Goal: Information Seeking & Learning: Learn about a topic

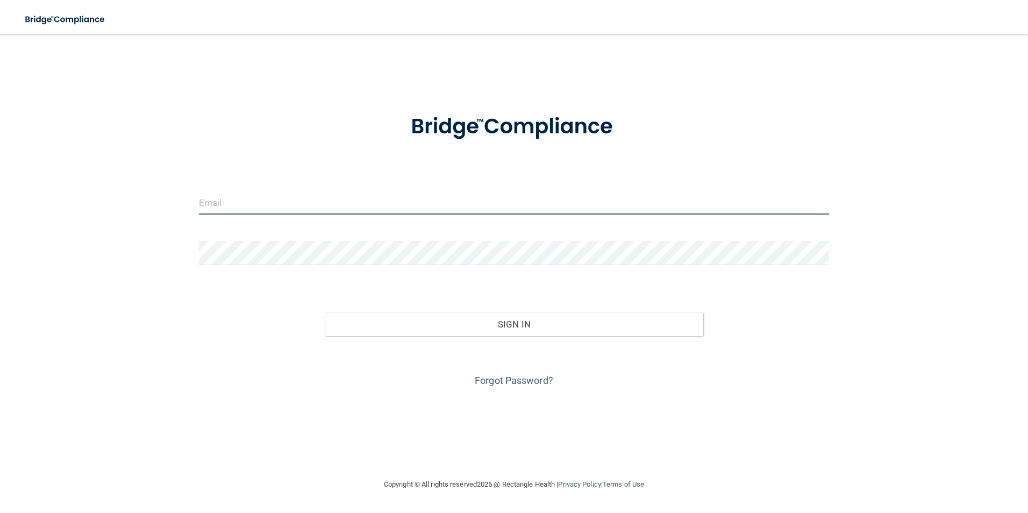
click at [249, 198] on input "email" at bounding box center [514, 202] width 631 height 24
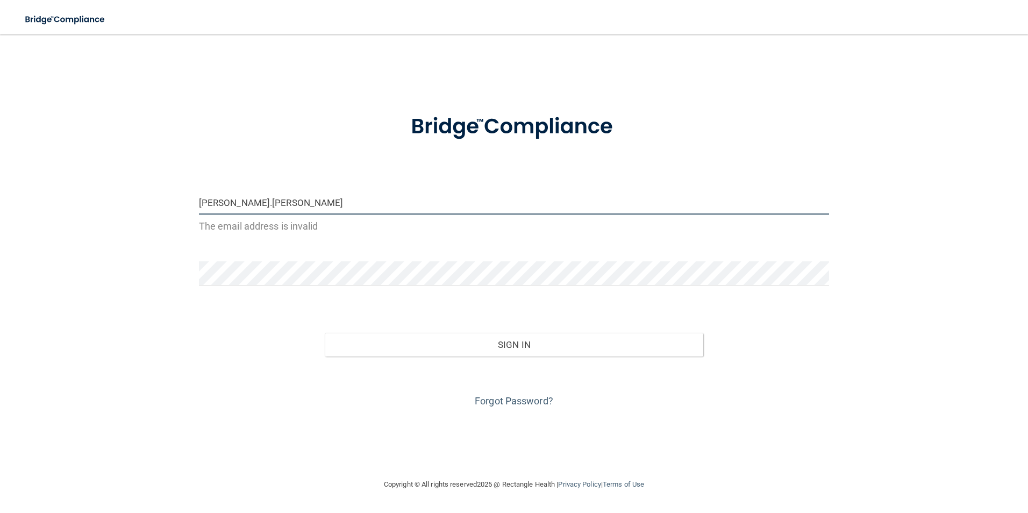
type input "[PERSON_NAME][EMAIL_ADDRESS][PERSON_NAME][DOMAIN_NAME]"
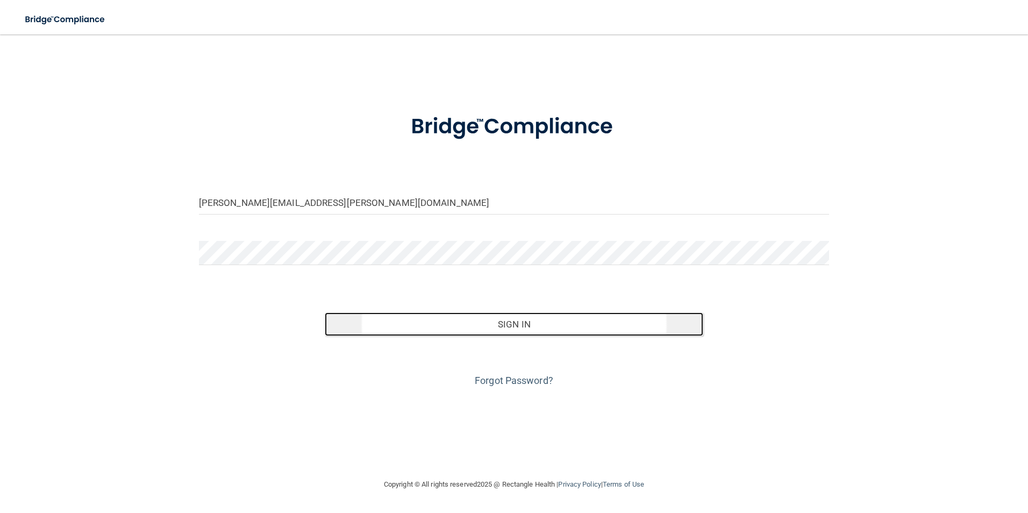
click at [518, 323] on button "Sign In" at bounding box center [514, 324] width 378 height 24
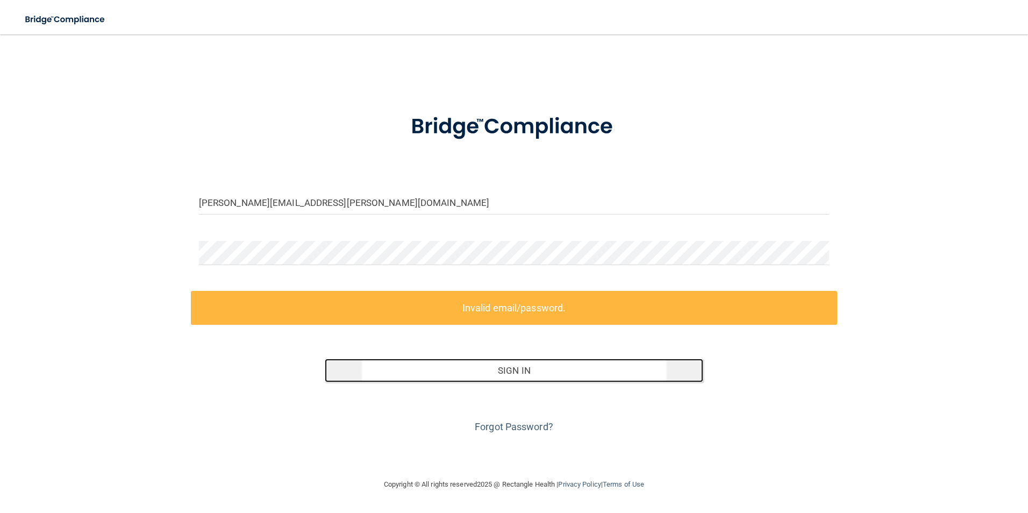
click at [523, 370] on button "Sign In" at bounding box center [514, 371] width 378 height 24
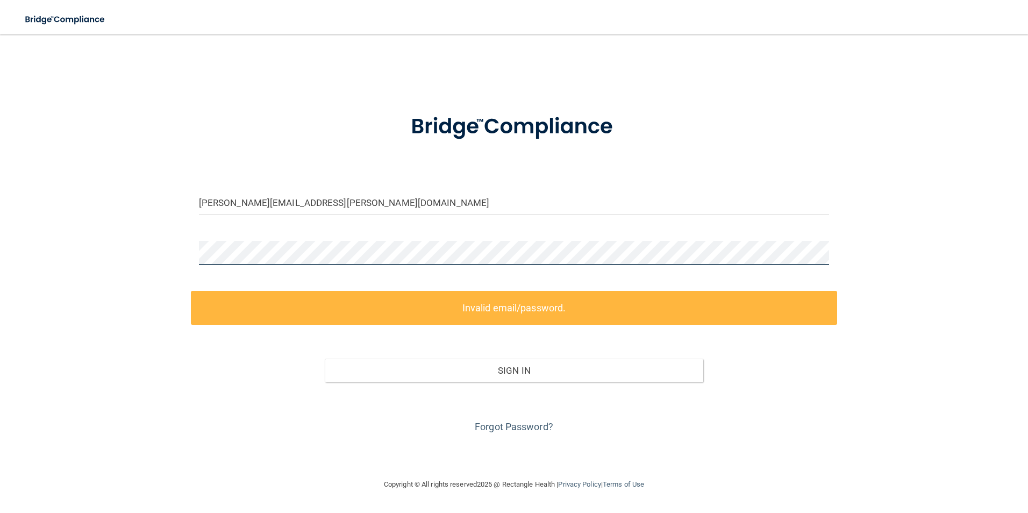
click at [44, 209] on div "Militza.Lorenzo@frontline.group Invalid email/password. You don't have permissi…" at bounding box center [514, 256] width 985 height 422
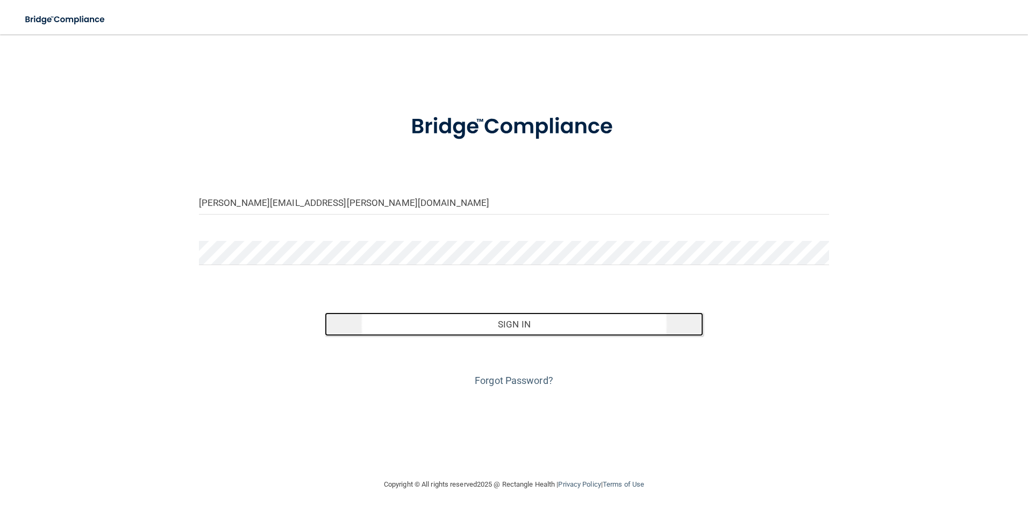
click at [502, 330] on button "Sign In" at bounding box center [514, 324] width 378 height 24
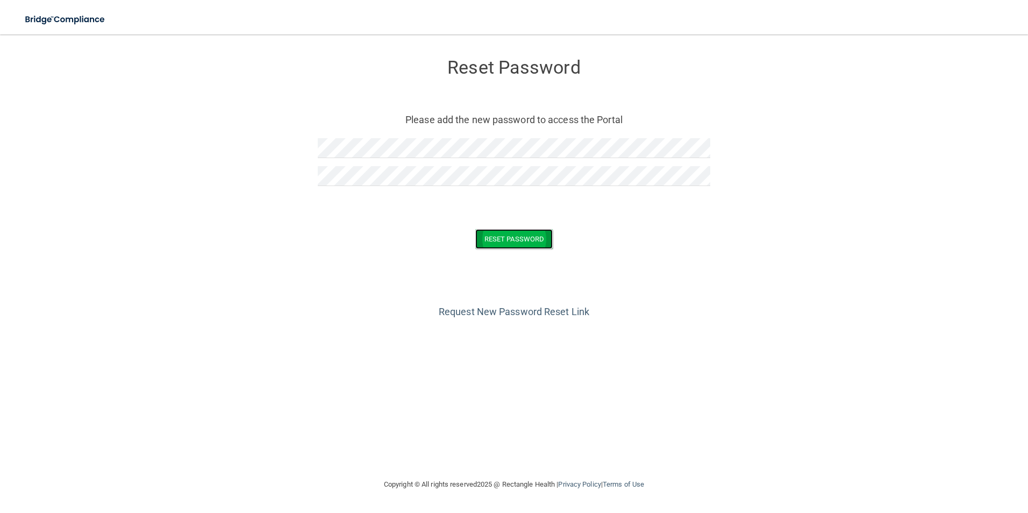
click at [533, 244] on button "Reset Password" at bounding box center [513, 239] width 77 height 20
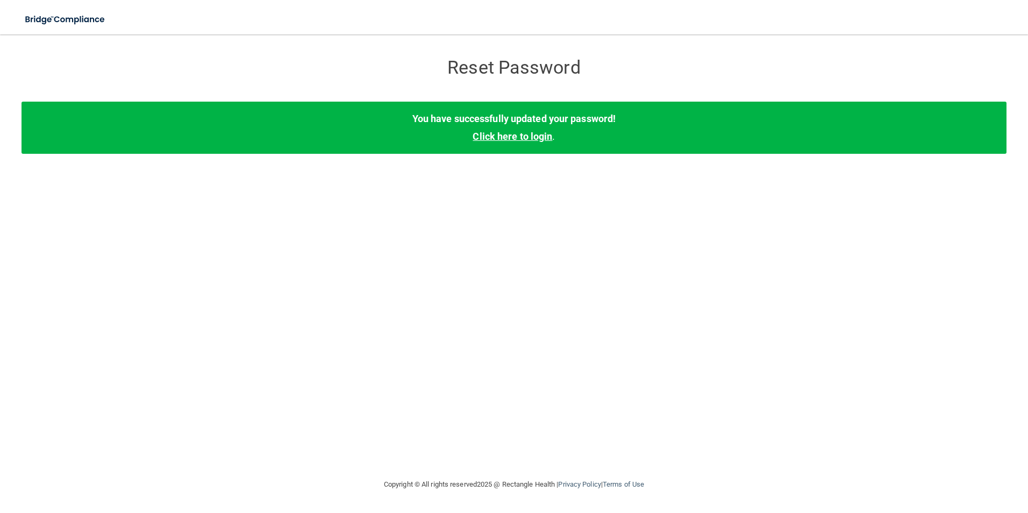
click at [504, 134] on link "Click here to login" at bounding box center [512, 136] width 80 height 11
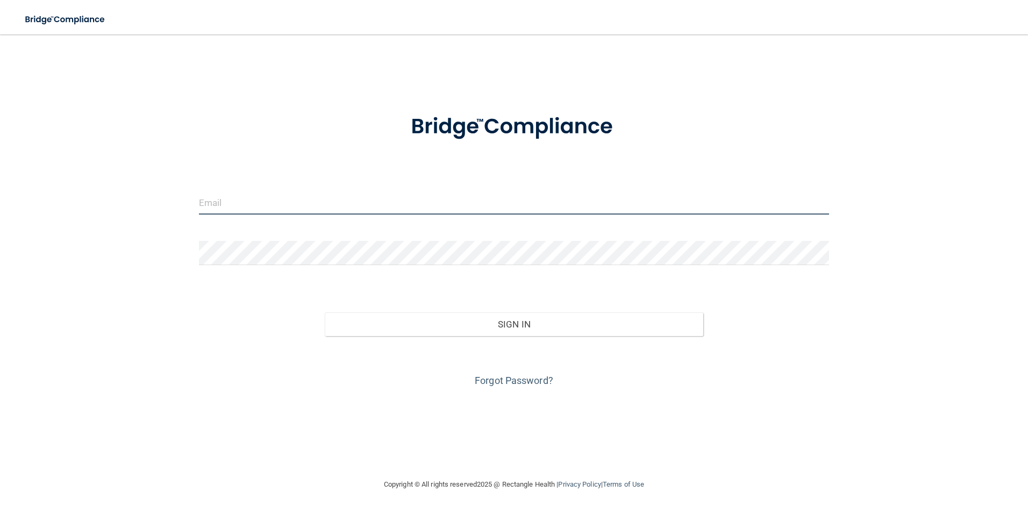
click at [283, 198] on input "email" at bounding box center [514, 202] width 631 height 24
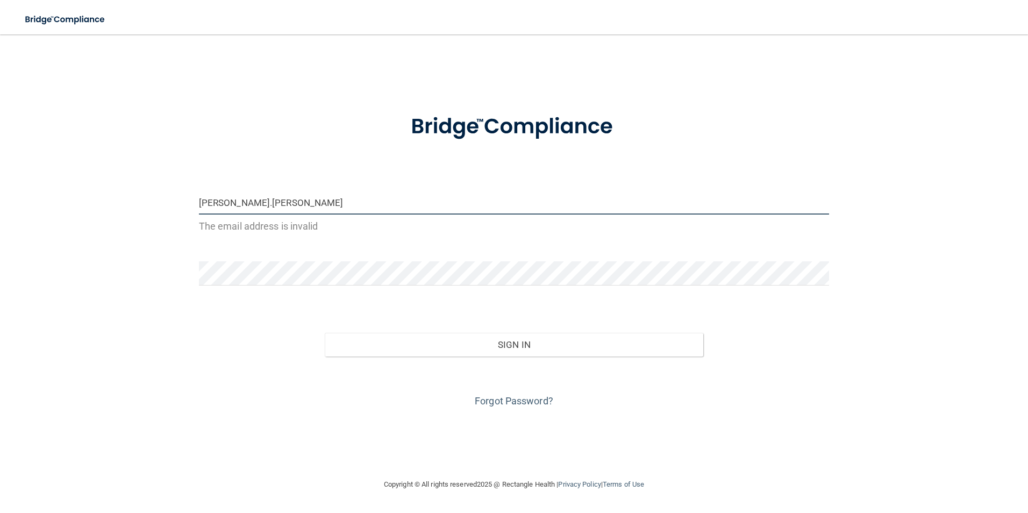
type input "[PERSON_NAME][EMAIL_ADDRESS][PERSON_NAME][DOMAIN_NAME]"
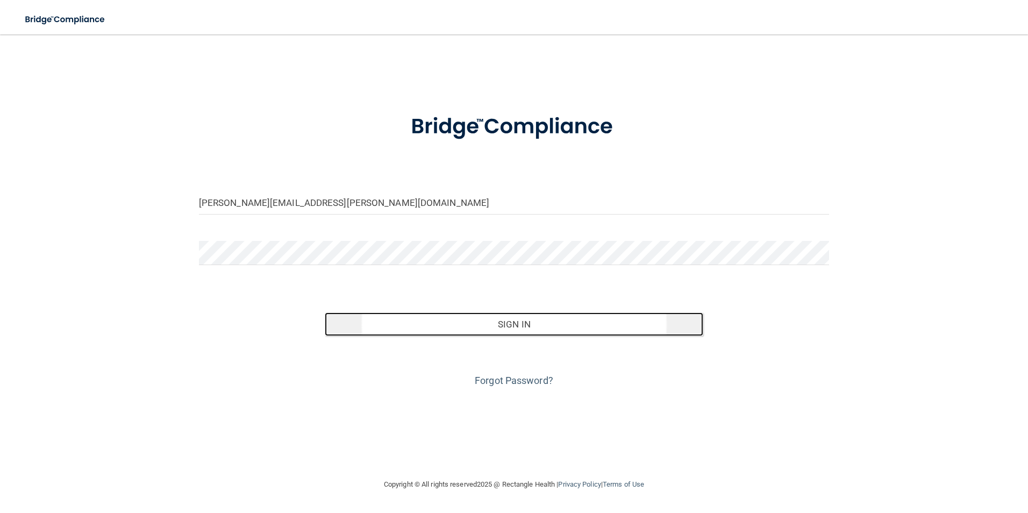
click at [535, 323] on button "Sign In" at bounding box center [514, 324] width 378 height 24
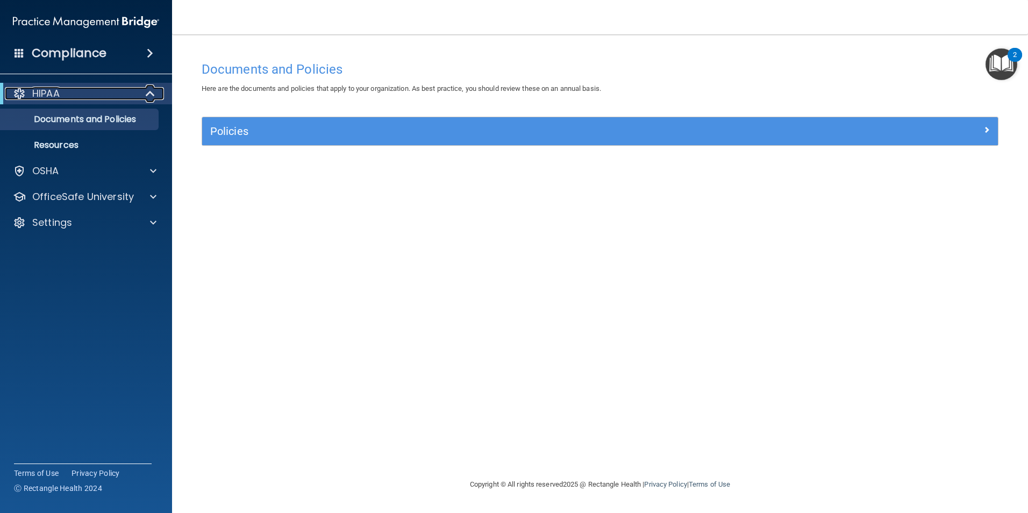
click at [148, 91] on span at bounding box center [151, 93] width 9 height 13
click at [149, 91] on div at bounding box center [151, 93] width 26 height 13
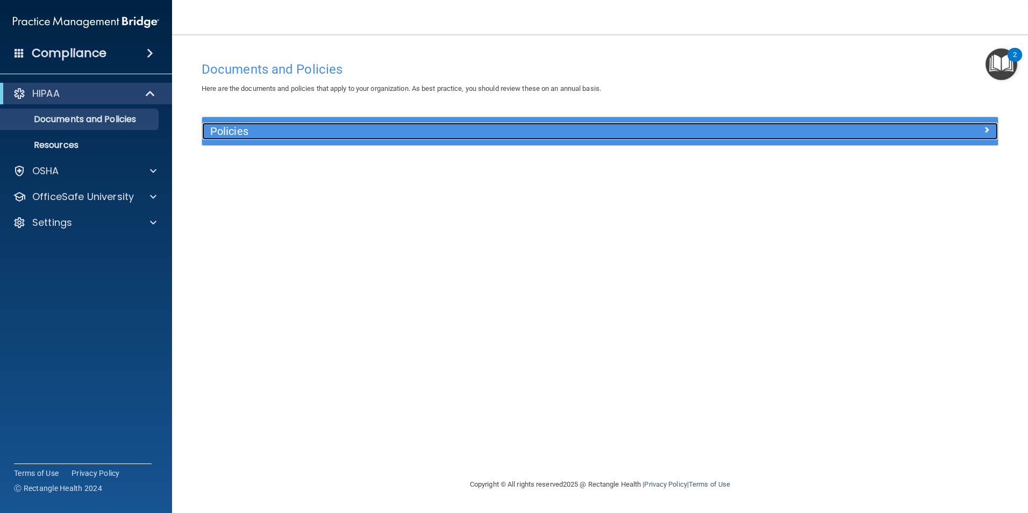
click at [225, 128] on h5 "Policies" at bounding box center [500, 131] width 581 height 12
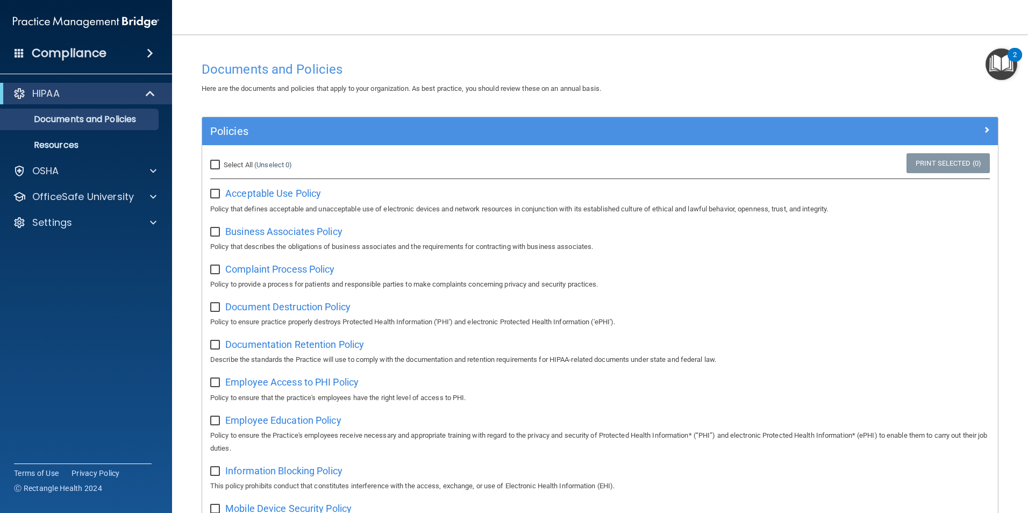
click at [149, 53] on span at bounding box center [150, 53] width 6 height 13
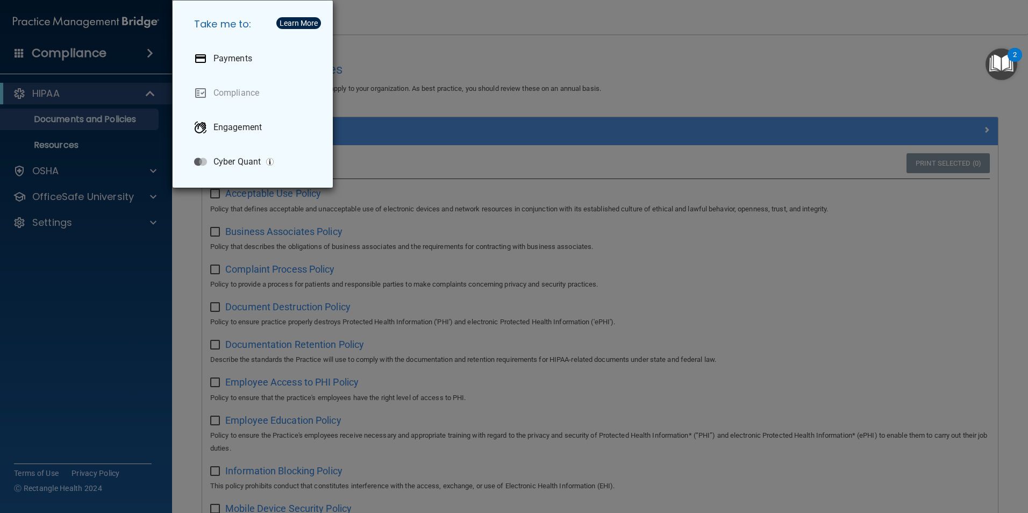
click at [76, 95] on div "Take me to: Payments Compliance Engagement Cyber Quant" at bounding box center [514, 256] width 1028 height 513
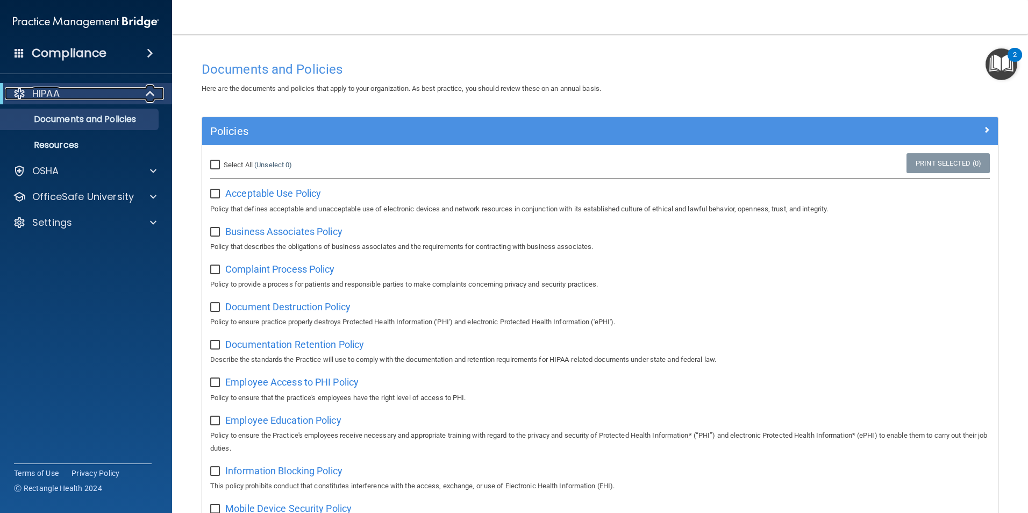
click at [147, 90] on span at bounding box center [151, 93] width 9 height 13
click at [147, 90] on div at bounding box center [151, 93] width 26 height 13
click at [74, 196] on p "OfficeSafe University" at bounding box center [83, 196] width 102 height 13
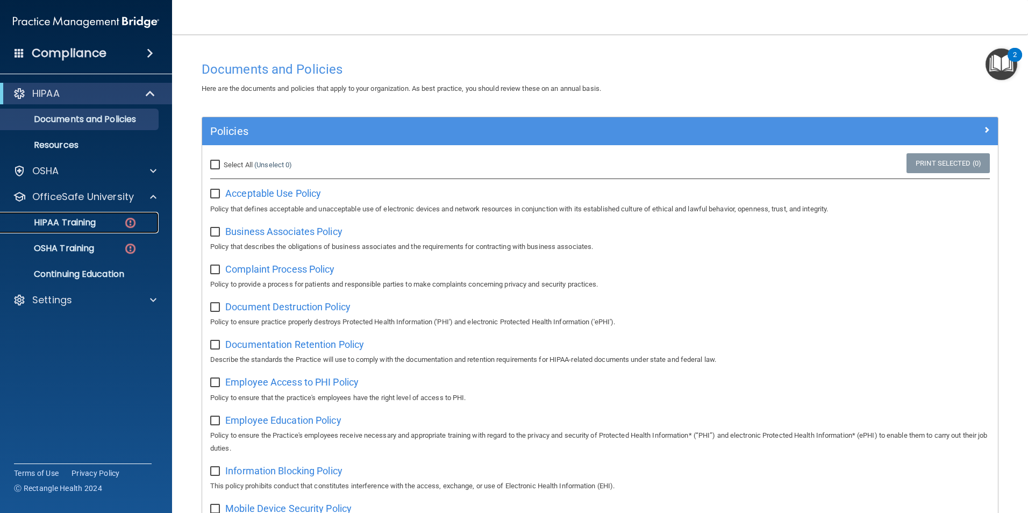
click at [78, 225] on p "HIPAA Training" at bounding box center [51, 222] width 89 height 11
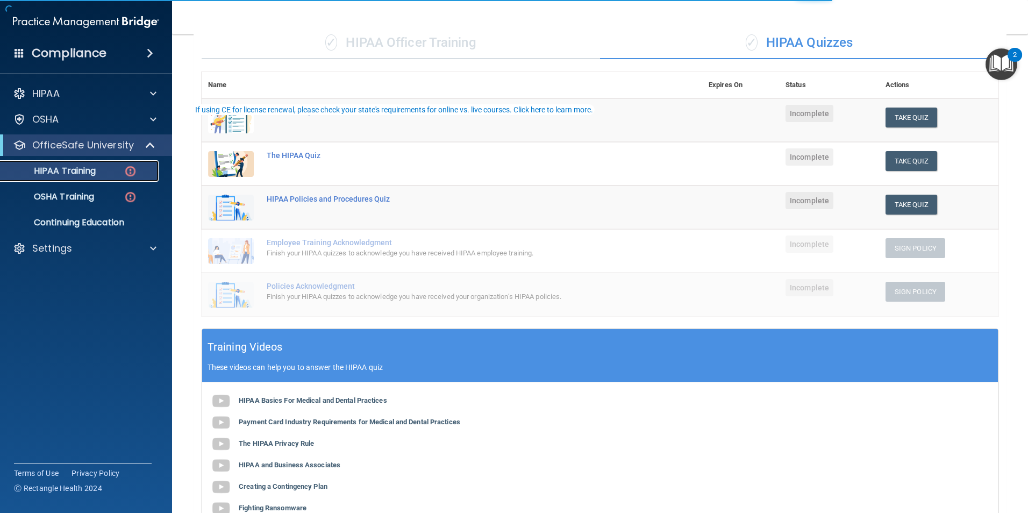
scroll to position [240, 0]
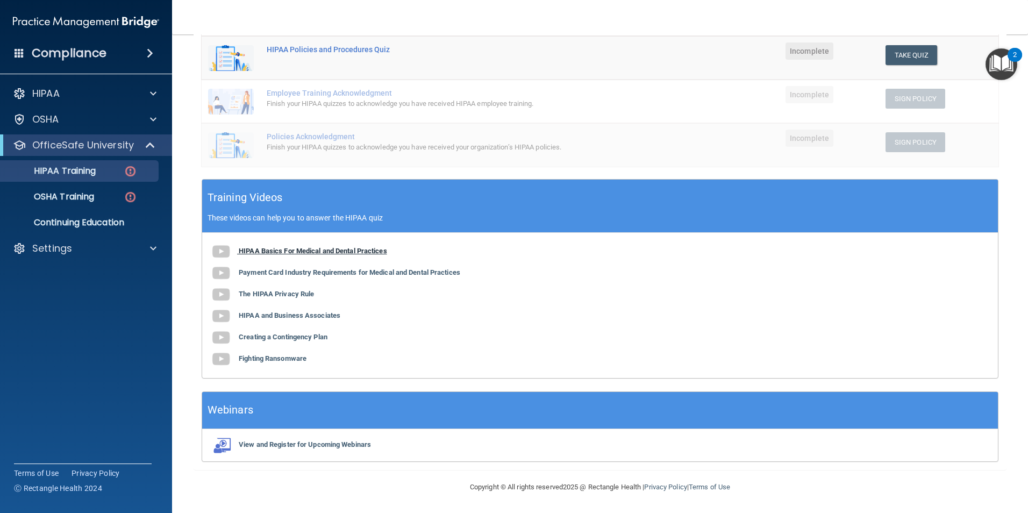
click at [220, 249] on img at bounding box center [221, 252] width 22 height 22
click at [333, 275] on b "Payment Card Industry Requirements for Medical and Dental Practices" at bounding box center [349, 272] width 221 height 8
click at [249, 293] on b "The HIPAA Privacy Rule" at bounding box center [276, 294] width 75 height 8
click at [258, 313] on b "HIPAA and Business Associates" at bounding box center [290, 315] width 102 height 8
click at [216, 337] on img at bounding box center [221, 338] width 22 height 22
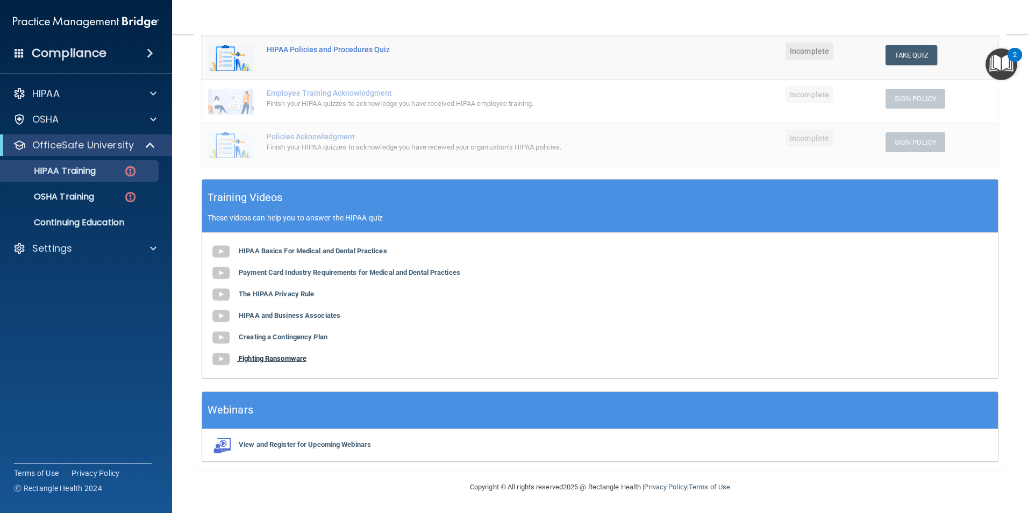
click at [270, 355] on b "Fighting Ransomware" at bounding box center [273, 358] width 68 height 8
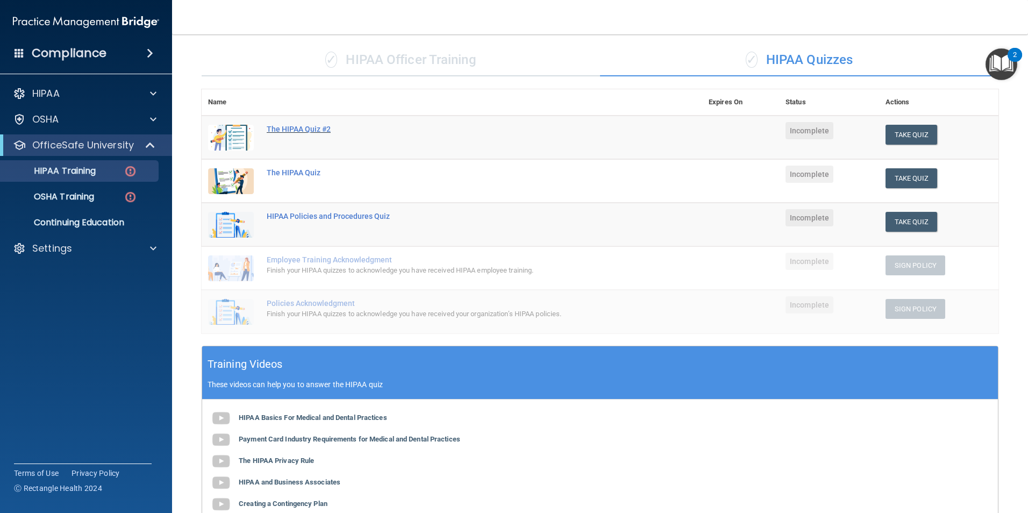
scroll to position [0, 0]
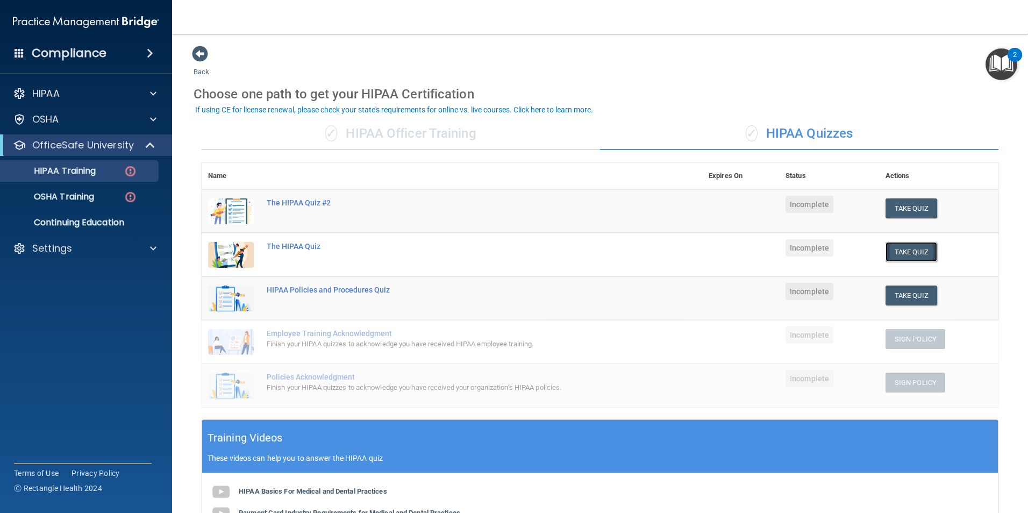
click at [898, 249] on button "Take Quiz" at bounding box center [911, 252] width 52 height 20
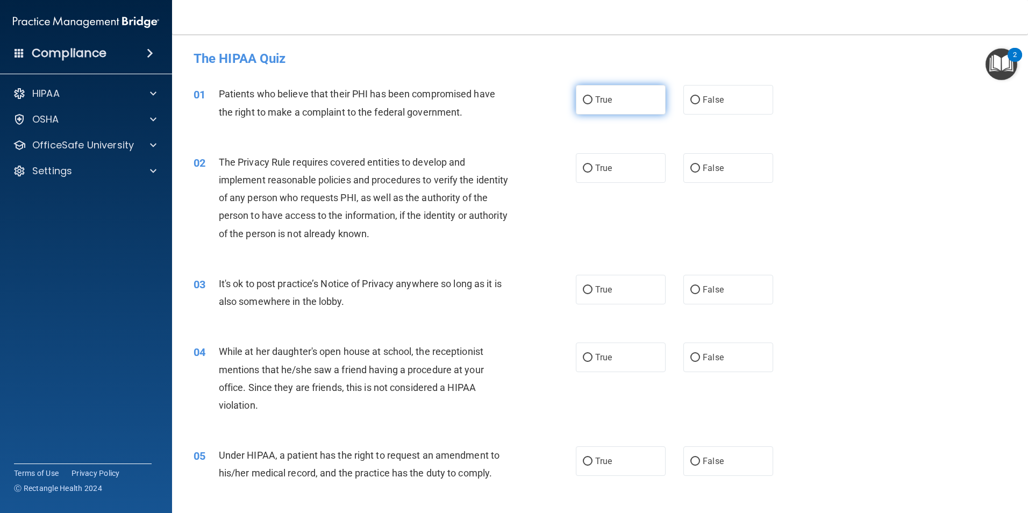
click at [583, 98] on input "True" at bounding box center [588, 100] width 10 height 8
radio input "true"
click at [578, 167] on label "True" at bounding box center [621, 168] width 90 height 30
click at [583, 167] on input "True" at bounding box center [588, 168] width 10 height 8
radio input "true"
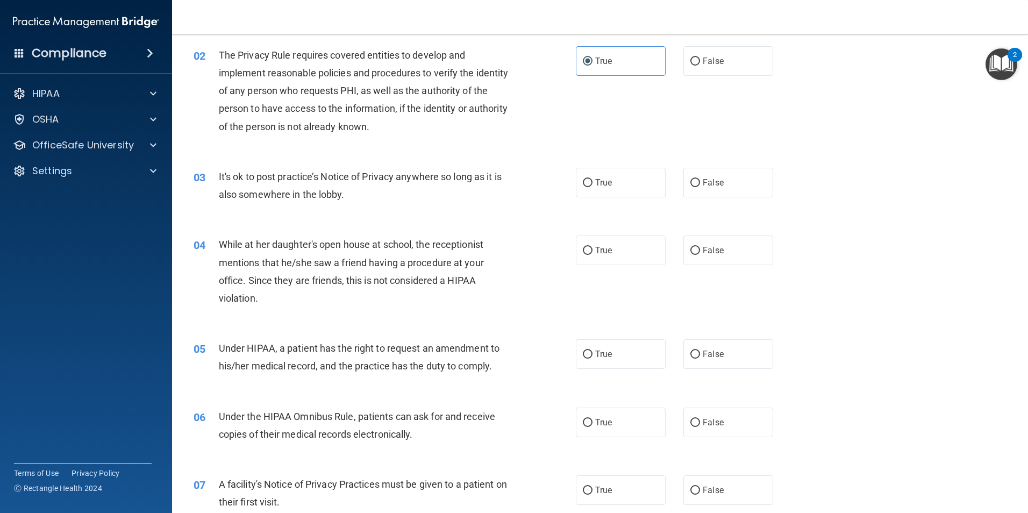
scroll to position [108, 0]
click at [690, 249] on input "False" at bounding box center [695, 250] width 10 height 8
radio input "true"
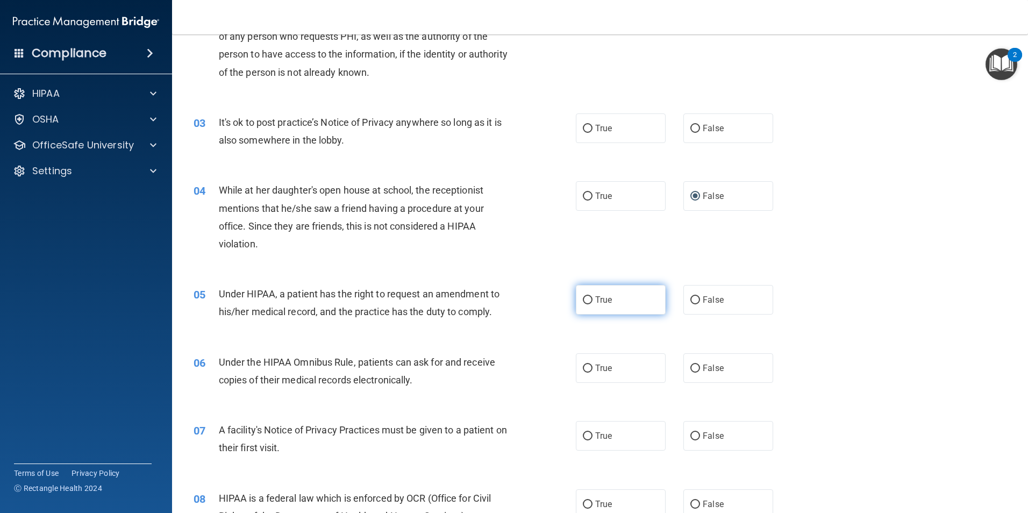
click at [586, 296] on input "True" at bounding box center [588, 300] width 10 height 8
radio input "true"
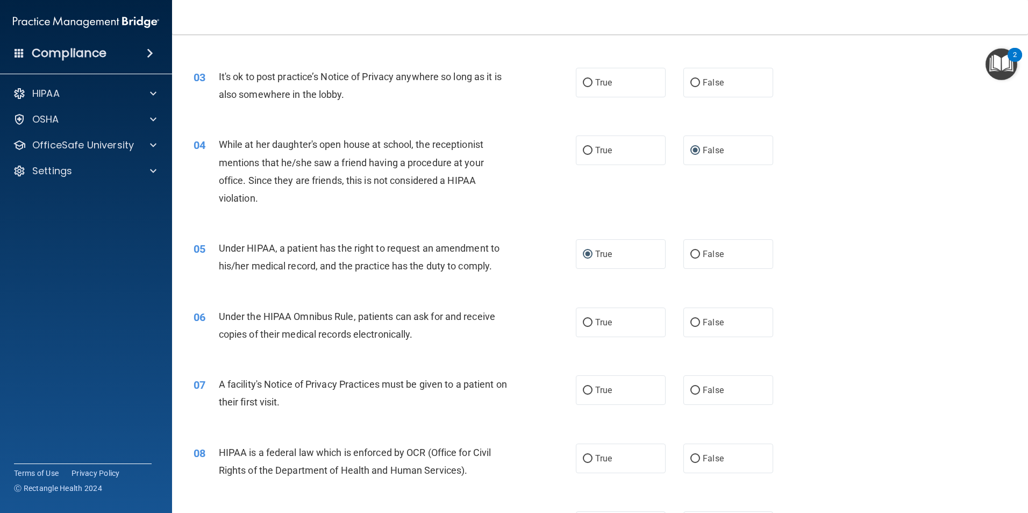
scroll to position [269, 0]
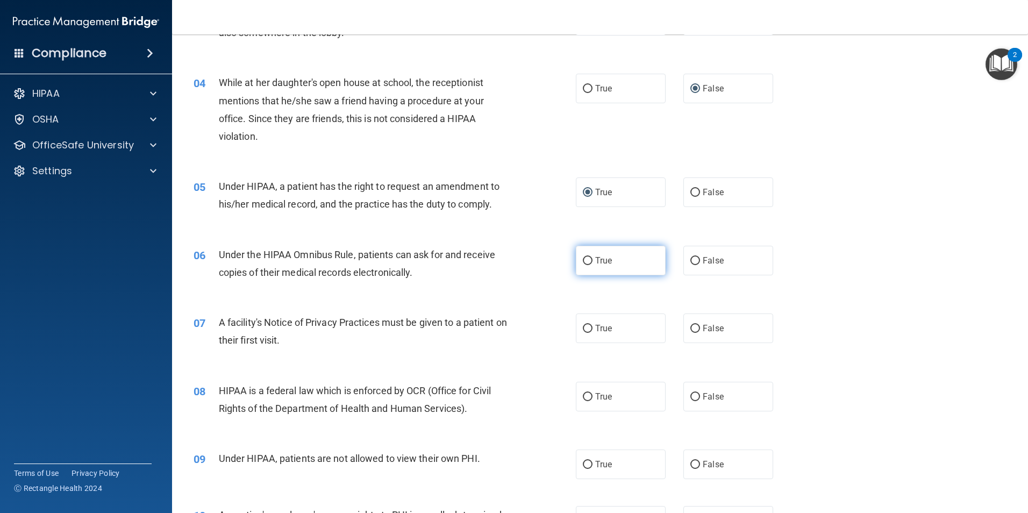
click at [583, 260] on input "True" at bounding box center [588, 261] width 10 height 8
radio input "true"
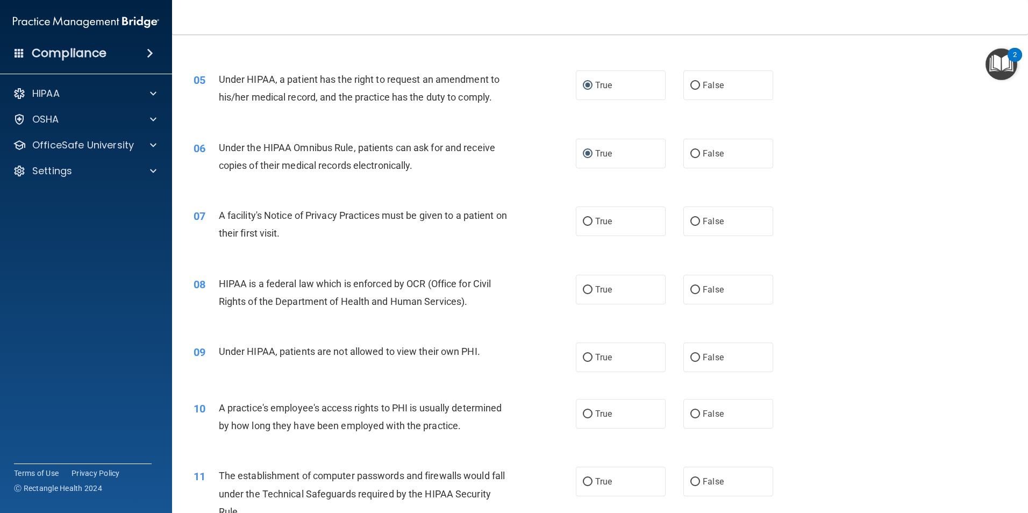
scroll to position [376, 0]
click at [583, 221] on input "True" at bounding box center [588, 221] width 10 height 8
radio input "true"
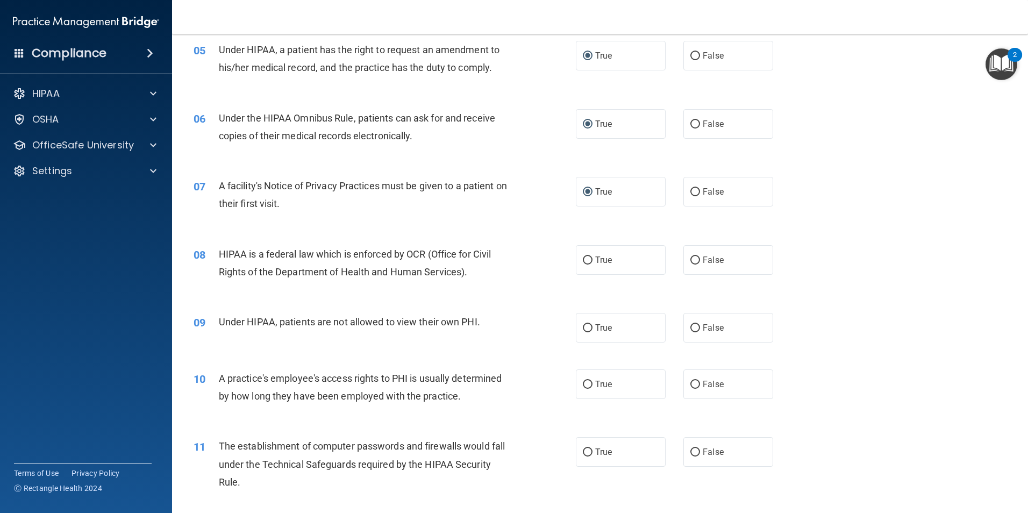
scroll to position [430, 0]
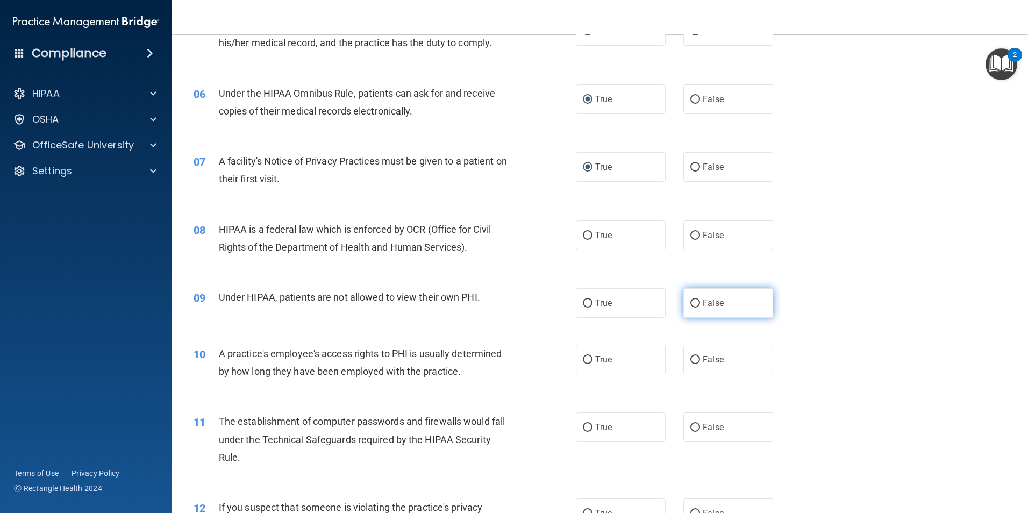
click at [693, 304] on input "False" at bounding box center [695, 303] width 10 height 8
radio input "true"
click at [691, 356] on input "False" at bounding box center [695, 360] width 10 height 8
radio input "true"
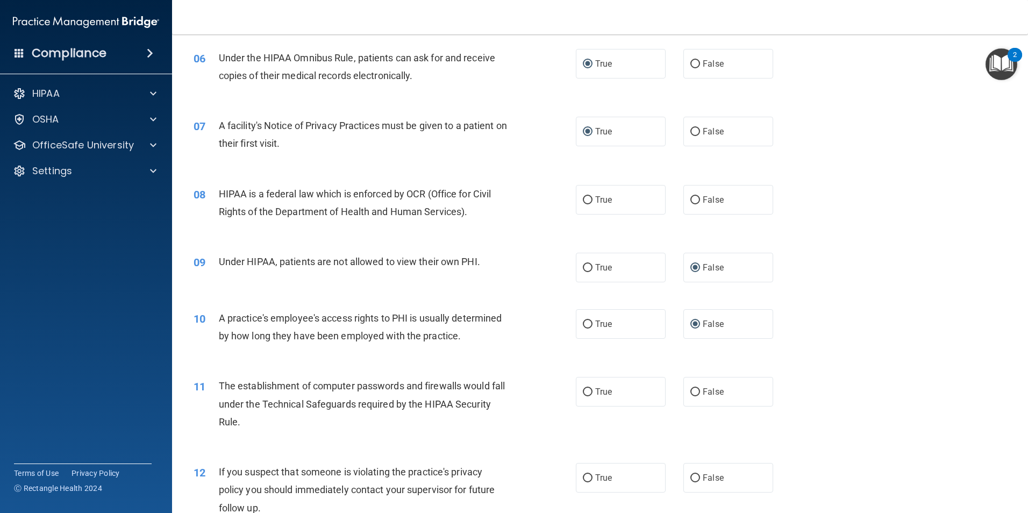
scroll to position [484, 0]
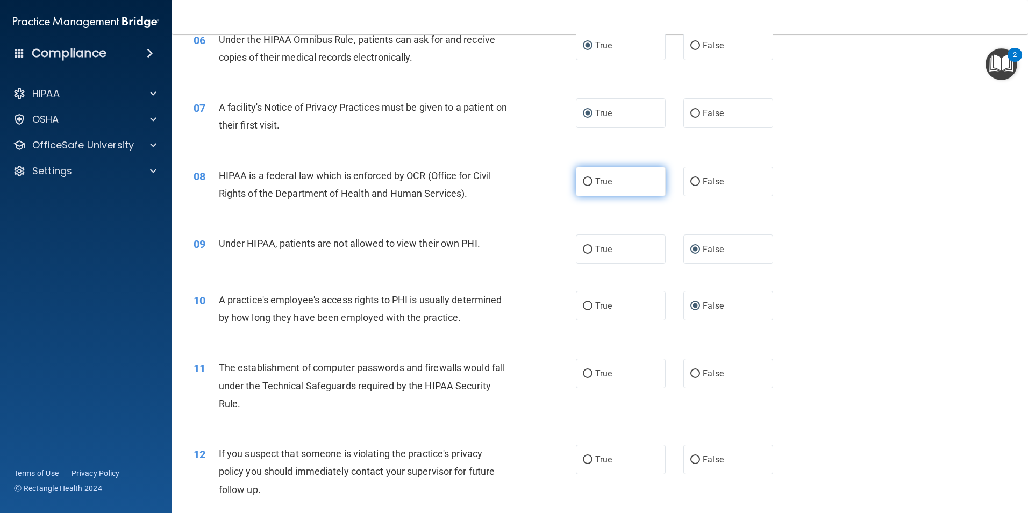
click at [586, 184] on input "True" at bounding box center [588, 182] width 10 height 8
radio input "true"
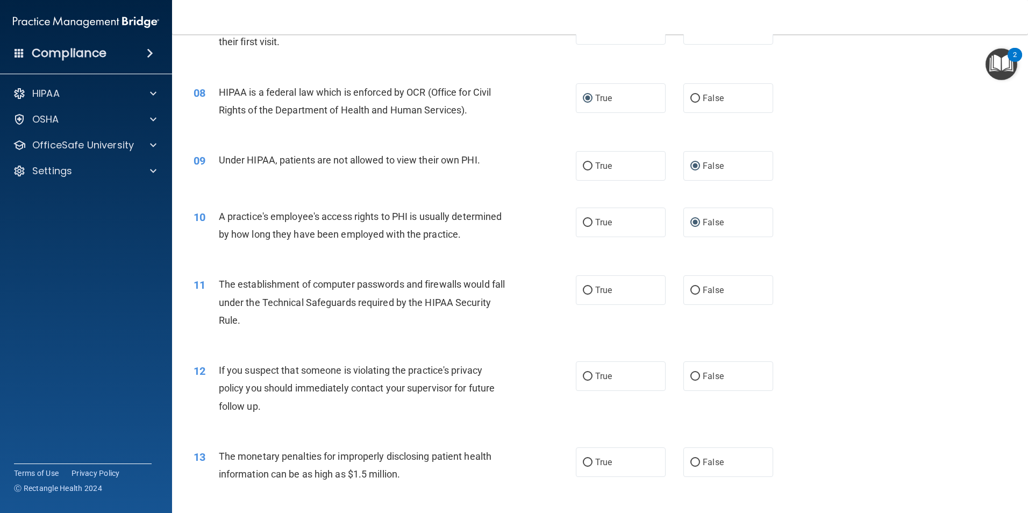
scroll to position [591, 0]
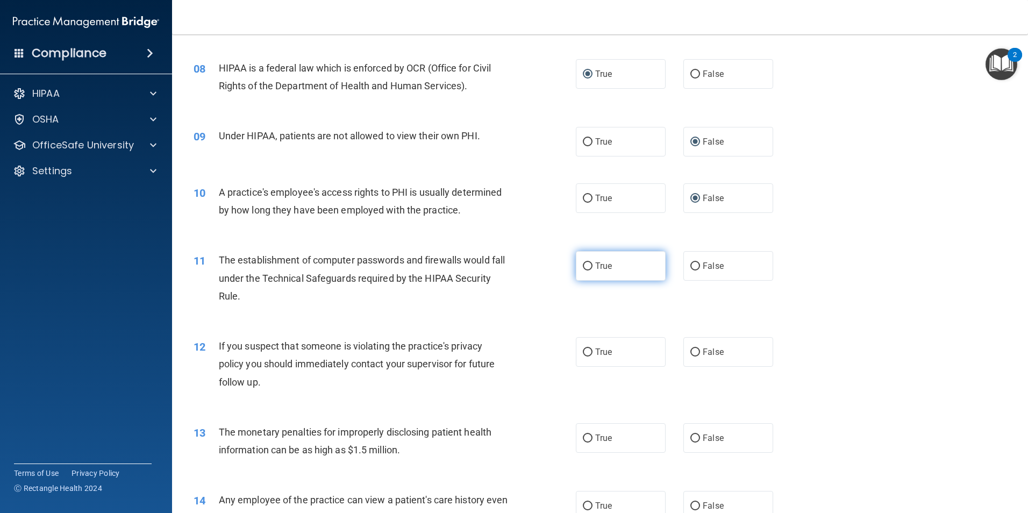
click at [583, 264] on input "True" at bounding box center [588, 266] width 10 height 8
radio input "true"
click at [583, 351] on input "True" at bounding box center [588, 352] width 10 height 8
radio input "true"
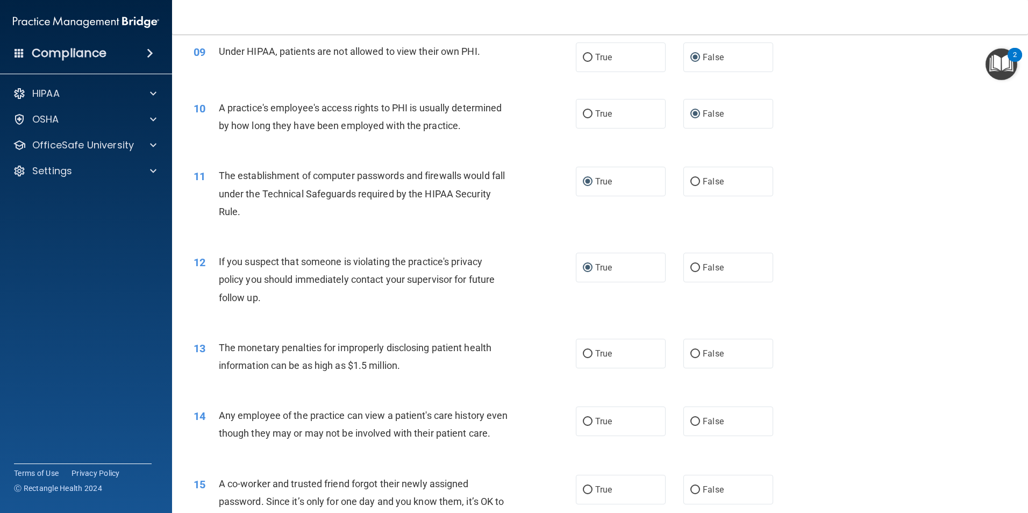
scroll to position [699, 0]
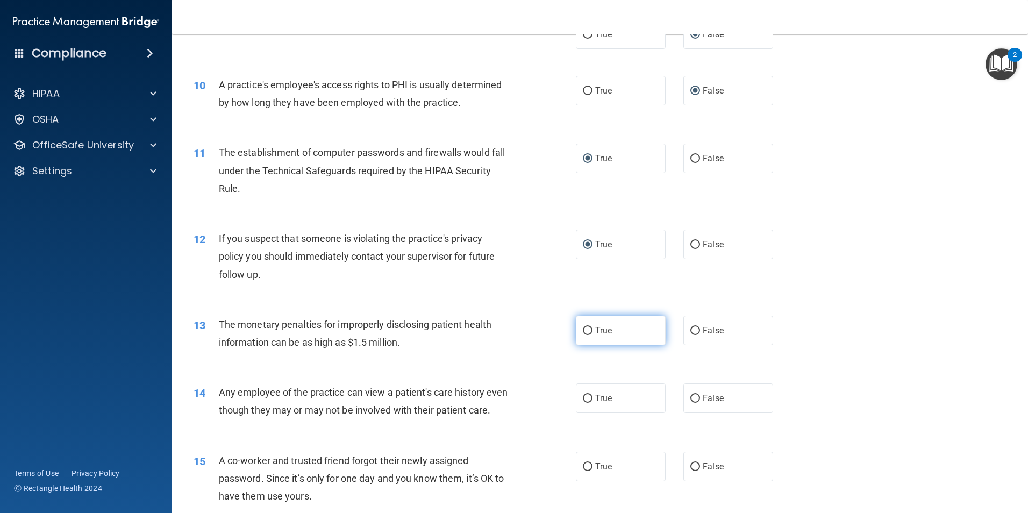
click at [583, 328] on input "True" at bounding box center [588, 331] width 10 height 8
radio input "true"
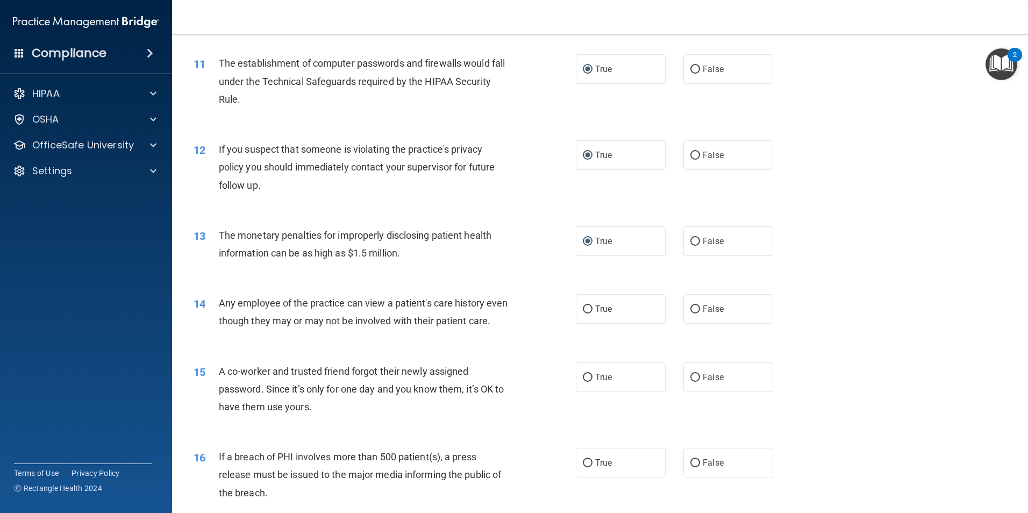
scroll to position [860, 0]
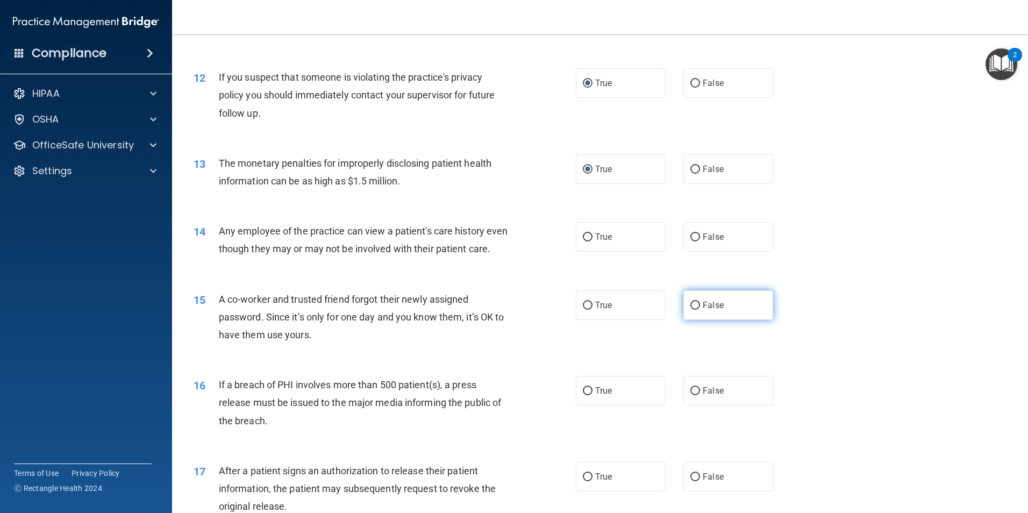
click at [690, 310] on input "False" at bounding box center [695, 306] width 10 height 8
radio input "true"
click at [690, 235] on input "False" at bounding box center [695, 237] width 10 height 8
radio input "true"
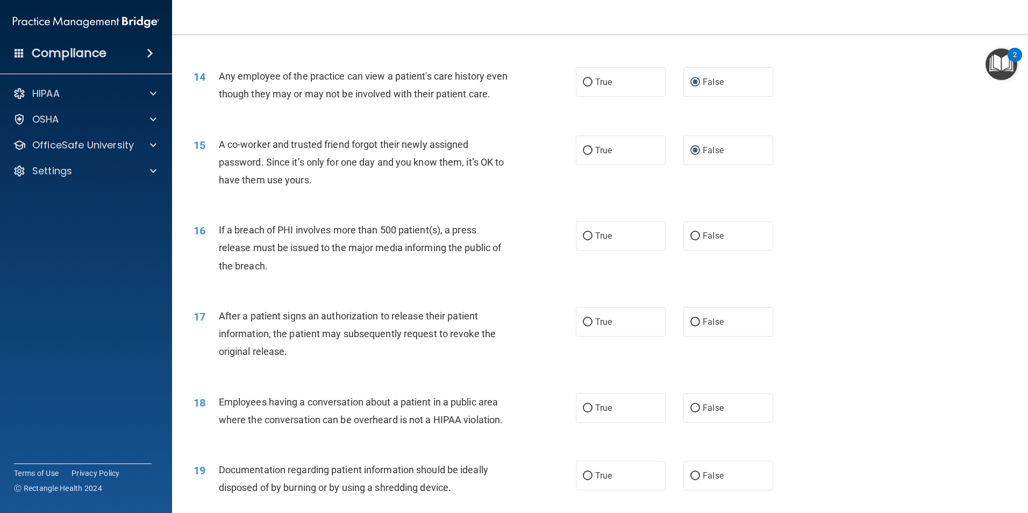
scroll to position [1021, 0]
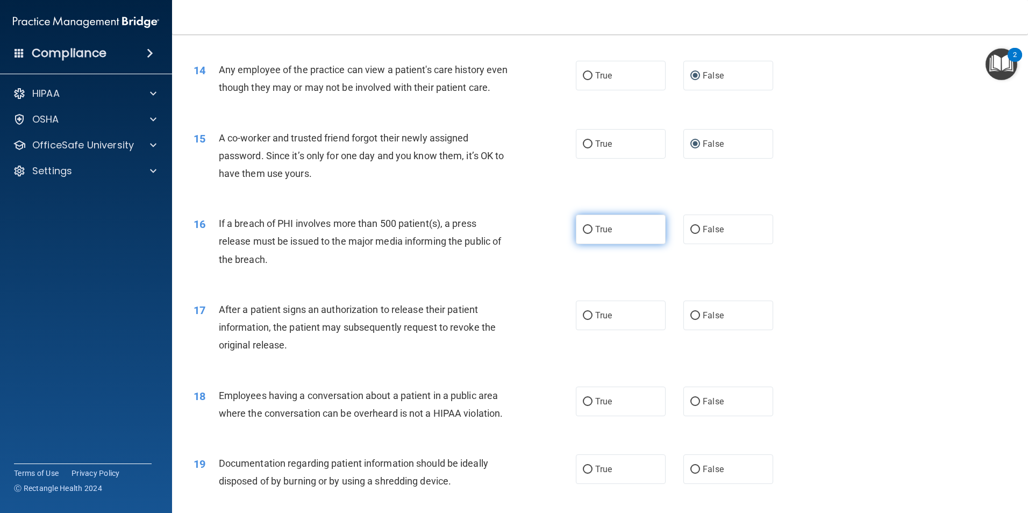
click at [595, 234] on span "True" at bounding box center [603, 229] width 17 height 10
click at [592, 234] on input "True" at bounding box center [588, 230] width 10 height 8
radio input "true"
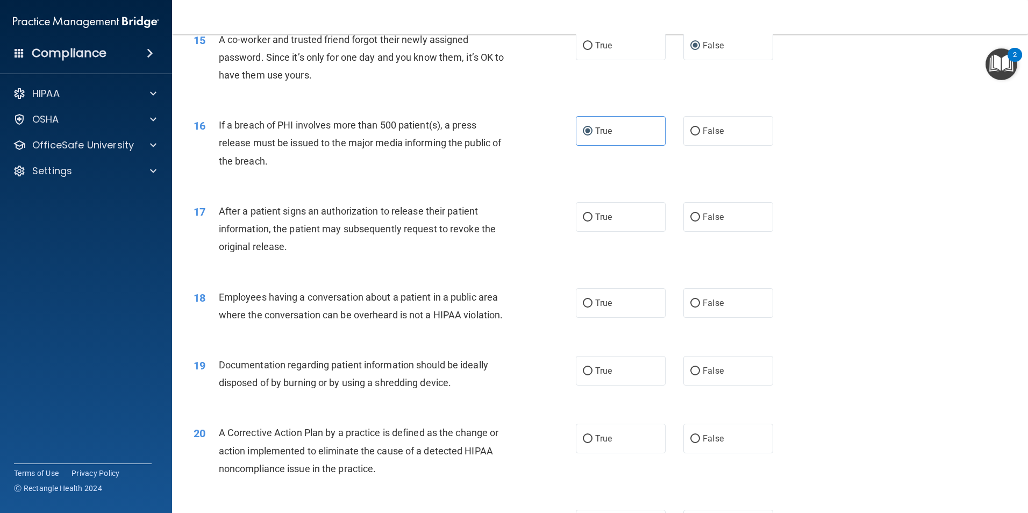
scroll to position [1129, 0]
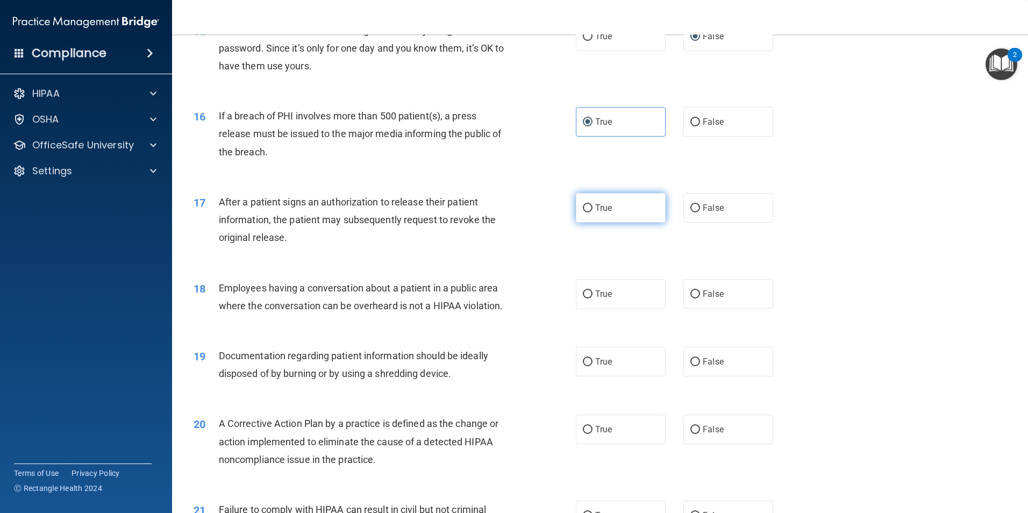
click at [583, 212] on input "True" at bounding box center [588, 208] width 10 height 8
radio input "true"
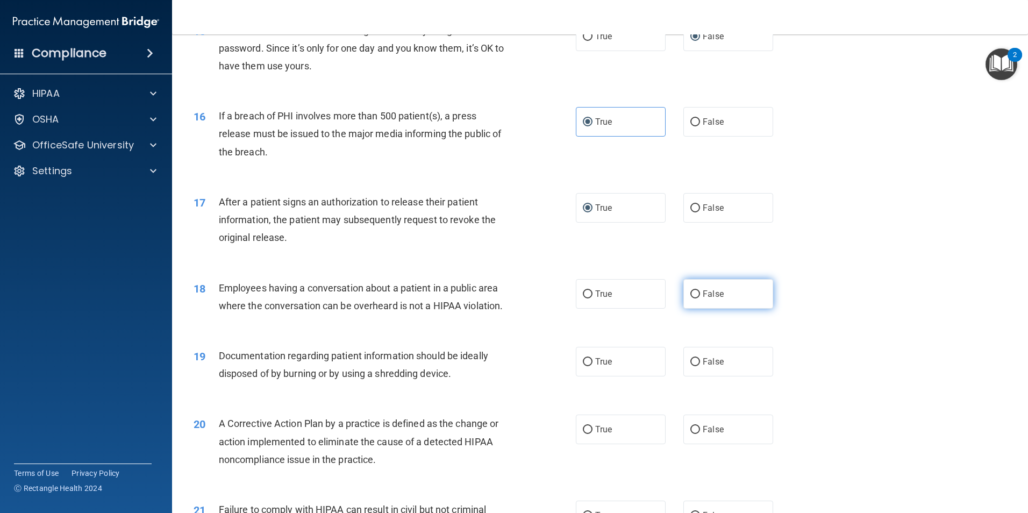
click at [694, 298] on input "False" at bounding box center [695, 294] width 10 height 8
radio input "true"
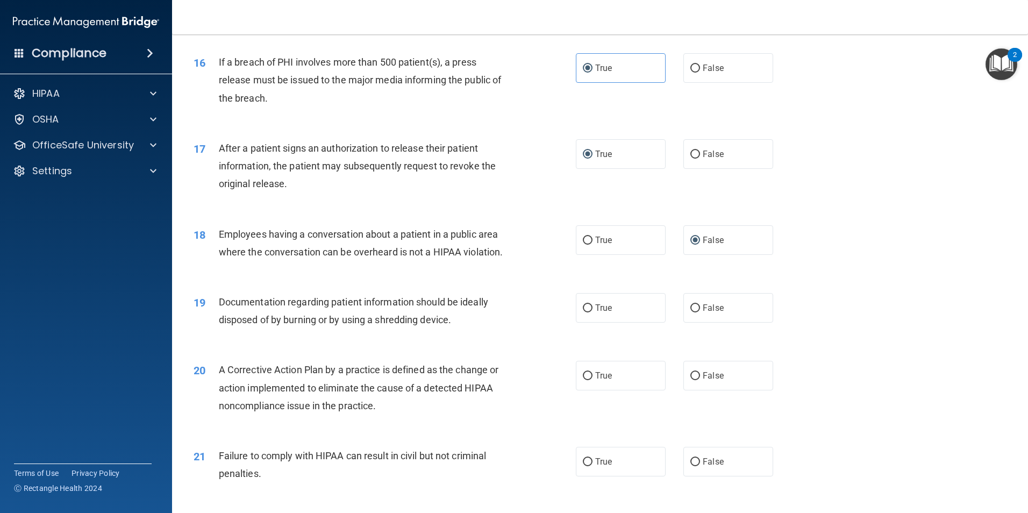
scroll to position [1236, 0]
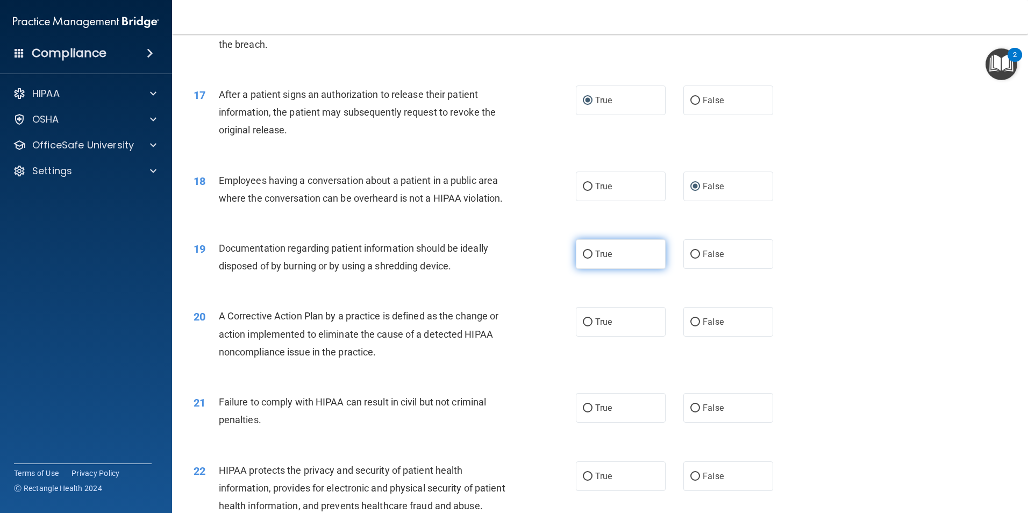
click at [583, 259] on input "True" at bounding box center [588, 254] width 10 height 8
radio input "true"
click at [588, 326] on input "True" at bounding box center [588, 322] width 10 height 8
radio input "true"
click at [694, 412] on input "False" at bounding box center [695, 408] width 10 height 8
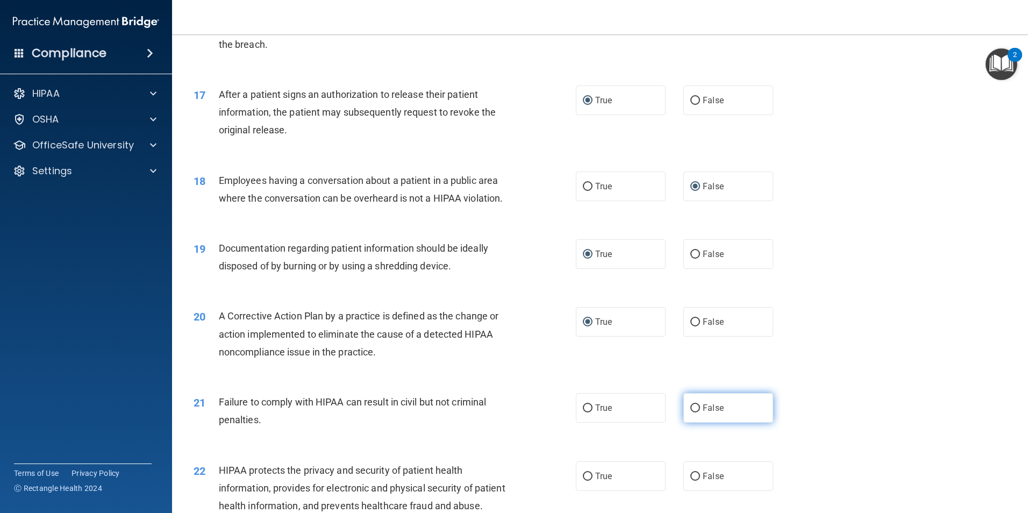
radio input "true"
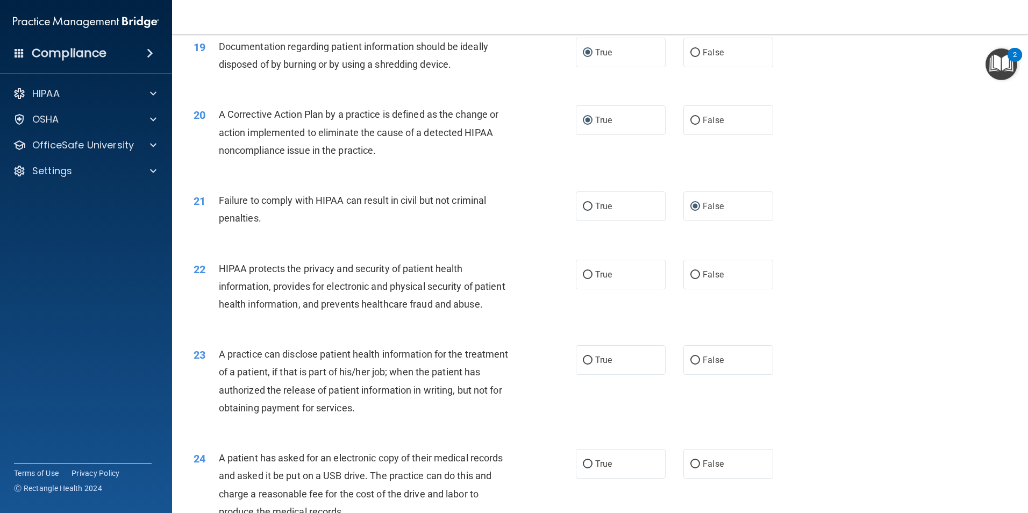
scroll to position [1451, 0]
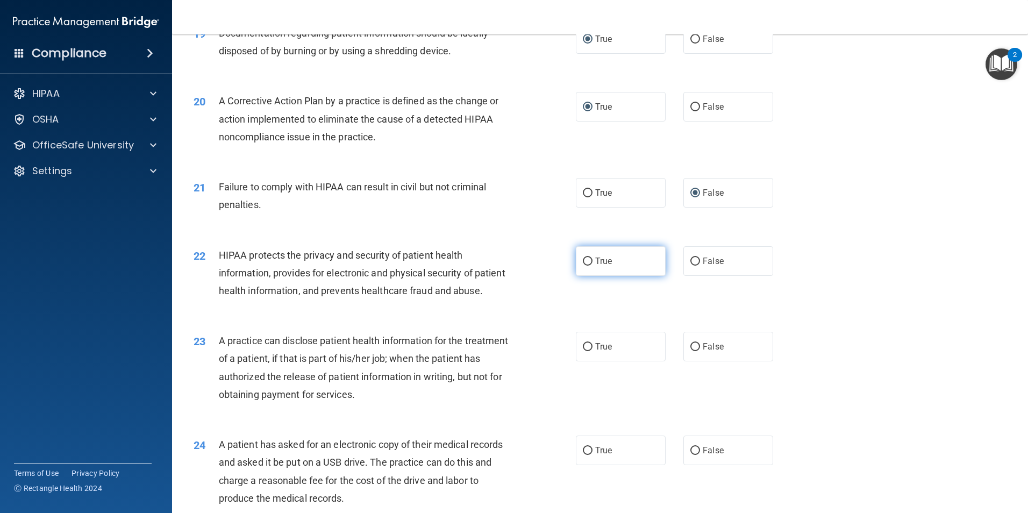
click at [584, 266] on input "True" at bounding box center [588, 261] width 10 height 8
radio input "true"
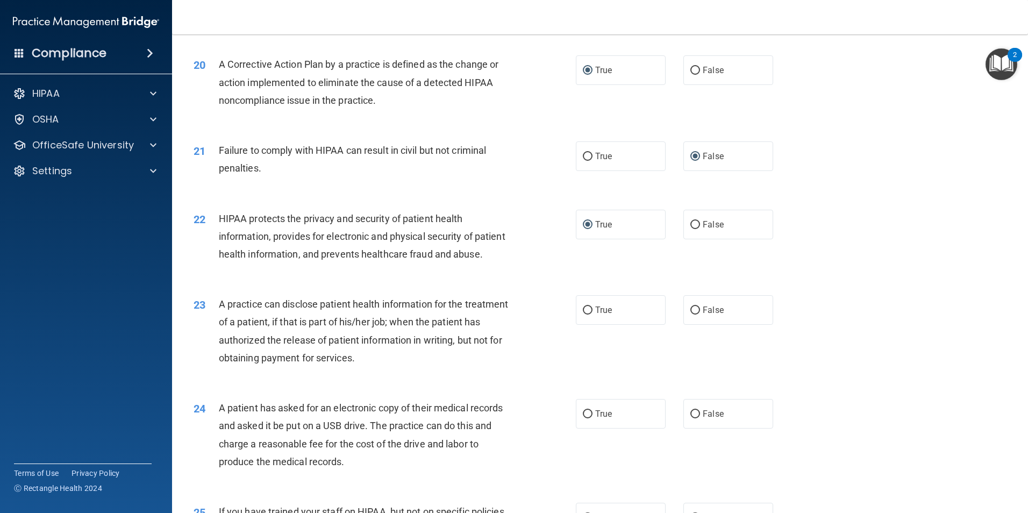
scroll to position [1505, 0]
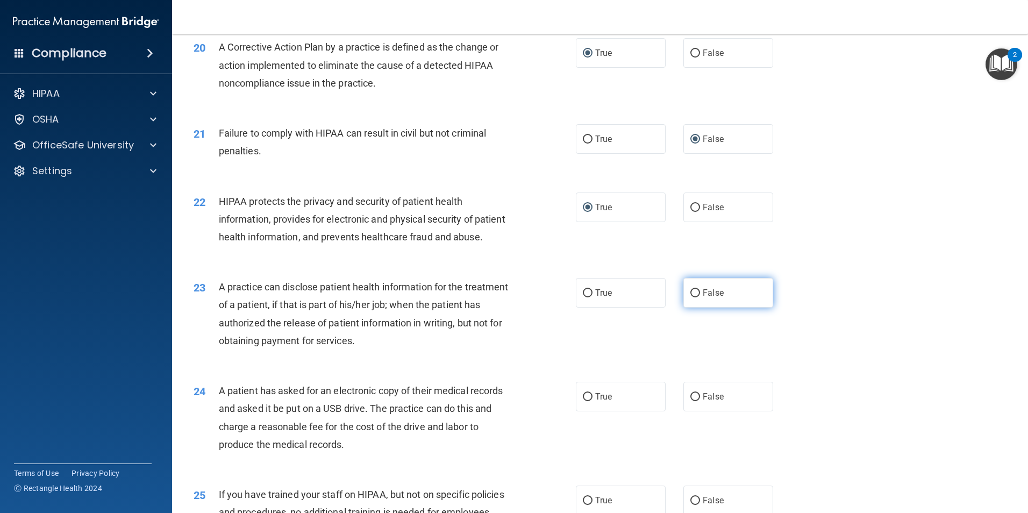
click at [691, 297] on input "False" at bounding box center [695, 293] width 10 height 8
radio input "true"
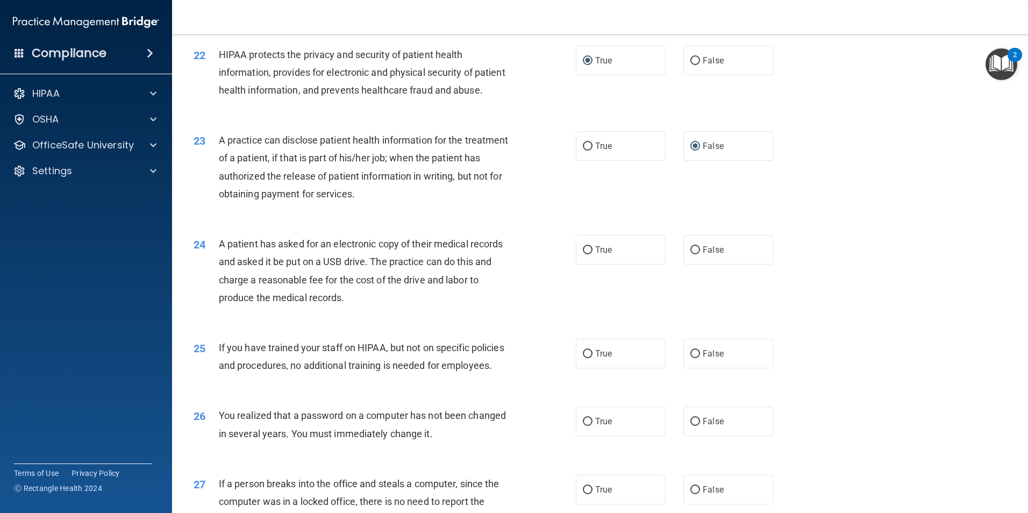
scroll to position [1666, 0]
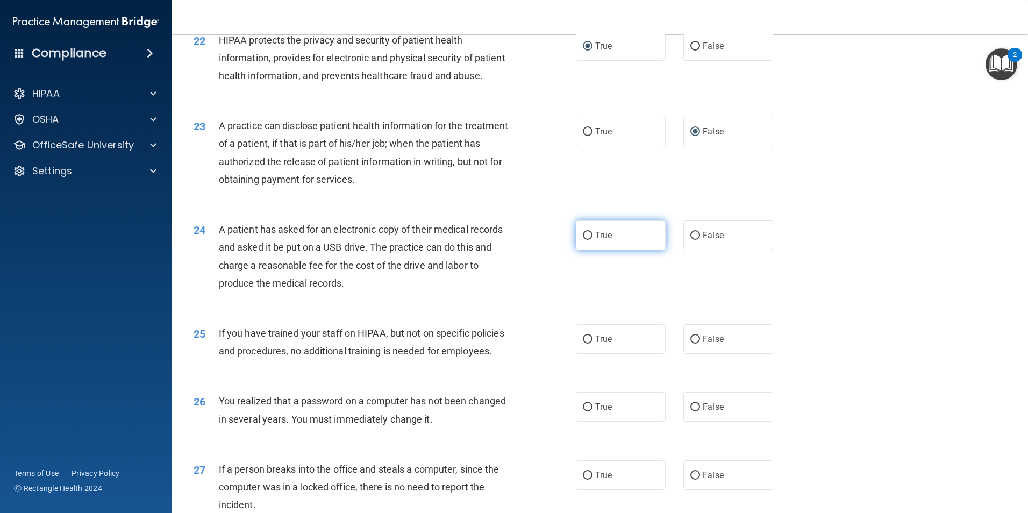
click at [584, 240] on input "True" at bounding box center [588, 236] width 10 height 8
radio input "true"
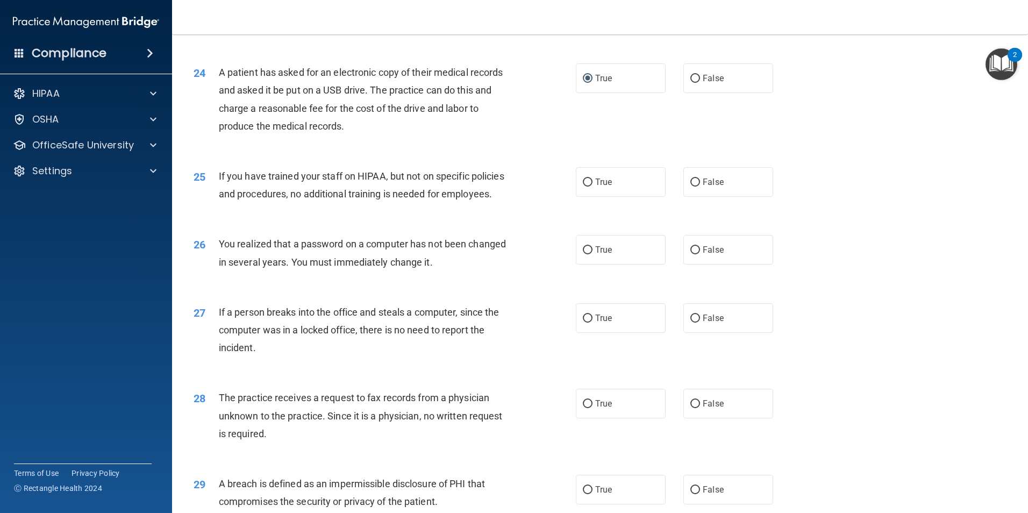
scroll to position [1828, 0]
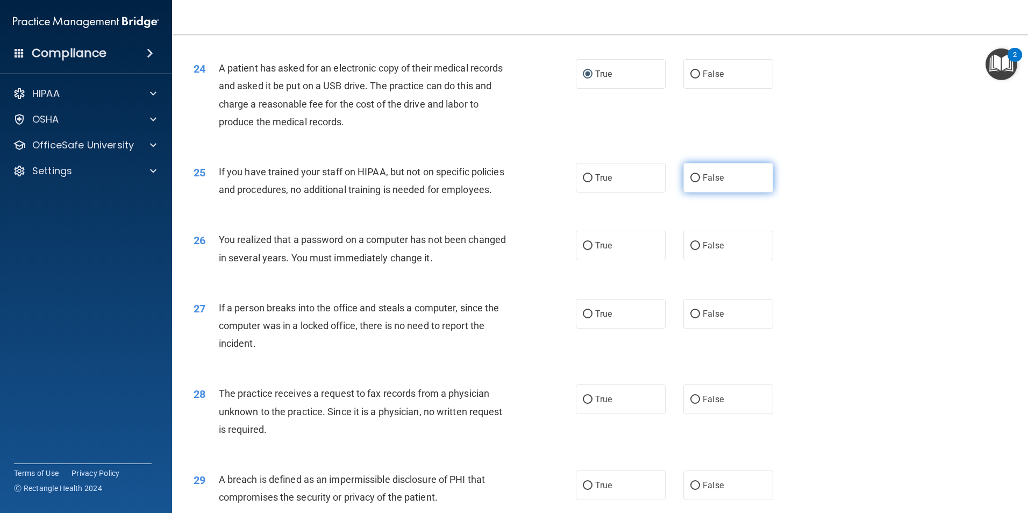
click at [690, 182] on input "False" at bounding box center [695, 178] width 10 height 8
radio input "true"
drag, startPoint x: 586, startPoint y: 298, endPoint x: 577, endPoint y: 304, distance: 10.1
click at [586, 250] on input "True" at bounding box center [588, 246] width 10 height 8
radio input "true"
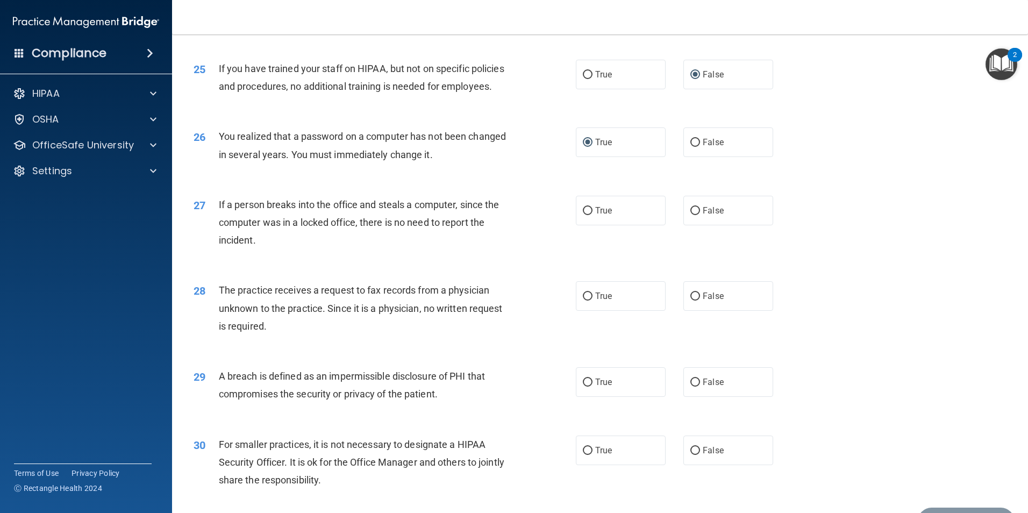
scroll to position [1935, 0]
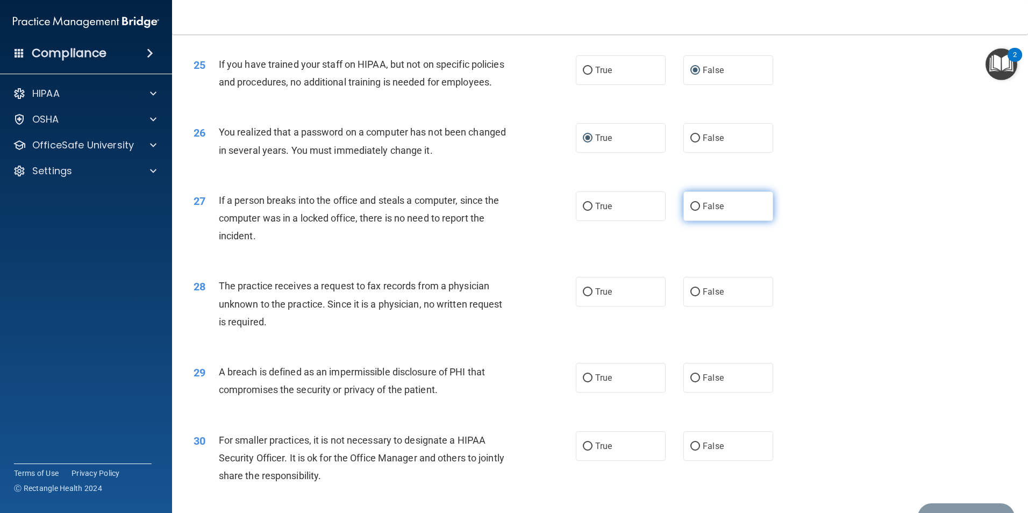
click at [692, 211] on input "False" at bounding box center [695, 207] width 10 height 8
radio input "true"
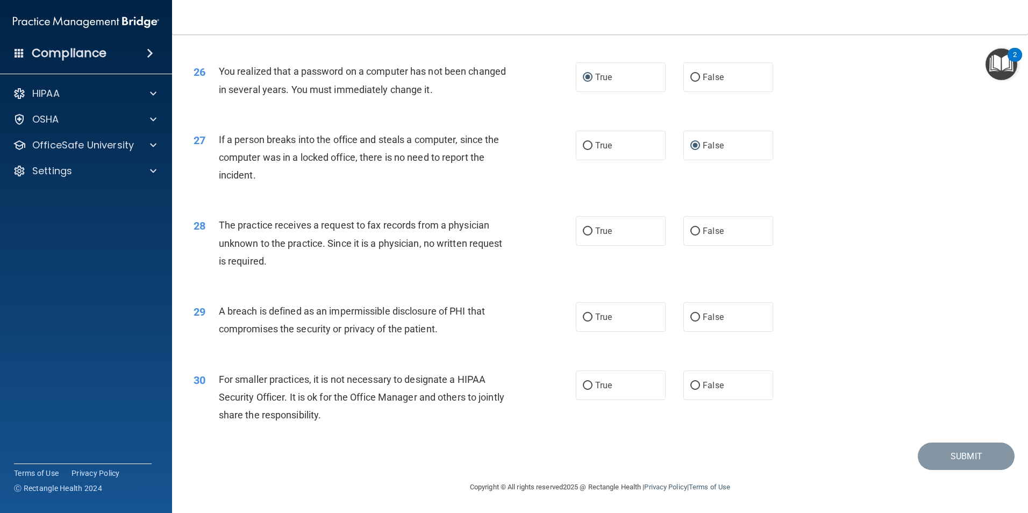
scroll to position [2049, 0]
click at [683, 234] on label "False" at bounding box center [728, 231] width 90 height 30
click at [690, 234] on input "False" at bounding box center [695, 231] width 10 height 8
radio input "true"
click at [583, 320] on input "True" at bounding box center [588, 317] width 10 height 8
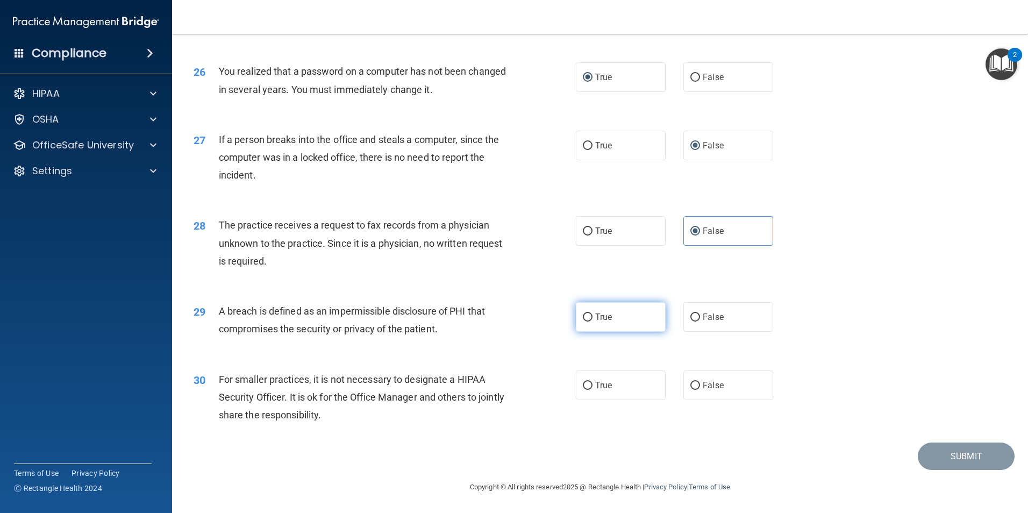
radio input "true"
click at [690, 386] on input "False" at bounding box center [695, 386] width 10 height 8
radio input "true"
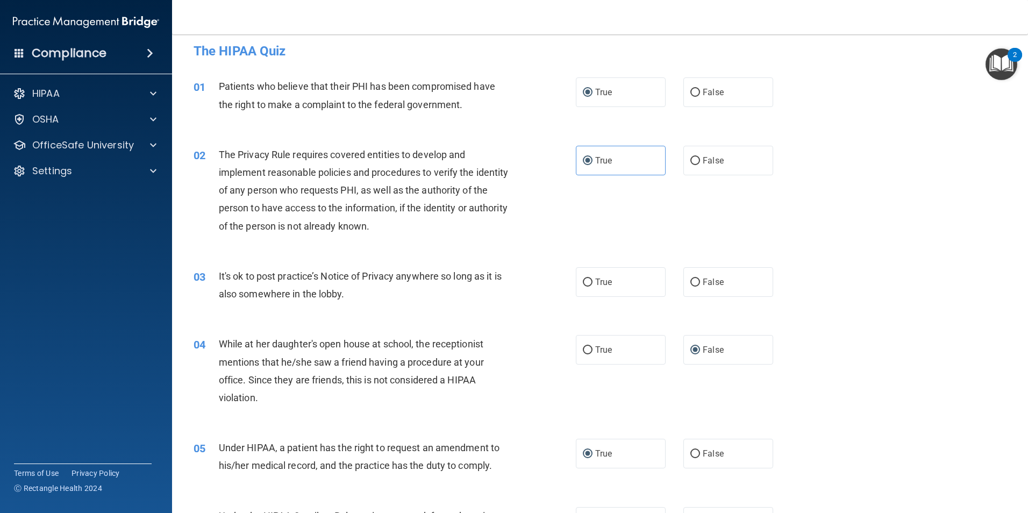
scroll to position [0, 0]
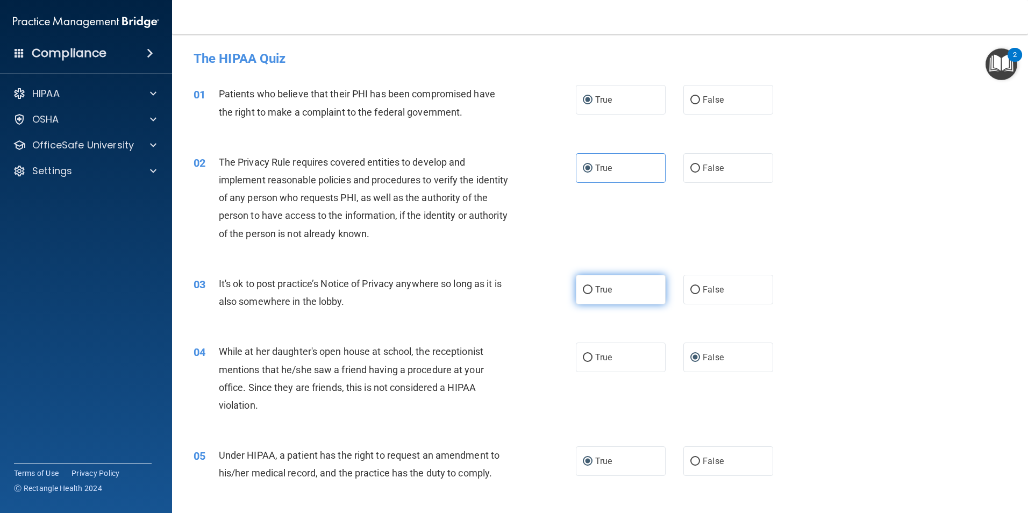
click at [581, 284] on label "True" at bounding box center [621, 290] width 90 height 30
click at [583, 286] on input "True" at bounding box center [588, 290] width 10 height 8
radio input "true"
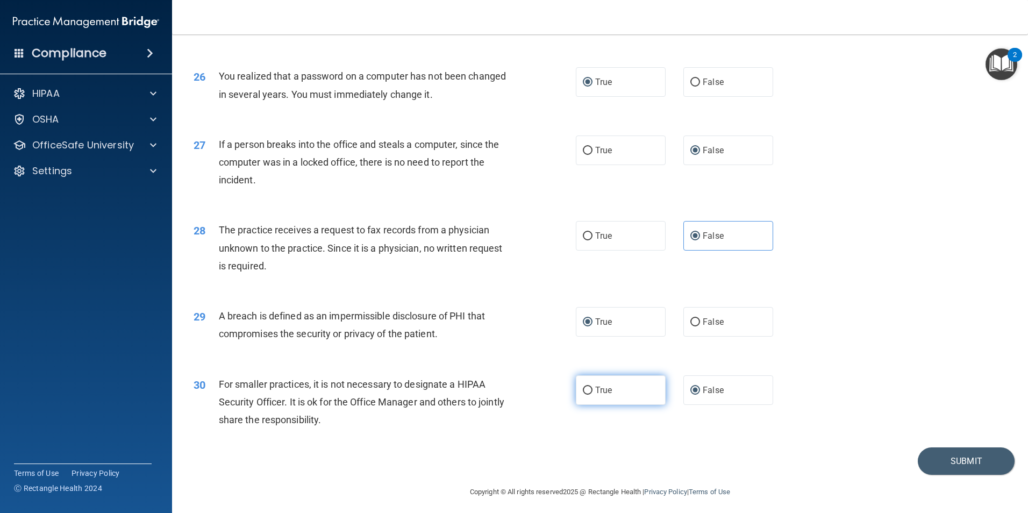
scroll to position [2049, 0]
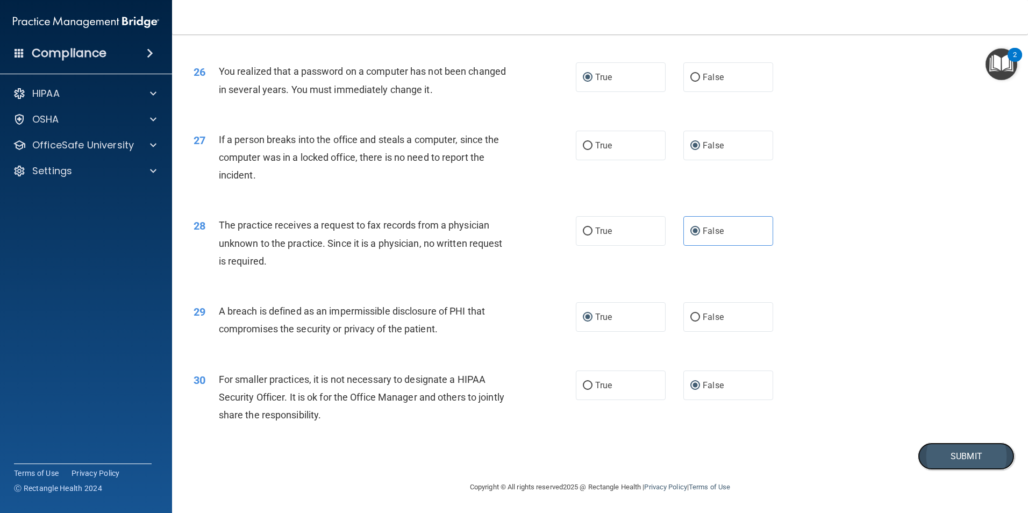
click at [948, 450] on button "Submit" at bounding box center [966, 455] width 97 height 27
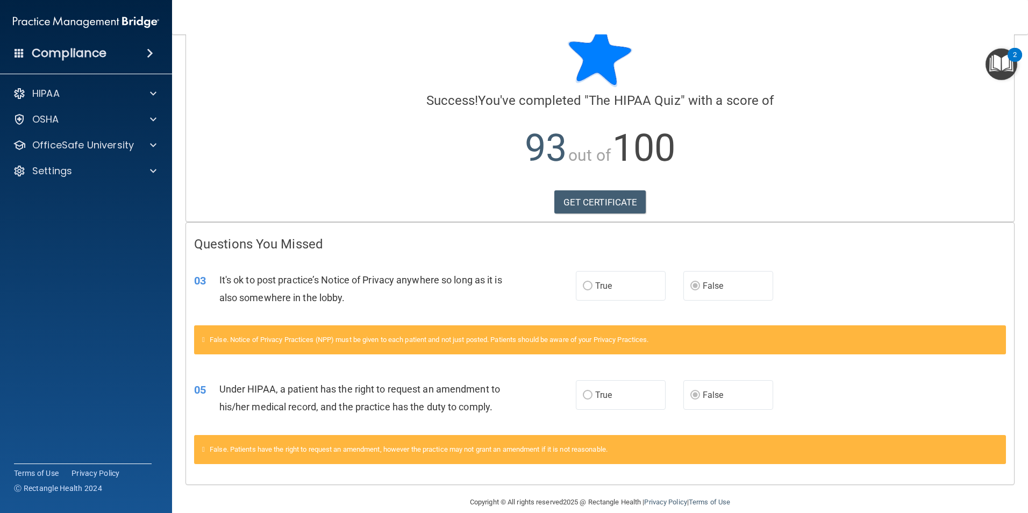
scroll to position [46, 0]
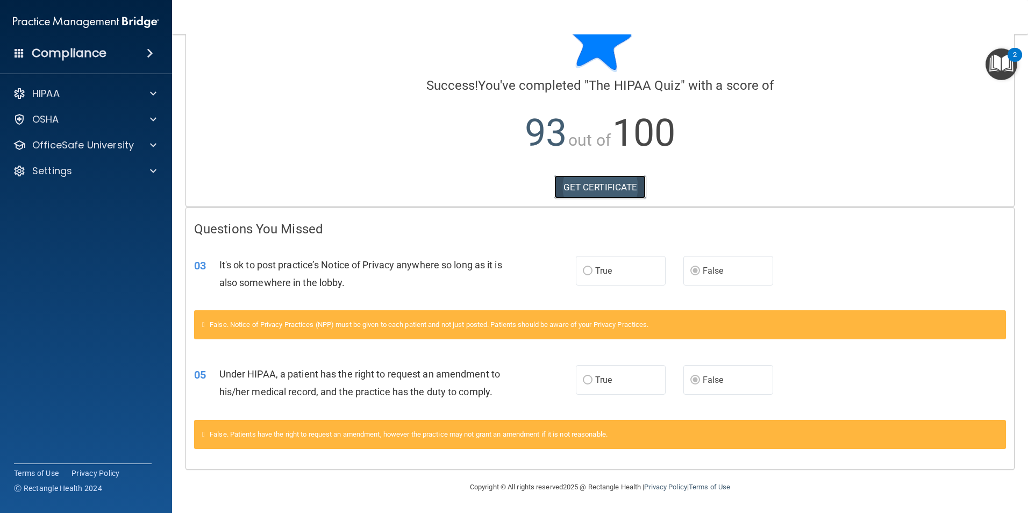
click at [581, 190] on link "GET CERTIFICATE" at bounding box center [600, 187] width 92 height 24
click at [154, 145] on span at bounding box center [153, 145] width 6 height 13
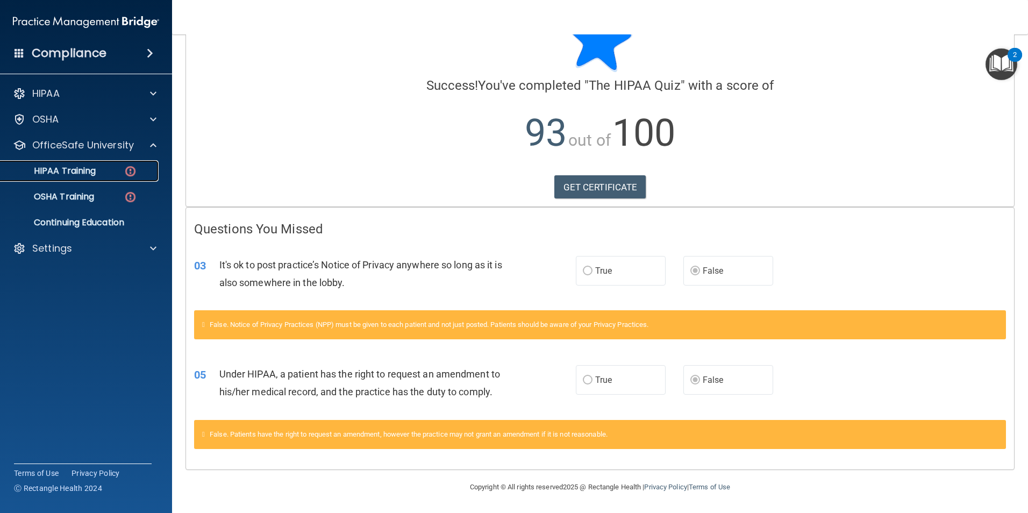
click at [83, 173] on p "HIPAA Training" at bounding box center [51, 171] width 89 height 11
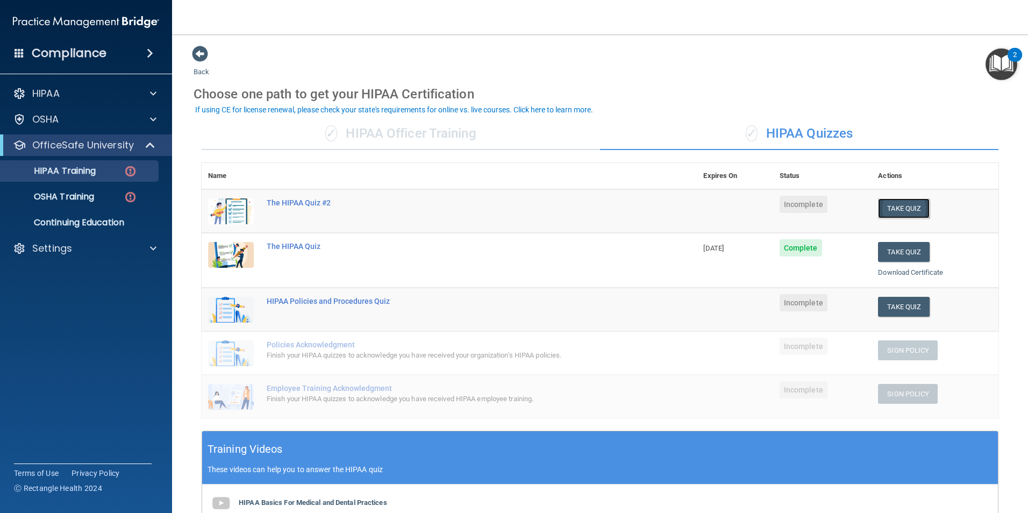
click at [899, 210] on button "Take Quiz" at bounding box center [904, 208] width 52 height 20
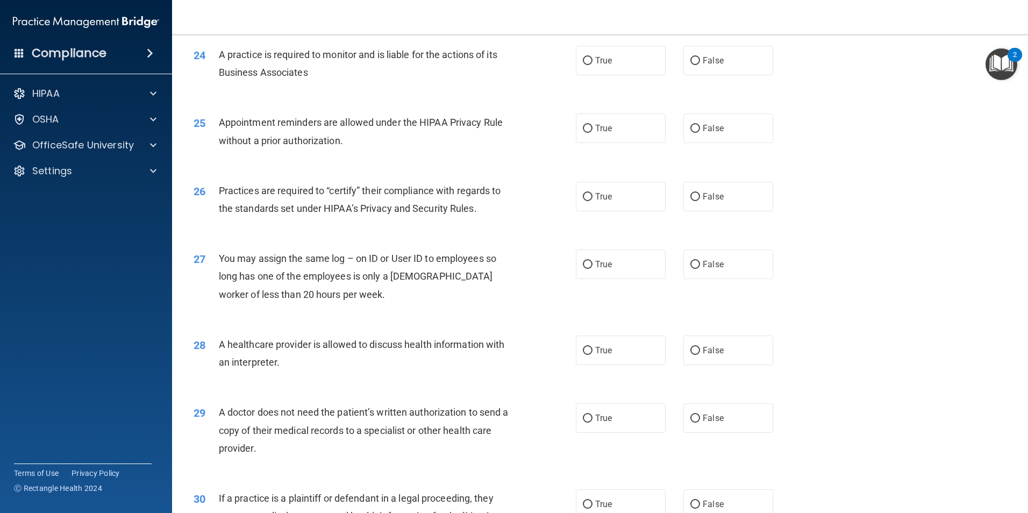
scroll to position [1989, 0]
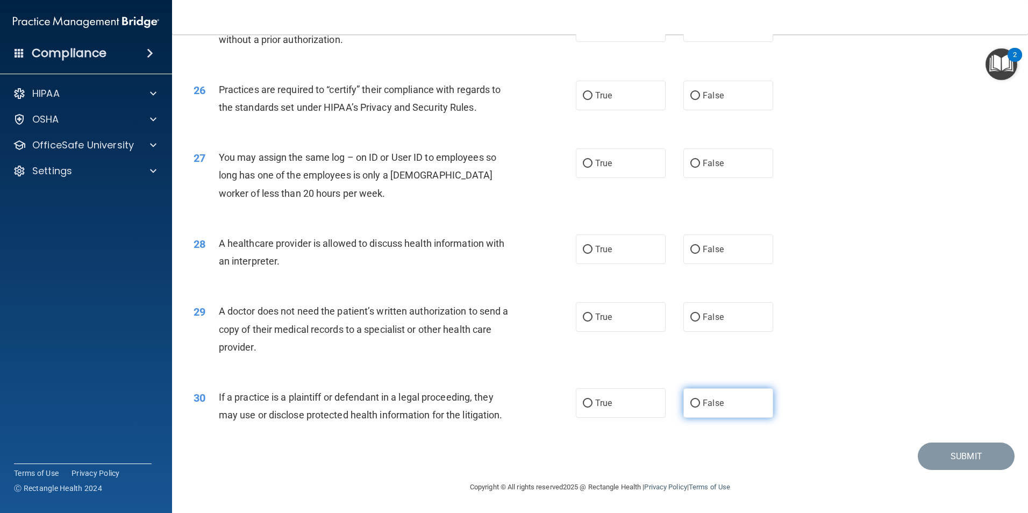
click at [694, 404] on input "False" at bounding box center [695, 403] width 10 height 8
radio input "true"
click at [696, 314] on label "False" at bounding box center [728, 317] width 90 height 30
click at [696, 314] on input "False" at bounding box center [695, 317] width 10 height 8
radio input "true"
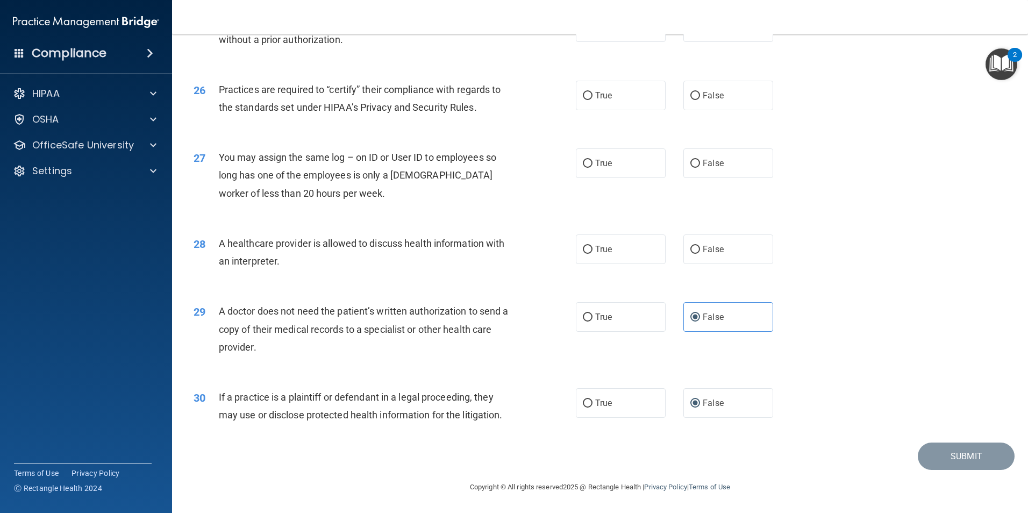
scroll to position [1936, 0]
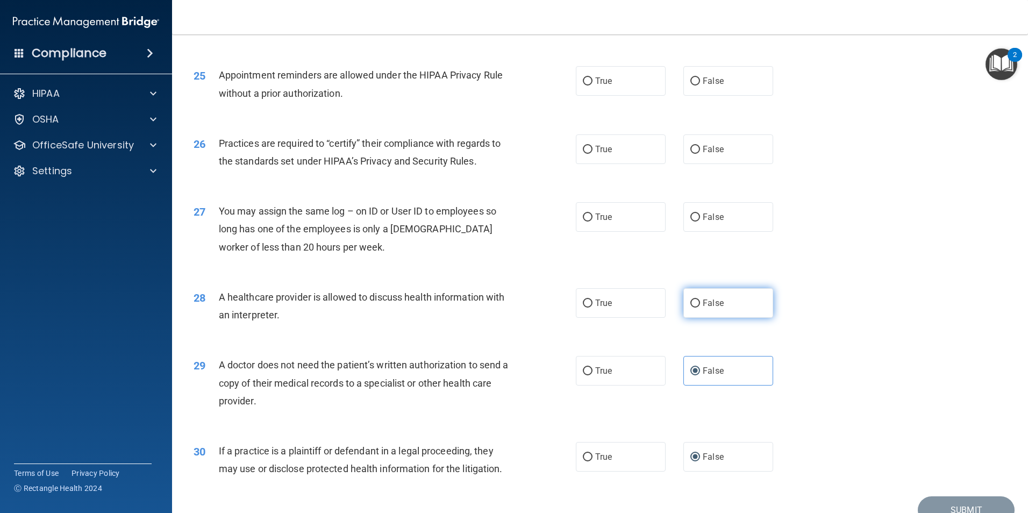
click at [690, 302] on input "False" at bounding box center [695, 303] width 10 height 8
radio input "true"
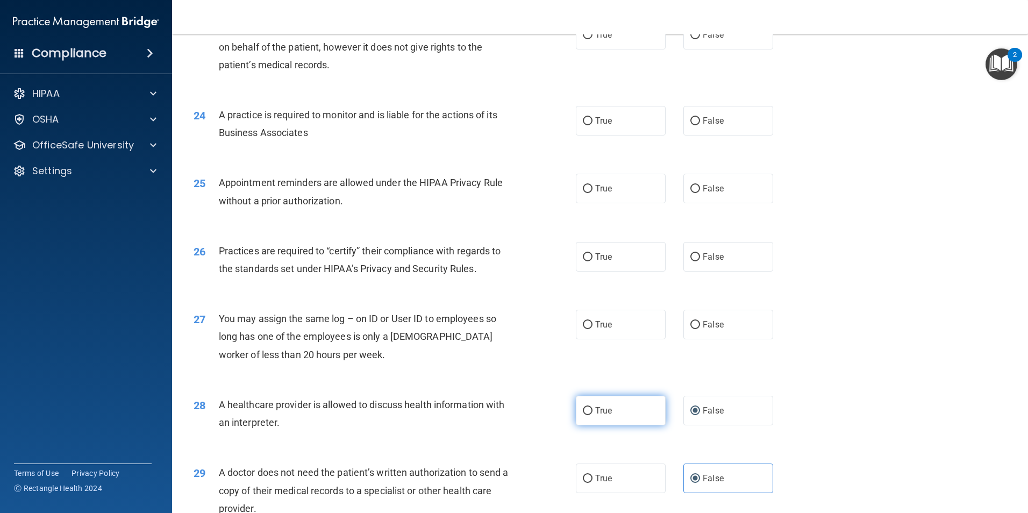
click at [584, 410] on input "True" at bounding box center [588, 411] width 10 height 8
radio input "true"
radio input "false"
click at [690, 319] on label "False" at bounding box center [728, 325] width 90 height 30
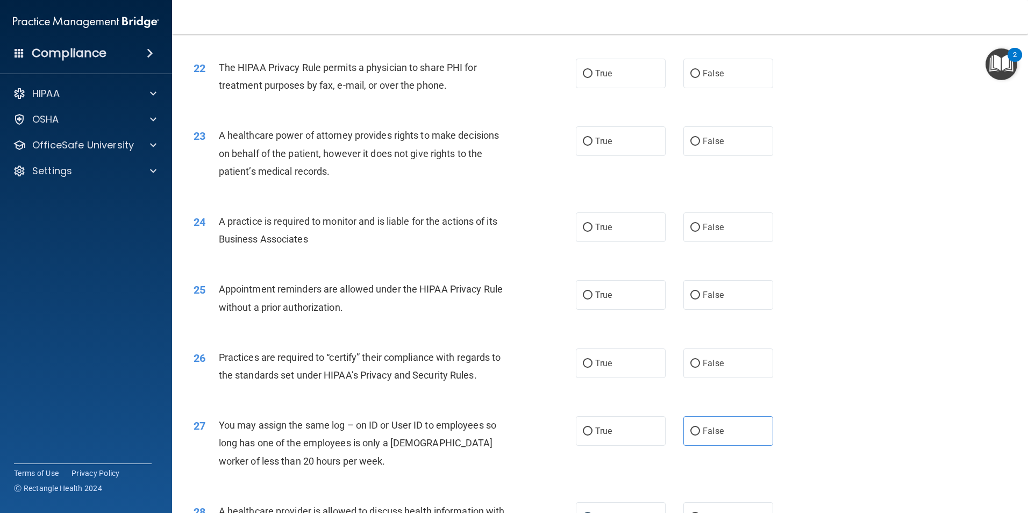
scroll to position [1721, 0]
click at [583, 365] on input "True" at bounding box center [588, 365] width 10 height 8
radio input "true"
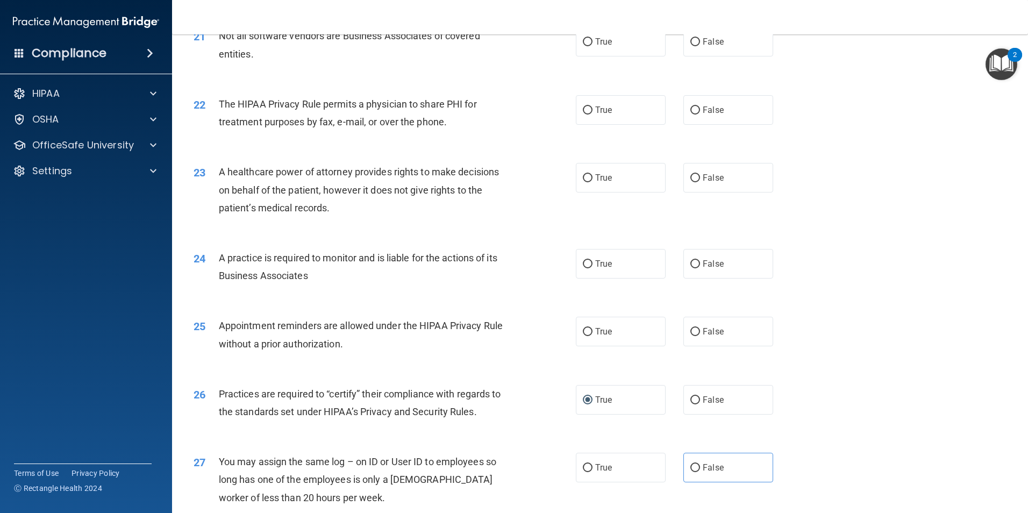
scroll to position [1667, 0]
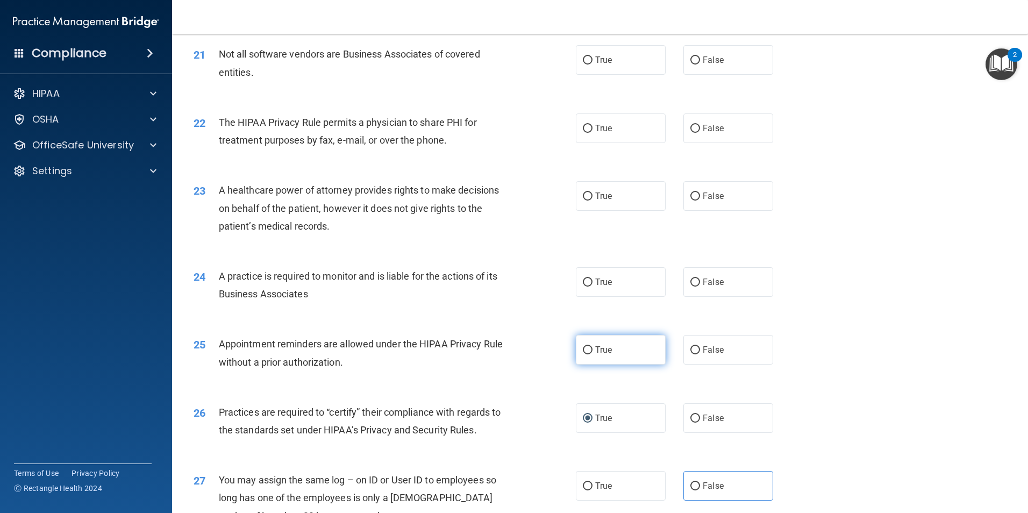
click at [586, 347] on input "True" at bounding box center [588, 350] width 10 height 8
radio input "true"
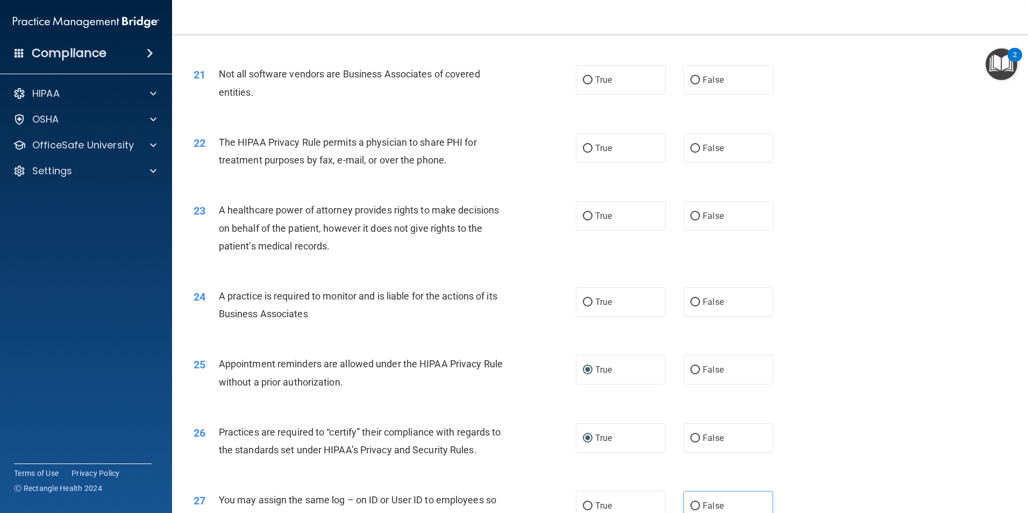
scroll to position [1613, 0]
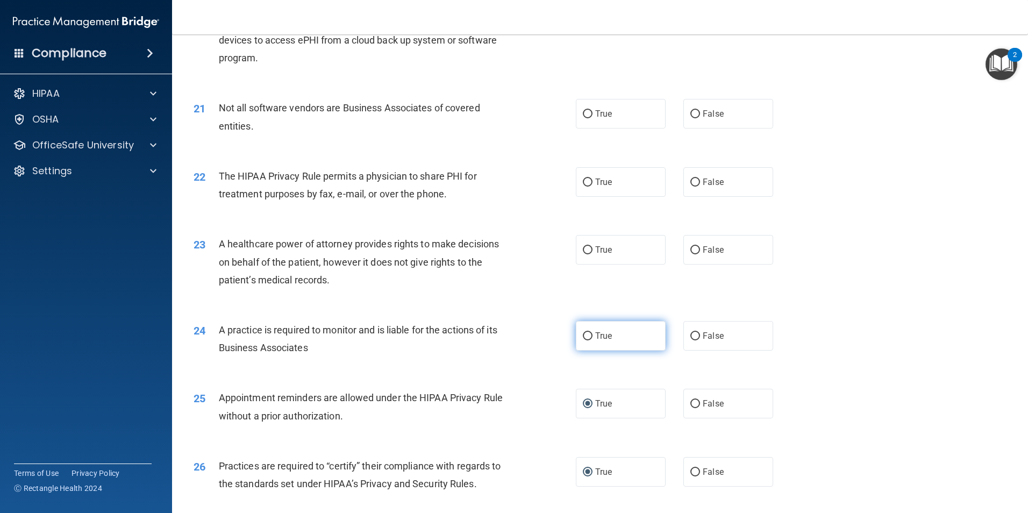
click at [583, 332] on input "True" at bounding box center [588, 336] width 10 height 8
radio input "true"
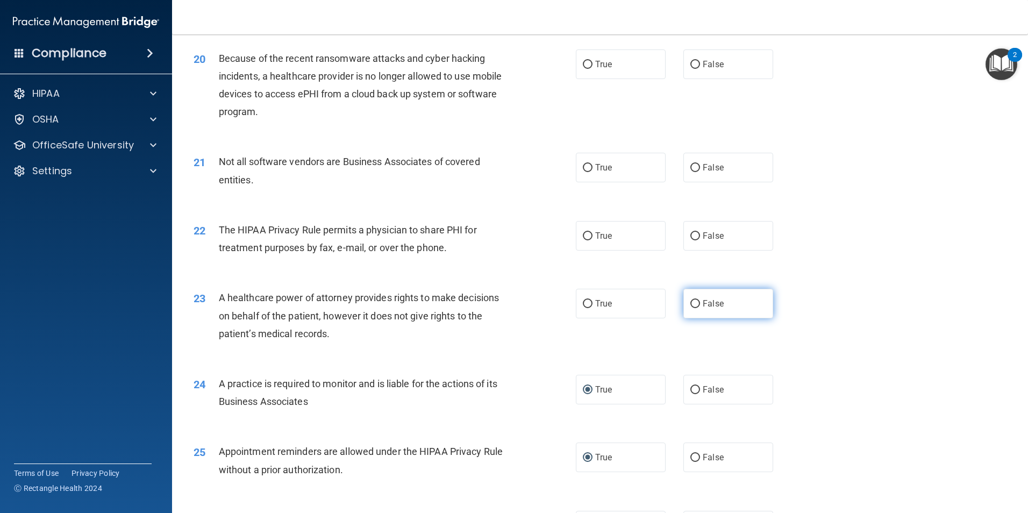
click at [690, 305] on input "False" at bounding box center [695, 304] width 10 height 8
radio input "true"
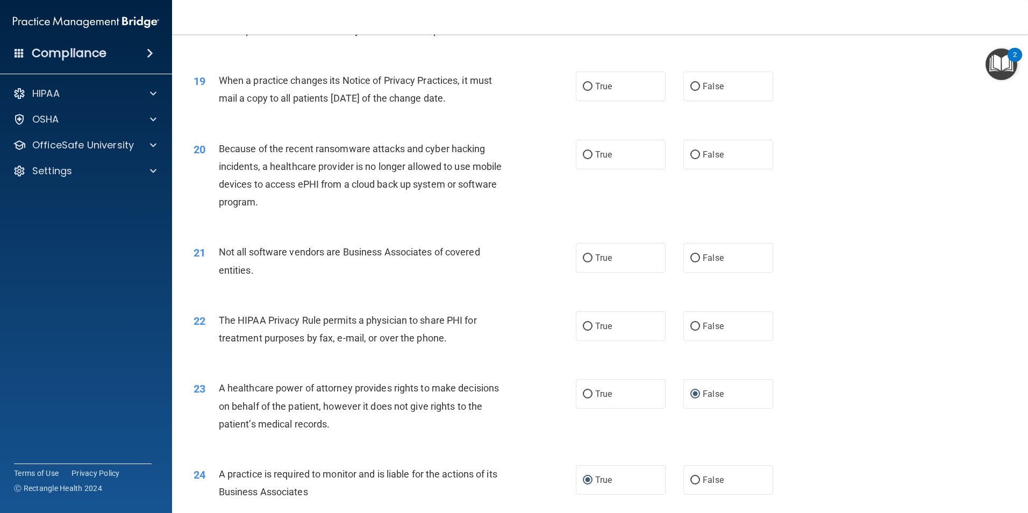
scroll to position [1452, 0]
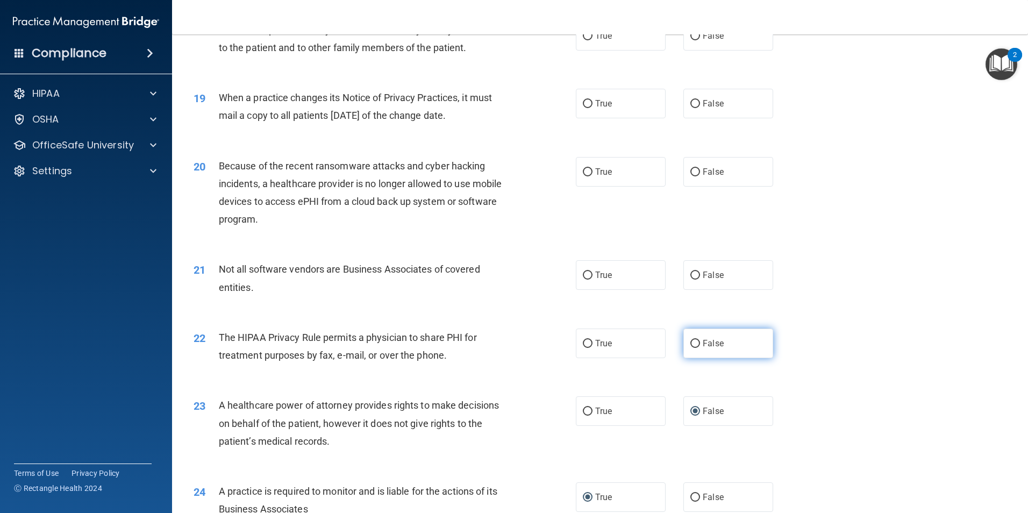
click at [703, 346] on span "False" at bounding box center [713, 343] width 21 height 10
click at [698, 346] on input "False" at bounding box center [695, 344] width 10 height 8
radio input "true"
click at [583, 275] on input "True" at bounding box center [588, 275] width 10 height 8
radio input "true"
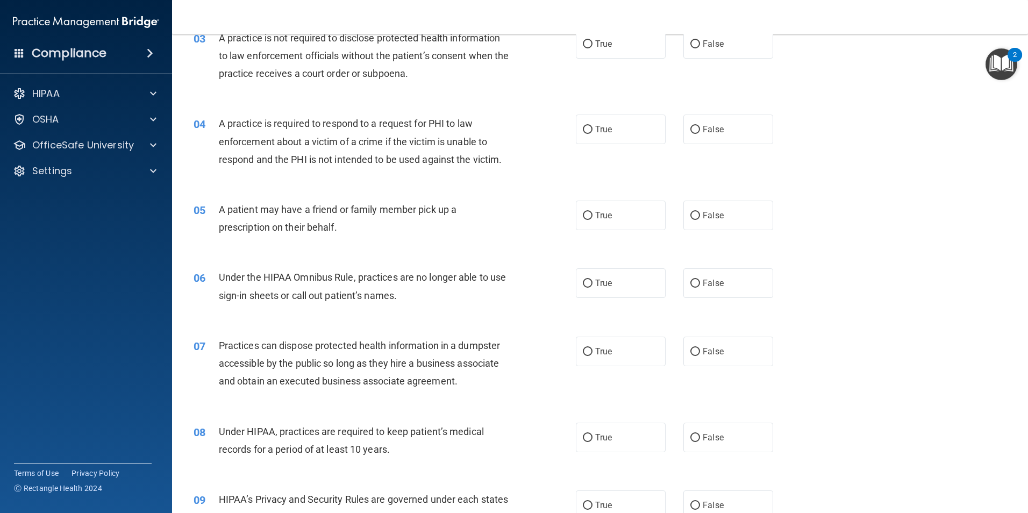
scroll to position [0, 0]
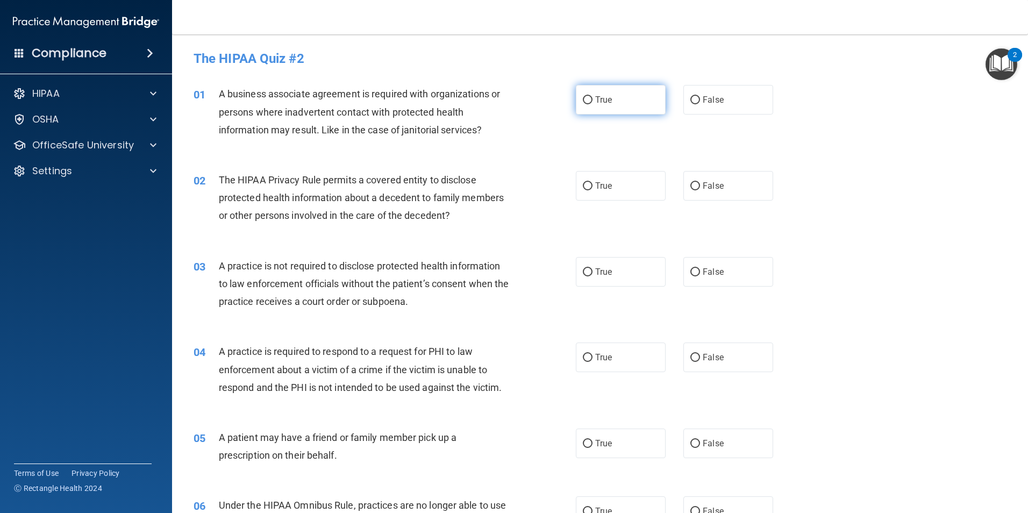
click at [583, 101] on input "True" at bounding box center [588, 100] width 10 height 8
radio input "true"
drag, startPoint x: 584, startPoint y: 186, endPoint x: 588, endPoint y: 198, distance: 12.8
click at [585, 187] on input "True" at bounding box center [588, 186] width 10 height 8
radio input "true"
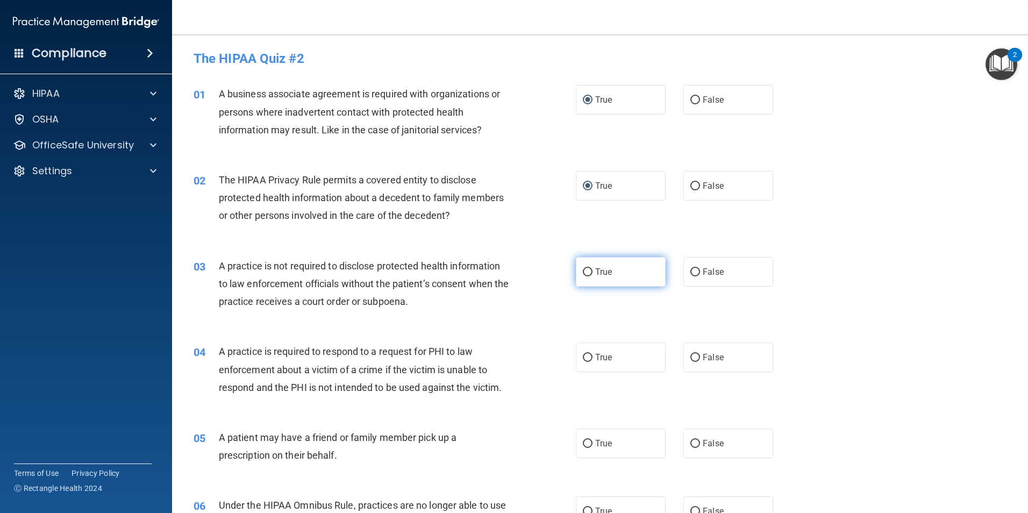
click at [578, 271] on label "True" at bounding box center [621, 272] width 90 height 30
click at [583, 271] on input "True" at bounding box center [588, 272] width 10 height 8
radio input "true"
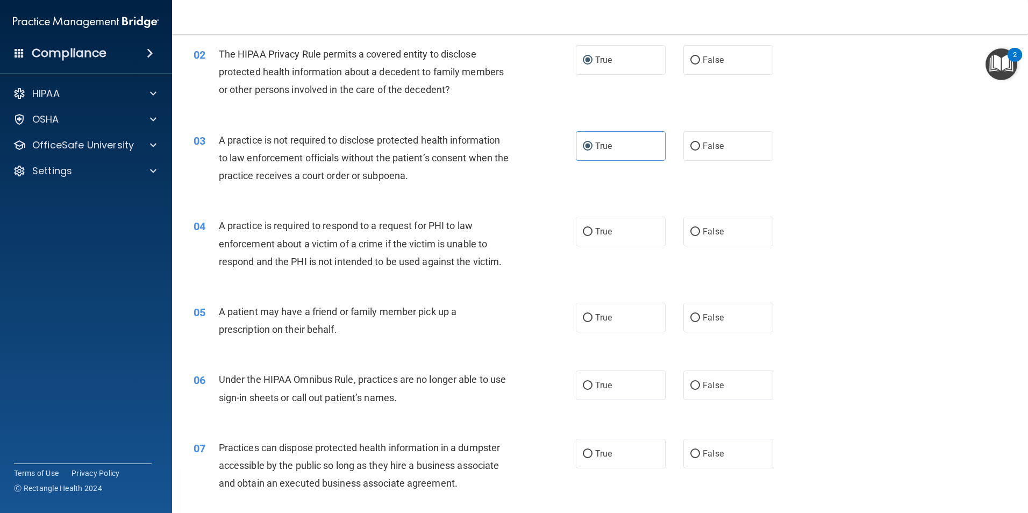
scroll to position [161, 0]
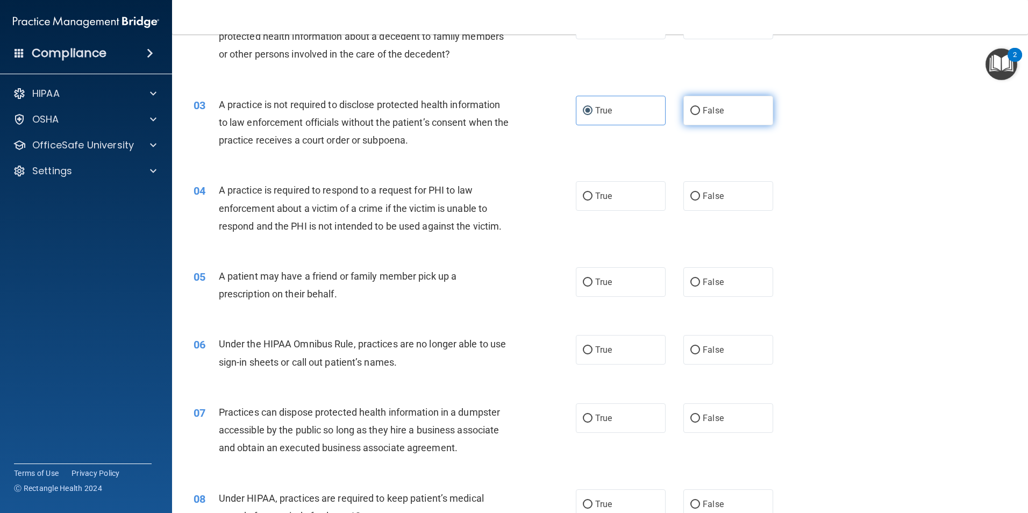
click at [690, 112] on input "False" at bounding box center [695, 111] width 10 height 8
radio input "true"
click at [583, 113] on input "True" at bounding box center [588, 111] width 10 height 8
radio input "true"
radio input "false"
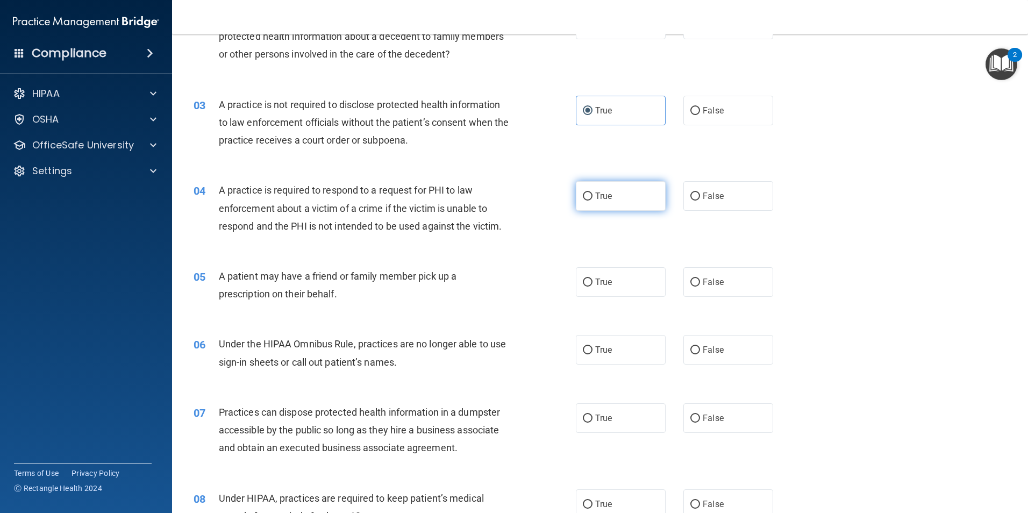
click at [589, 194] on label "True" at bounding box center [621, 196] width 90 height 30
click at [589, 194] on input "True" at bounding box center [588, 196] width 10 height 8
radio input "true"
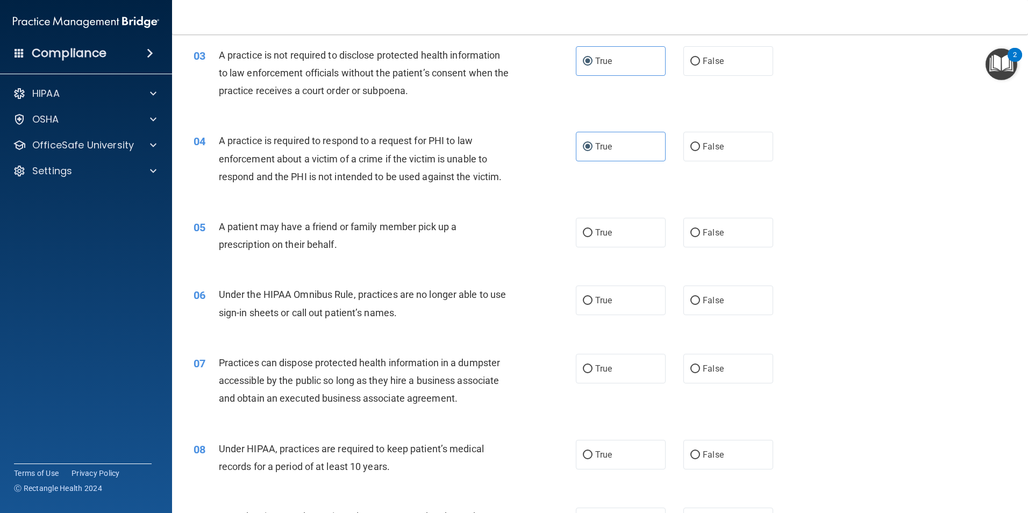
scroll to position [269, 0]
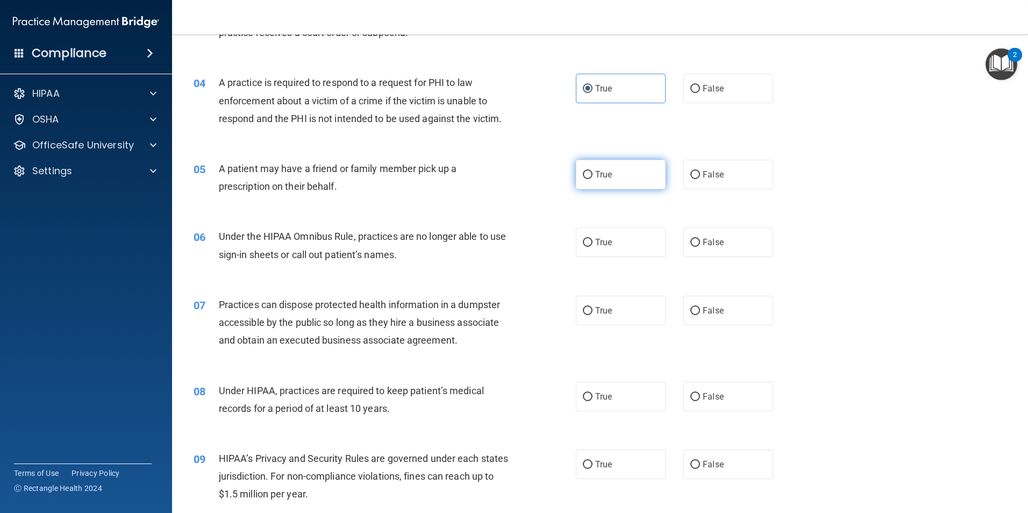
click at [584, 176] on input "True" at bounding box center [588, 175] width 10 height 8
radio input "true"
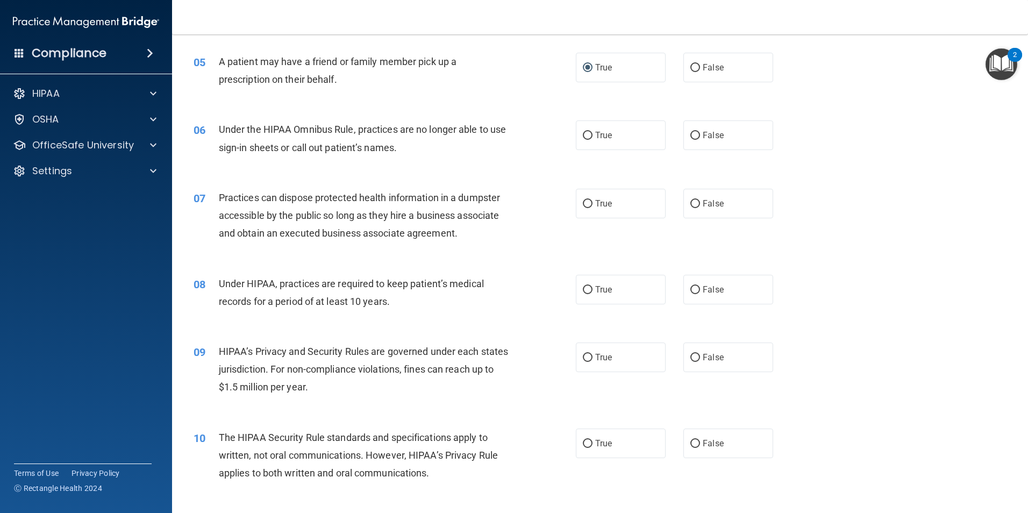
scroll to position [376, 0]
click at [690, 134] on input "False" at bounding box center [695, 135] width 10 height 8
radio input "true"
click at [690, 203] on input "False" at bounding box center [695, 203] width 10 height 8
radio input "true"
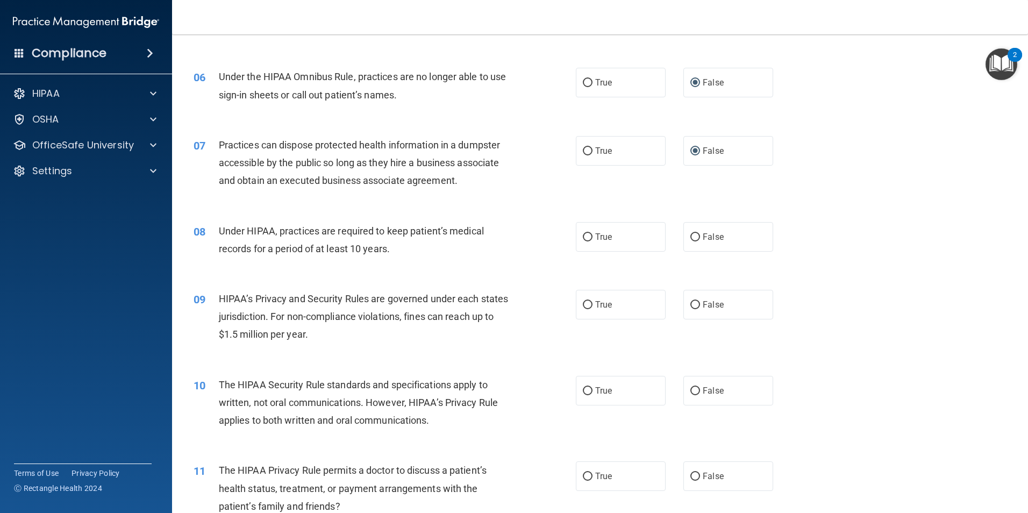
scroll to position [484, 0]
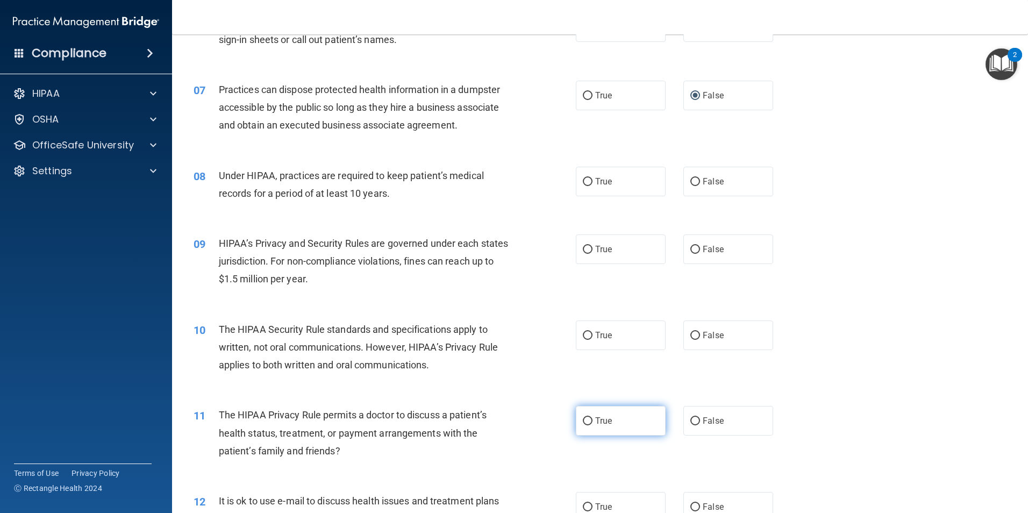
click at [583, 419] on input "True" at bounding box center [588, 421] width 10 height 8
radio input "true"
click at [588, 338] on input "True" at bounding box center [588, 336] width 10 height 8
radio input "true"
click at [584, 250] on input "True" at bounding box center [588, 250] width 10 height 8
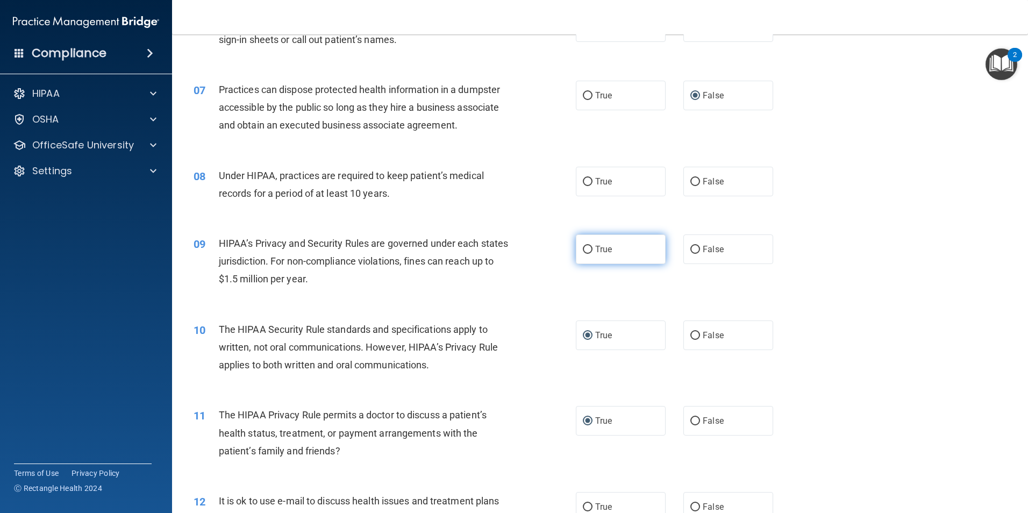
radio input "true"
click at [585, 181] on input "True" at bounding box center [588, 182] width 10 height 8
radio input "true"
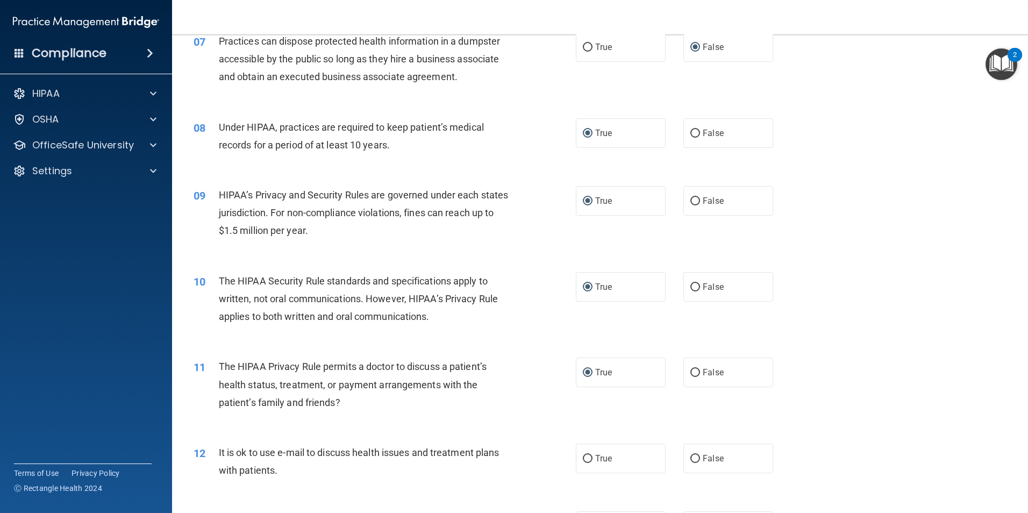
scroll to position [645, 0]
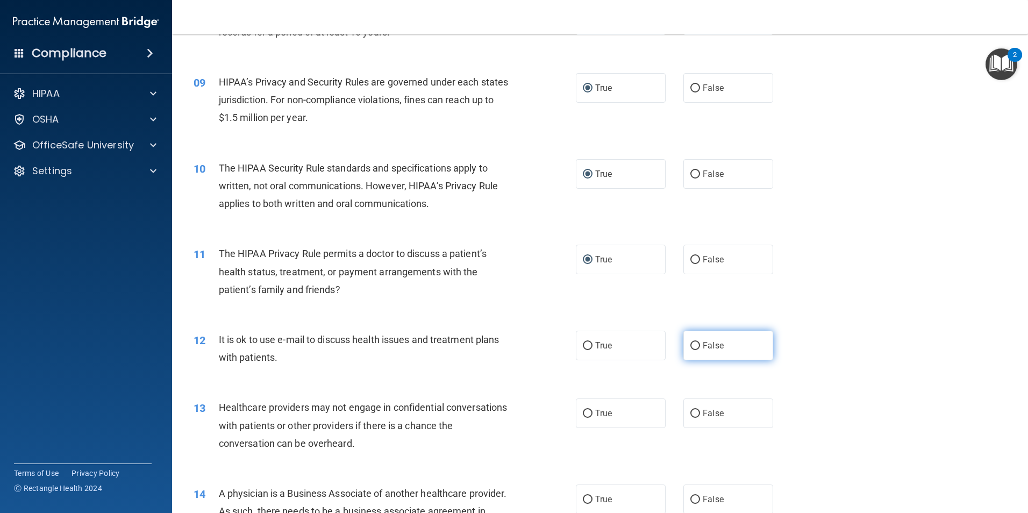
click at [691, 342] on input "False" at bounding box center [695, 346] width 10 height 8
radio input "true"
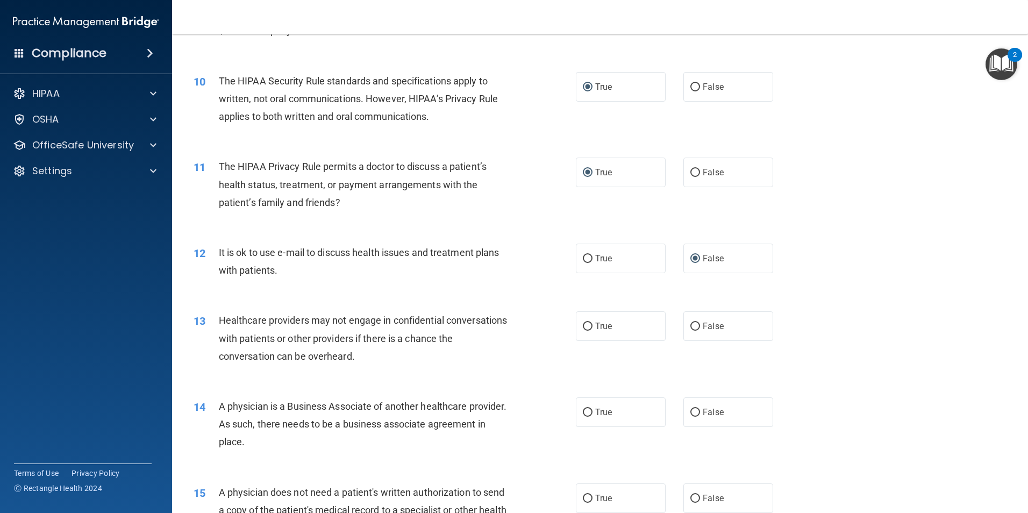
scroll to position [806, 0]
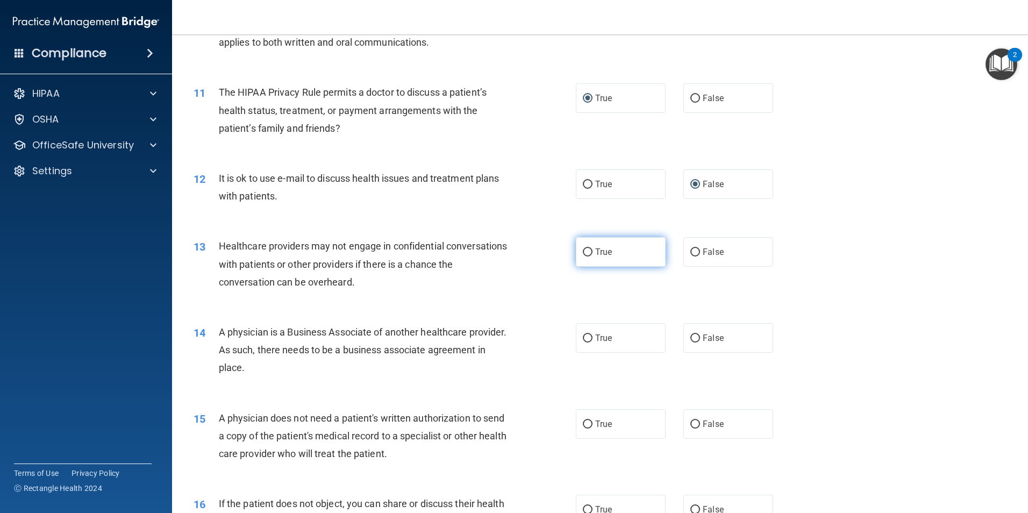
click at [585, 248] on input "True" at bounding box center [588, 252] width 10 height 8
radio input "true"
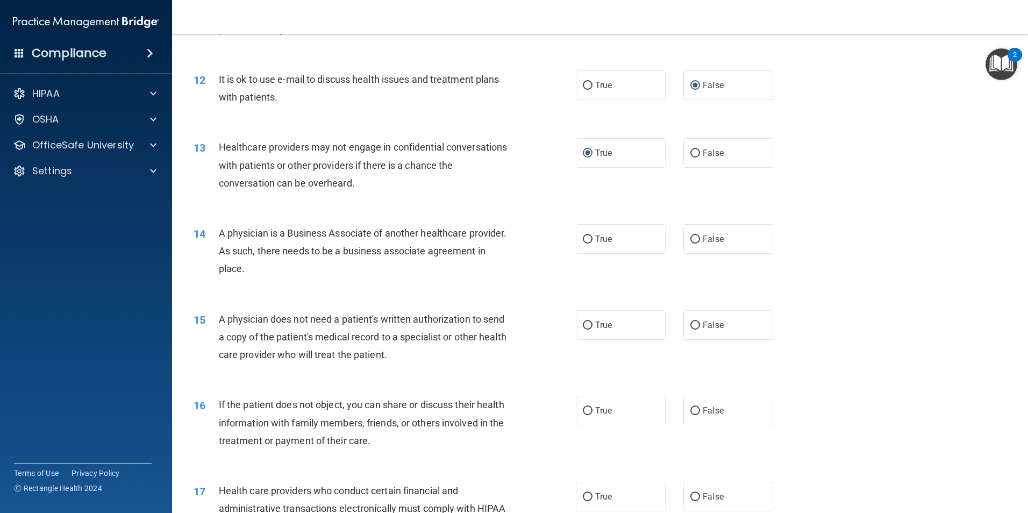
scroll to position [914, 0]
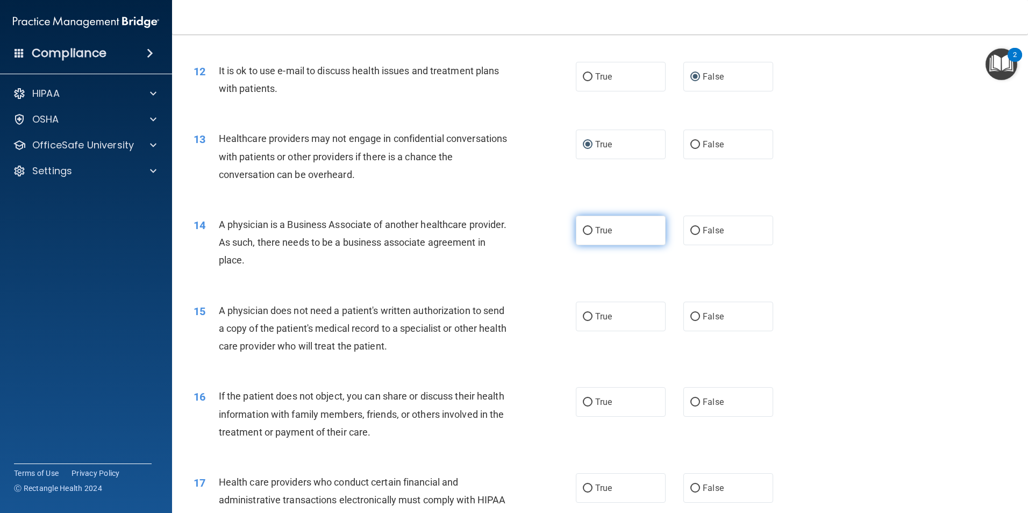
click at [583, 231] on input "True" at bounding box center [588, 231] width 10 height 8
radio input "true"
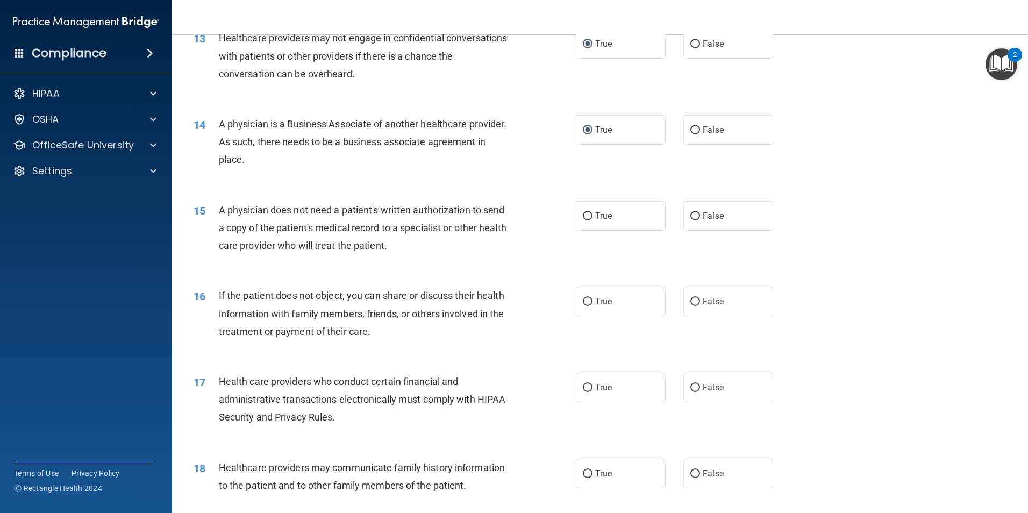
scroll to position [1021, 0]
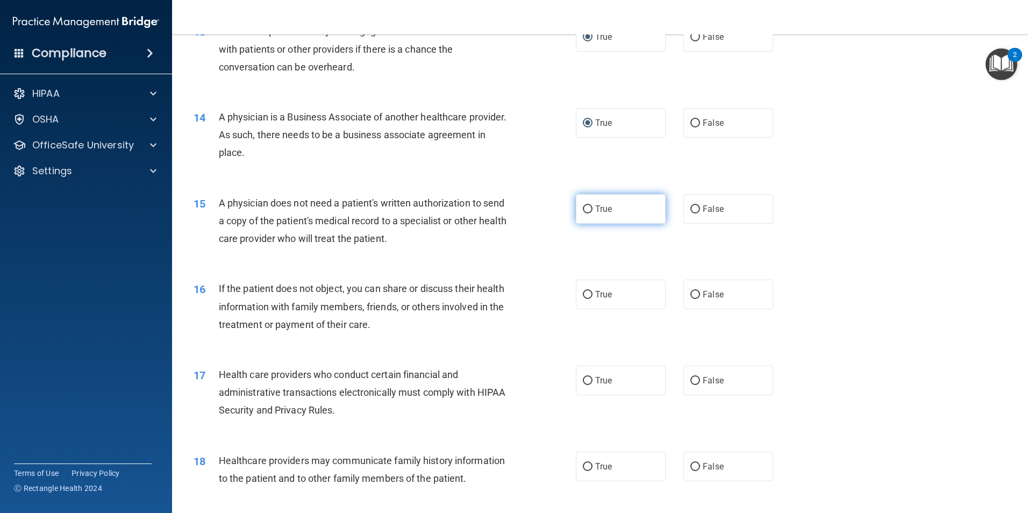
click at [583, 213] on input "True" at bounding box center [588, 209] width 10 height 8
radio input "true"
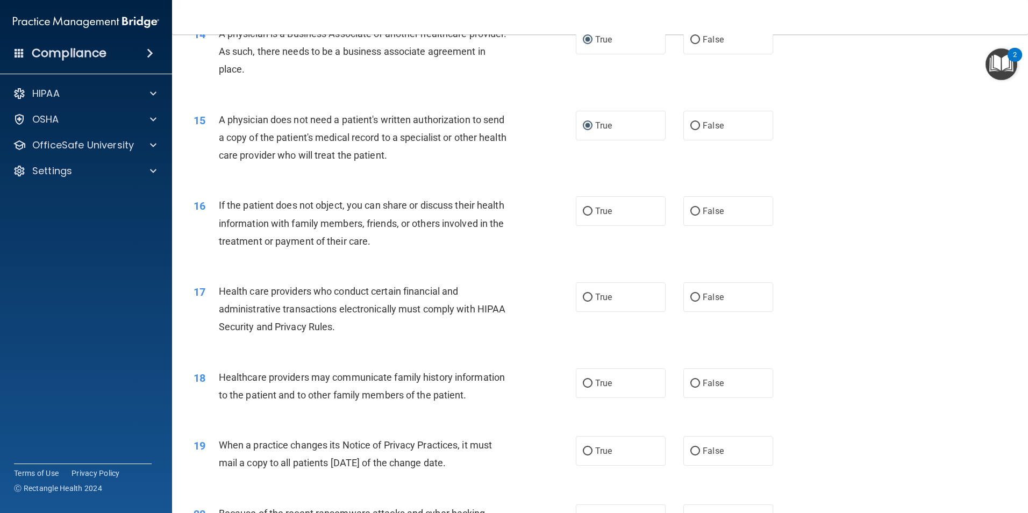
scroll to position [1129, 0]
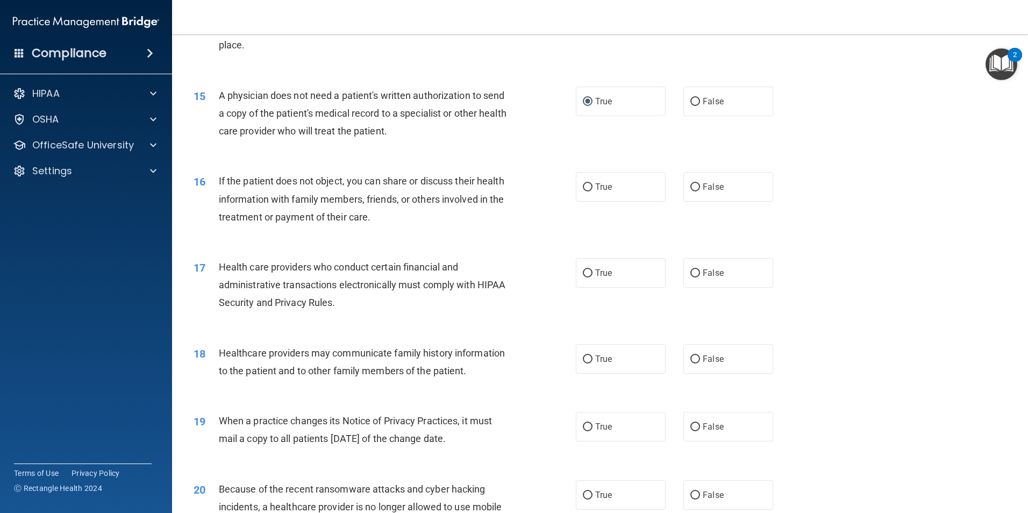
drag, startPoint x: 692, startPoint y: 183, endPoint x: 669, endPoint y: 199, distance: 28.6
click at [692, 183] on input "False" at bounding box center [695, 187] width 10 height 8
radio input "true"
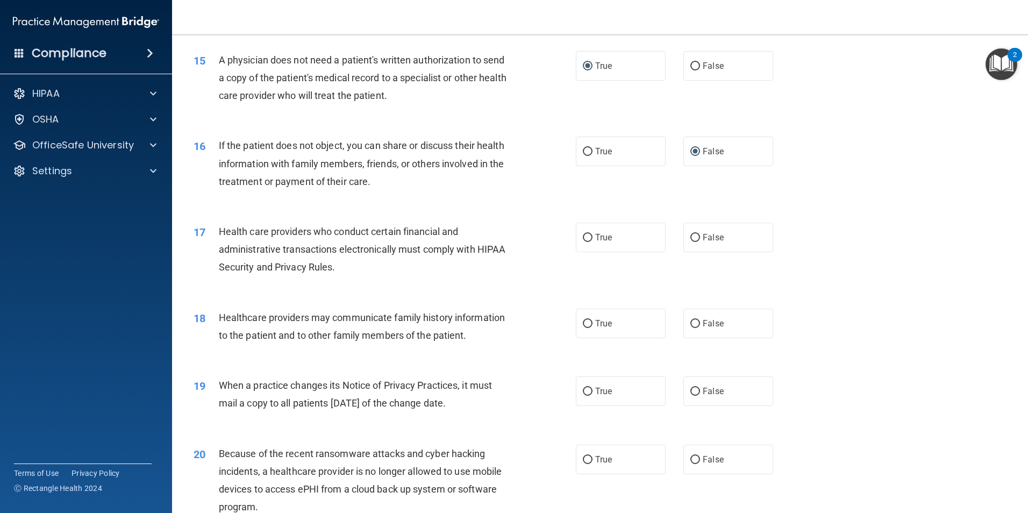
scroll to position [1183, 0]
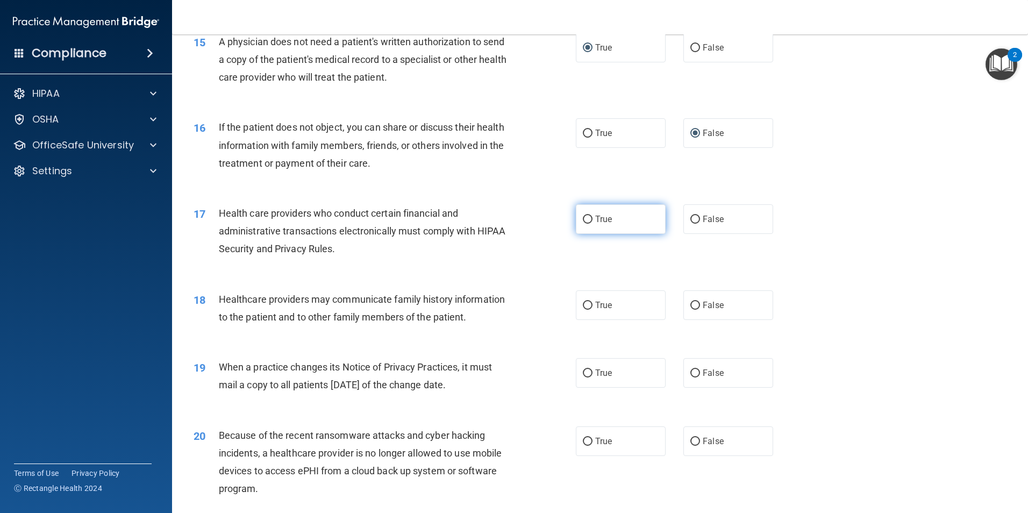
click at [588, 219] on input "True" at bounding box center [588, 220] width 10 height 8
radio input "true"
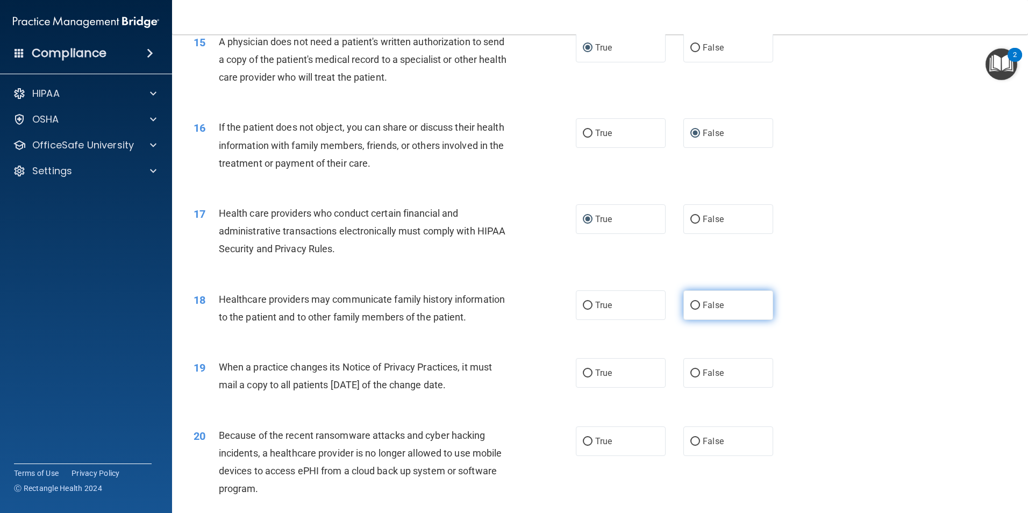
click at [693, 304] on input "False" at bounding box center [695, 306] width 10 height 8
radio input "true"
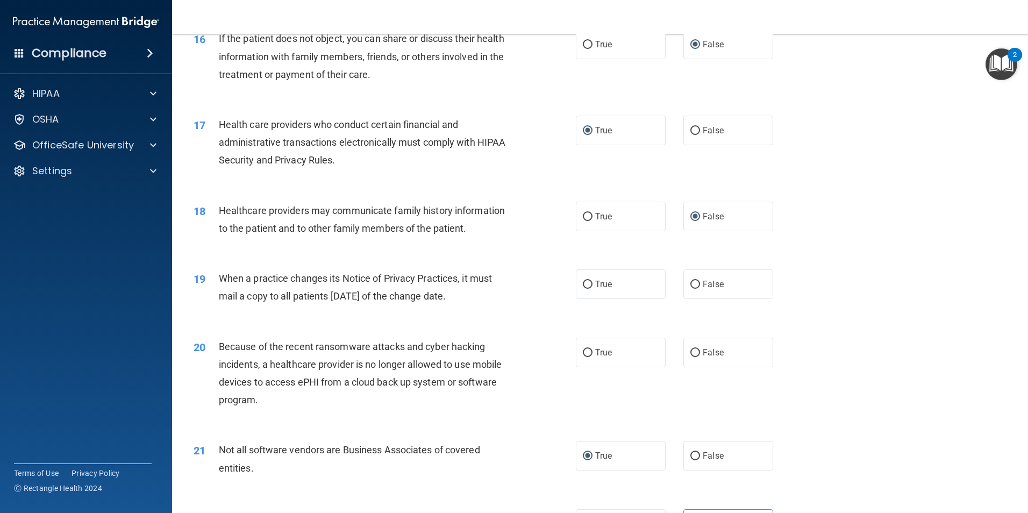
scroll to position [1290, 0]
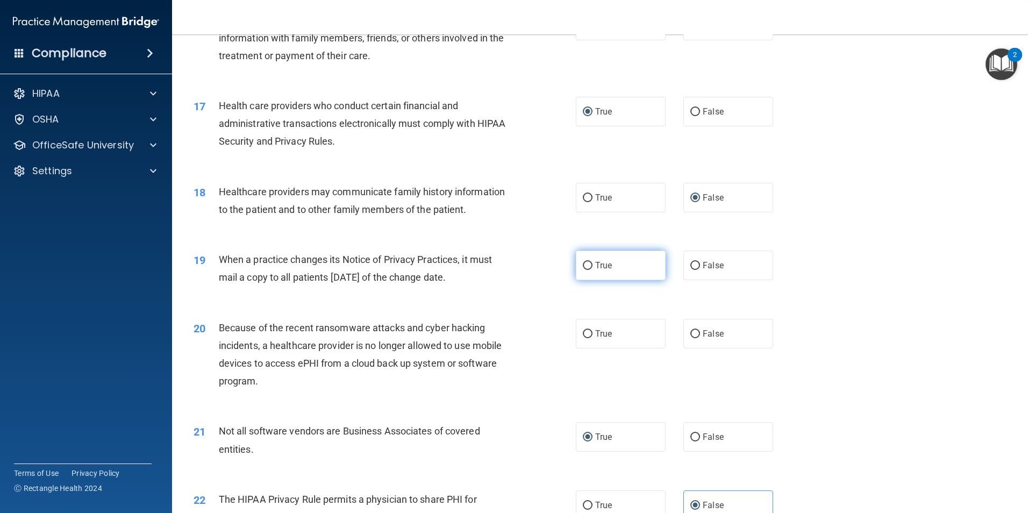
click at [590, 267] on label "True" at bounding box center [621, 265] width 90 height 30
click at [590, 267] on input "True" at bounding box center [588, 266] width 10 height 8
radio input "true"
click at [586, 339] on label "True" at bounding box center [621, 334] width 90 height 30
click at [586, 338] on input "True" at bounding box center [588, 334] width 10 height 8
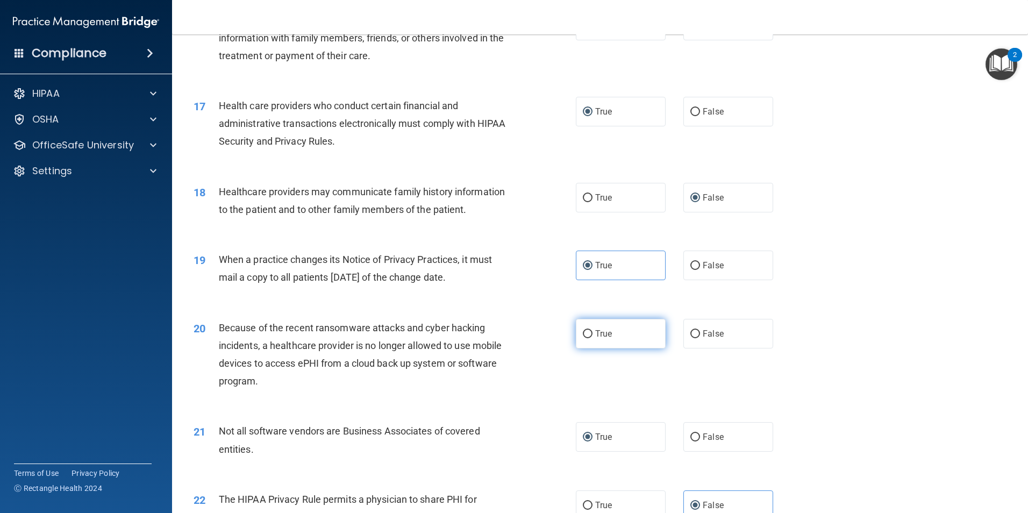
radio input "true"
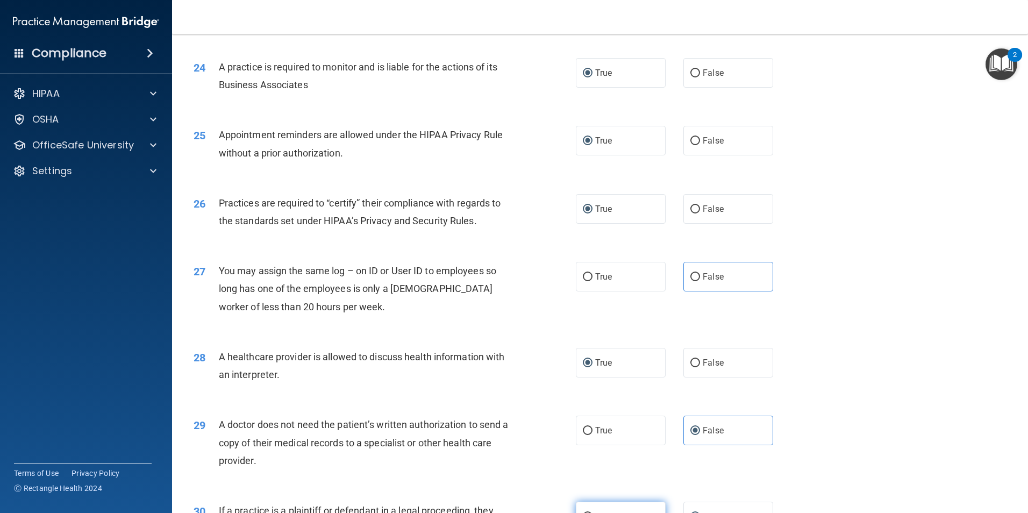
scroll to position [1989, 0]
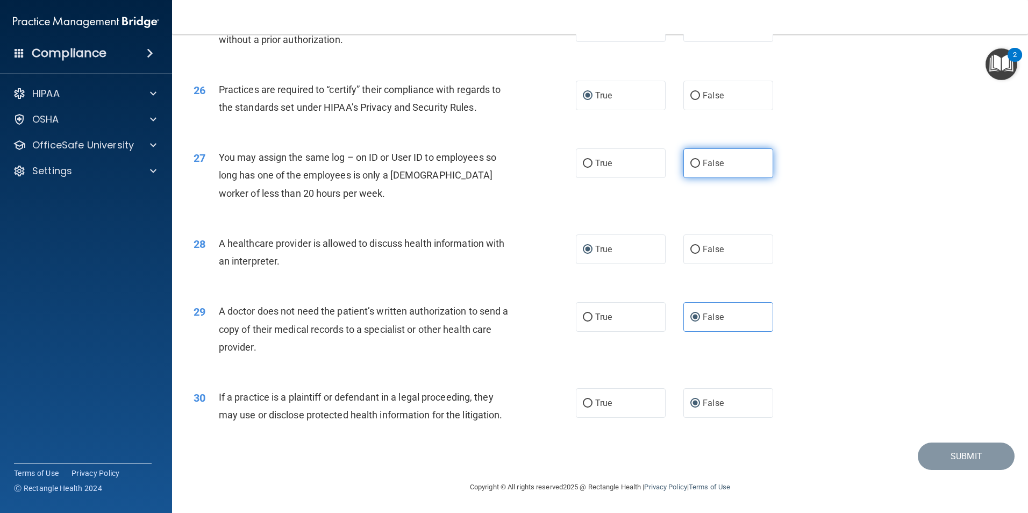
click at [696, 163] on label "False" at bounding box center [728, 163] width 90 height 30
click at [696, 163] on input "False" at bounding box center [695, 164] width 10 height 8
radio input "true"
click at [967, 457] on button "Submit" at bounding box center [966, 455] width 97 height 27
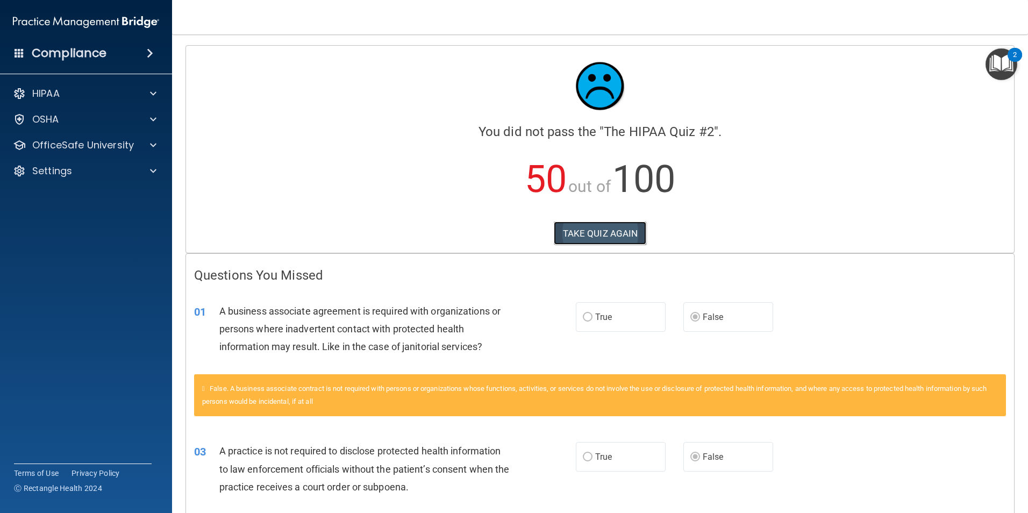
click at [607, 239] on button "TAKE QUIZ AGAIN" at bounding box center [600, 233] width 93 height 24
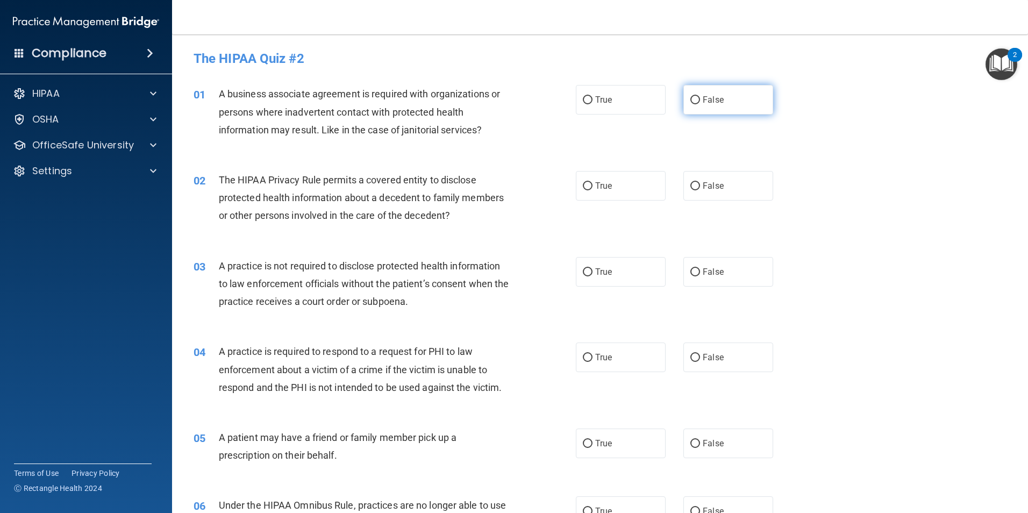
click at [690, 104] on input "False" at bounding box center [695, 100] width 10 height 8
radio input "true"
click at [690, 271] on input "False" at bounding box center [695, 272] width 10 height 8
radio input "true"
click at [584, 189] on input "True" at bounding box center [588, 186] width 10 height 8
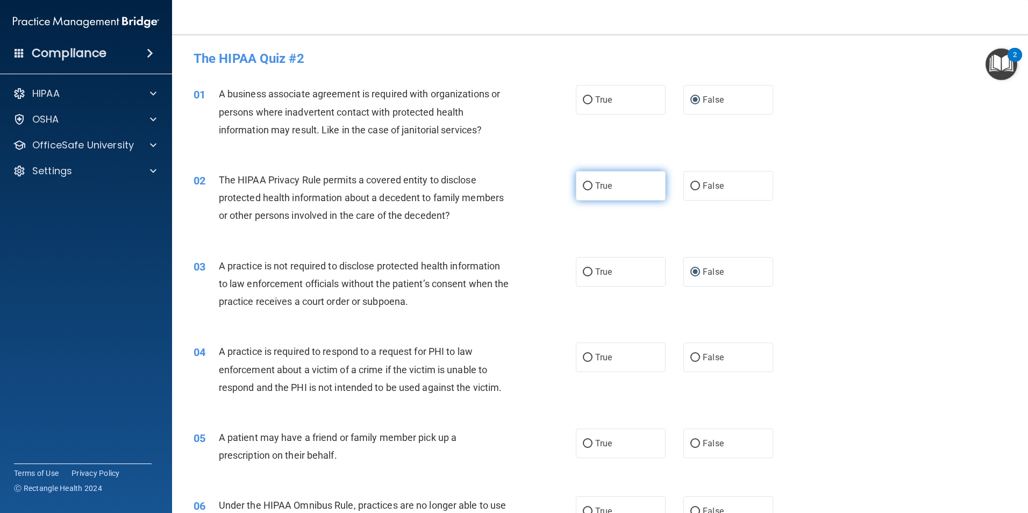
radio input "true"
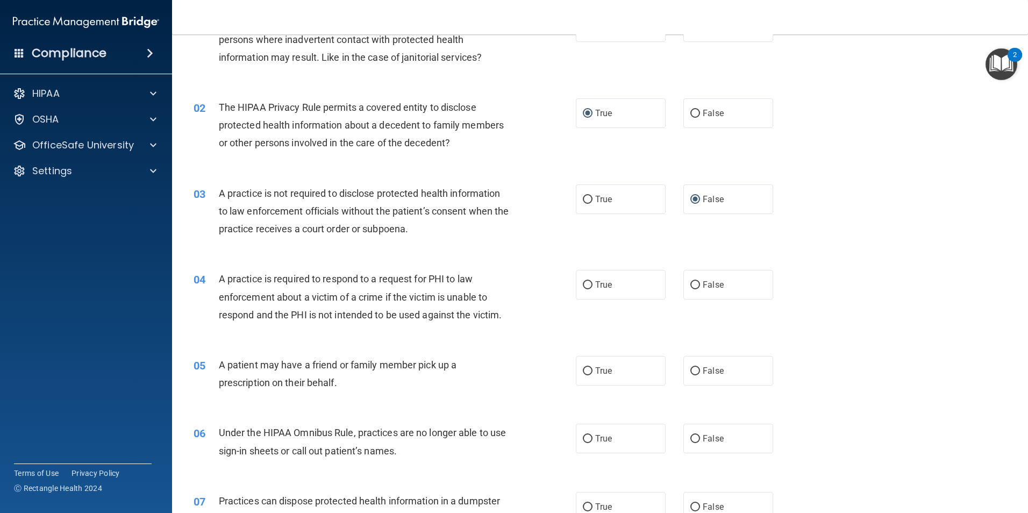
scroll to position [108, 0]
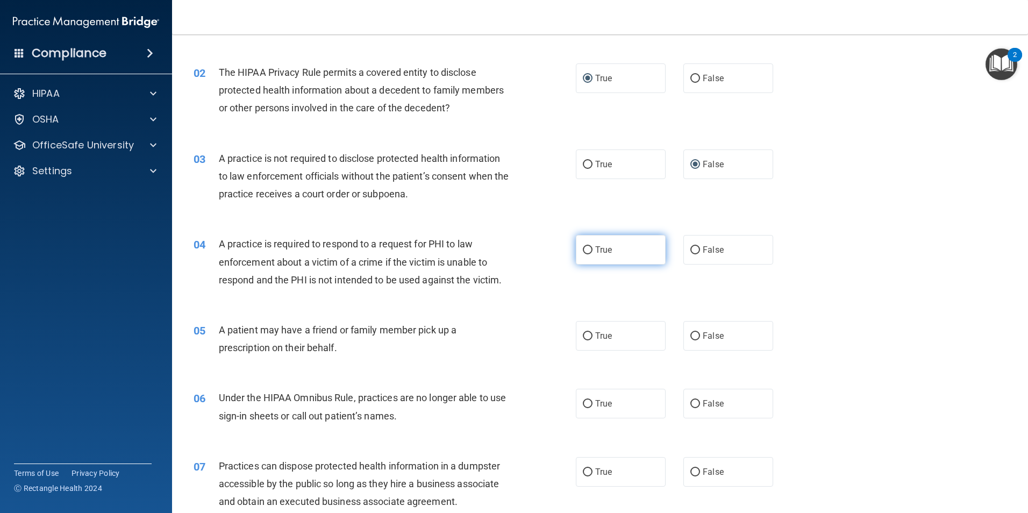
click at [583, 249] on input "True" at bounding box center [588, 250] width 10 height 8
radio input "true"
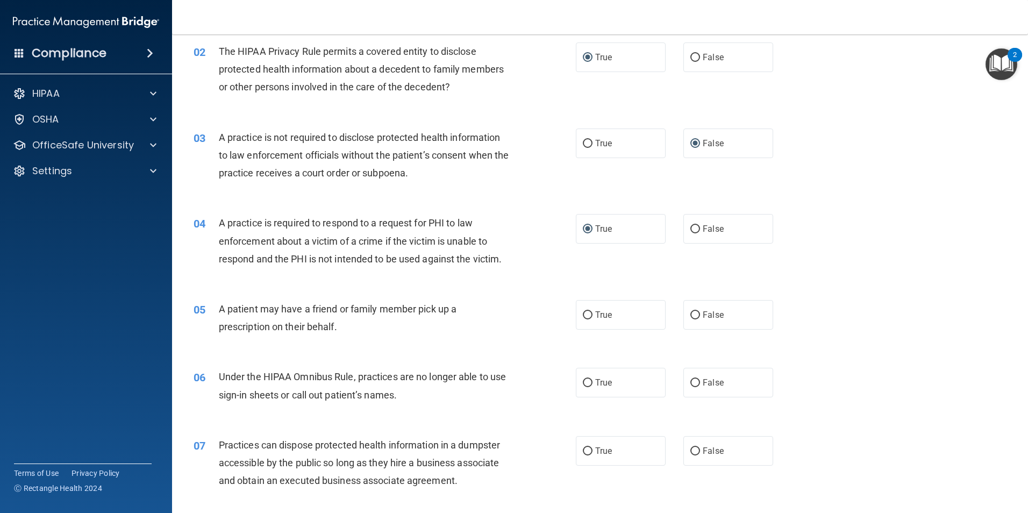
scroll to position [161, 0]
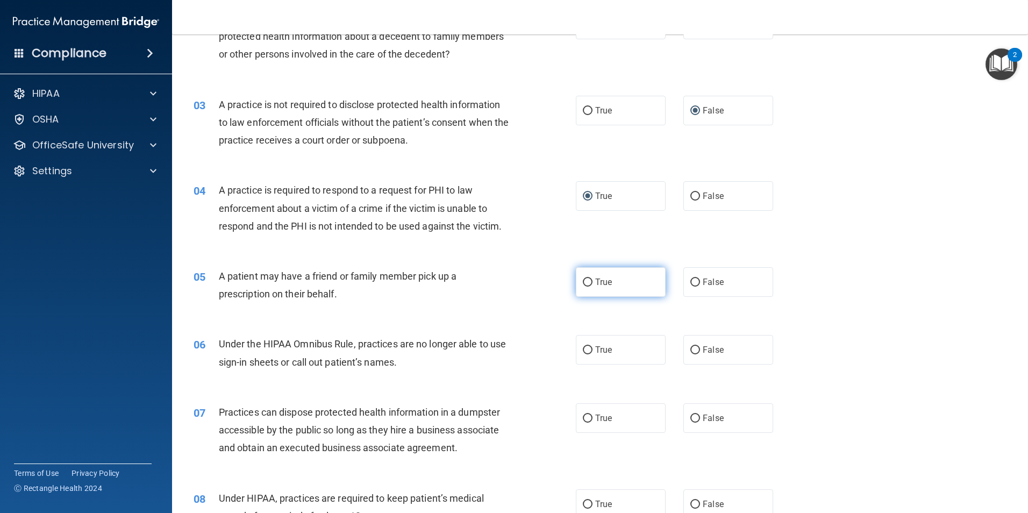
click at [584, 282] on input "True" at bounding box center [588, 282] width 10 height 8
radio input "true"
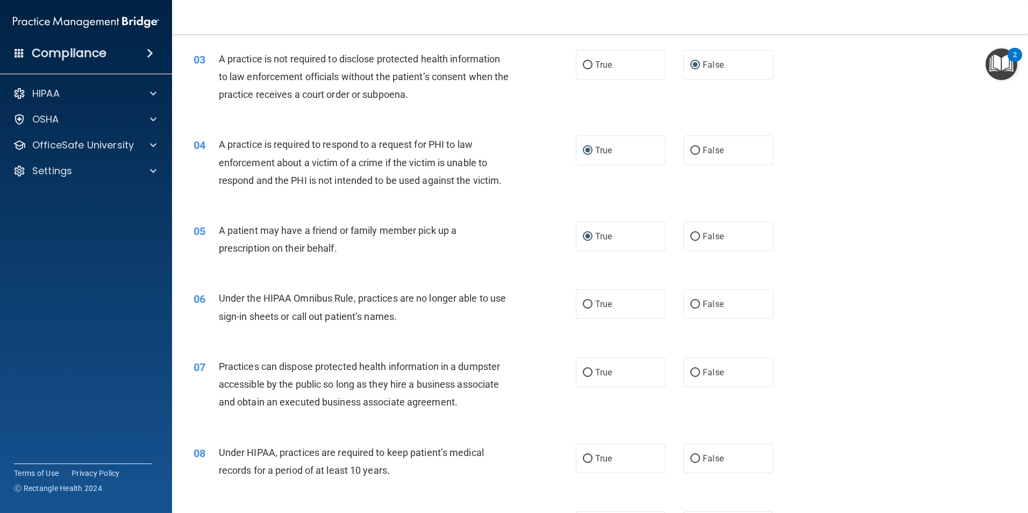
scroll to position [269, 0]
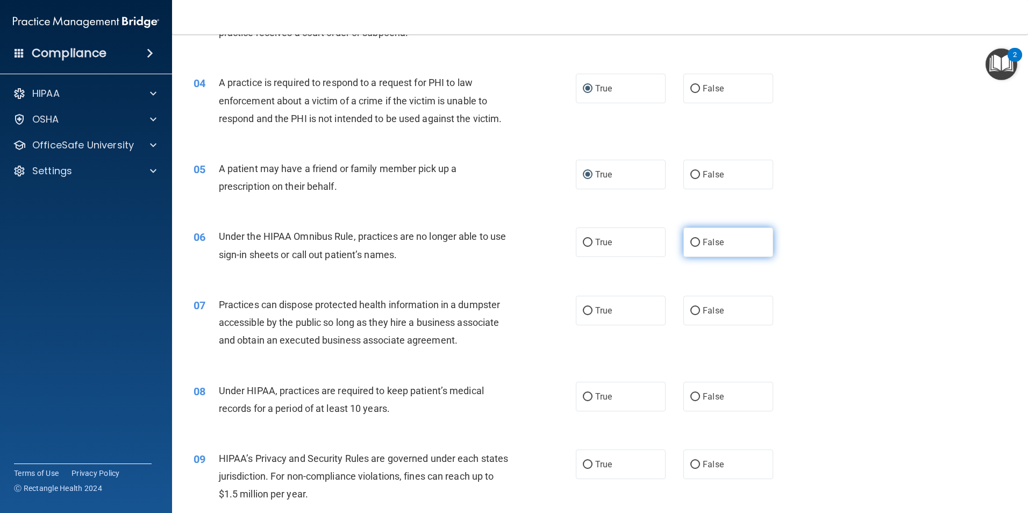
click at [690, 242] on input "False" at bounding box center [695, 243] width 10 height 8
radio input "true"
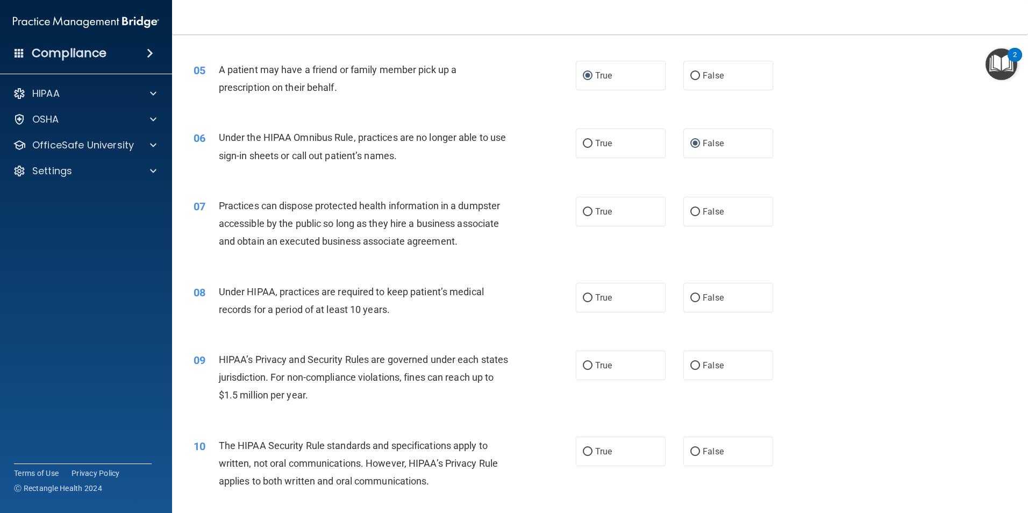
scroll to position [376, 0]
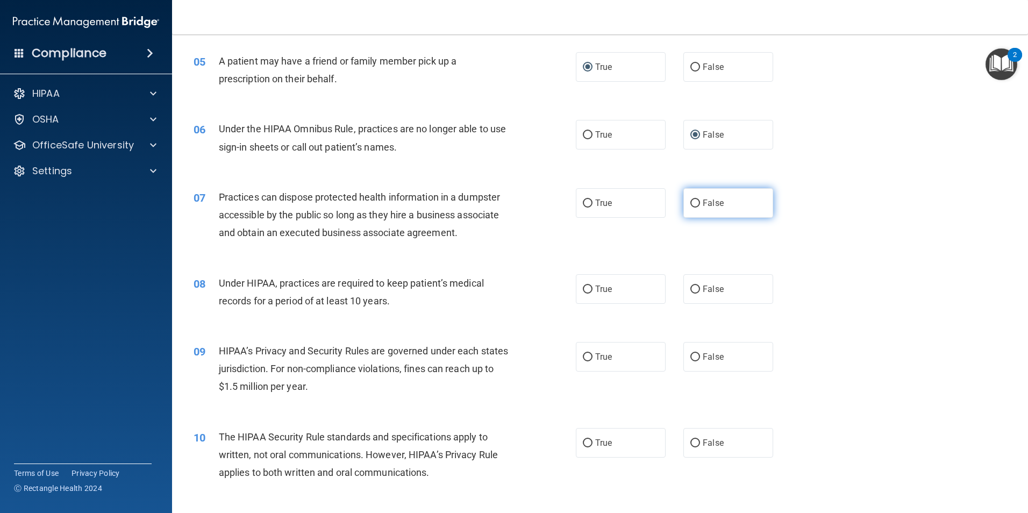
click at [692, 201] on input "False" at bounding box center [695, 203] width 10 height 8
radio input "true"
click at [691, 285] on input "False" at bounding box center [695, 289] width 10 height 8
radio input "true"
click at [690, 355] on input "False" at bounding box center [695, 357] width 10 height 8
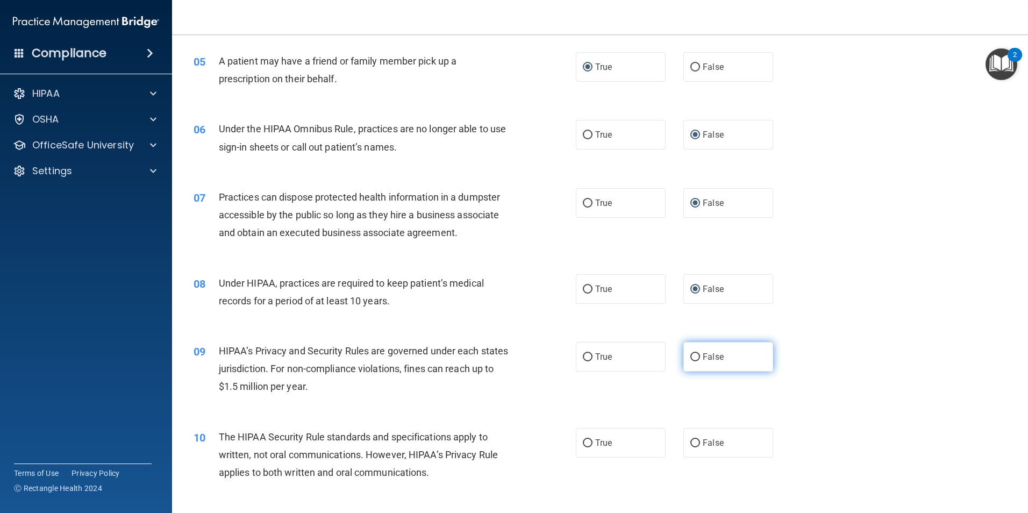
radio input "true"
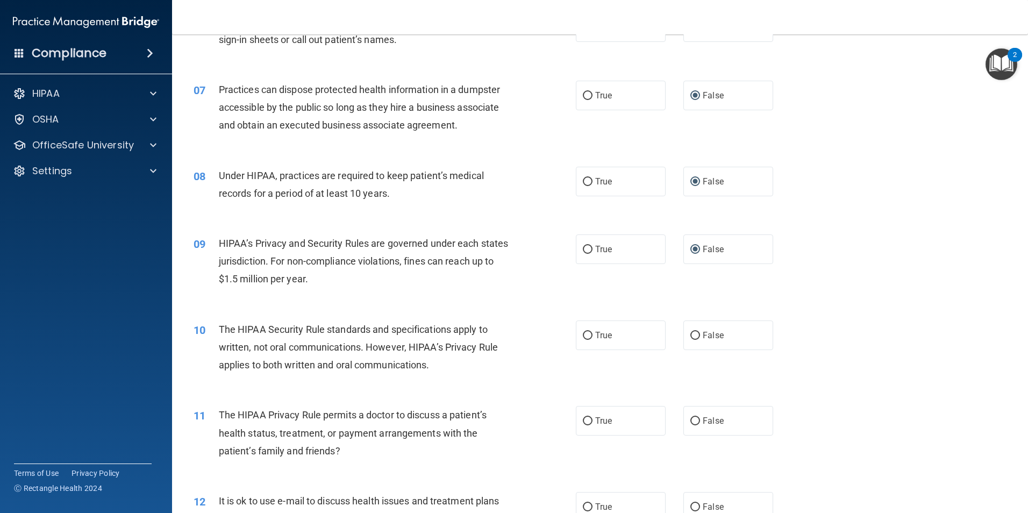
scroll to position [538, 0]
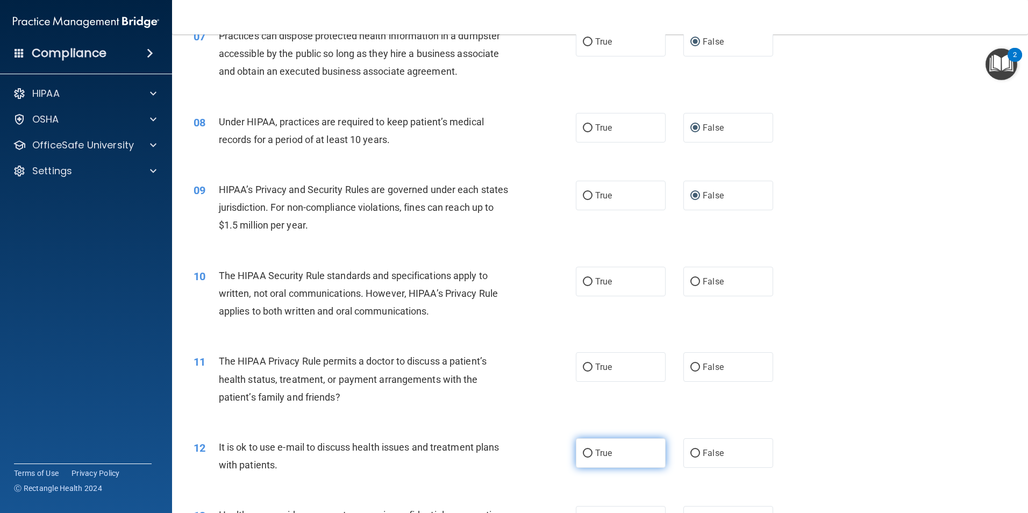
click at [586, 451] on input "True" at bounding box center [588, 453] width 10 height 8
radio input "true"
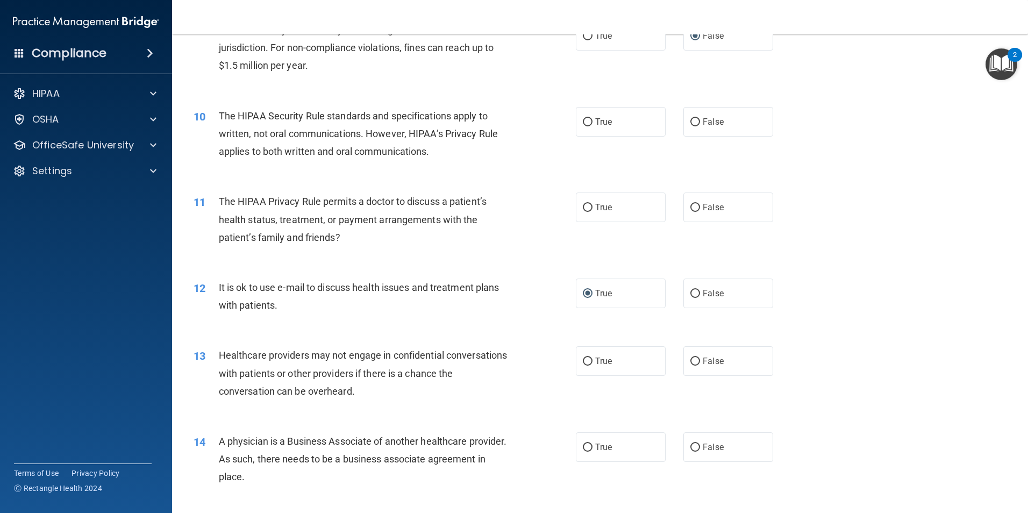
scroll to position [699, 0]
click at [690, 357] on input "False" at bounding box center [695, 360] width 10 height 8
radio input "true"
click at [690, 444] on input "False" at bounding box center [695, 446] width 10 height 8
radio input "true"
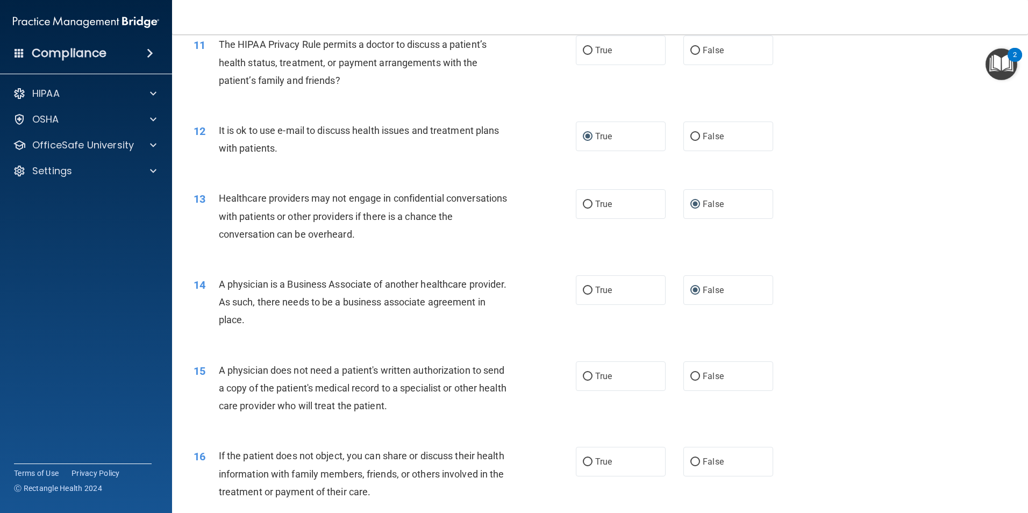
scroll to position [860, 0]
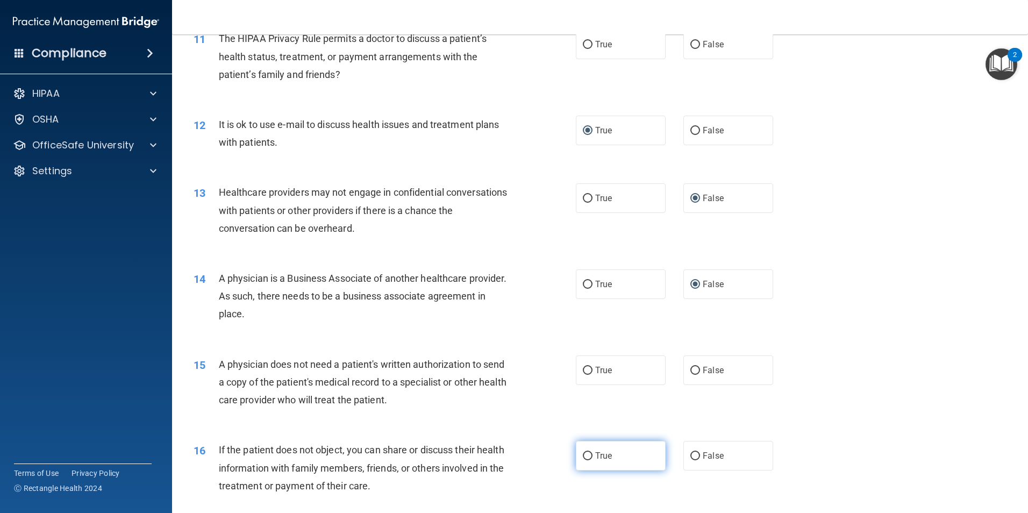
click at [588, 455] on input "True" at bounding box center [588, 456] width 10 height 8
radio input "true"
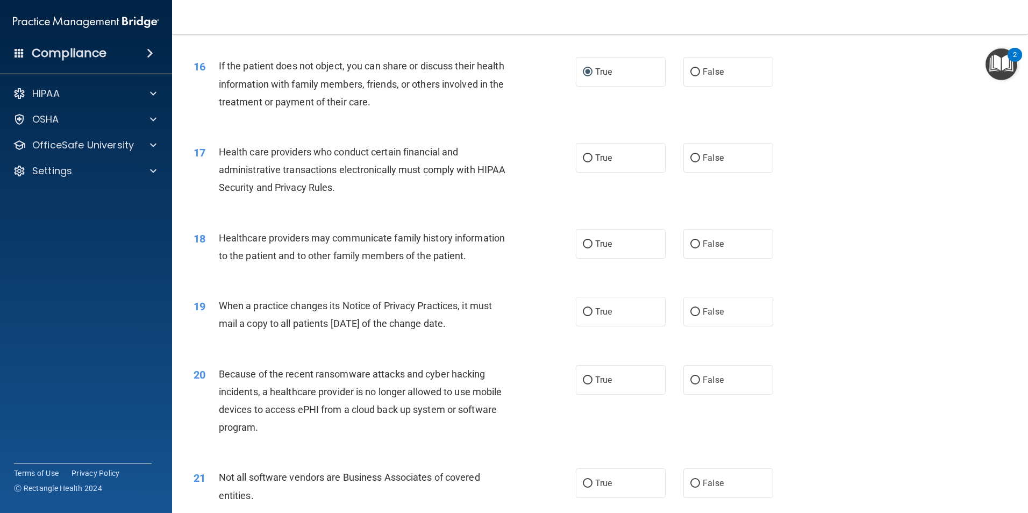
scroll to position [1290, 0]
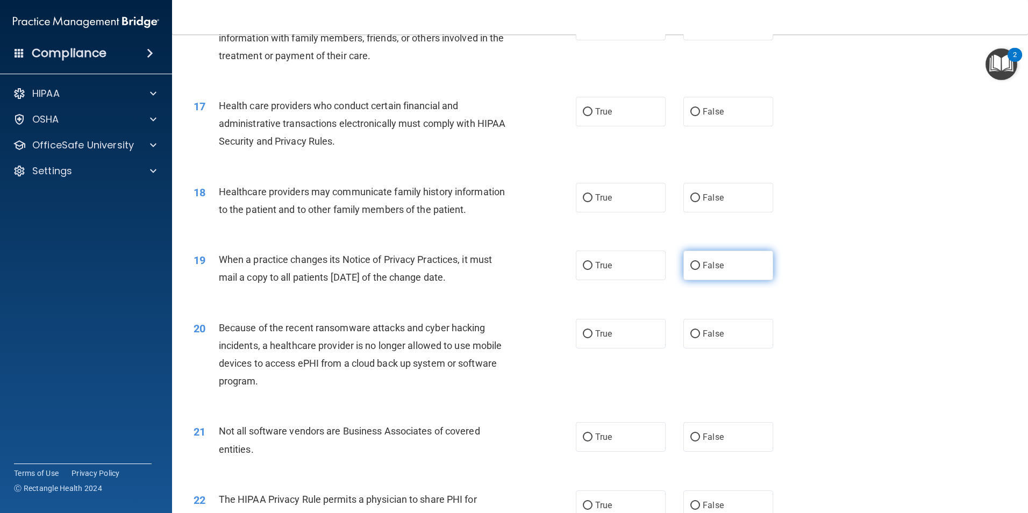
click at [690, 266] on input "False" at bounding box center [695, 266] width 10 height 8
radio input "true"
click at [691, 334] on input "False" at bounding box center [695, 334] width 10 height 8
radio input "true"
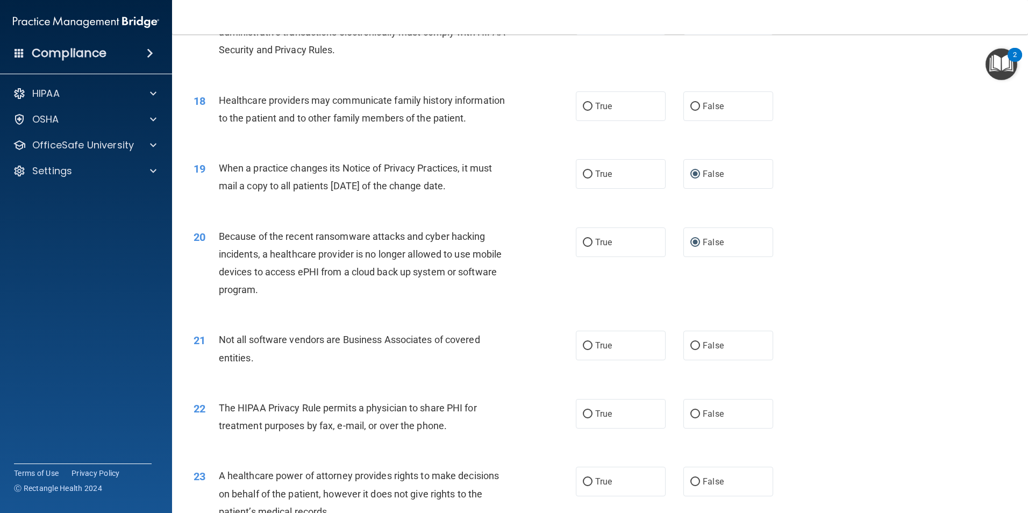
scroll to position [1398, 0]
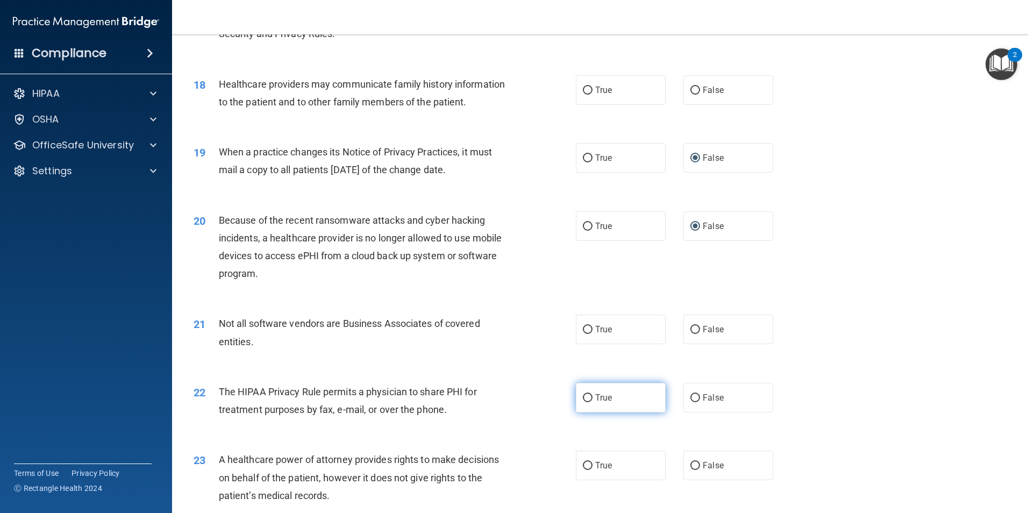
click at [583, 395] on input "True" at bounding box center [588, 398] width 10 height 8
radio input "true"
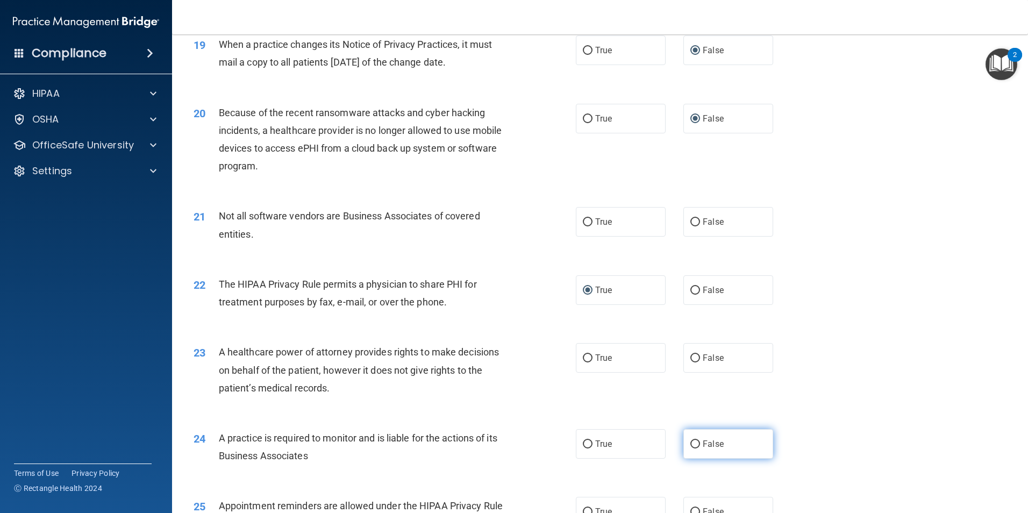
click at [694, 443] on input "False" at bounding box center [695, 444] width 10 height 8
radio input "true"
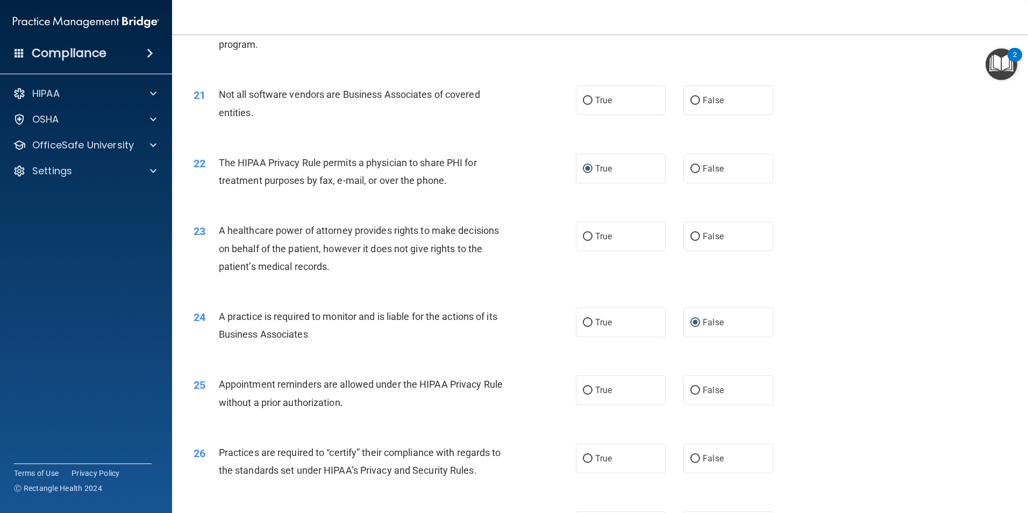
scroll to position [1666, 0]
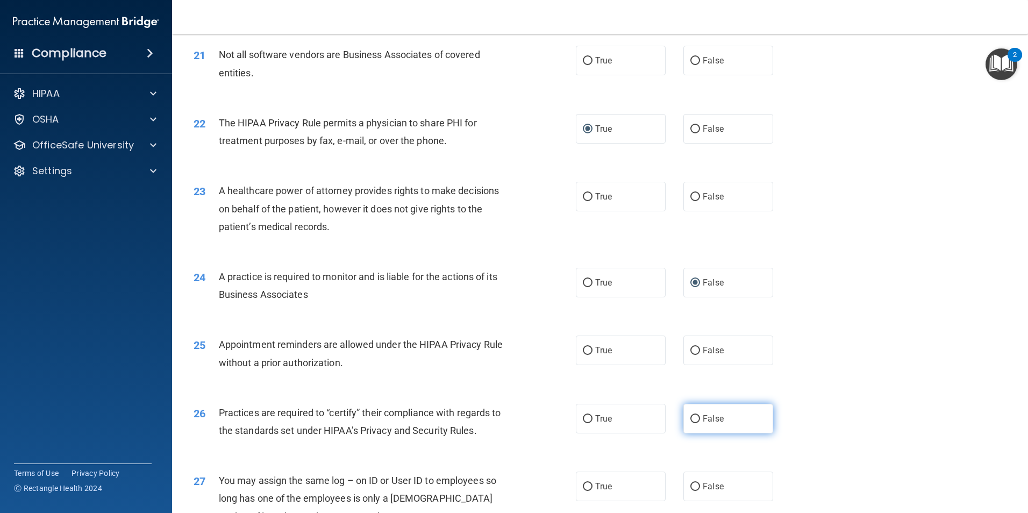
click at [694, 417] on input "False" at bounding box center [695, 419] width 10 height 8
radio input "true"
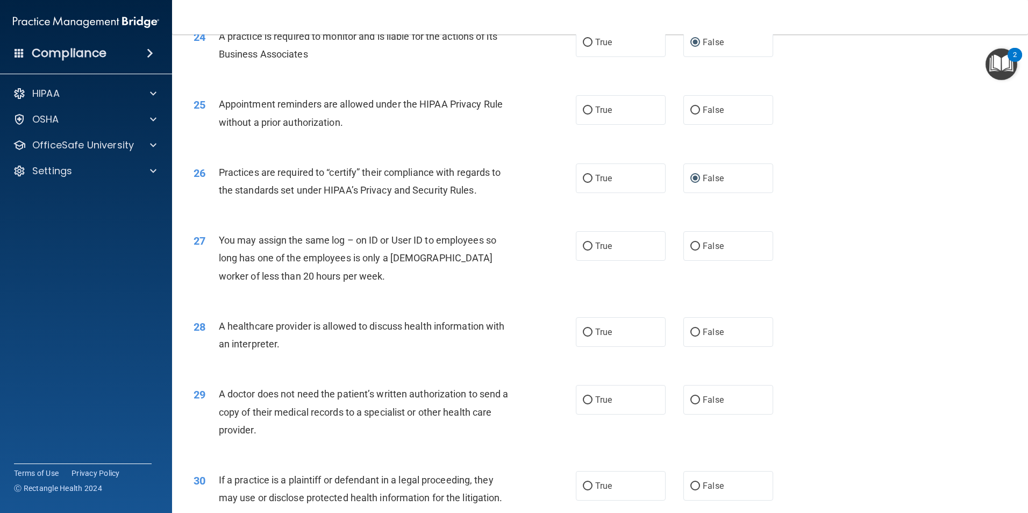
scroll to position [1935, 0]
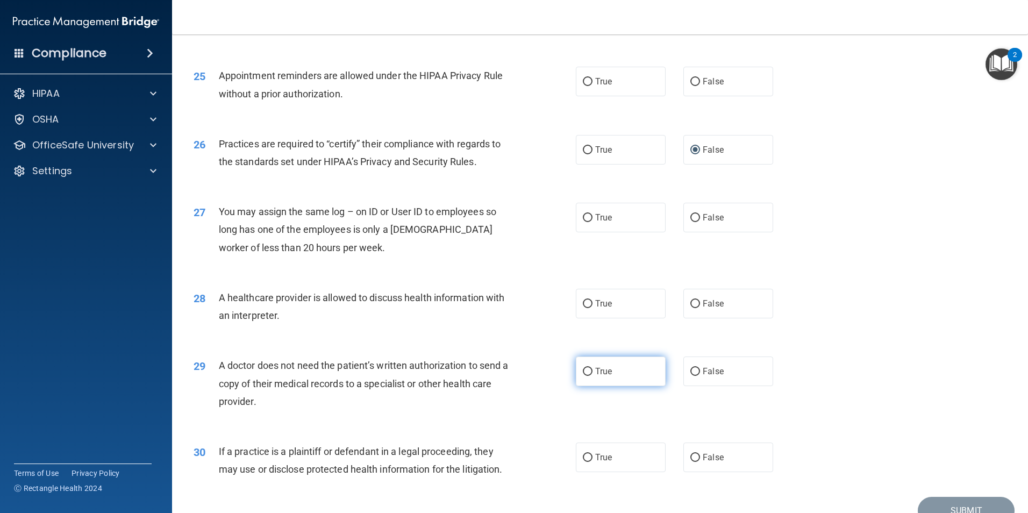
click at [583, 368] on input "True" at bounding box center [588, 372] width 10 height 8
radio input "true"
click at [584, 454] on input "True" at bounding box center [588, 458] width 10 height 8
radio input "true"
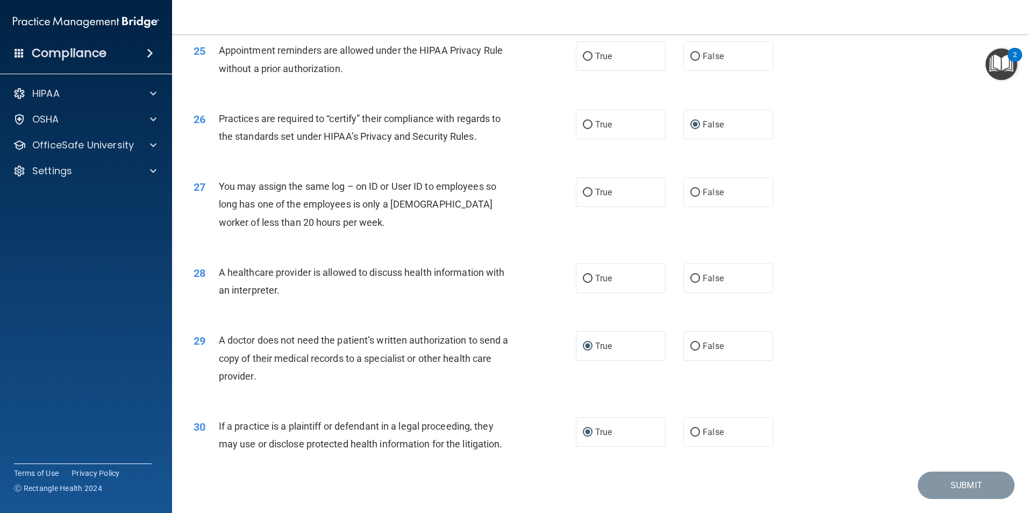
scroll to position [1936, 0]
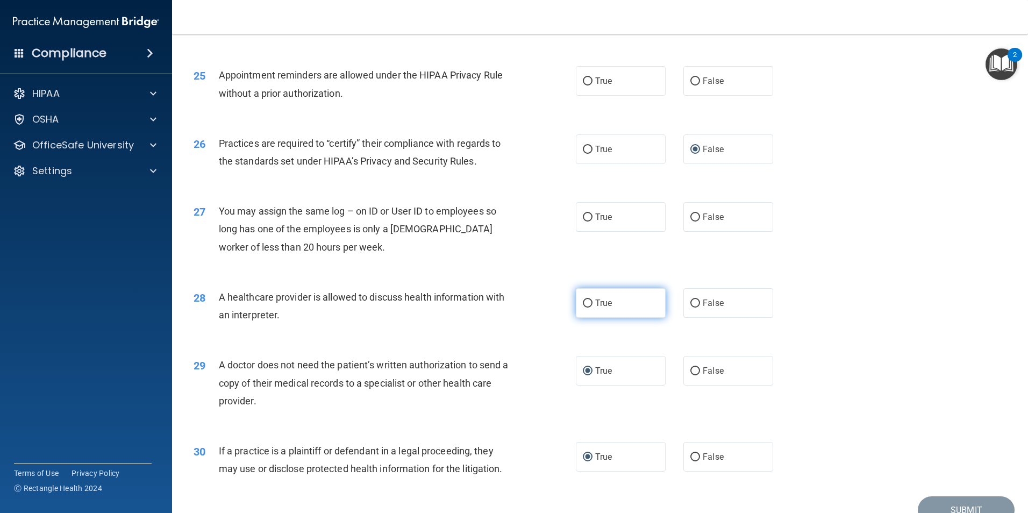
click at [587, 304] on input "True" at bounding box center [588, 303] width 10 height 8
radio input "true"
click at [690, 216] on input "False" at bounding box center [695, 217] width 10 height 8
radio input "true"
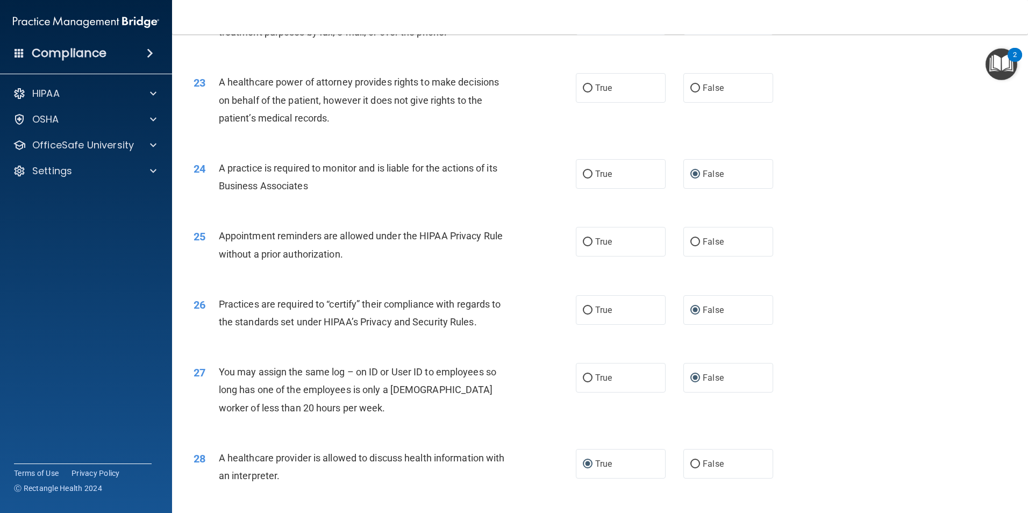
scroll to position [1774, 0]
click at [583, 242] on input "True" at bounding box center [588, 243] width 10 height 8
radio input "true"
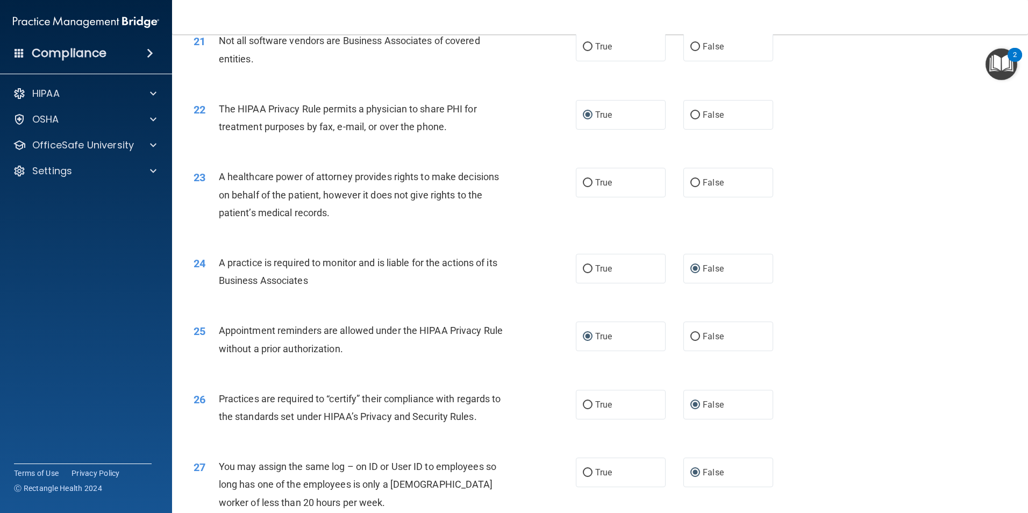
scroll to position [1667, 0]
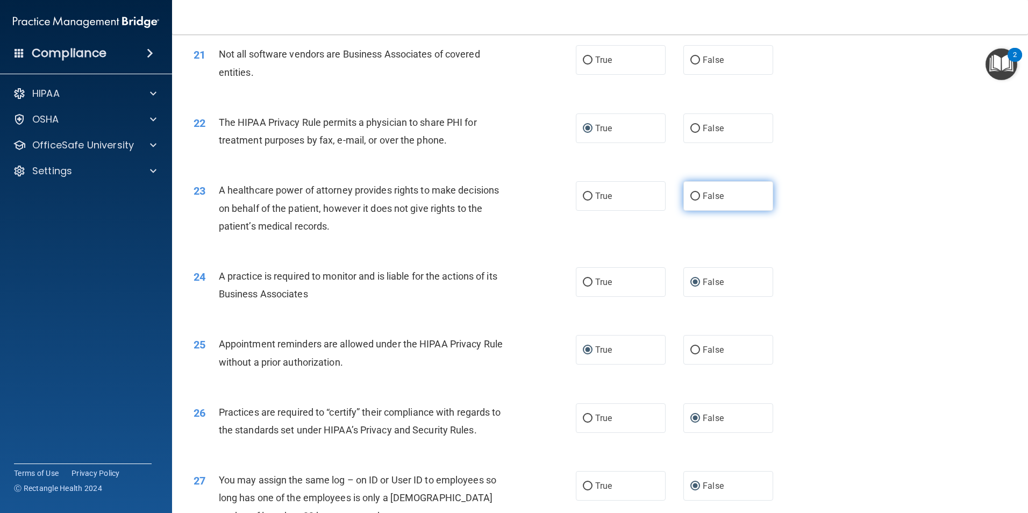
click at [690, 195] on input "False" at bounding box center [695, 196] width 10 height 8
radio input "true"
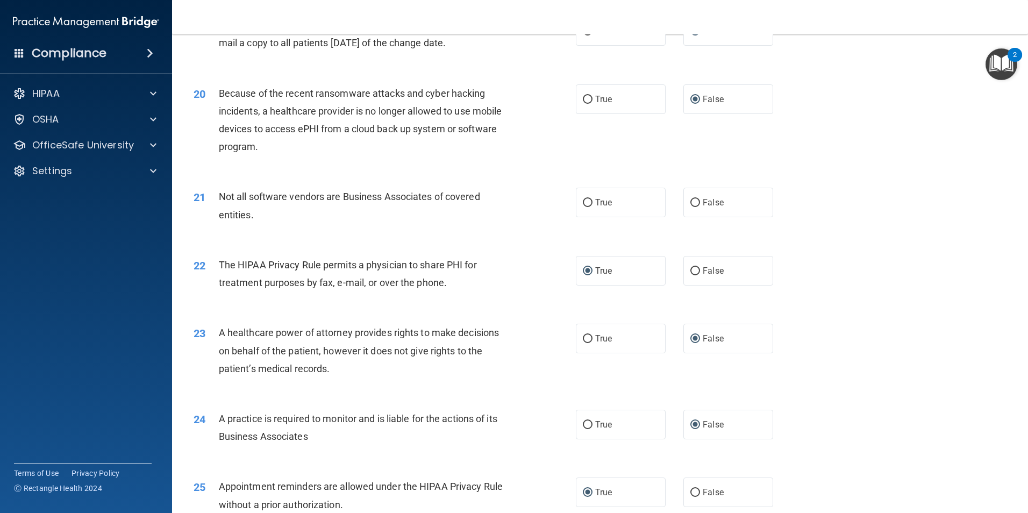
scroll to position [1506, 0]
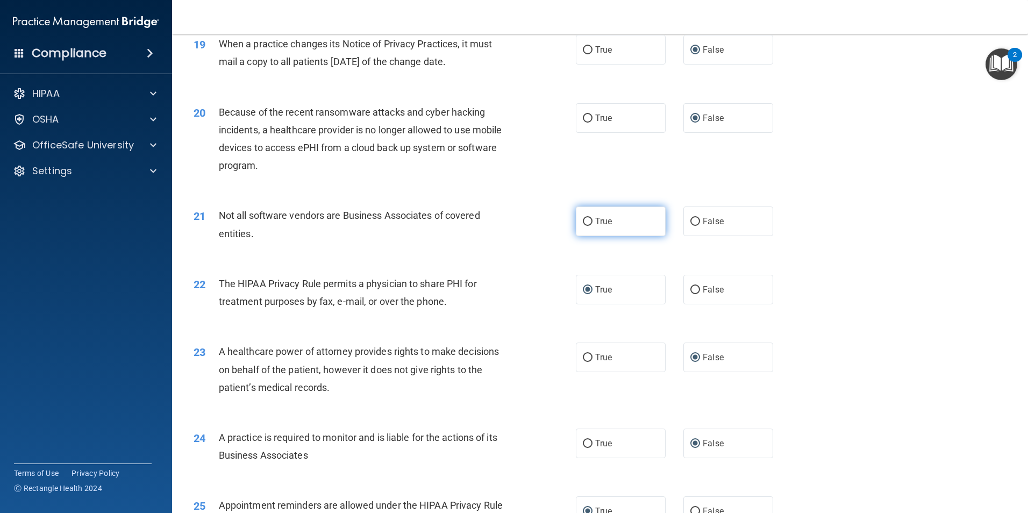
click at [584, 219] on input "True" at bounding box center [588, 222] width 10 height 8
radio input "true"
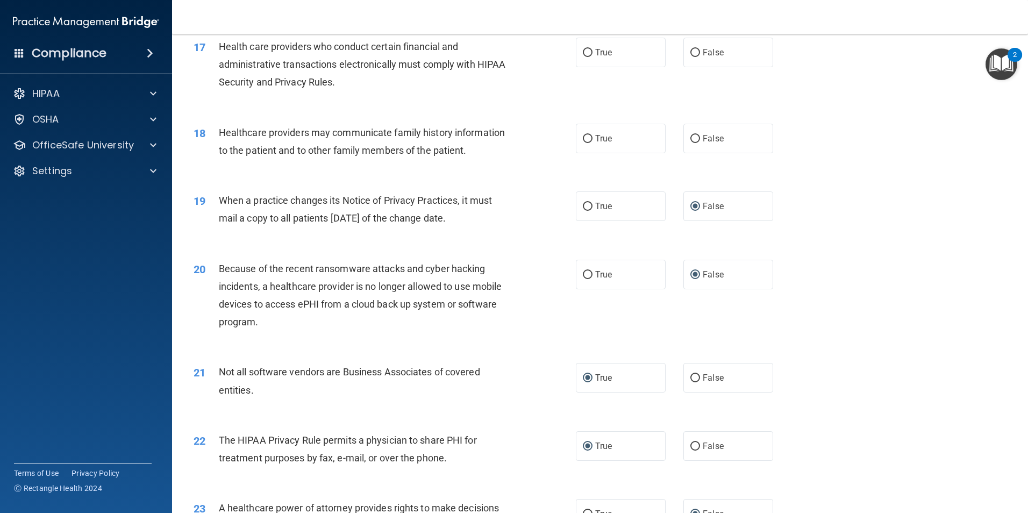
scroll to position [1344, 0]
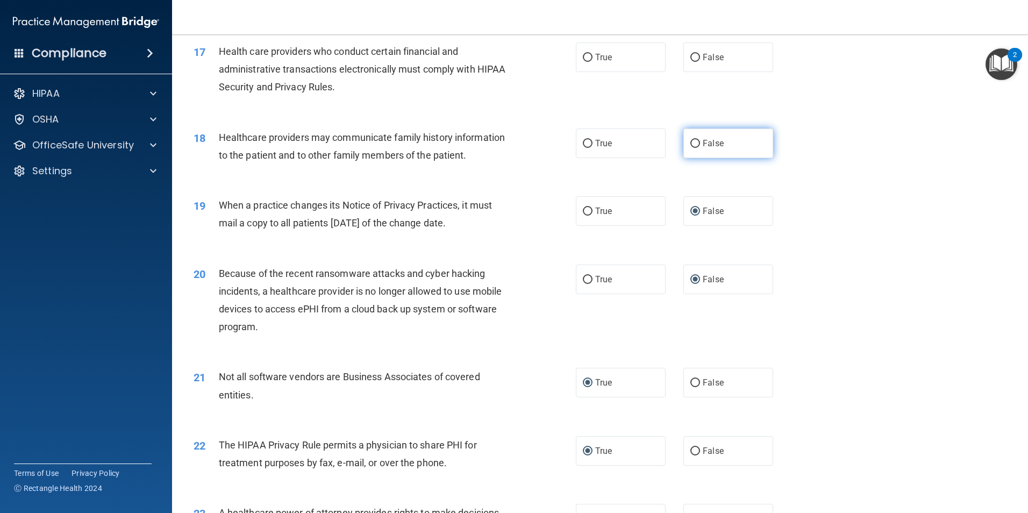
click at [693, 141] on input "False" at bounding box center [695, 144] width 10 height 8
radio input "true"
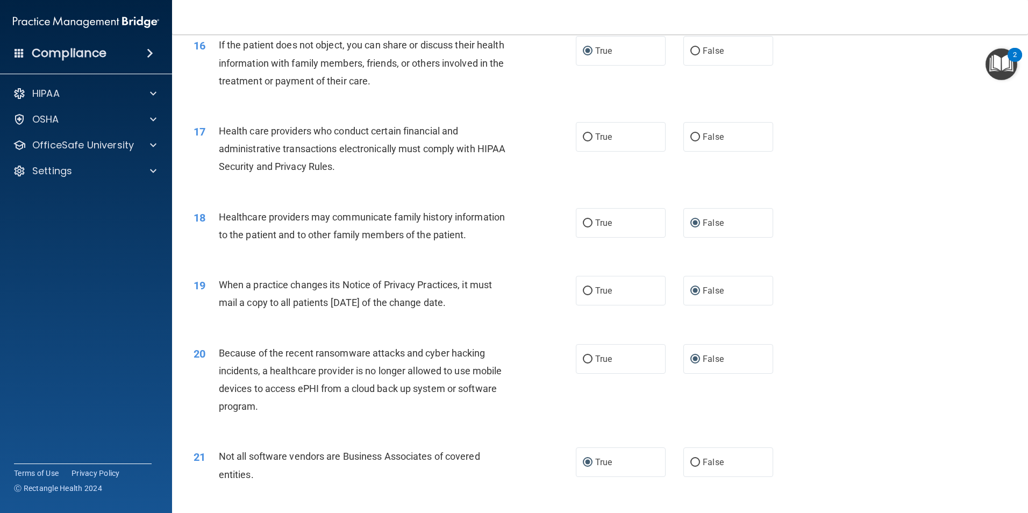
scroll to position [1237, 0]
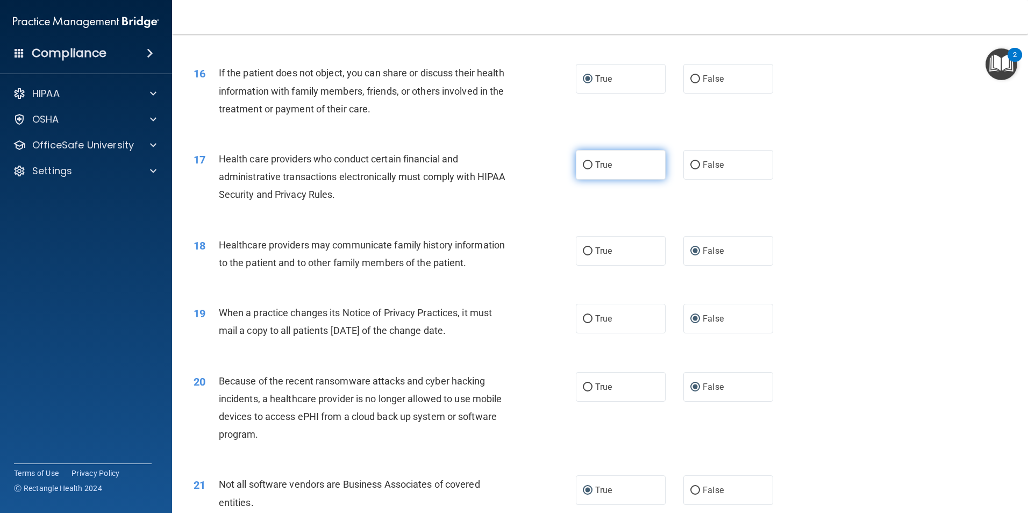
click at [583, 164] on input "True" at bounding box center [588, 165] width 10 height 8
radio input "true"
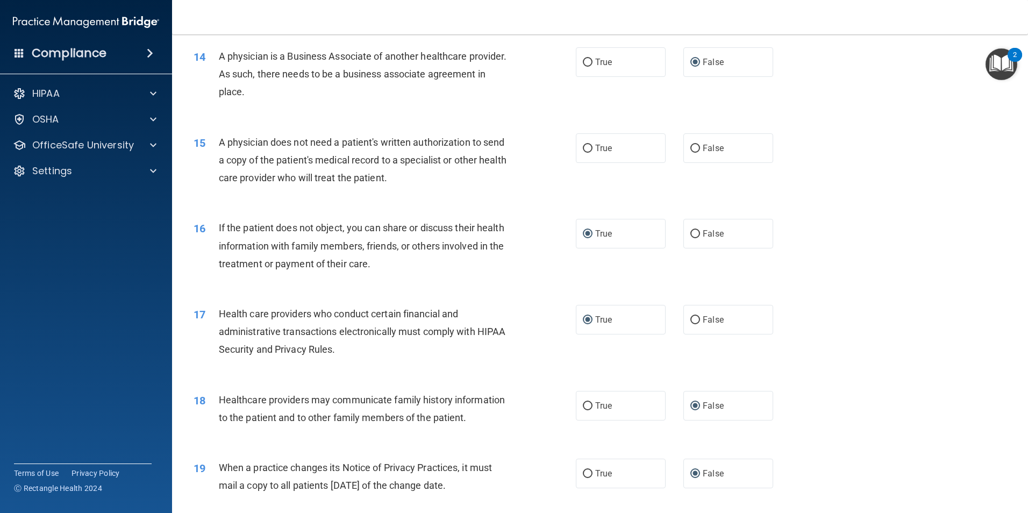
scroll to position [1076, 0]
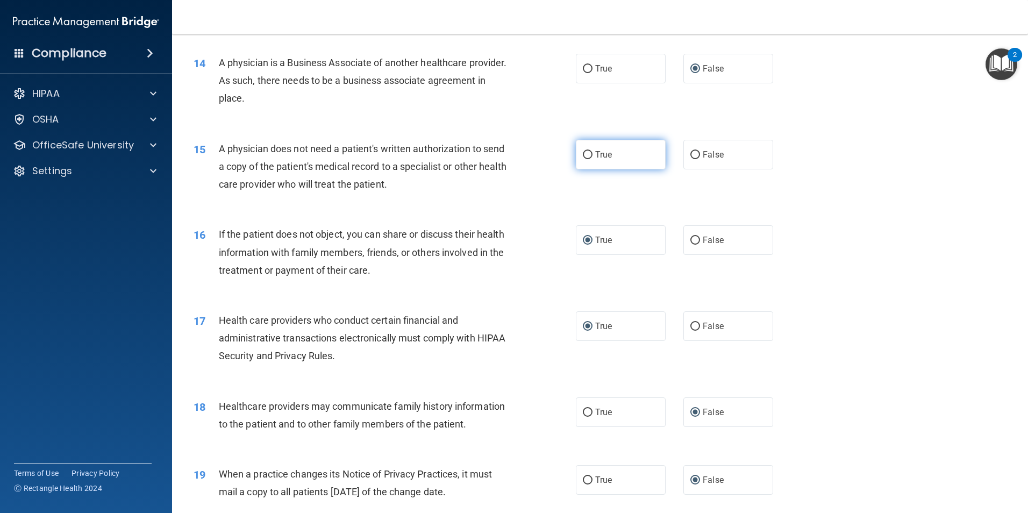
click at [584, 153] on input "True" at bounding box center [588, 155] width 10 height 8
radio input "true"
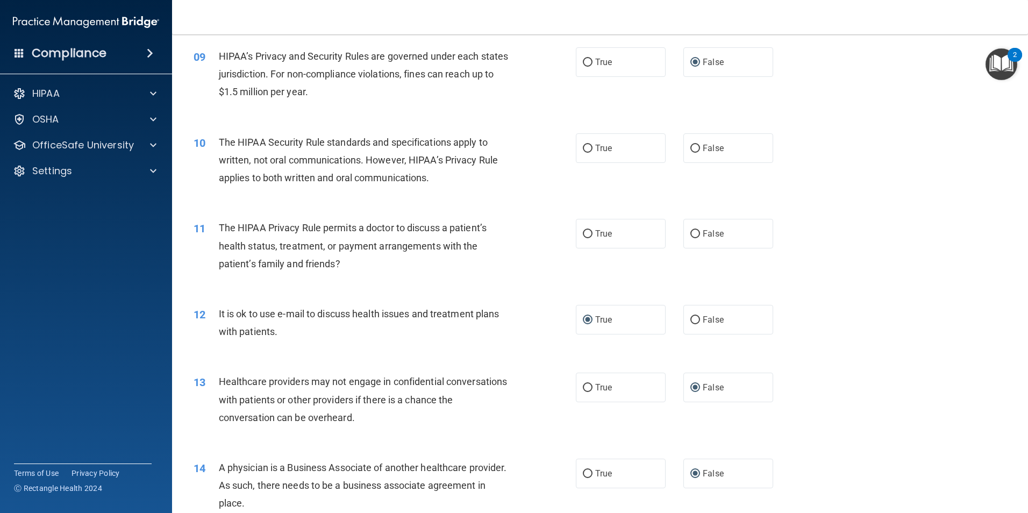
scroll to position [646, 0]
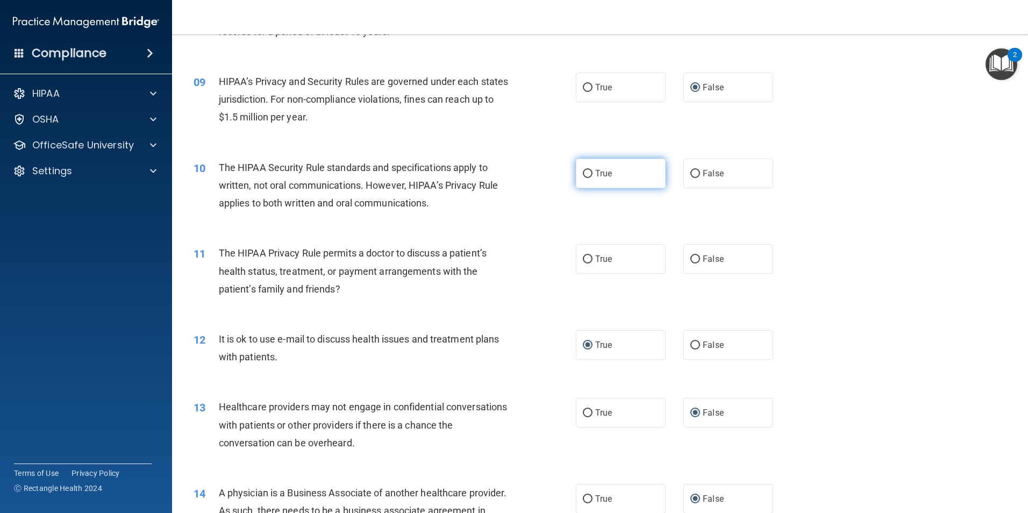
click at [583, 173] on input "True" at bounding box center [588, 174] width 10 height 8
radio input "true"
click at [690, 255] on input "False" at bounding box center [695, 259] width 10 height 8
radio input "true"
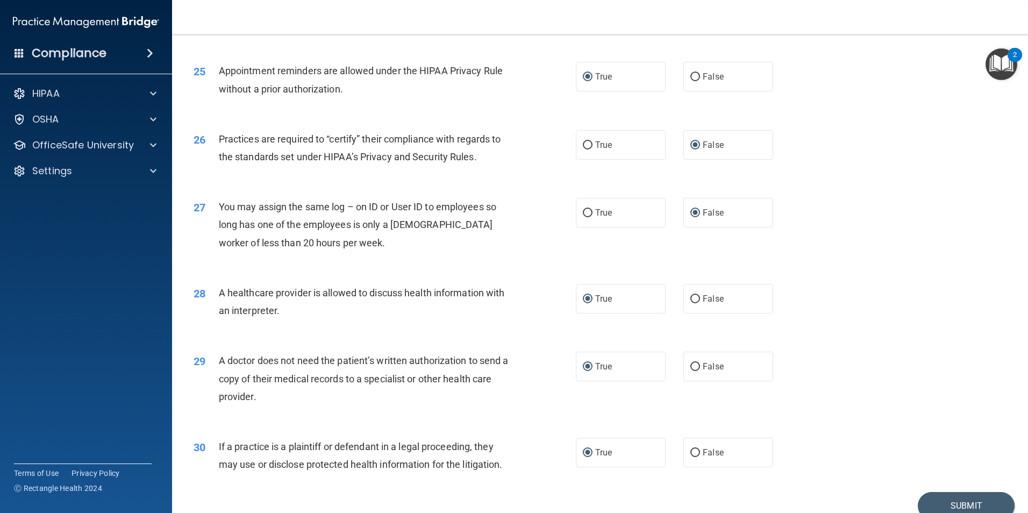
scroll to position [1989, 0]
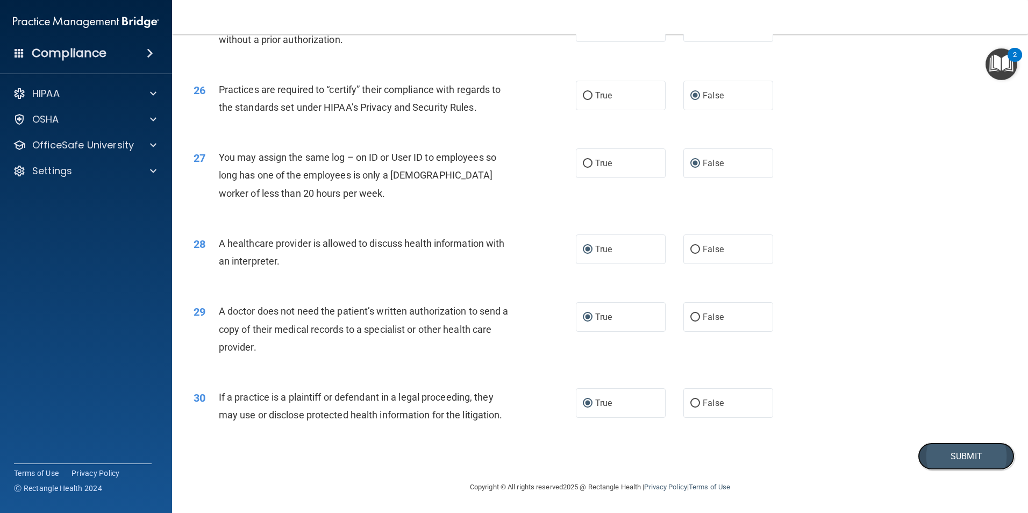
click at [954, 454] on button "Submit" at bounding box center [966, 455] width 97 height 27
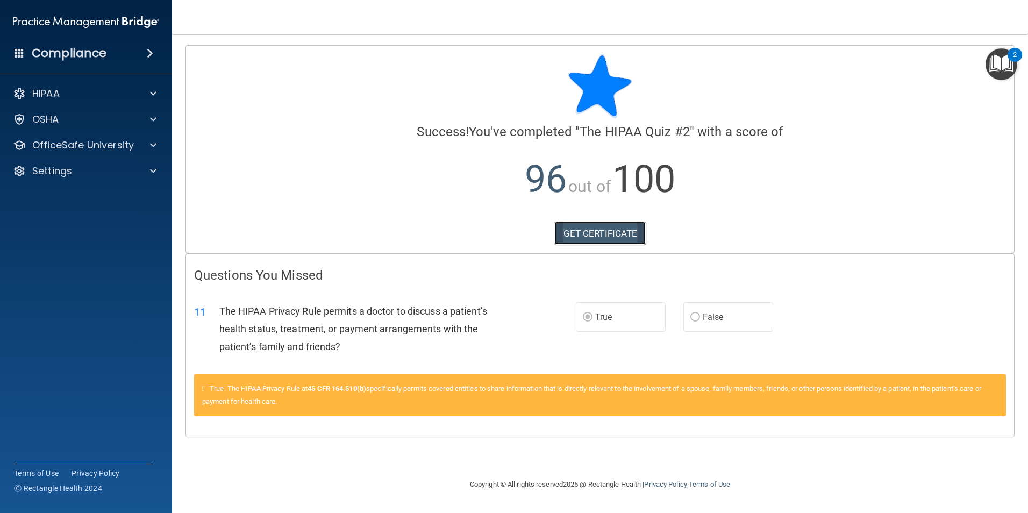
click at [606, 231] on link "GET CERTIFICATE" at bounding box center [600, 233] width 92 height 24
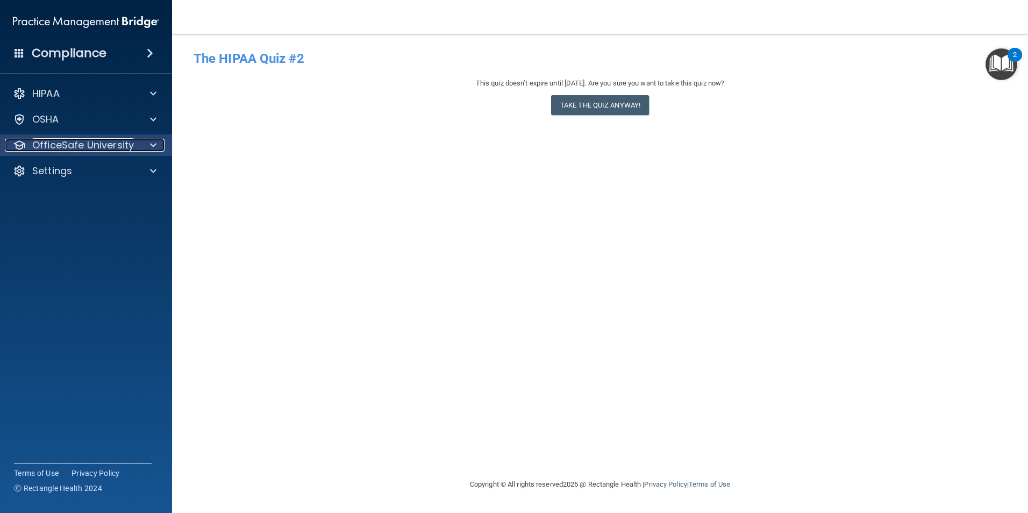
click at [133, 149] on div "OfficeSafe University" at bounding box center [71, 145] width 133 height 13
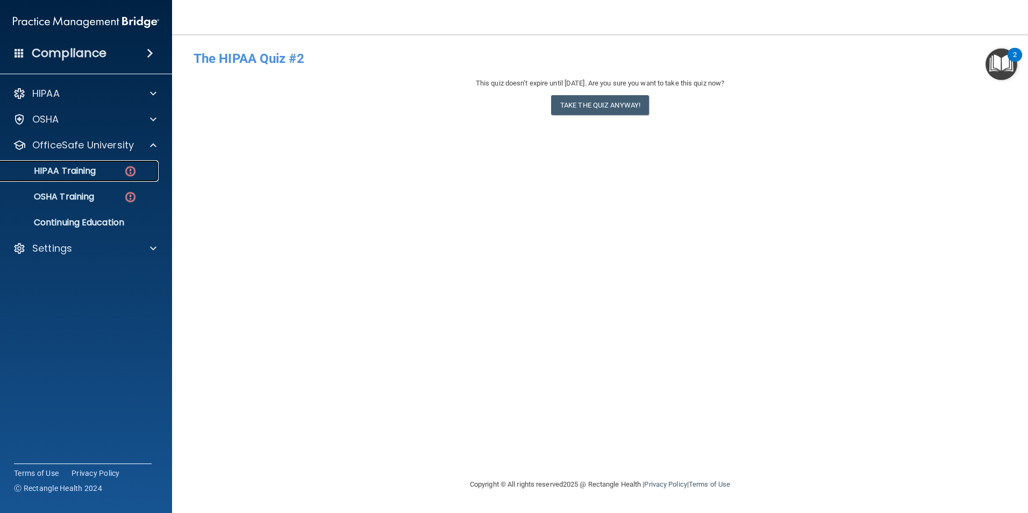
click at [93, 168] on p "HIPAA Training" at bounding box center [51, 171] width 89 height 11
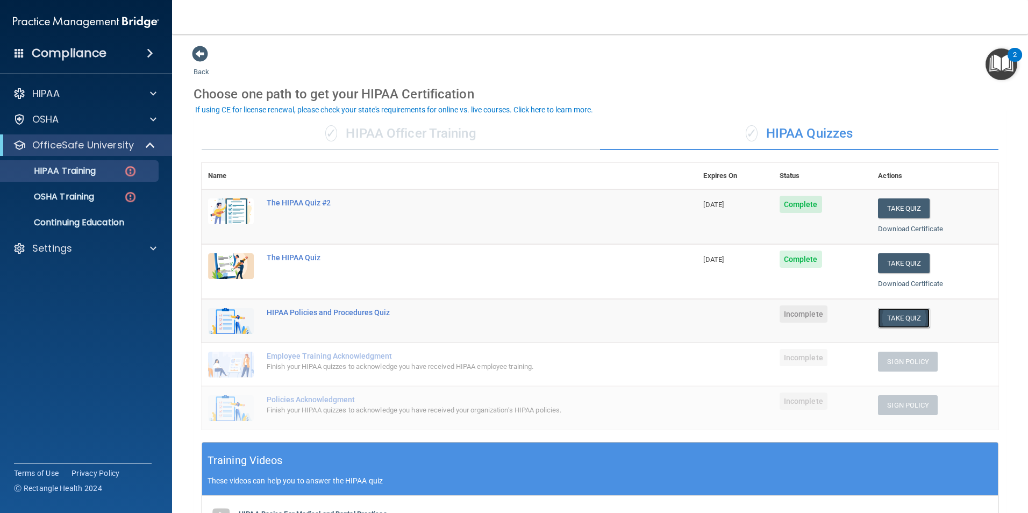
click at [892, 312] on button "Take Quiz" at bounding box center [904, 318] width 52 height 20
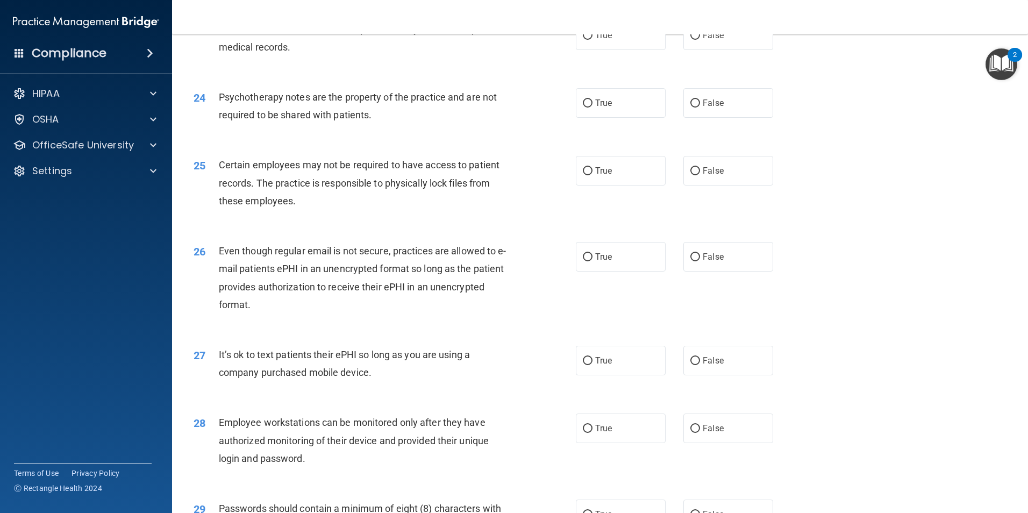
scroll to position [2186, 0]
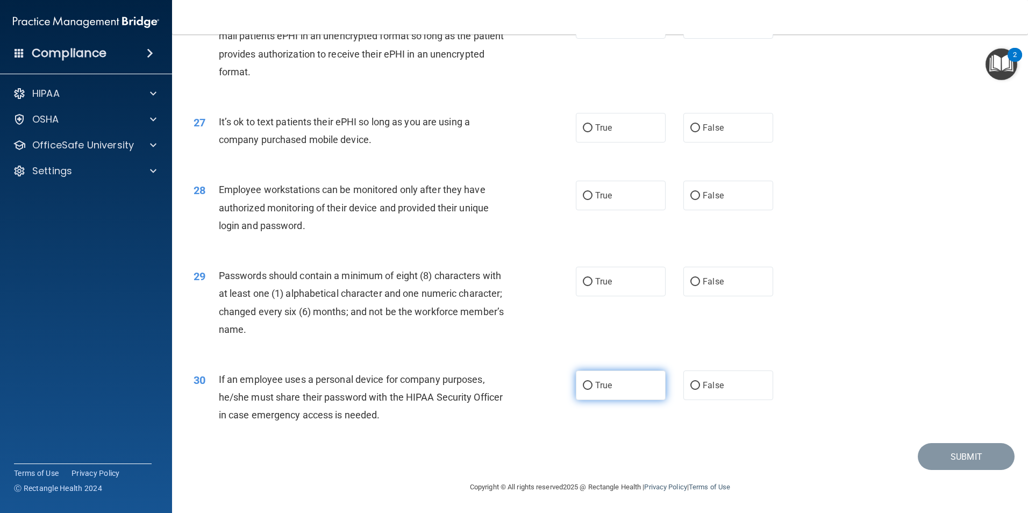
click at [584, 388] on input "True" at bounding box center [588, 386] width 10 height 8
radio input "true"
click at [584, 280] on input "True" at bounding box center [588, 282] width 10 height 8
radio input "true"
click at [690, 195] on input "False" at bounding box center [695, 196] width 10 height 8
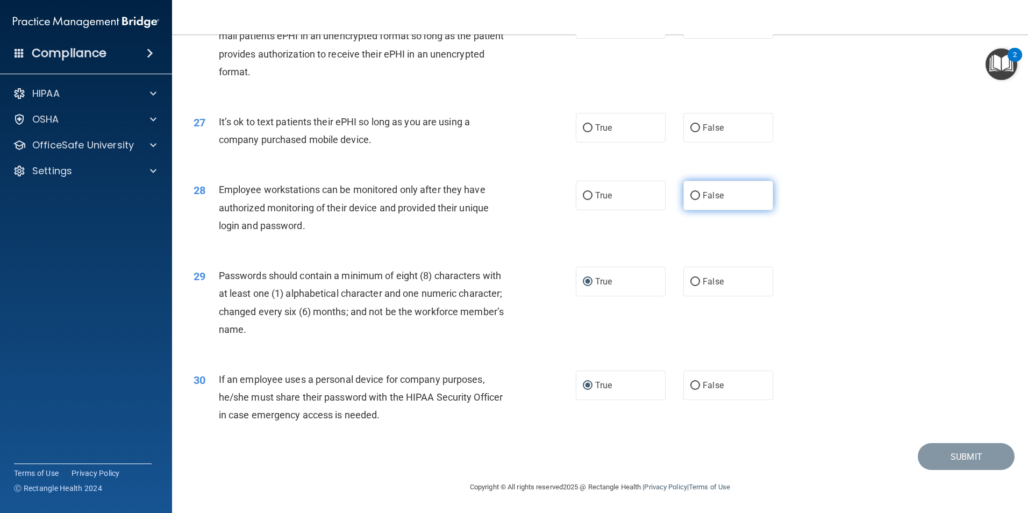
radio input "true"
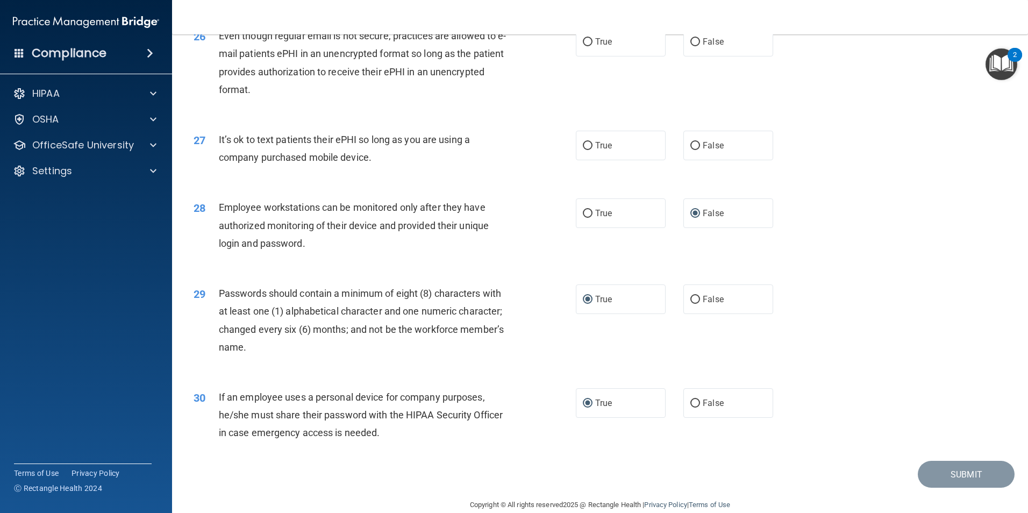
scroll to position [2132, 0]
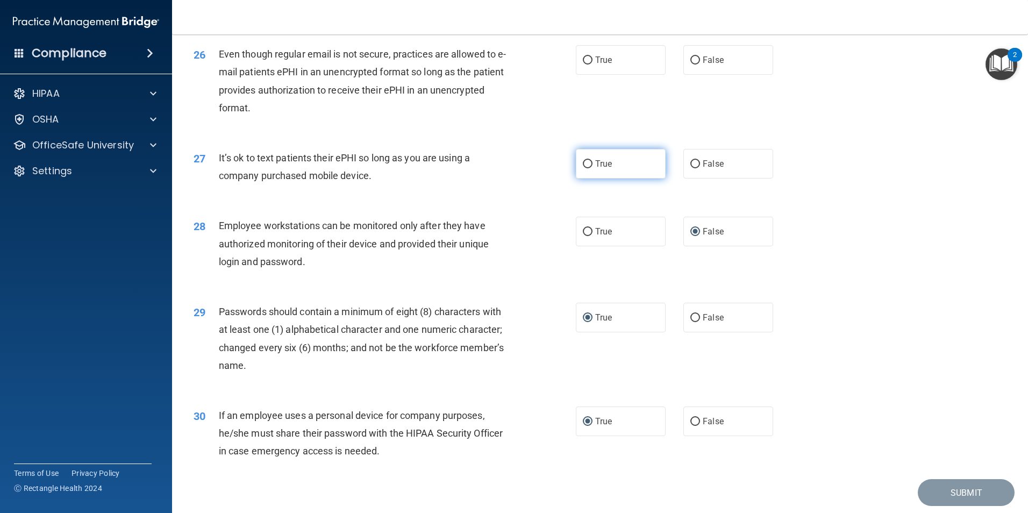
click at [583, 168] on input "True" at bounding box center [588, 164] width 10 height 8
radio input "true"
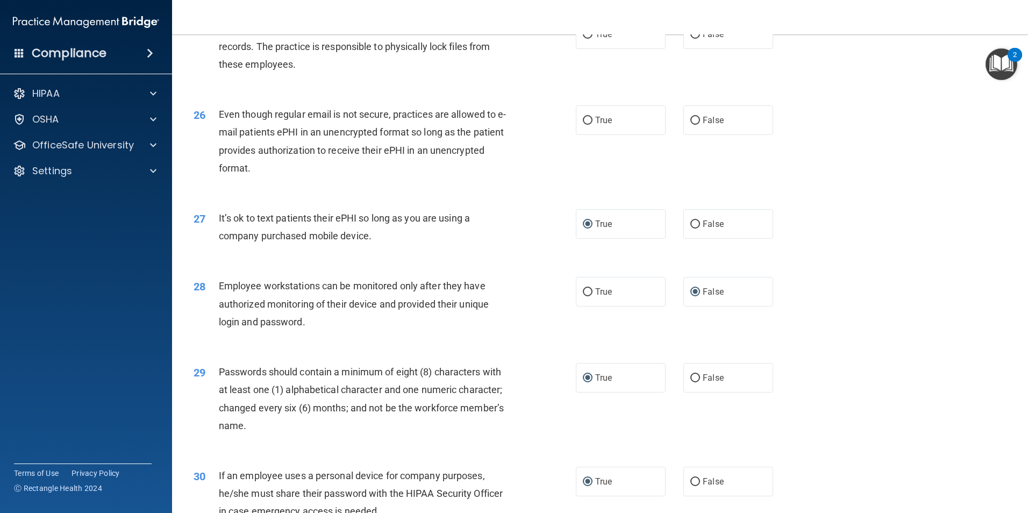
scroll to position [2024, 0]
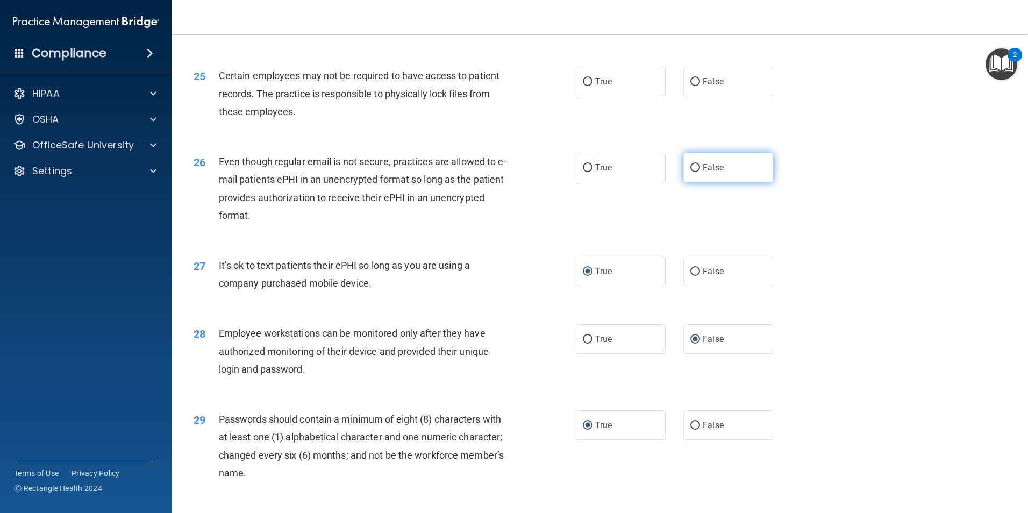
click at [692, 172] on input "False" at bounding box center [695, 168] width 10 height 8
radio input "true"
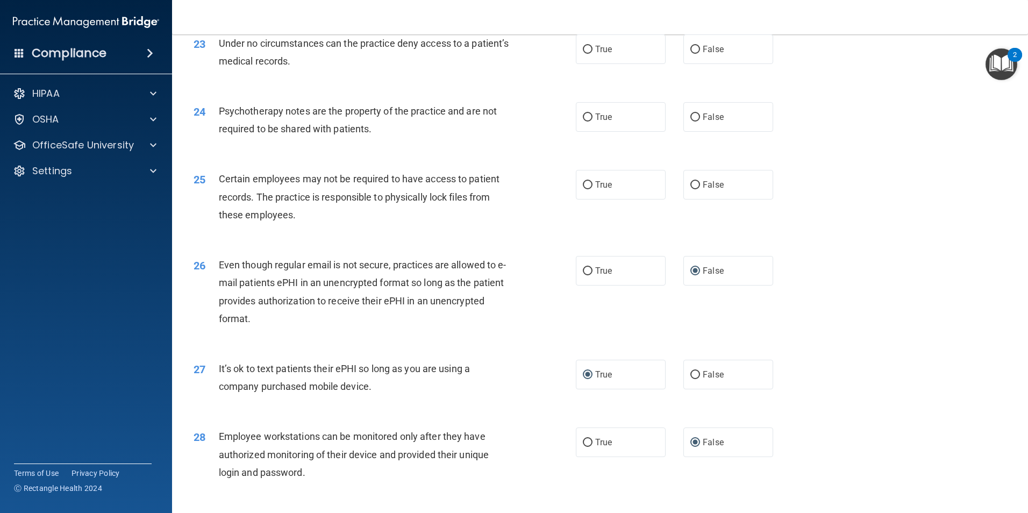
scroll to position [1917, 0]
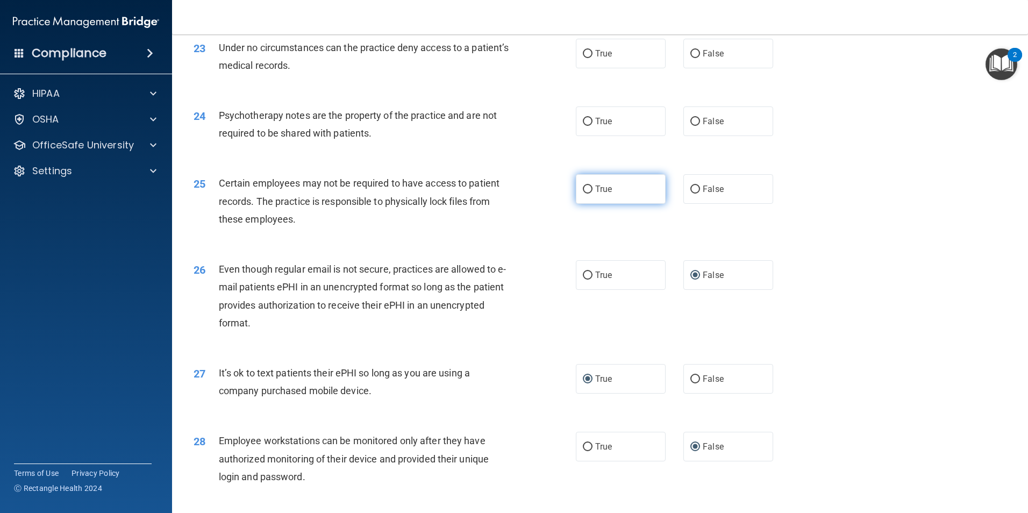
click at [584, 194] on input "True" at bounding box center [588, 189] width 10 height 8
radio input "true"
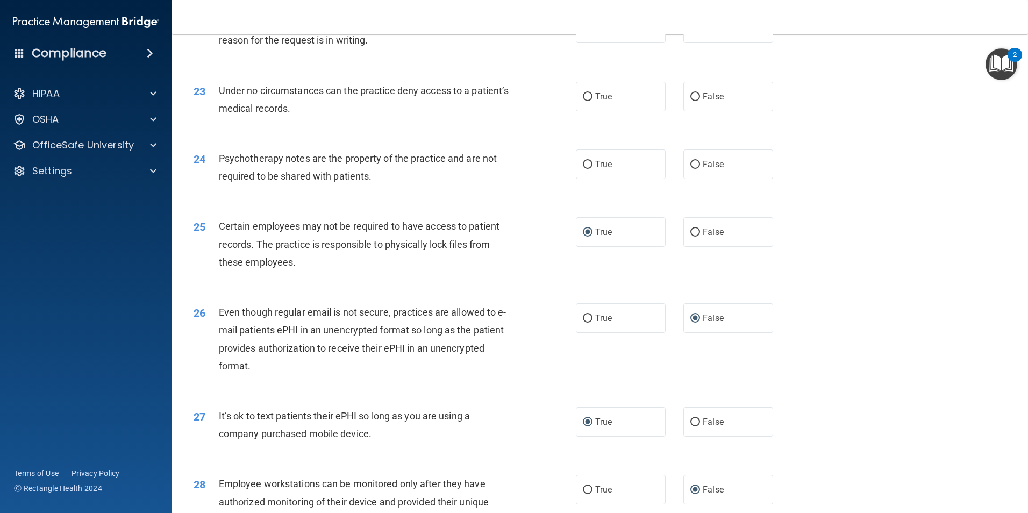
scroll to position [1809, 0]
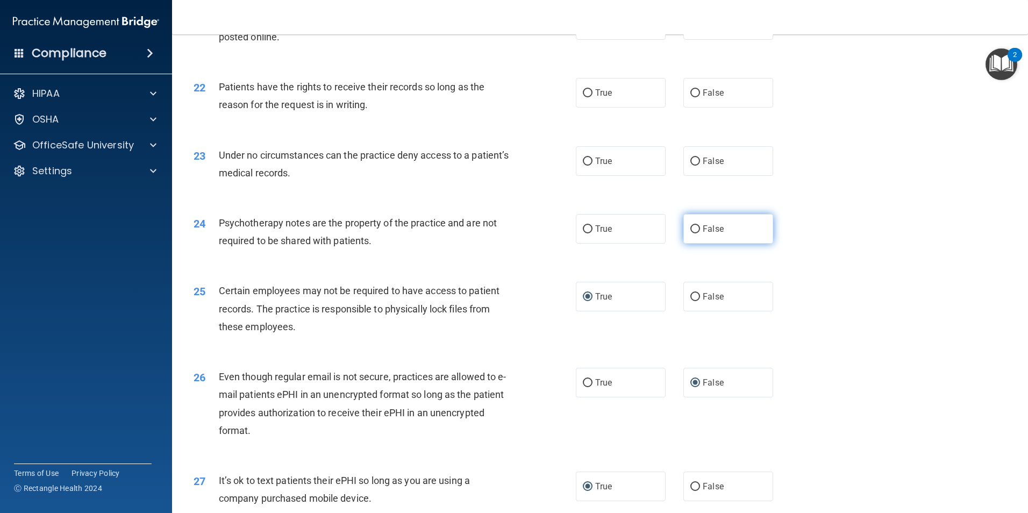
click at [690, 233] on input "False" at bounding box center [695, 229] width 10 height 8
radio input "true"
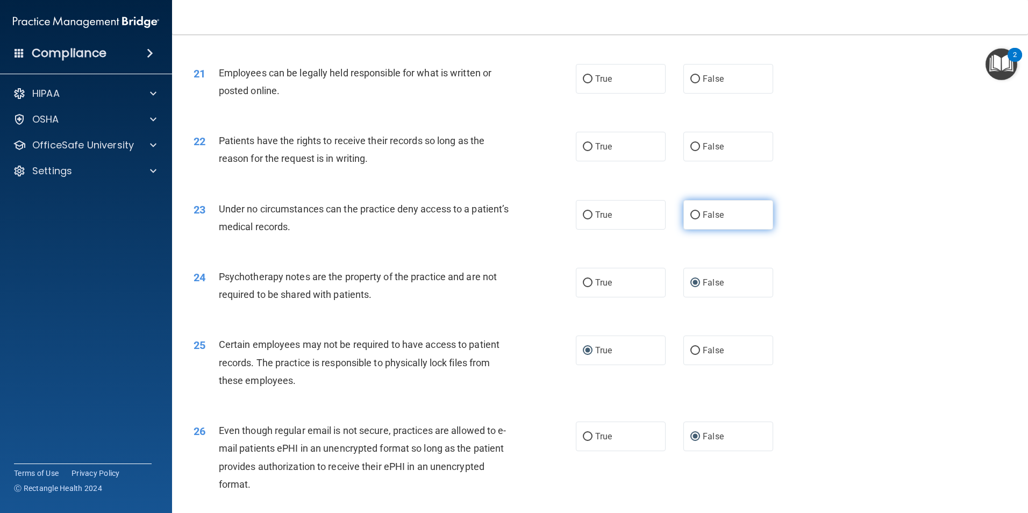
click at [690, 219] on input "False" at bounding box center [695, 215] width 10 height 8
radio input "true"
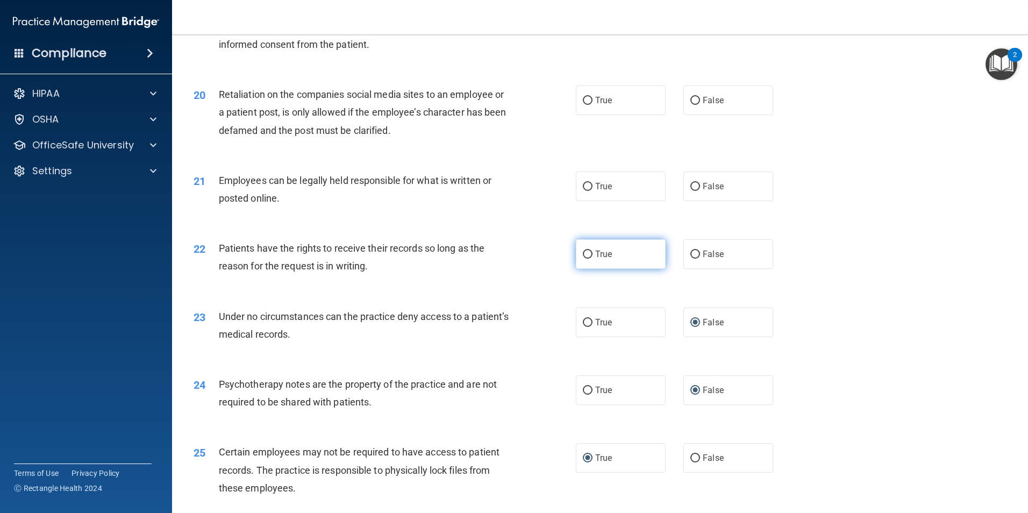
click at [587, 259] on input "True" at bounding box center [588, 254] width 10 height 8
radio input "true"
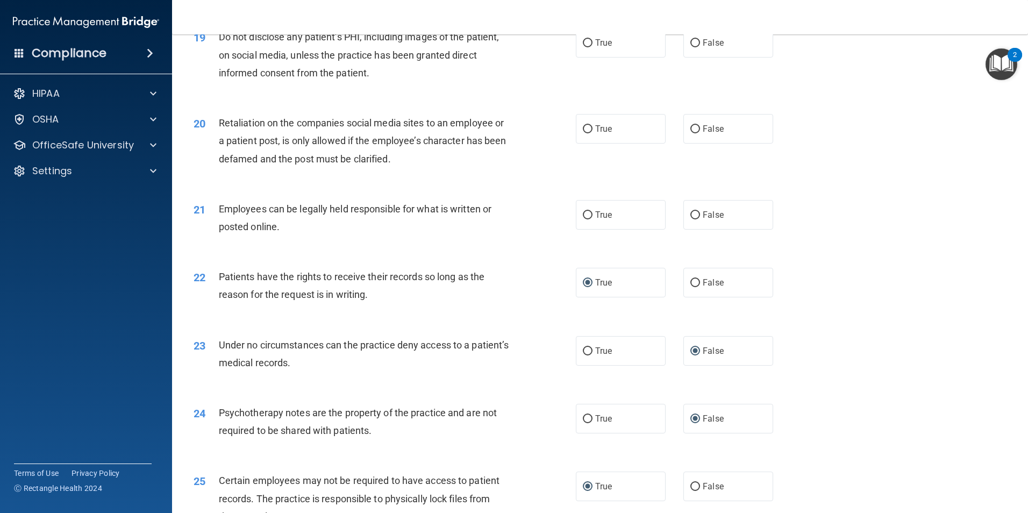
scroll to position [1594, 0]
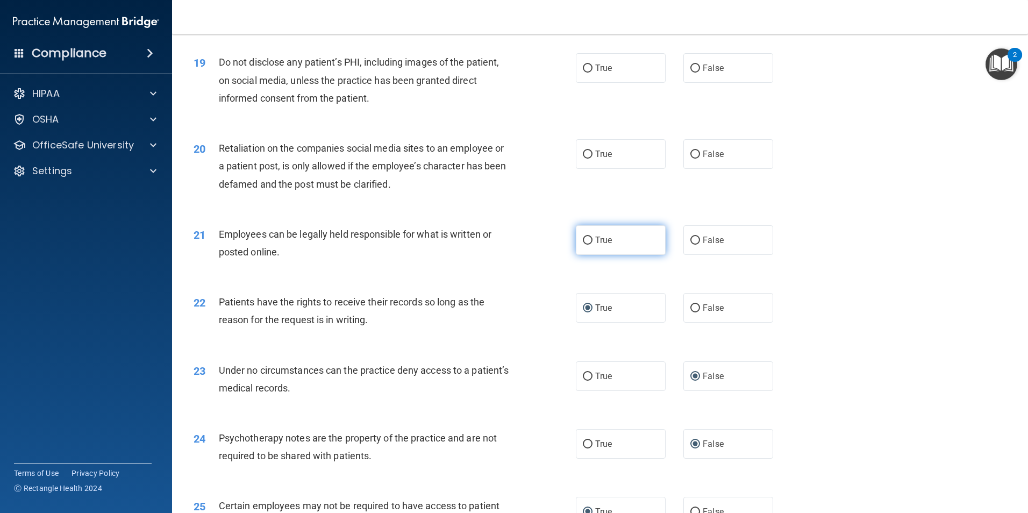
click at [583, 245] on input "True" at bounding box center [588, 241] width 10 height 8
radio input "true"
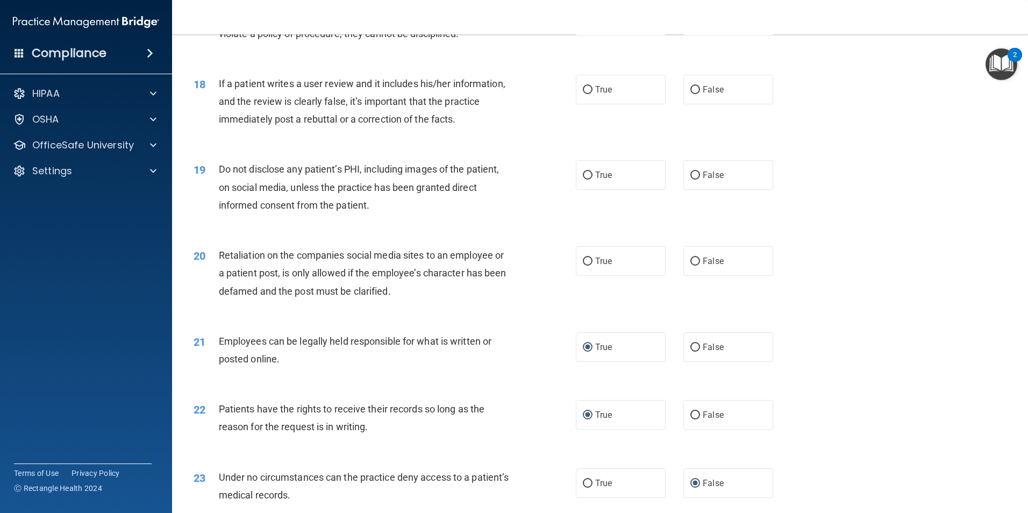
scroll to position [1487, 0]
click at [591, 276] on label "True" at bounding box center [621, 262] width 90 height 30
click at [591, 266] on input "True" at bounding box center [588, 262] width 10 height 8
radio input "true"
click at [583, 190] on label "True" at bounding box center [621, 176] width 90 height 30
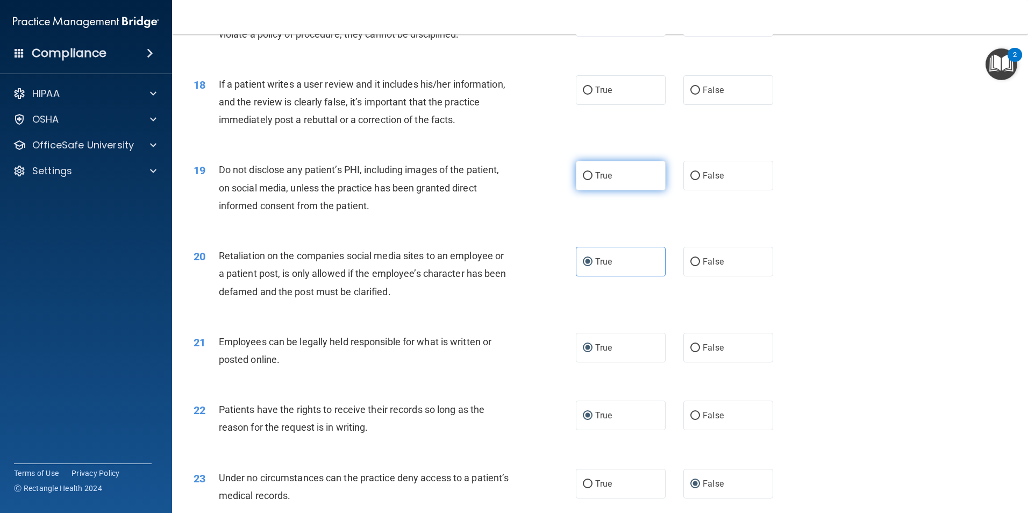
click at [583, 180] on input "True" at bounding box center [588, 176] width 10 height 8
radio input "true"
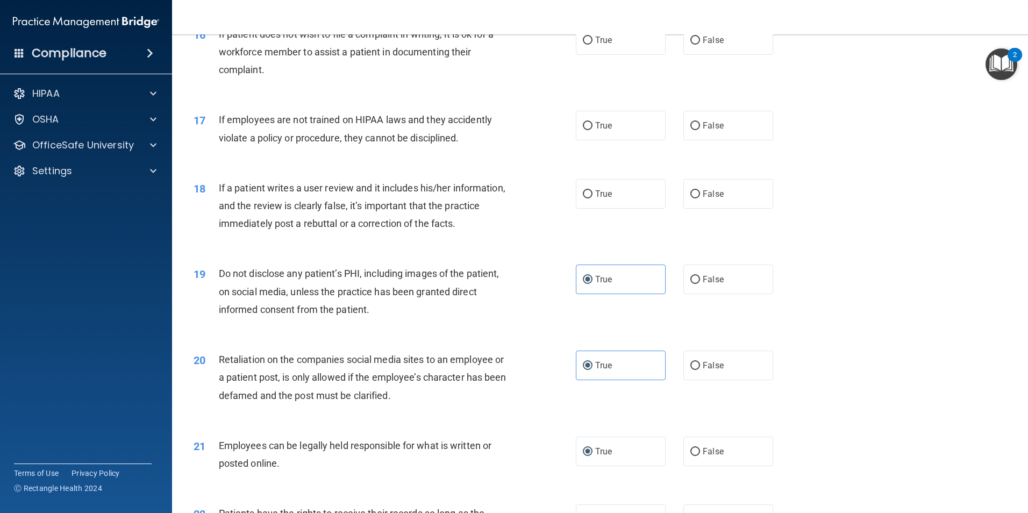
scroll to position [1379, 0]
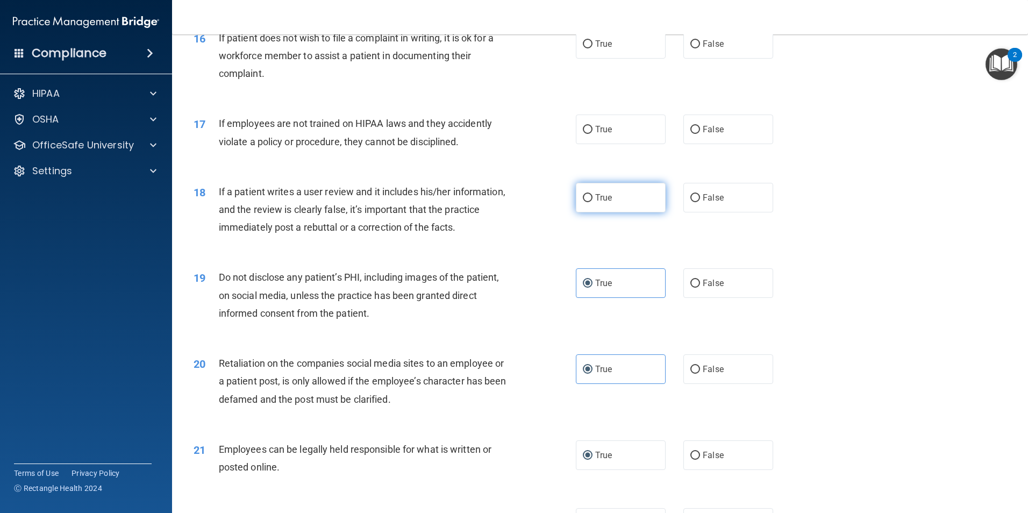
click at [583, 202] on input "True" at bounding box center [588, 198] width 10 height 8
radio input "true"
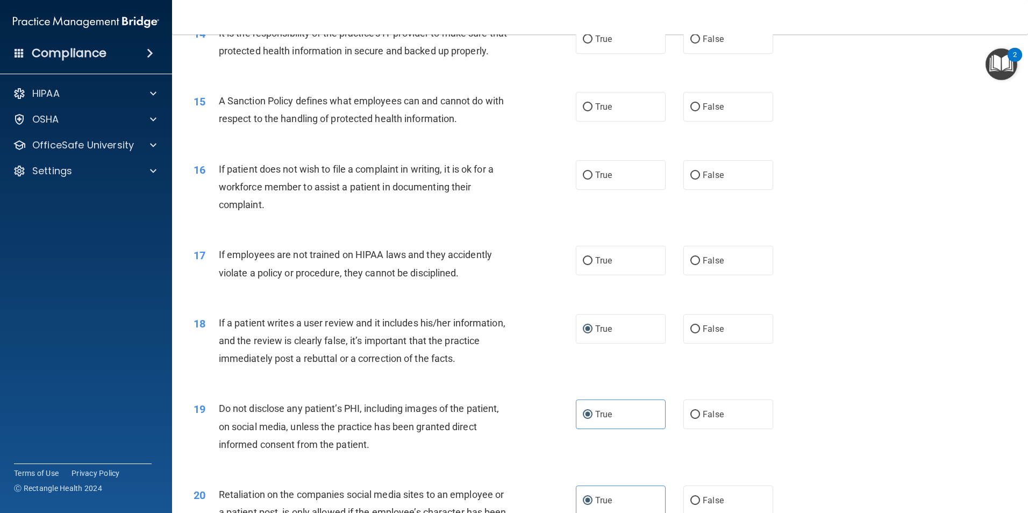
scroll to position [1272, 0]
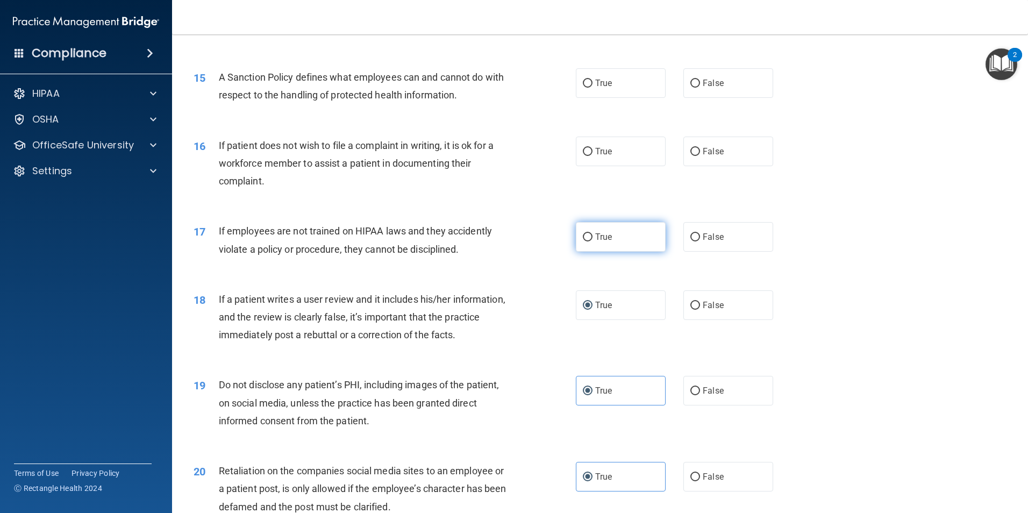
drag, startPoint x: 689, startPoint y: 253, endPoint x: 658, endPoint y: 269, distance: 34.4
click at [690, 241] on input "False" at bounding box center [695, 237] width 10 height 8
radio input "true"
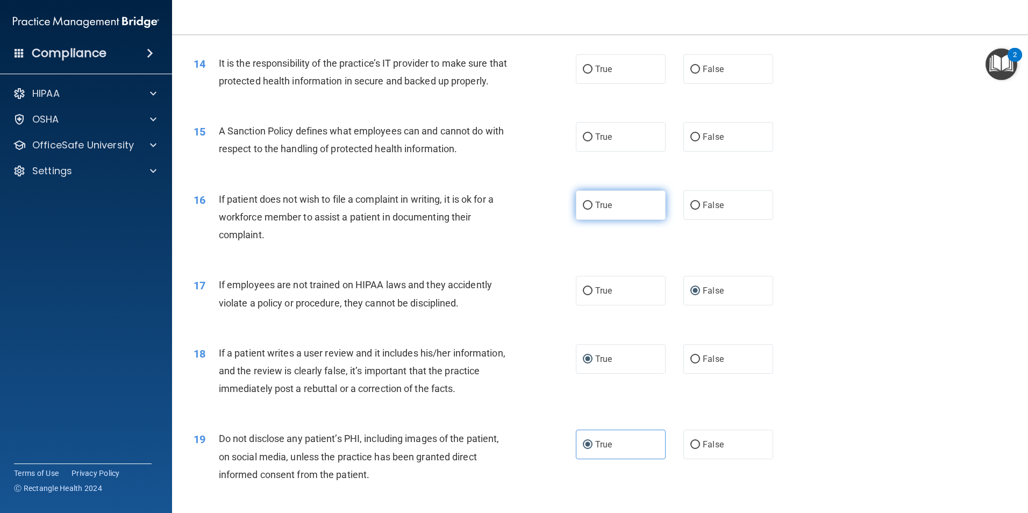
click at [583, 210] on input "True" at bounding box center [588, 206] width 10 height 8
radio input "true"
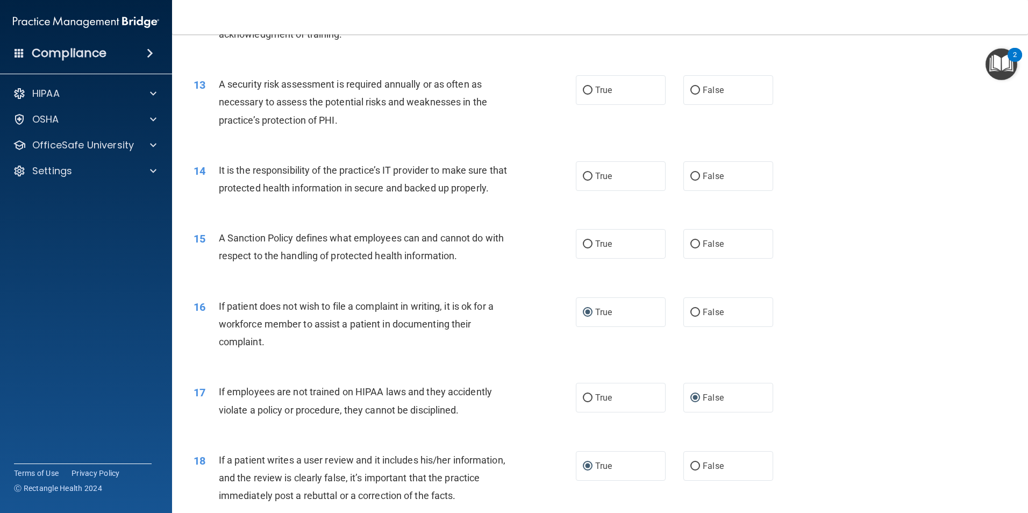
scroll to position [1111, 0]
click at [583, 249] on input "True" at bounding box center [588, 245] width 10 height 8
radio input "true"
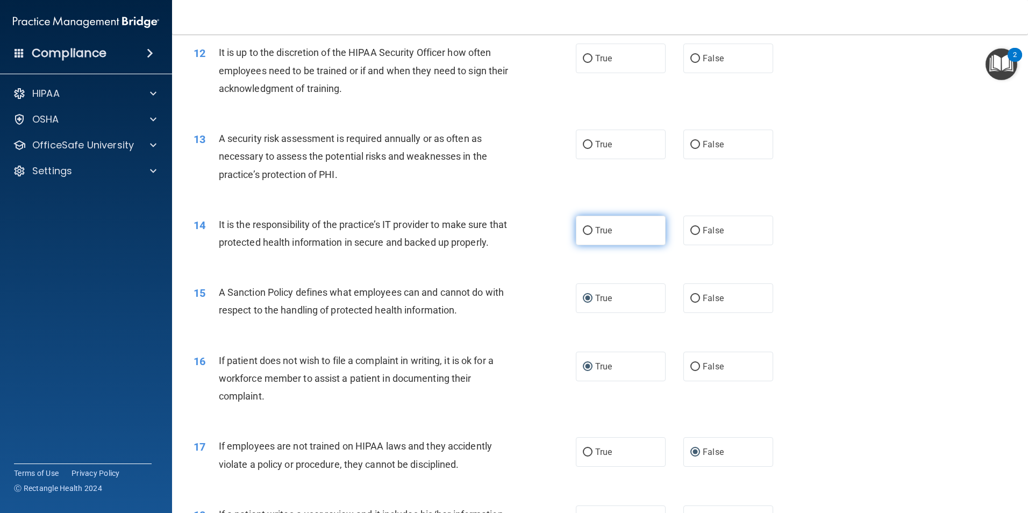
click at [583, 231] on input "True" at bounding box center [588, 231] width 10 height 8
radio input "true"
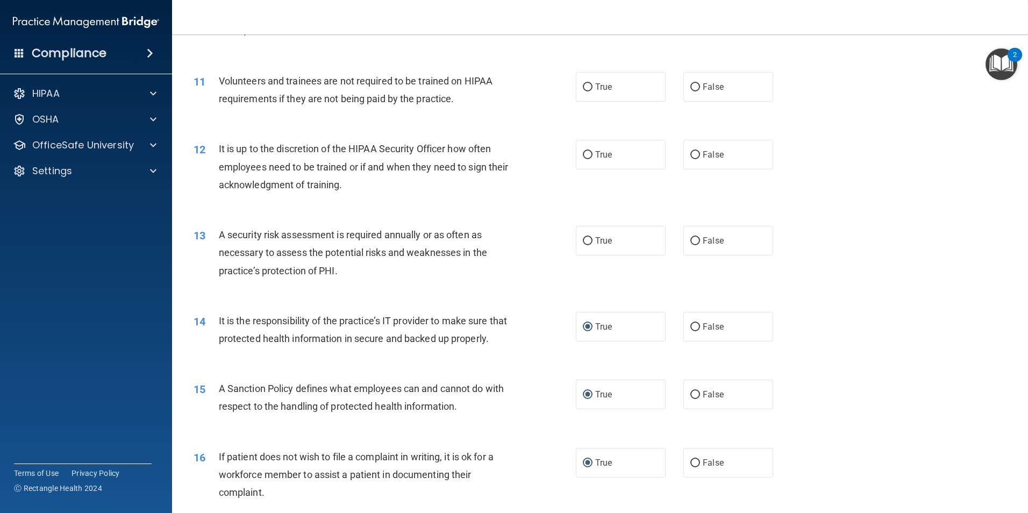
scroll to position [949, 0]
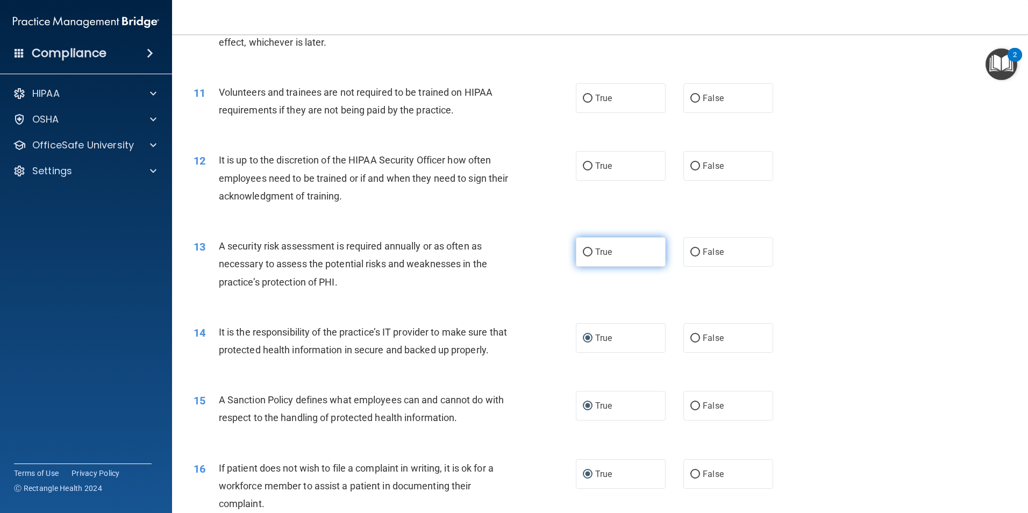
click at [583, 250] on input "True" at bounding box center [588, 252] width 10 height 8
radio input "true"
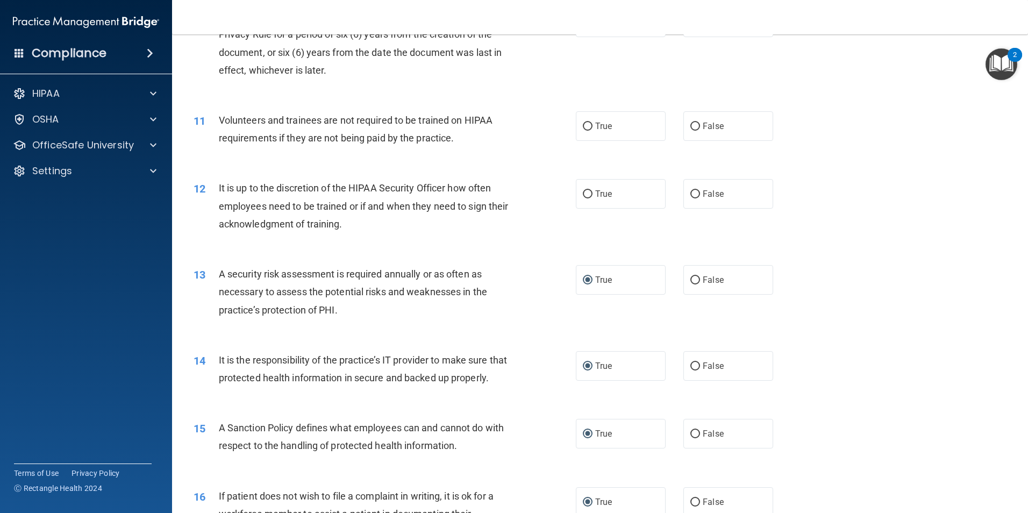
scroll to position [896, 0]
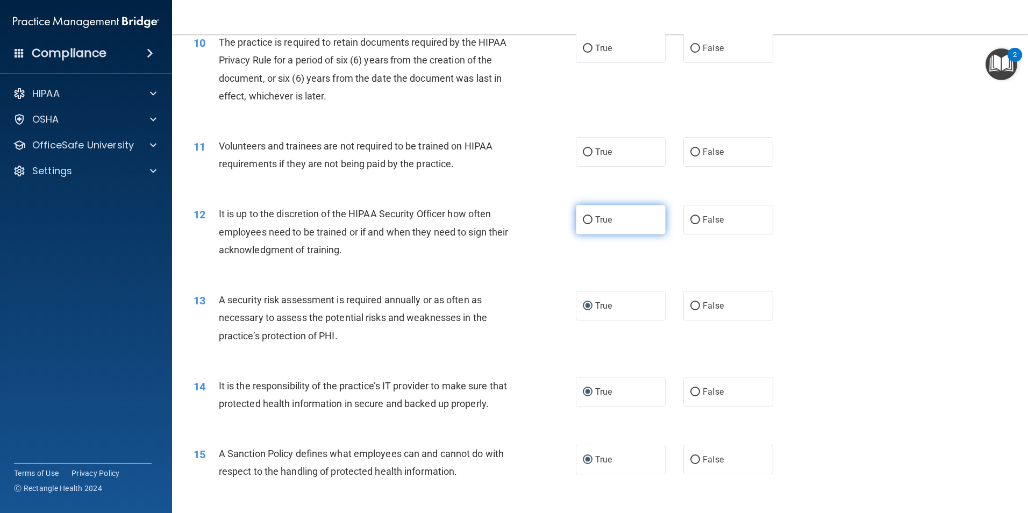
click at [583, 223] on input "True" at bounding box center [588, 220] width 10 height 8
radio input "true"
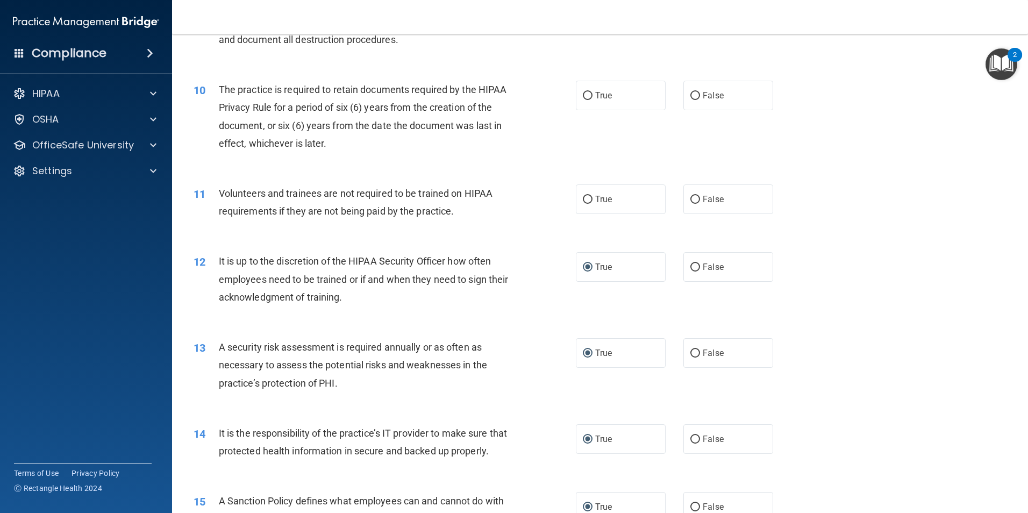
scroll to position [788, 0]
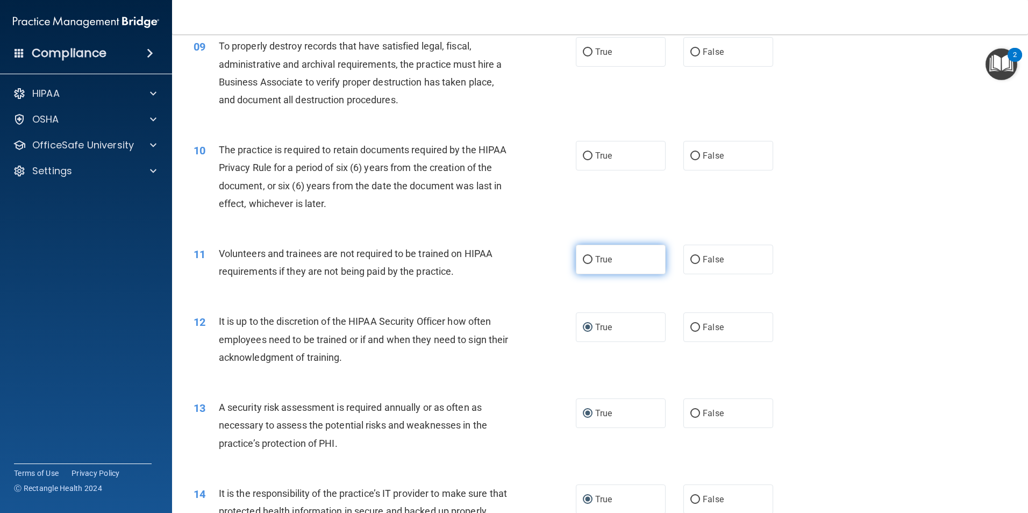
drag, startPoint x: 689, startPoint y: 259, endPoint x: 579, endPoint y: 247, distance: 110.2
click at [690, 259] on input "False" at bounding box center [695, 260] width 10 height 8
radio input "true"
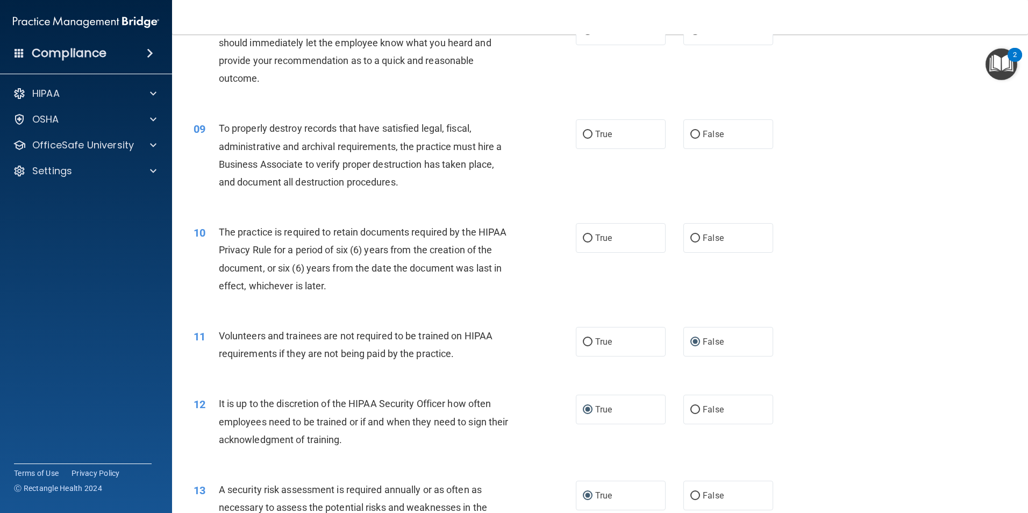
scroll to position [681, 0]
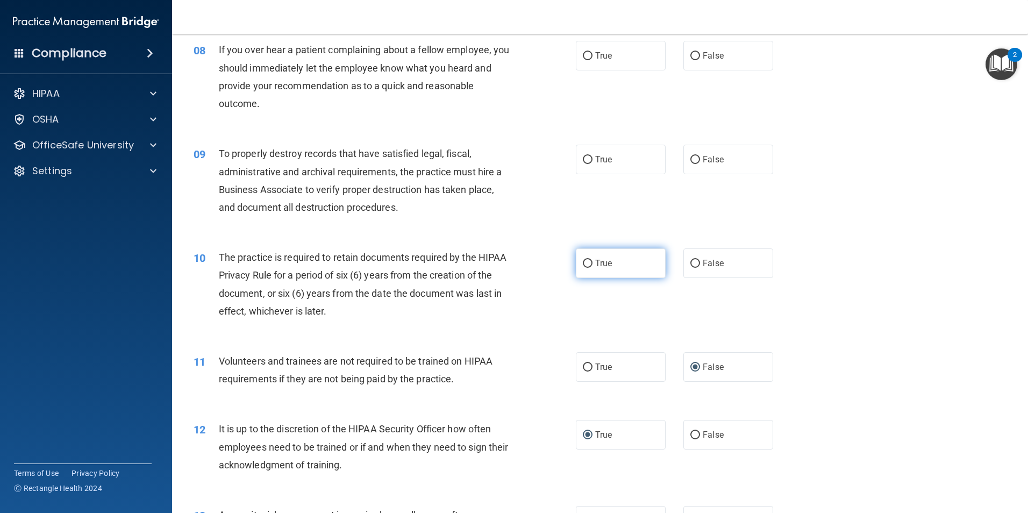
click at [585, 262] on input "True" at bounding box center [588, 264] width 10 height 8
radio input "true"
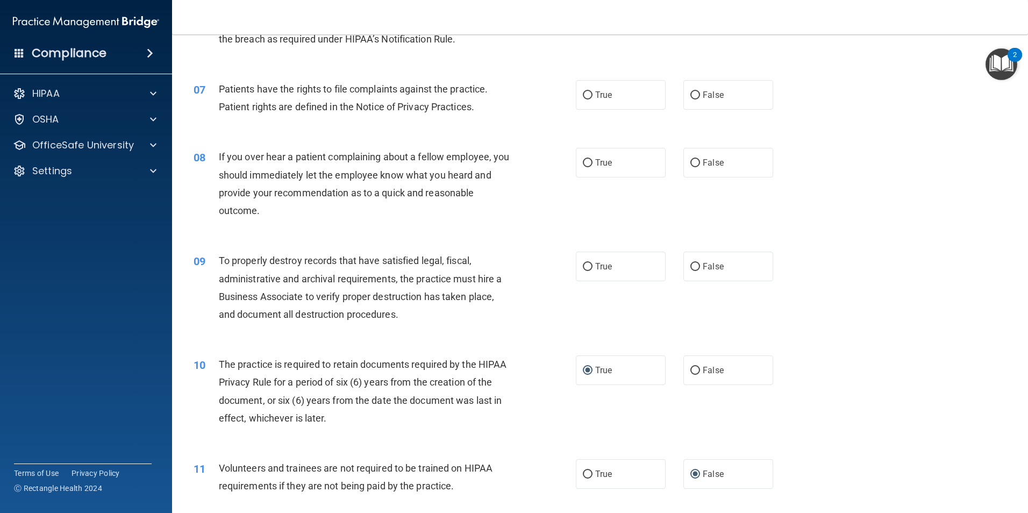
scroll to position [573, 0]
click at [587, 264] on input "True" at bounding box center [588, 267] width 10 height 8
radio input "true"
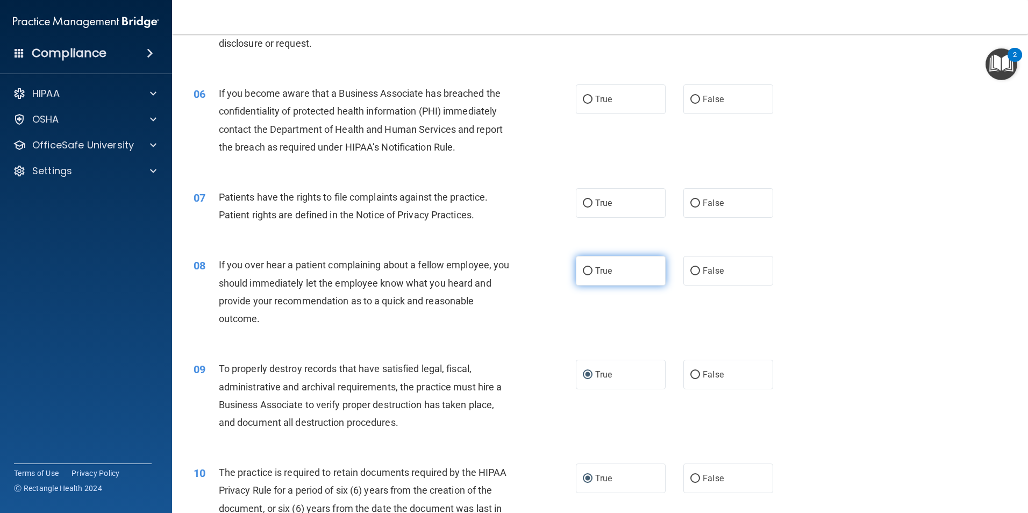
click at [584, 270] on input "True" at bounding box center [588, 271] width 10 height 8
radio input "true"
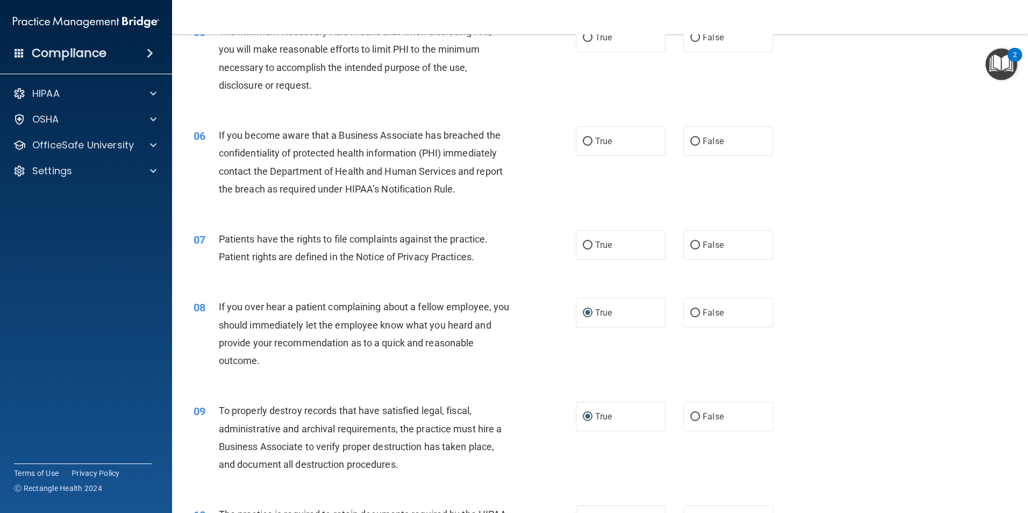
scroll to position [358, 0]
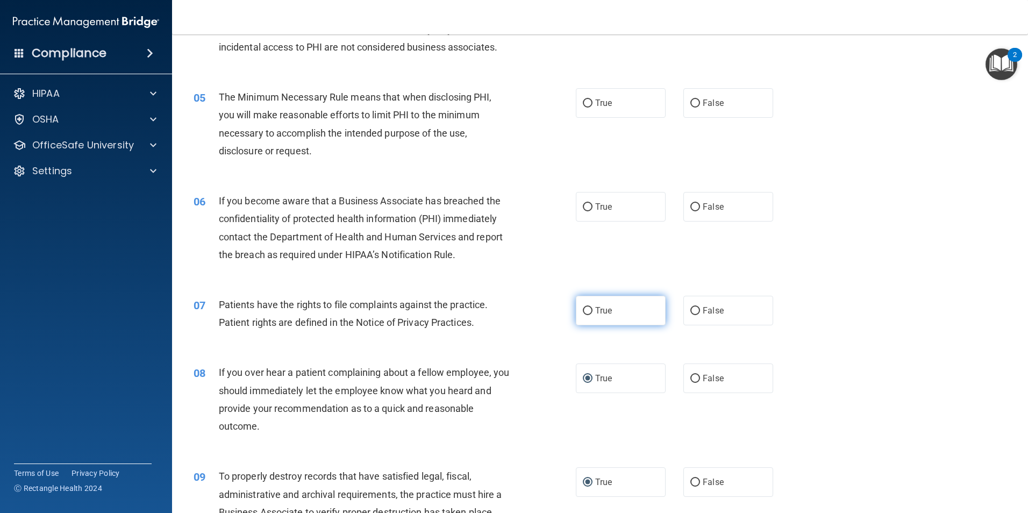
click at [583, 311] on input "True" at bounding box center [588, 311] width 10 height 8
radio input "true"
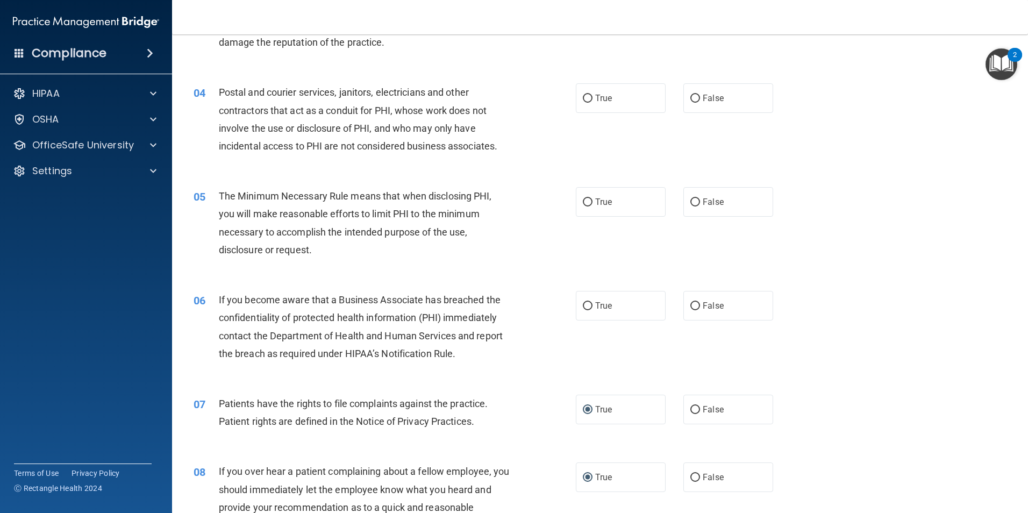
scroll to position [250, 0]
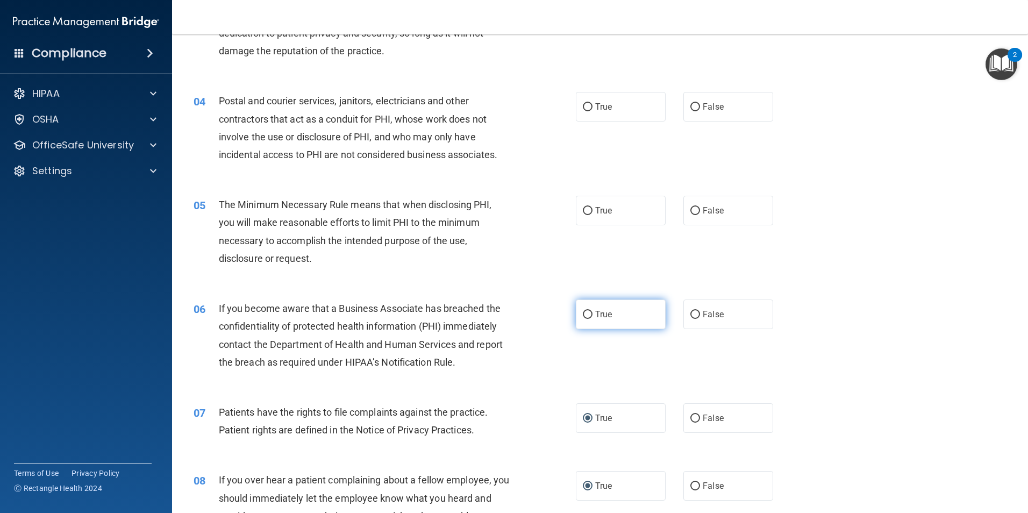
click at [583, 318] on input "True" at bounding box center [588, 315] width 10 height 8
radio input "true"
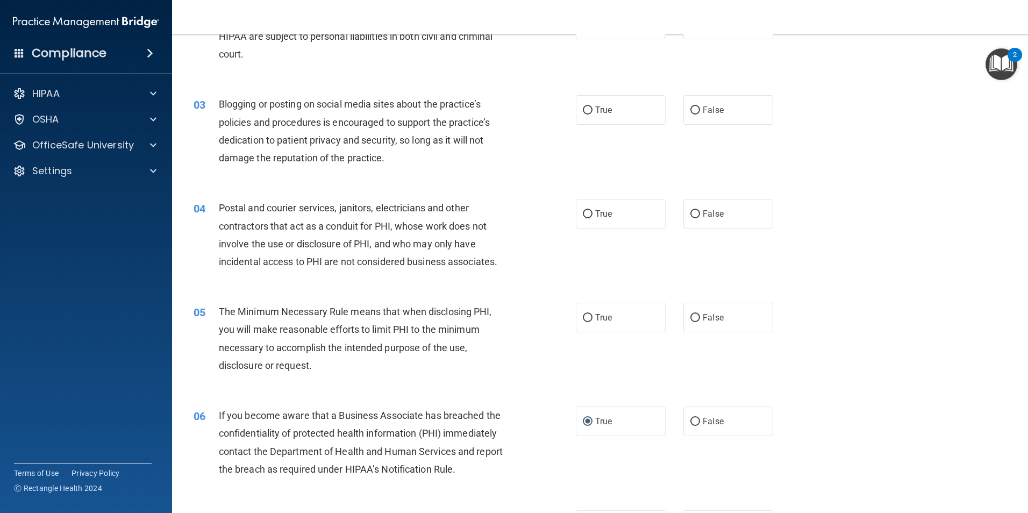
scroll to position [143, 0]
click at [690, 316] on input "False" at bounding box center [695, 318] width 10 height 8
radio input "true"
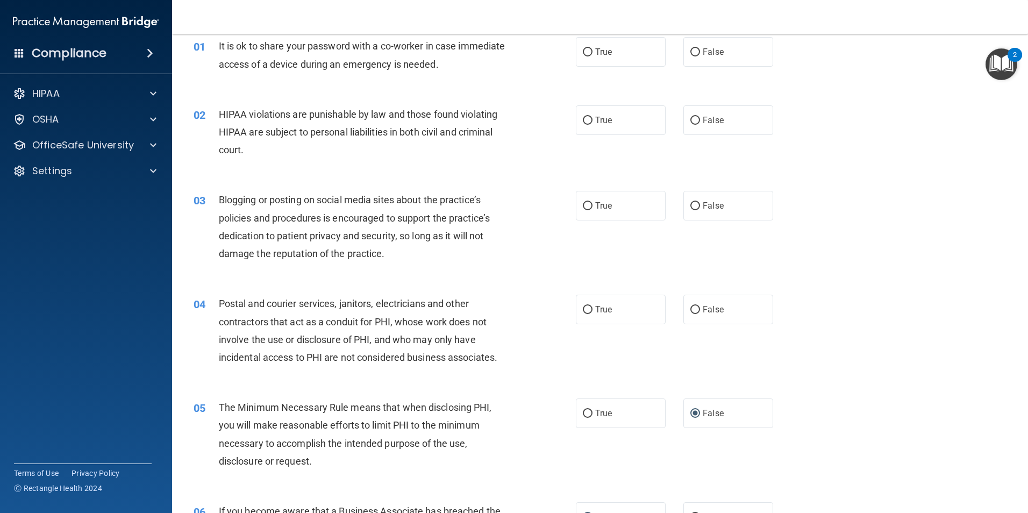
scroll to position [35, 0]
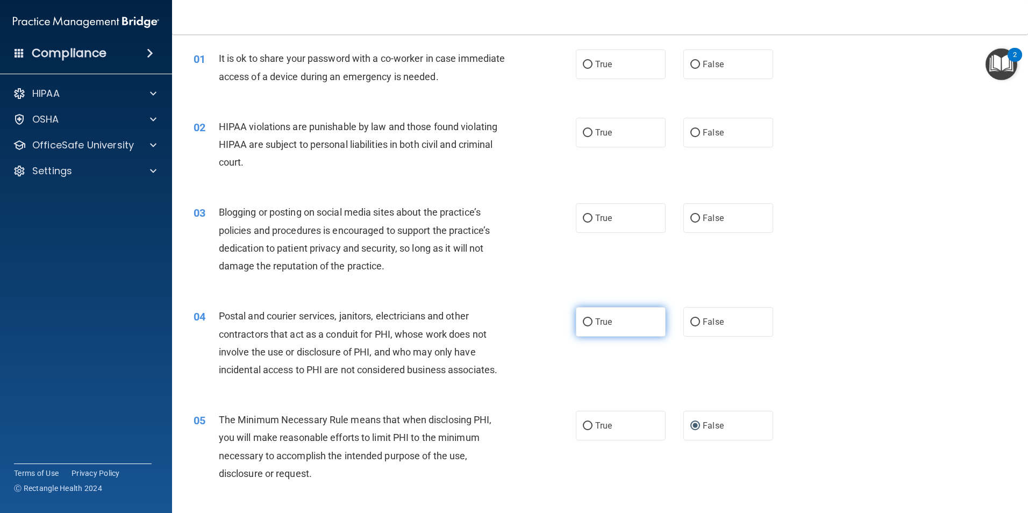
click at [585, 318] on input "True" at bounding box center [588, 322] width 10 height 8
radio input "true"
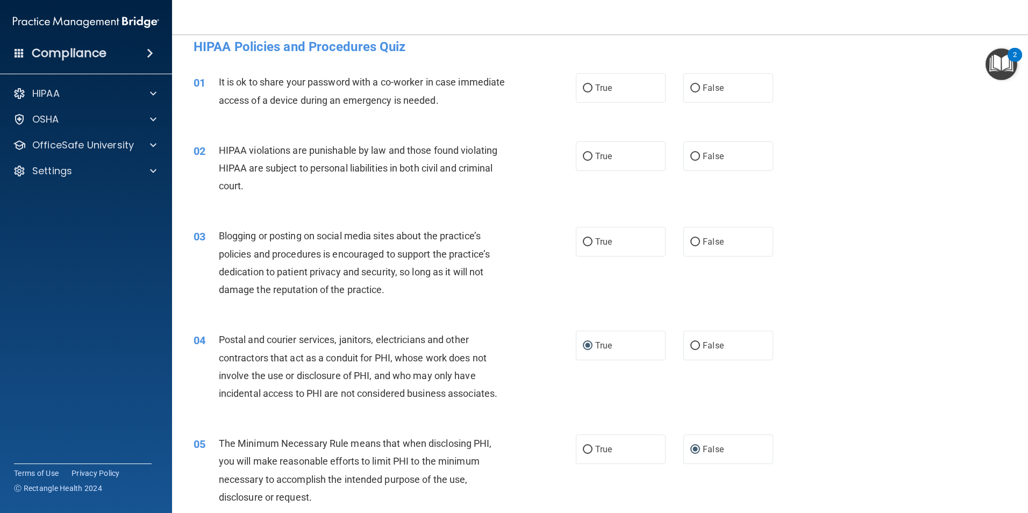
scroll to position [0, 0]
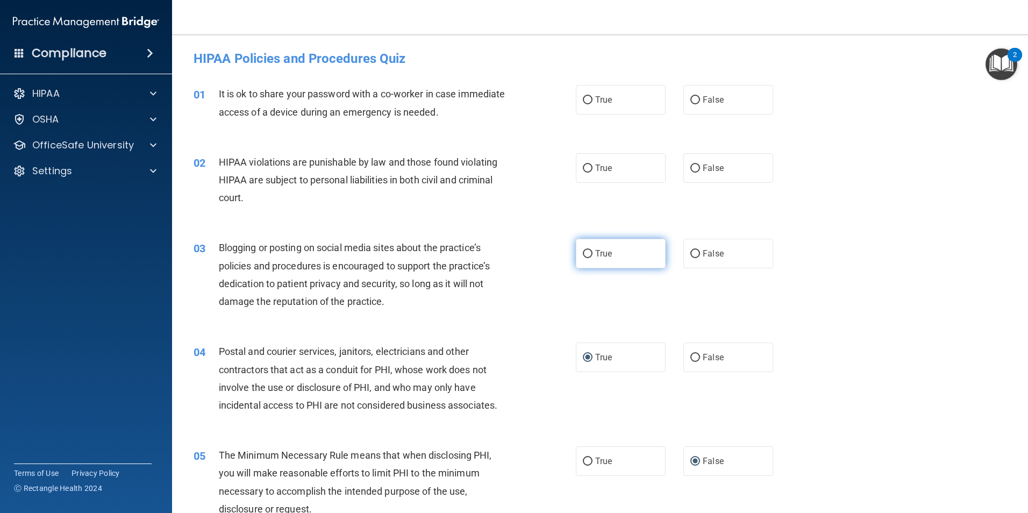
click at [583, 253] on input "True" at bounding box center [588, 254] width 10 height 8
radio input "true"
click at [585, 164] on input "True" at bounding box center [588, 168] width 10 height 8
radio input "true"
click at [690, 97] on input "False" at bounding box center [695, 100] width 10 height 8
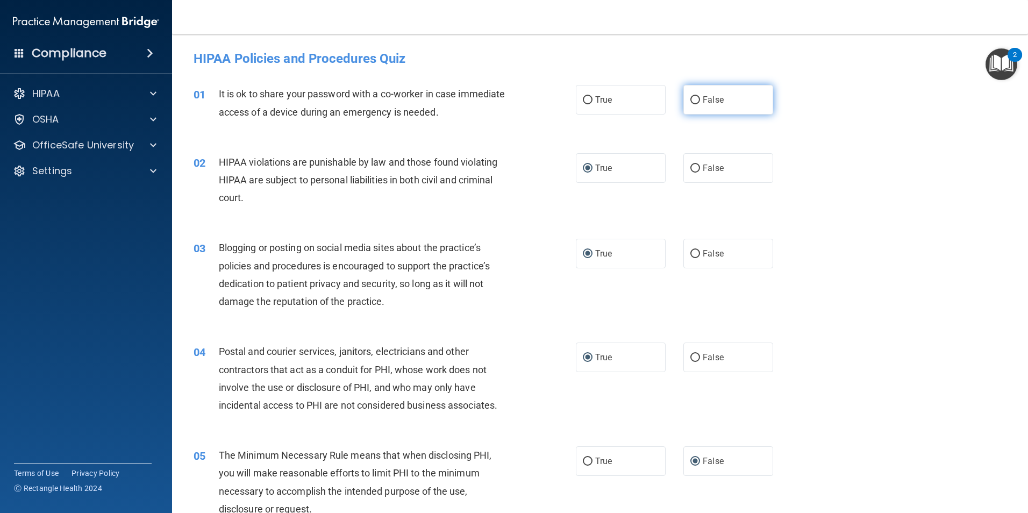
radio input "true"
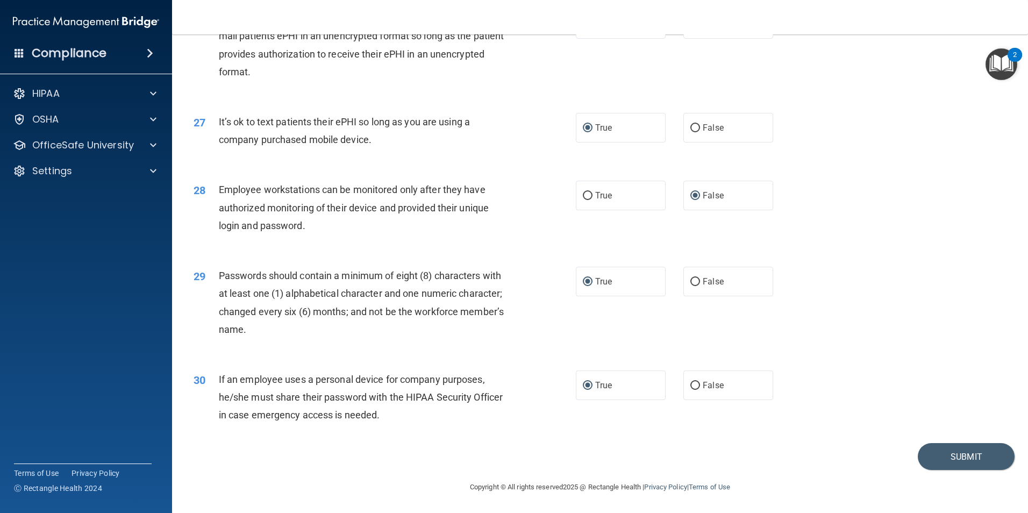
scroll to position [2186, 0]
click at [947, 451] on button "Submit" at bounding box center [966, 456] width 97 height 27
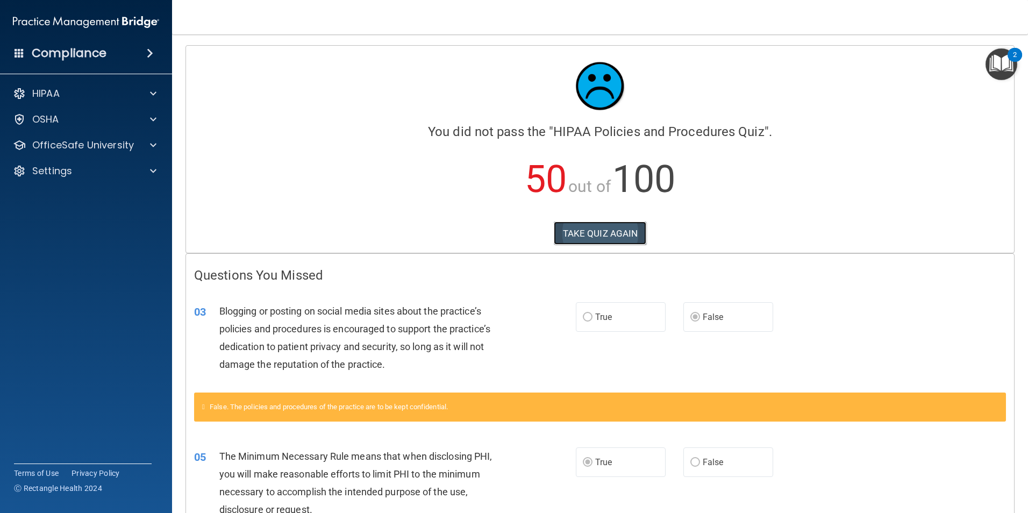
click at [608, 233] on button "TAKE QUIZ AGAIN" at bounding box center [600, 233] width 93 height 24
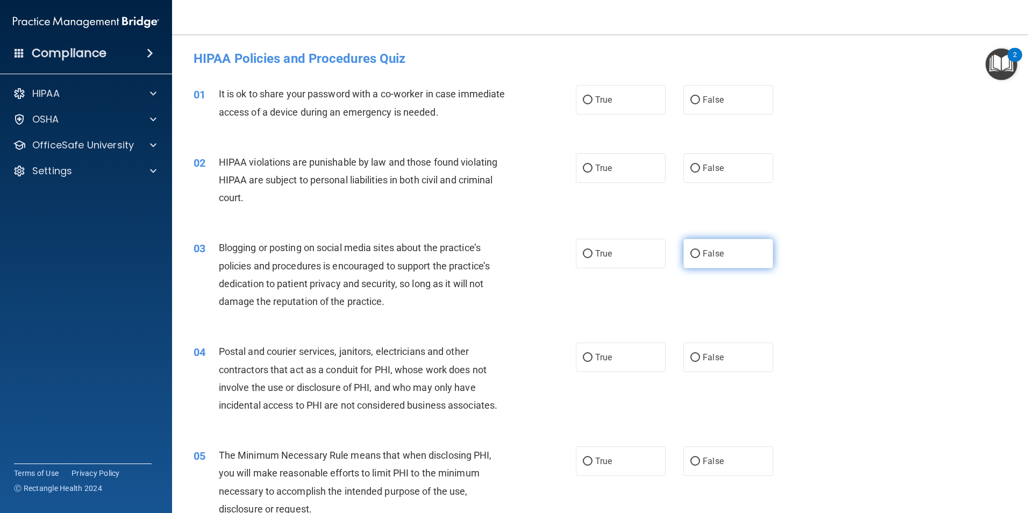
click at [690, 255] on input "False" at bounding box center [695, 254] width 10 height 8
radio input "true"
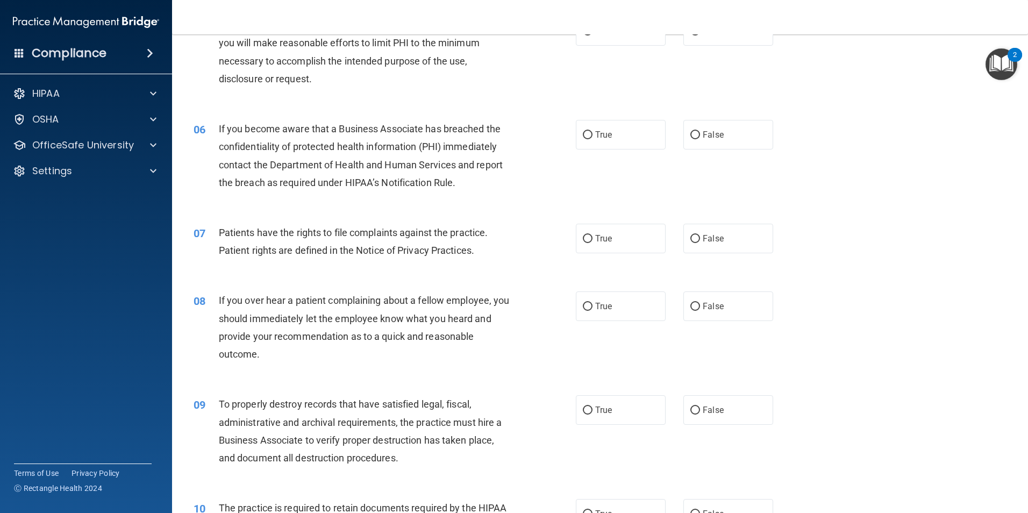
scroll to position [376, 0]
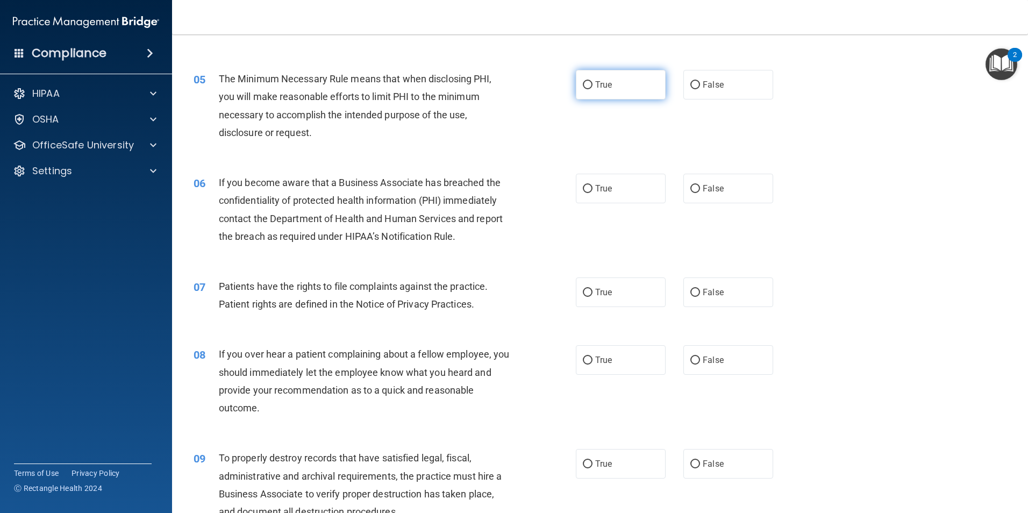
click at [583, 84] on input "True" at bounding box center [588, 85] width 10 height 8
radio input "true"
click at [690, 188] on input "False" at bounding box center [695, 189] width 10 height 8
radio input "true"
click at [692, 362] on input "False" at bounding box center [695, 360] width 10 height 8
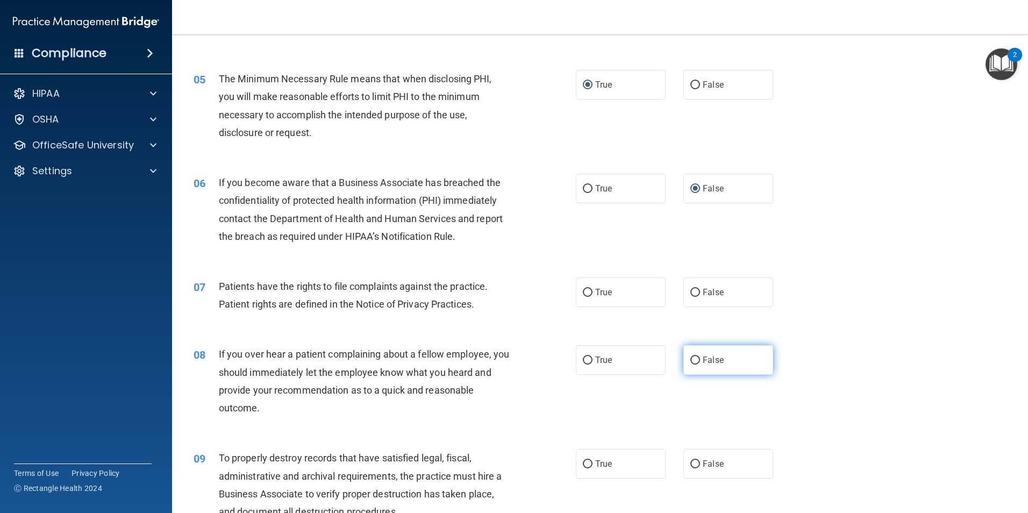
radio input "true"
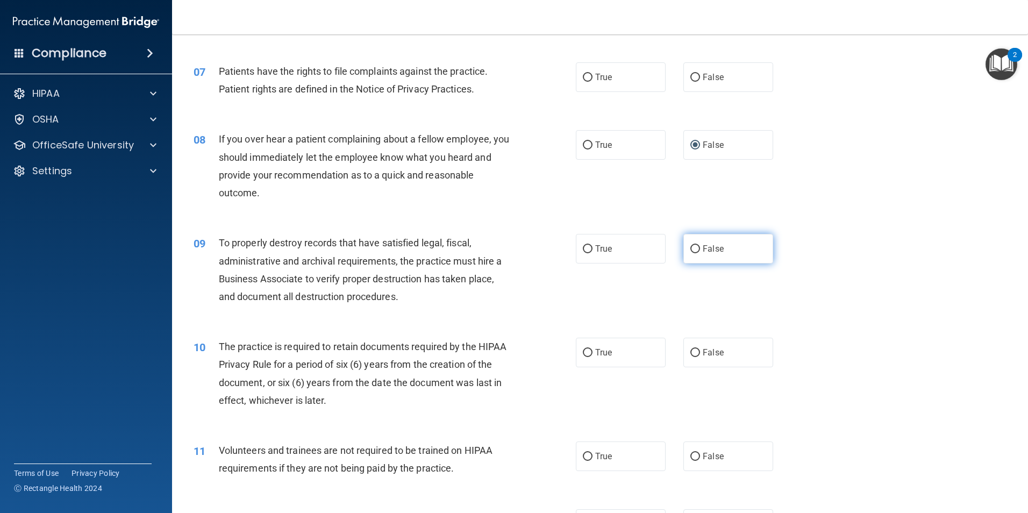
scroll to position [699, 0]
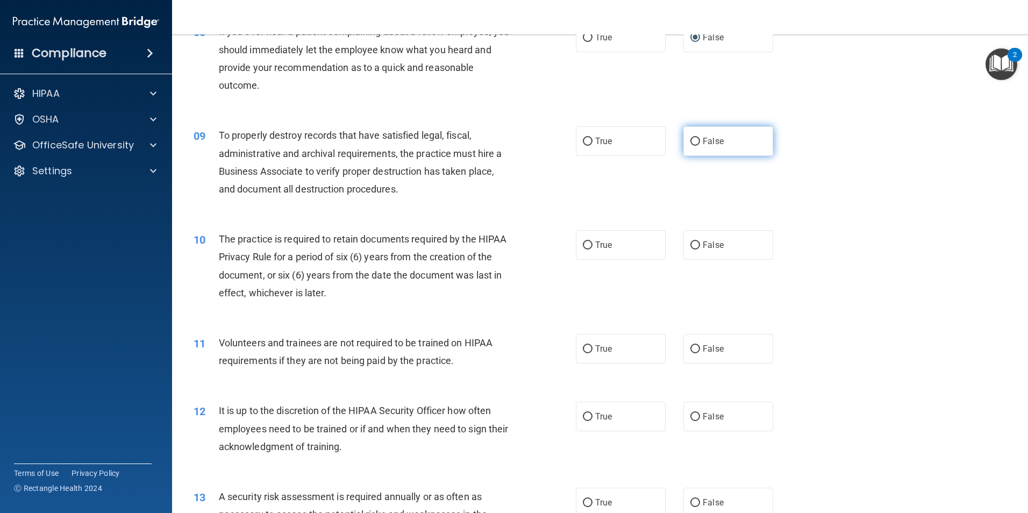
click at [691, 141] on input "False" at bounding box center [695, 142] width 10 height 8
radio input "true"
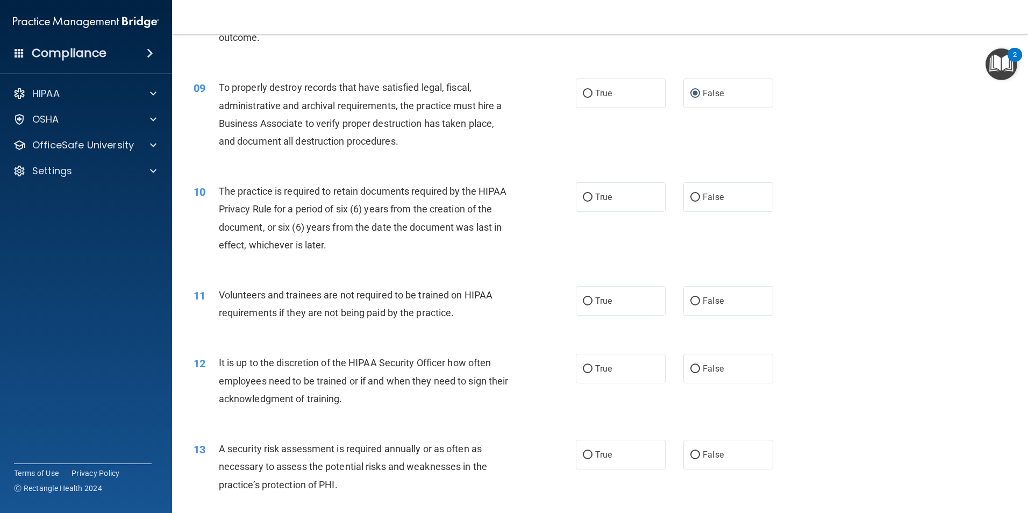
scroll to position [860, 0]
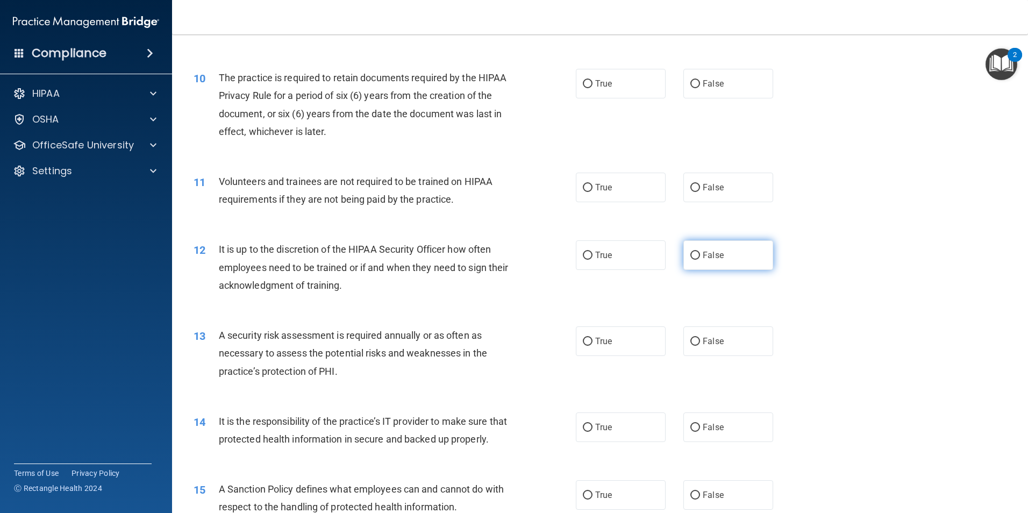
click at [693, 254] on input "False" at bounding box center [695, 256] width 10 height 8
radio input "true"
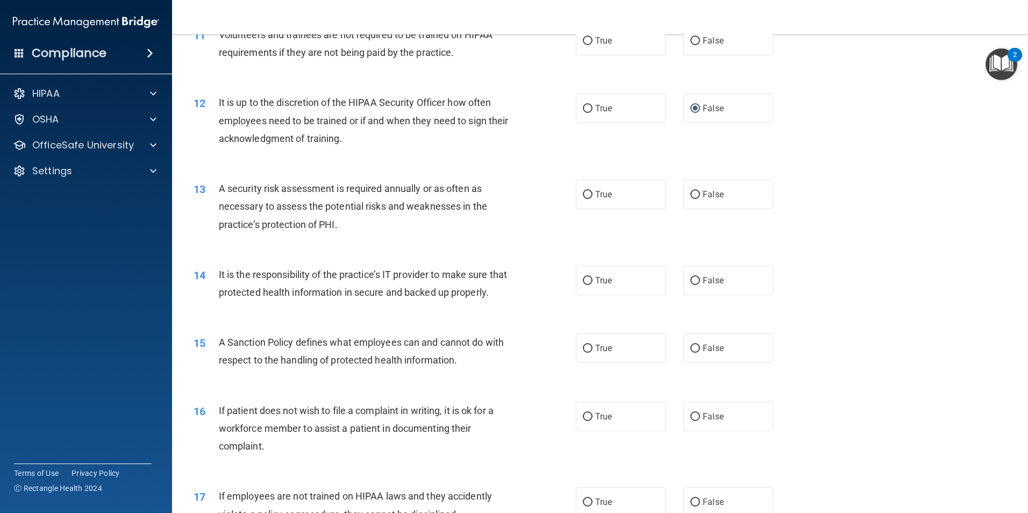
scroll to position [1021, 0]
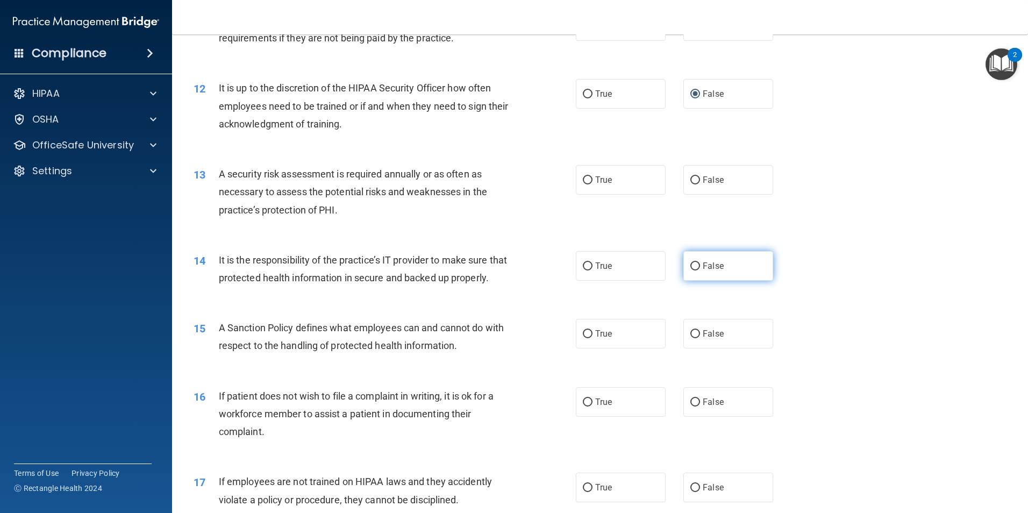
click at [690, 265] on input "False" at bounding box center [695, 266] width 10 height 8
radio input "true"
click at [684, 346] on label "False" at bounding box center [728, 334] width 90 height 30
click at [690, 338] on input "False" at bounding box center [695, 334] width 10 height 8
radio input "true"
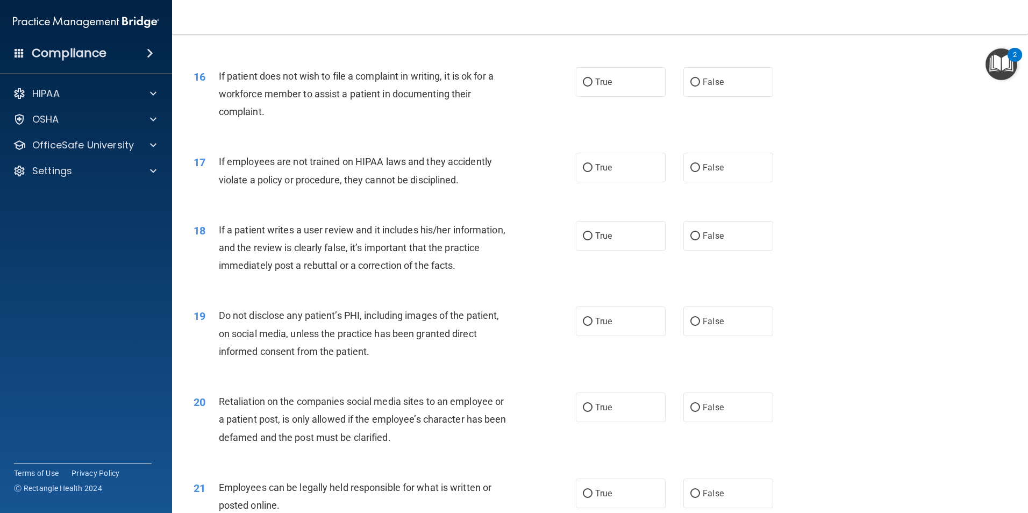
scroll to position [1344, 0]
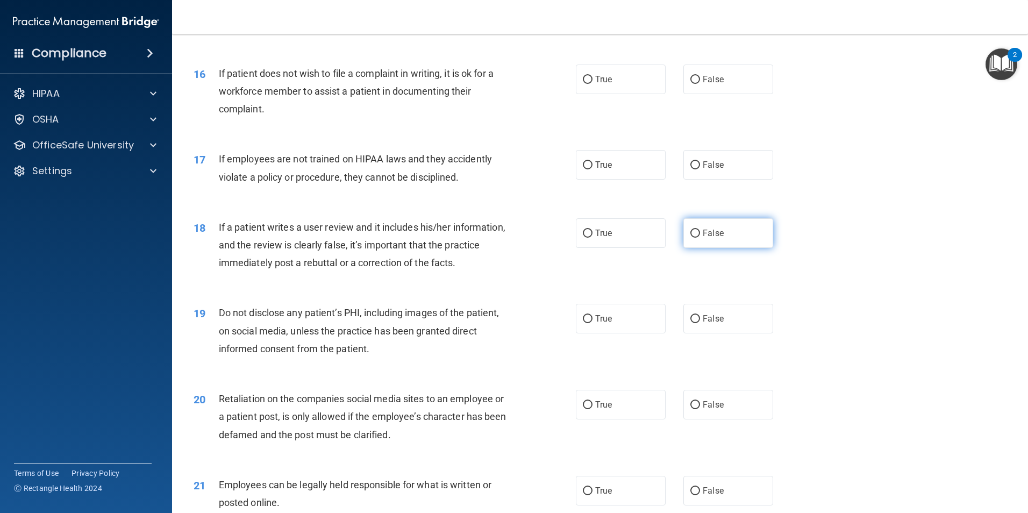
click at [690, 238] on input "False" at bounding box center [695, 234] width 10 height 8
radio input "true"
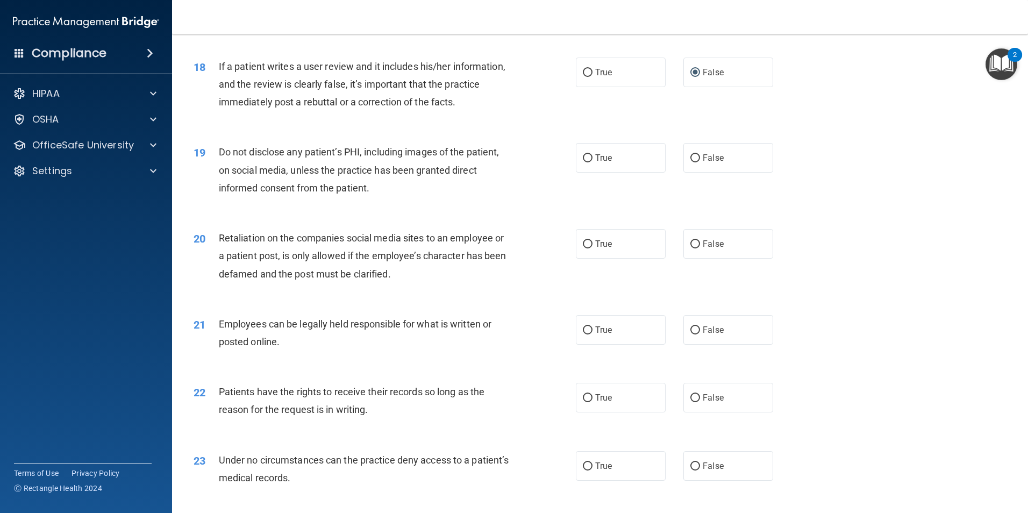
scroll to position [1505, 0]
click at [691, 248] on input "False" at bounding box center [695, 244] width 10 height 8
radio input "true"
click at [691, 402] on input "False" at bounding box center [695, 397] width 10 height 8
radio input "true"
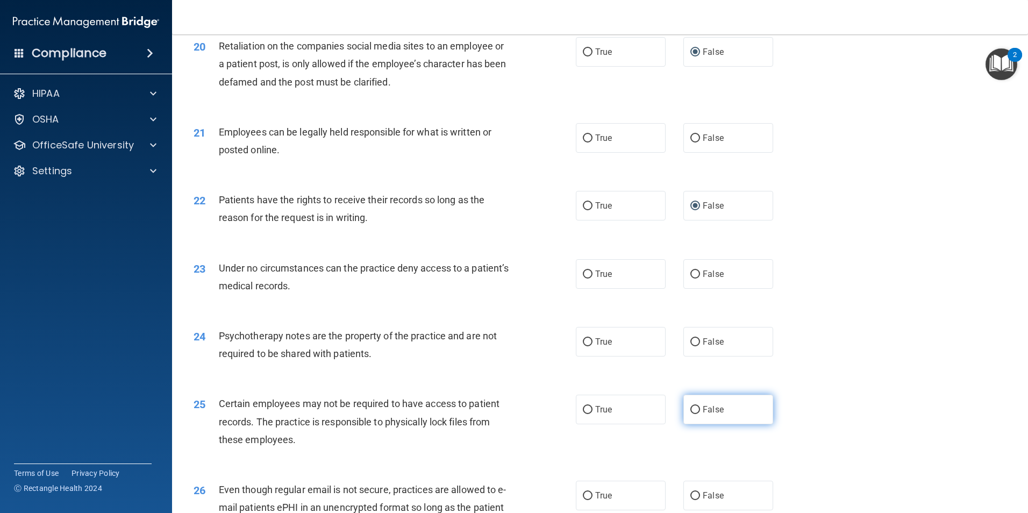
scroll to position [1720, 0]
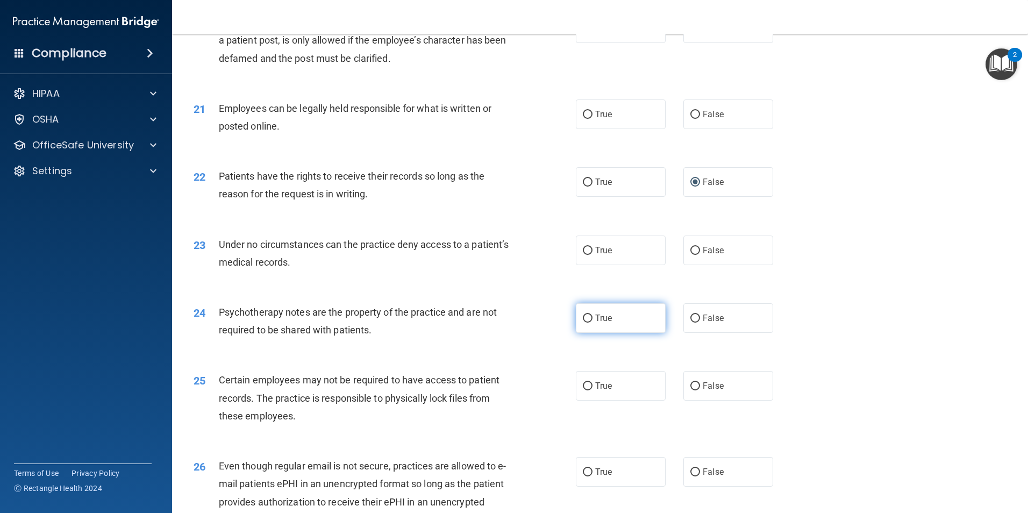
click at [585, 323] on input "True" at bounding box center [588, 318] width 10 height 8
radio input "true"
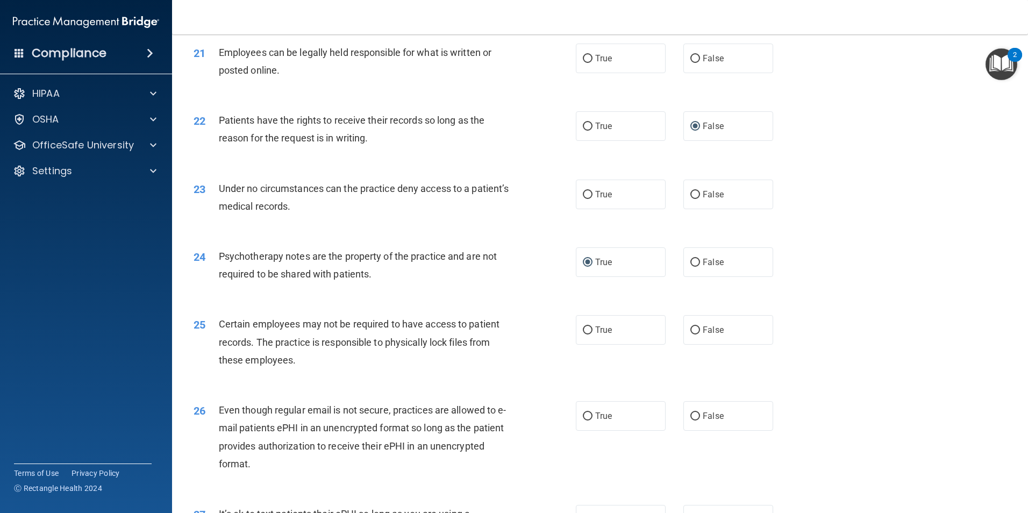
scroll to position [1828, 0]
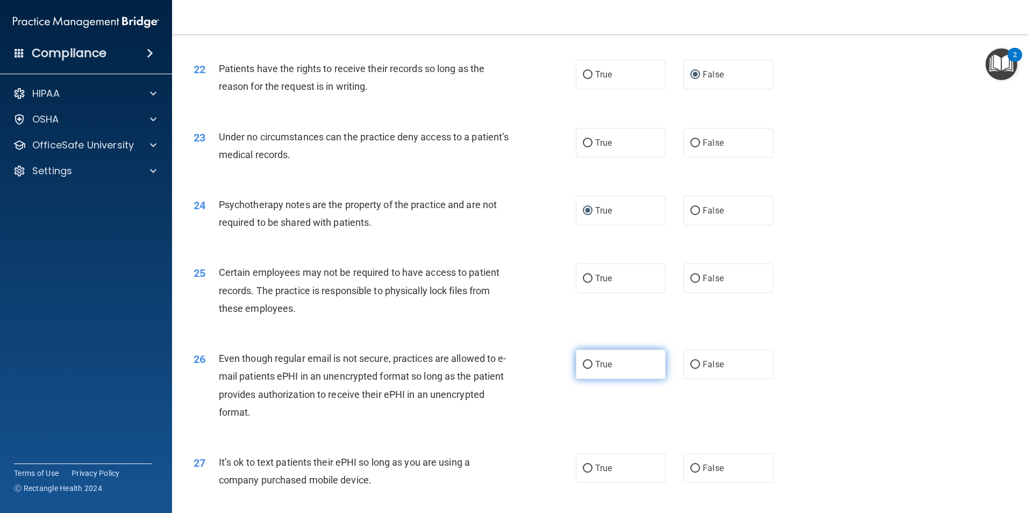
click at [583, 369] on input "True" at bounding box center [588, 365] width 10 height 8
radio input "true"
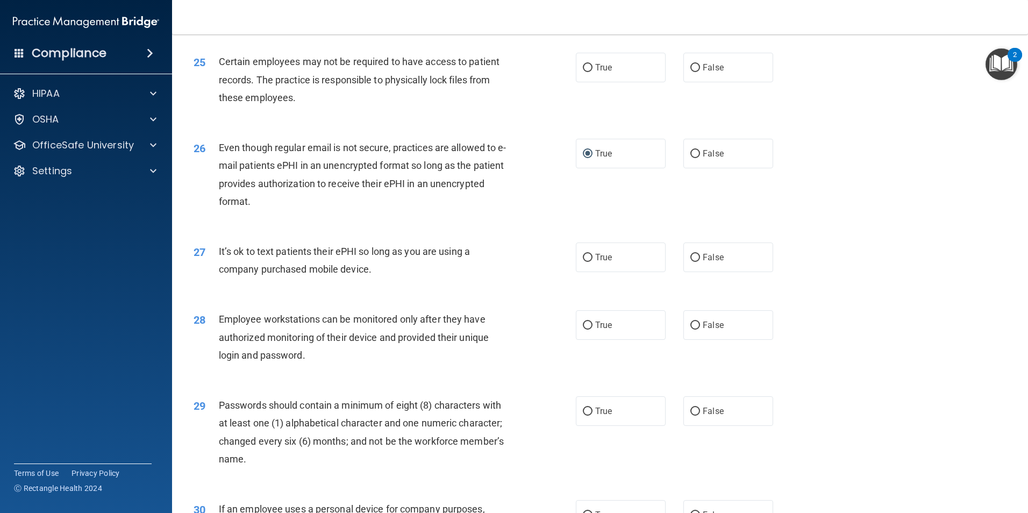
scroll to position [2043, 0]
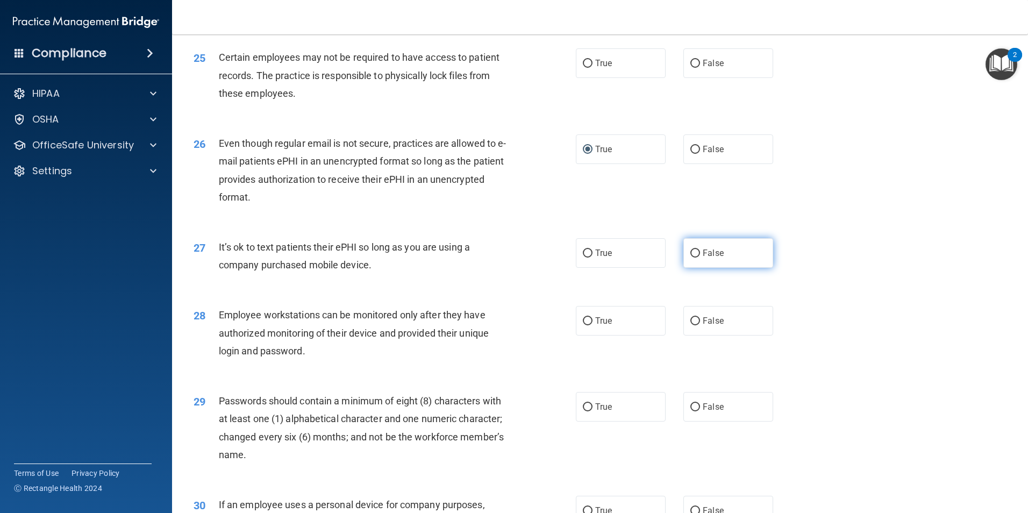
click at [690, 257] on input "False" at bounding box center [695, 253] width 10 height 8
radio input "true"
click at [691, 411] on input "False" at bounding box center [695, 407] width 10 height 8
radio input "true"
click at [690, 325] on input "False" at bounding box center [695, 321] width 10 height 8
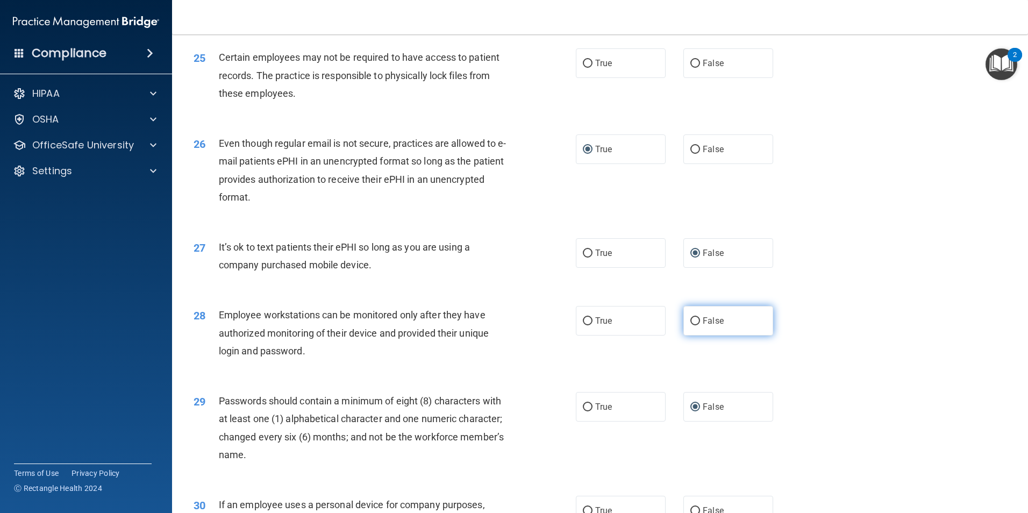
radio input "true"
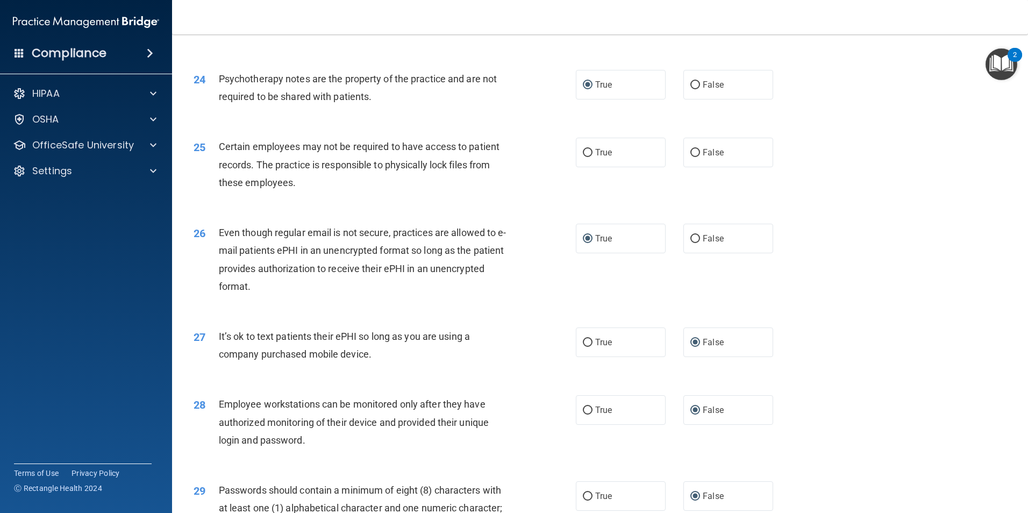
scroll to position [1935, 0]
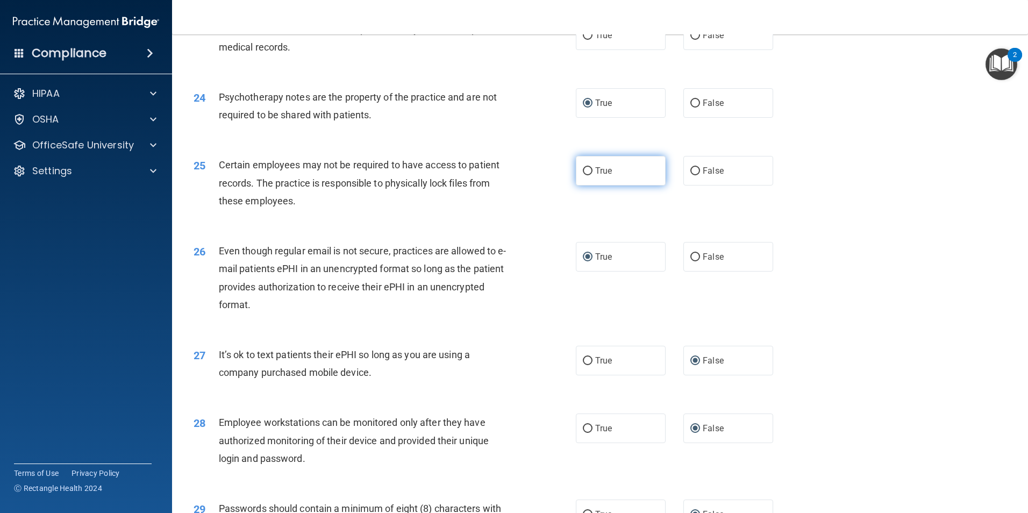
click at [584, 175] on input "True" at bounding box center [588, 171] width 10 height 8
radio input "true"
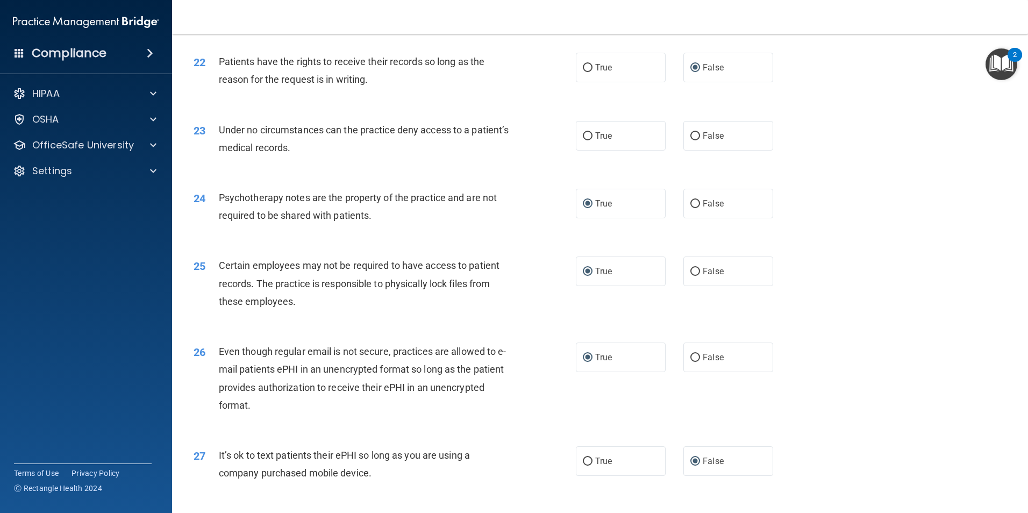
scroll to position [1828, 0]
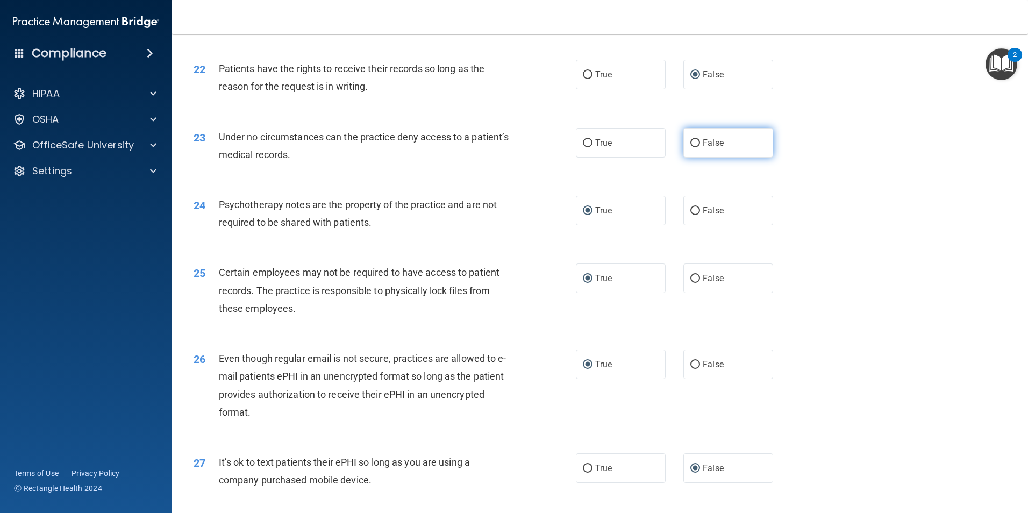
click at [690, 147] on input "False" at bounding box center [695, 143] width 10 height 8
radio input "true"
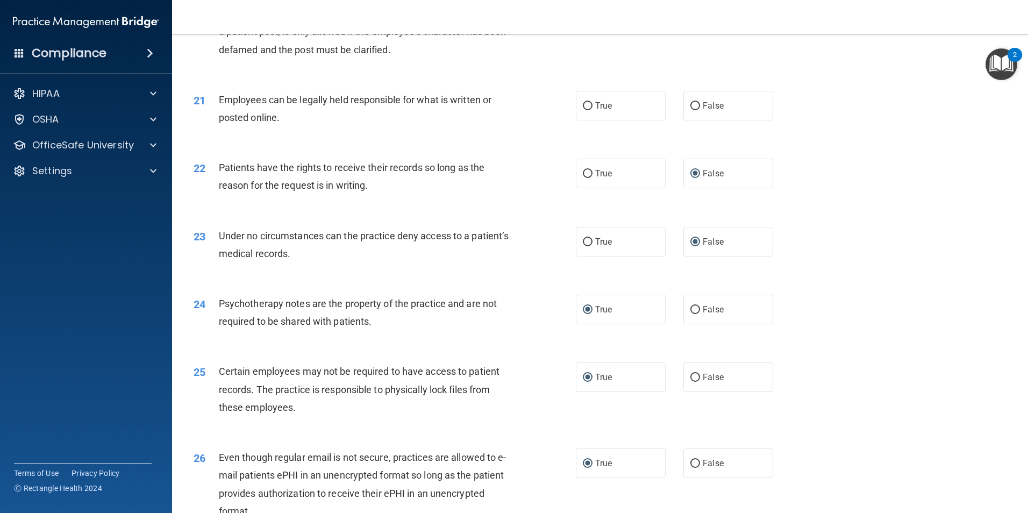
scroll to position [1720, 0]
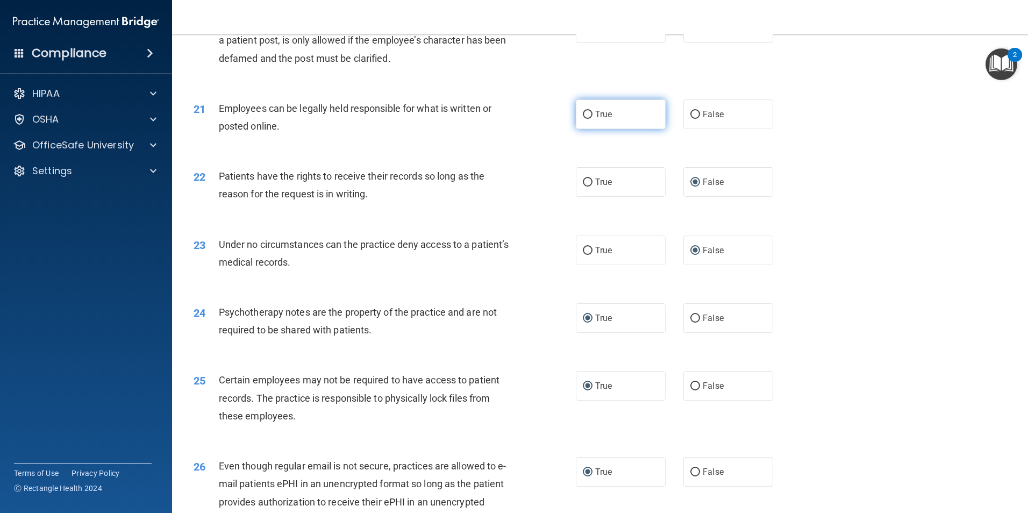
click at [583, 119] on input "True" at bounding box center [588, 115] width 10 height 8
radio input "true"
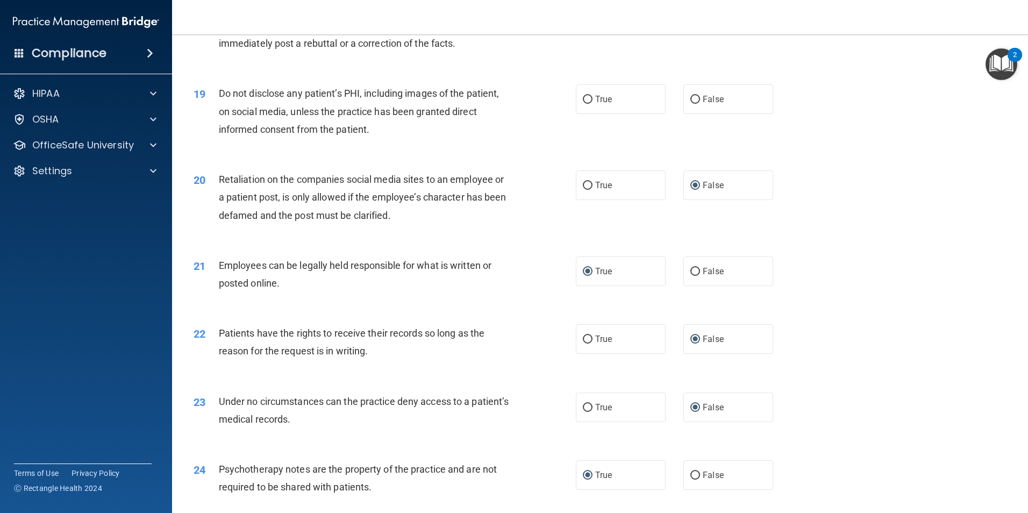
scroll to position [1505, 0]
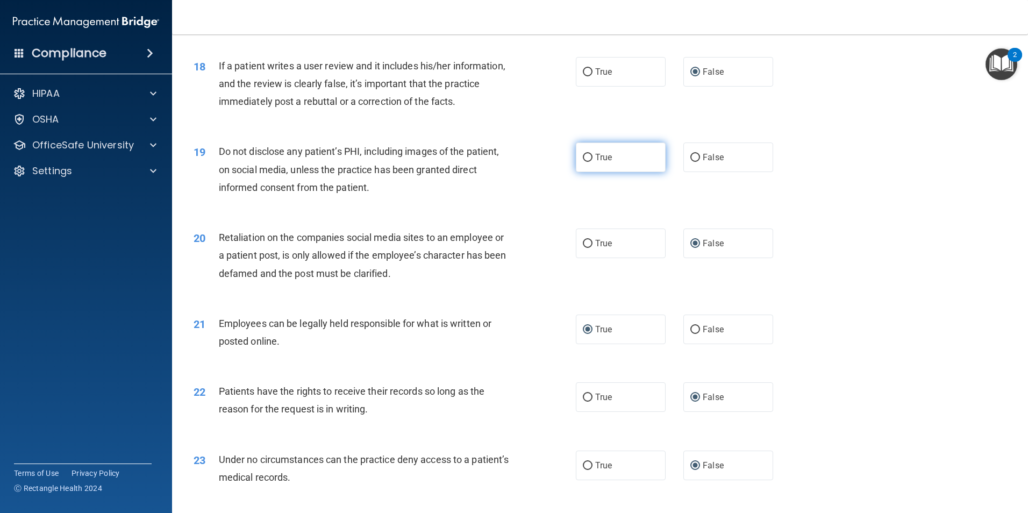
click at [585, 162] on input "True" at bounding box center [588, 158] width 10 height 8
radio input "true"
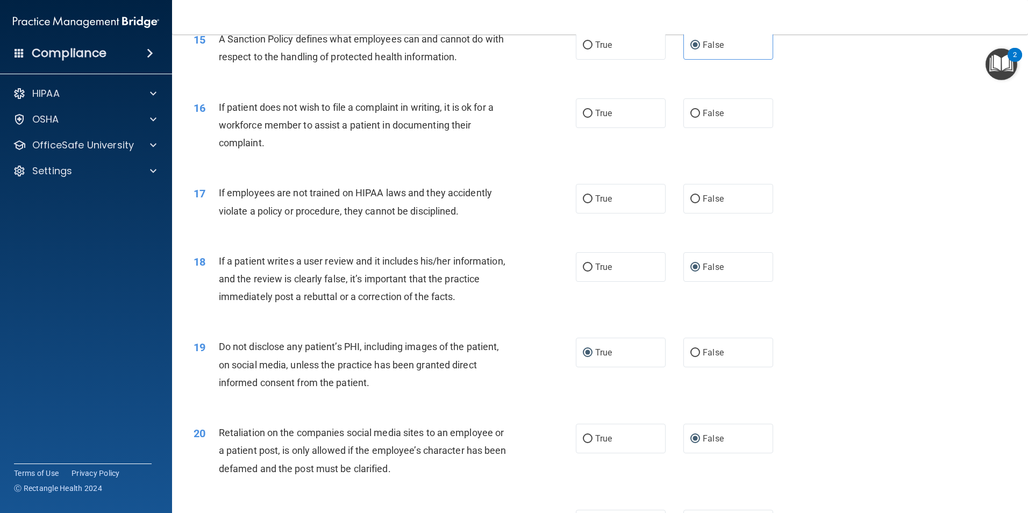
scroll to position [1290, 0]
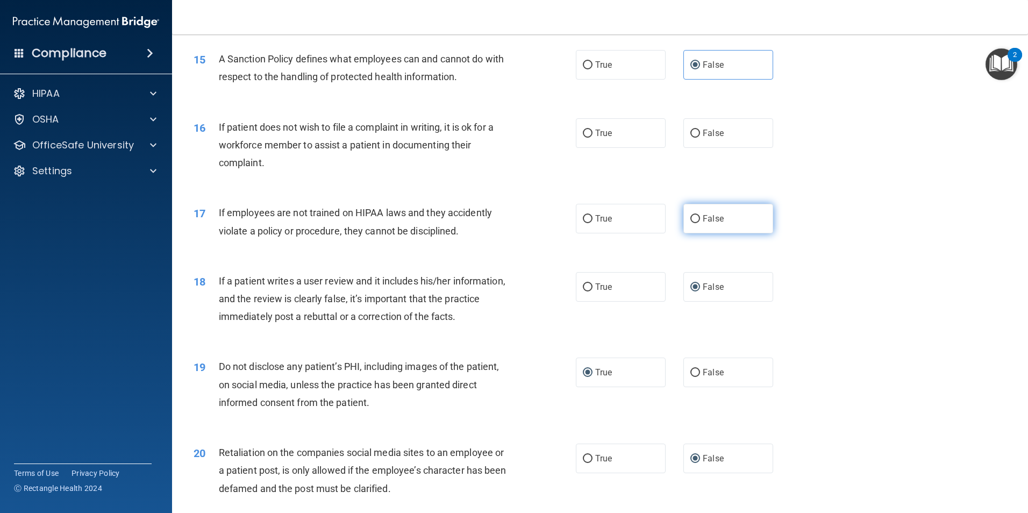
click at [691, 223] on input "False" at bounding box center [695, 219] width 10 height 8
radio input "true"
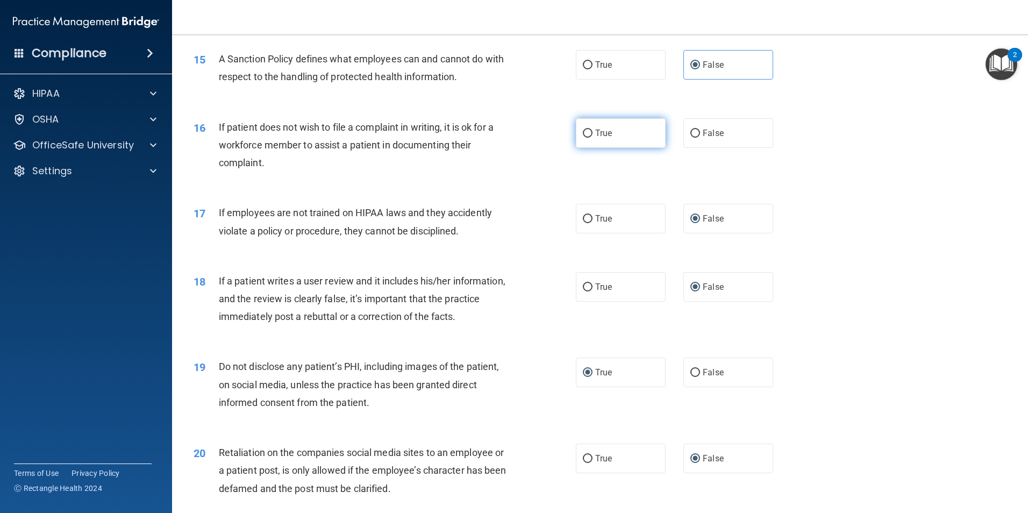
click at [585, 138] on input "True" at bounding box center [588, 134] width 10 height 8
radio input "true"
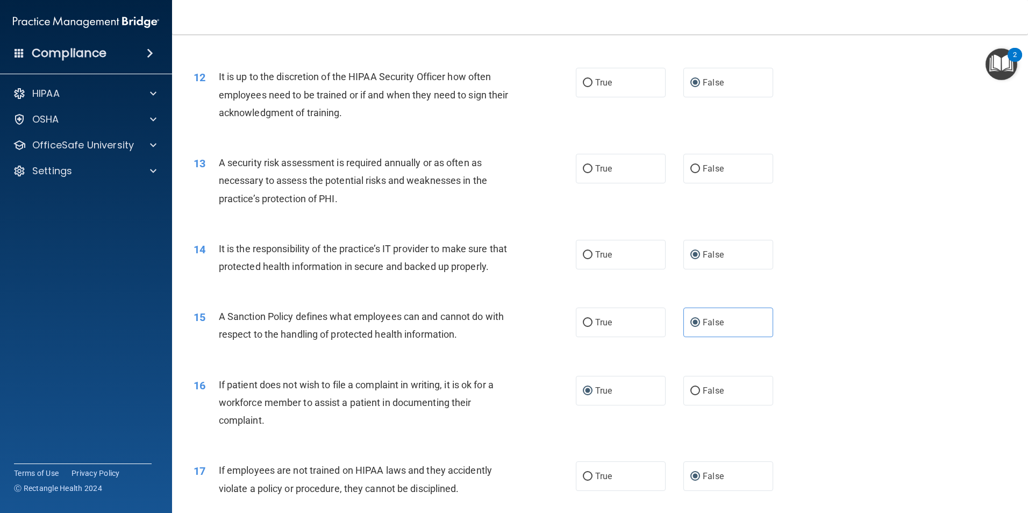
scroll to position [1021, 0]
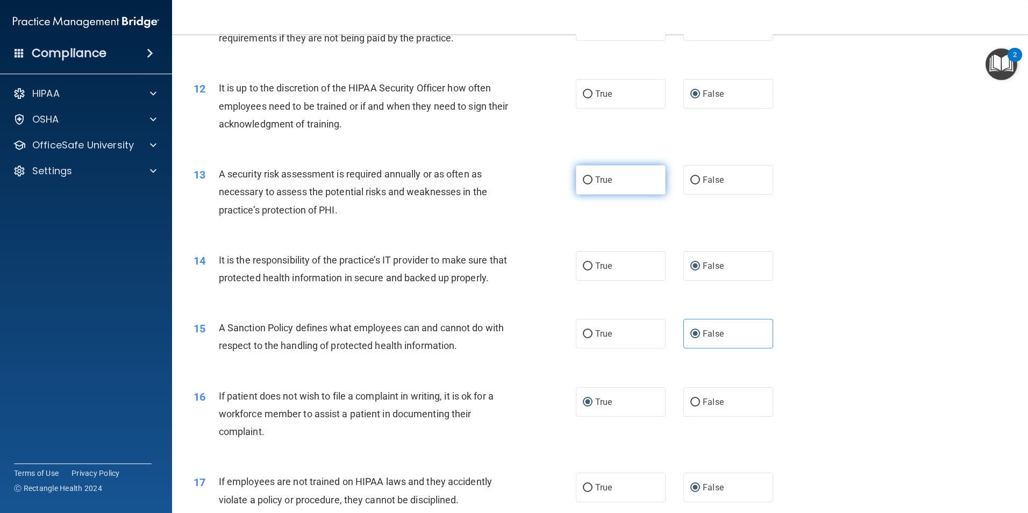
click at [587, 181] on input "True" at bounding box center [588, 180] width 10 height 8
radio input "true"
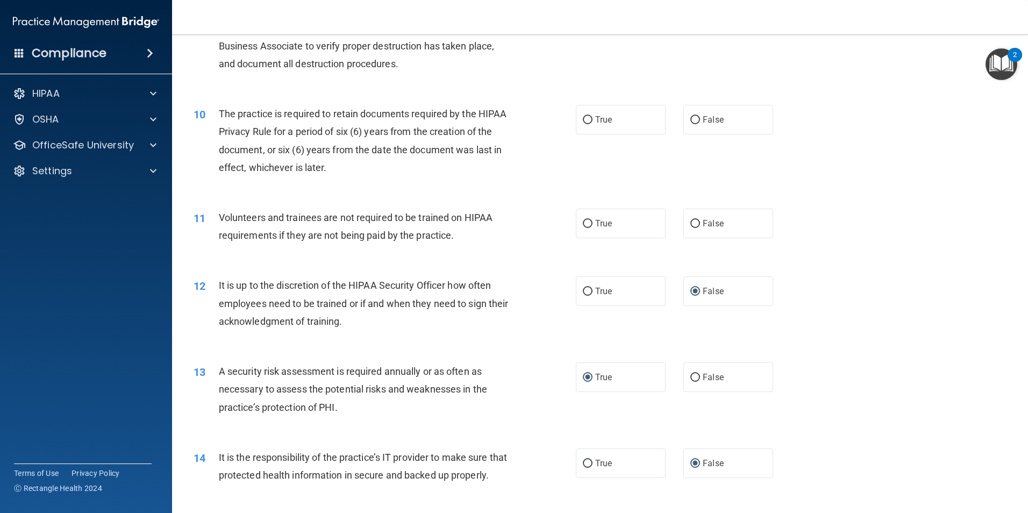
scroll to position [806, 0]
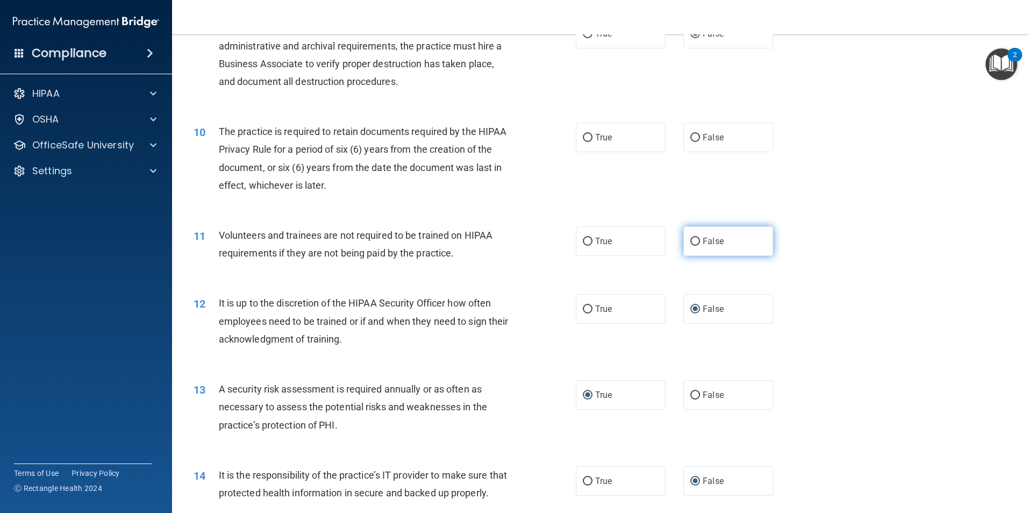
click at [690, 243] on input "False" at bounding box center [695, 242] width 10 height 8
radio input "true"
click at [588, 139] on input "True" at bounding box center [588, 138] width 10 height 8
radio input "true"
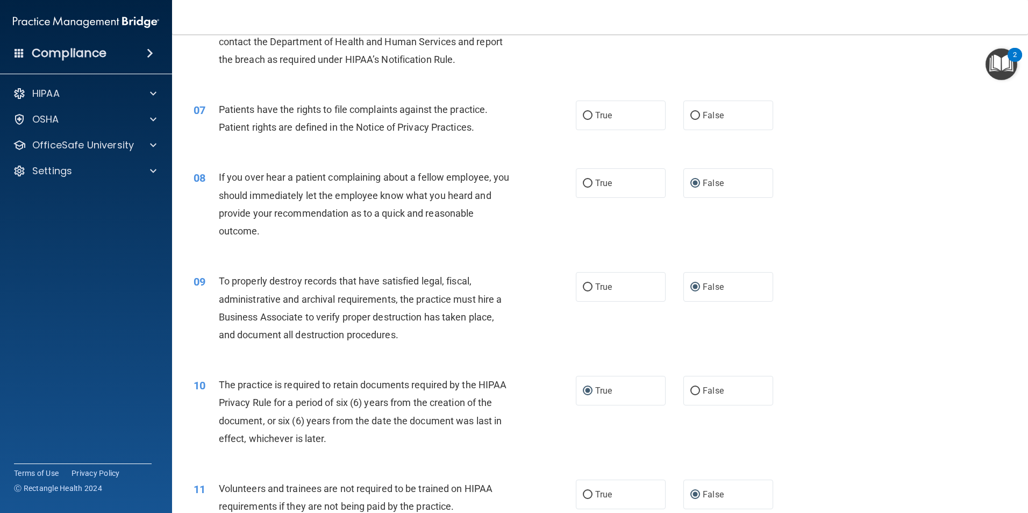
scroll to position [538, 0]
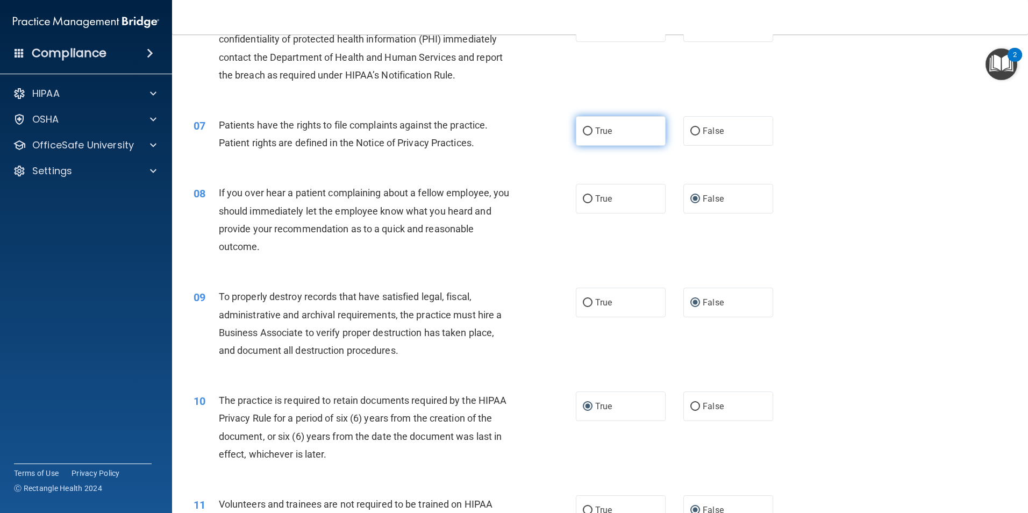
click at [583, 128] on input "True" at bounding box center [588, 131] width 10 height 8
radio input "true"
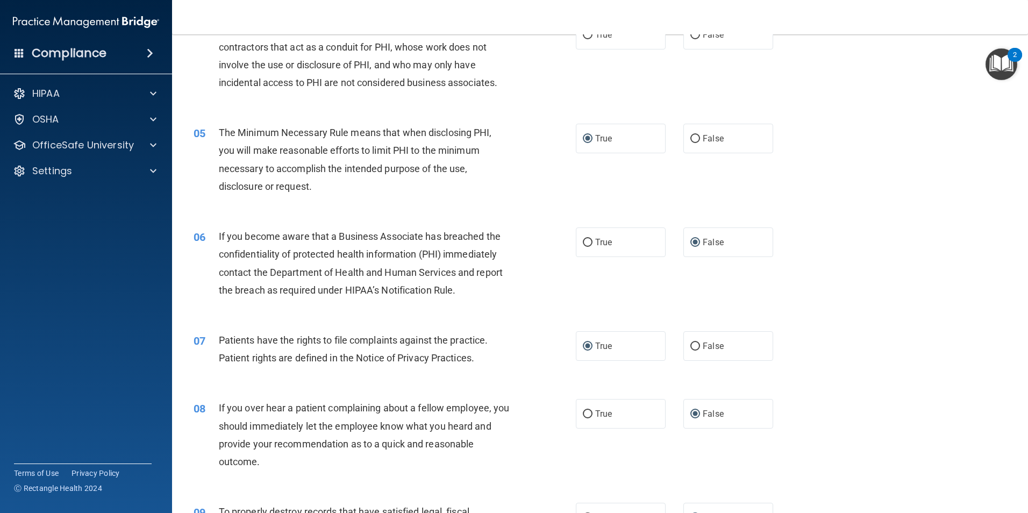
scroll to position [269, 0]
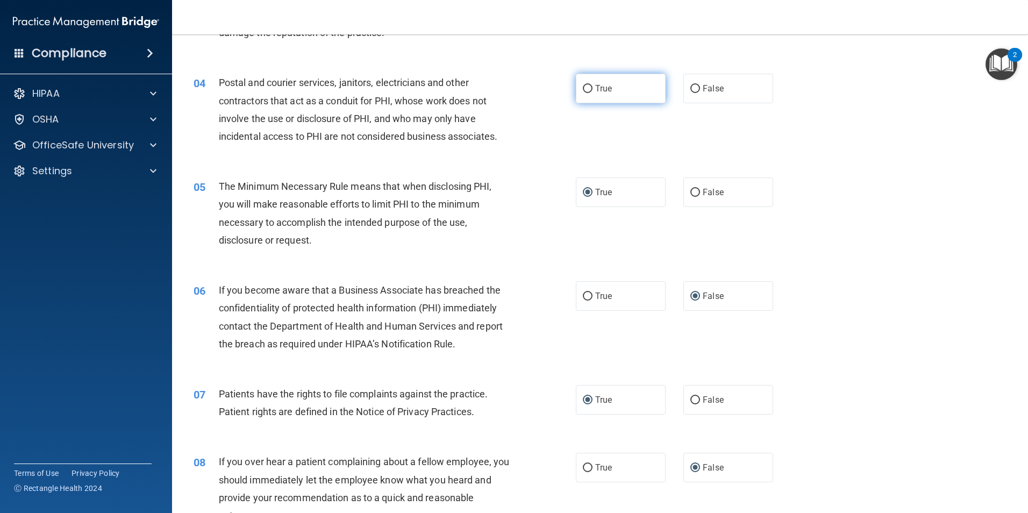
click at [586, 89] on input "True" at bounding box center [588, 89] width 10 height 8
radio input "true"
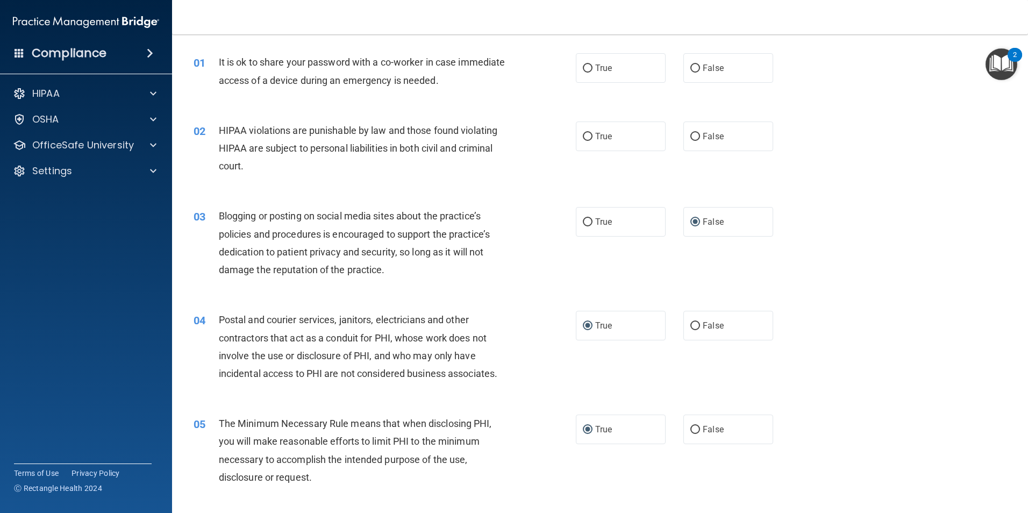
scroll to position [0, 0]
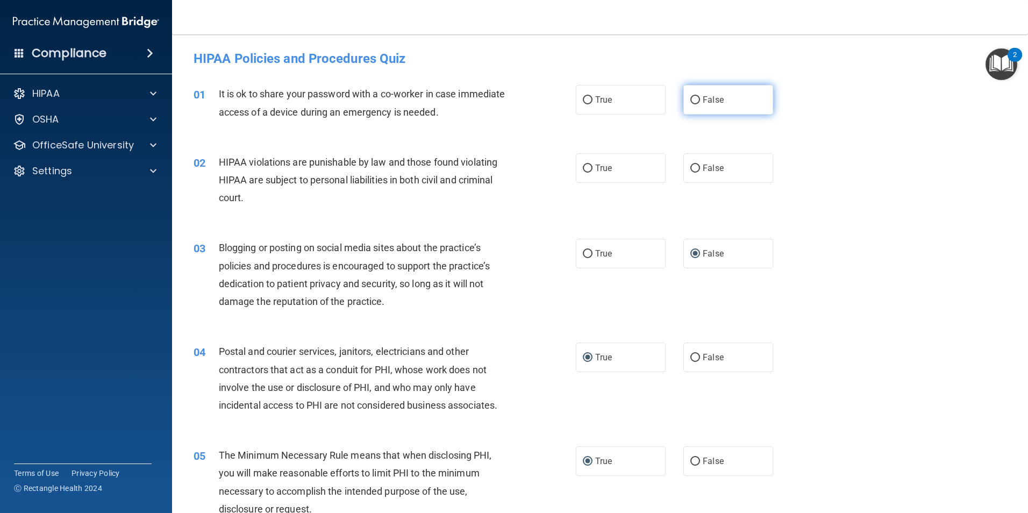
click at [693, 97] on input "False" at bounding box center [695, 100] width 10 height 8
radio input "true"
click at [583, 166] on input "True" at bounding box center [588, 168] width 10 height 8
radio input "true"
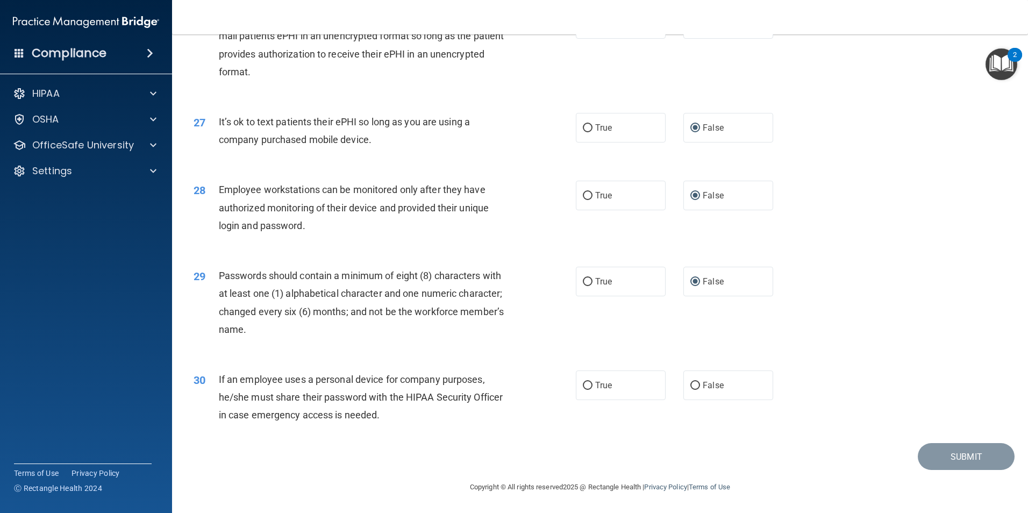
scroll to position [2186, 0]
click at [583, 387] on input "True" at bounding box center [588, 386] width 10 height 8
radio input "true"
click at [686, 390] on label "False" at bounding box center [728, 385] width 90 height 30
click at [690, 390] on input "False" at bounding box center [695, 386] width 10 height 8
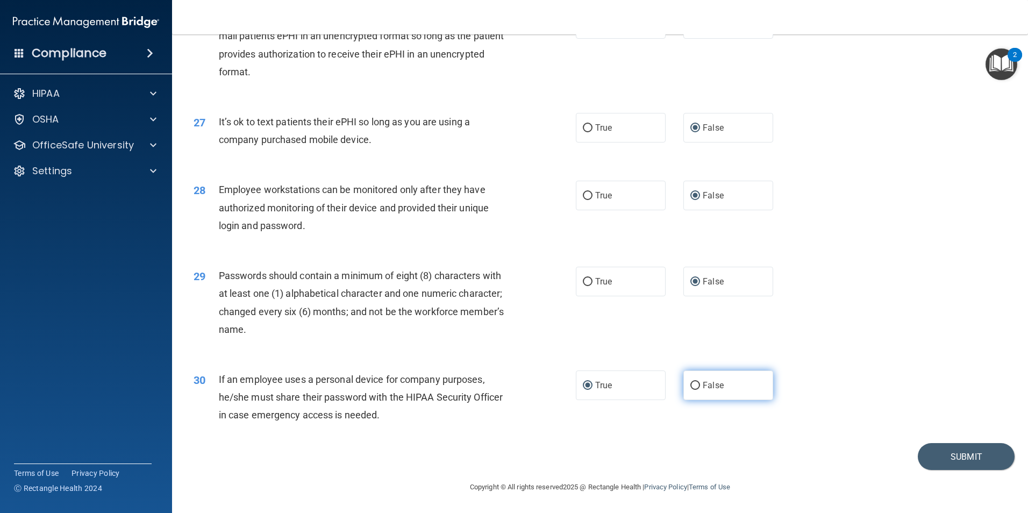
radio input "true"
radio input "false"
click at [584, 282] on input "True" at bounding box center [588, 282] width 10 height 8
radio input "true"
radio input "false"
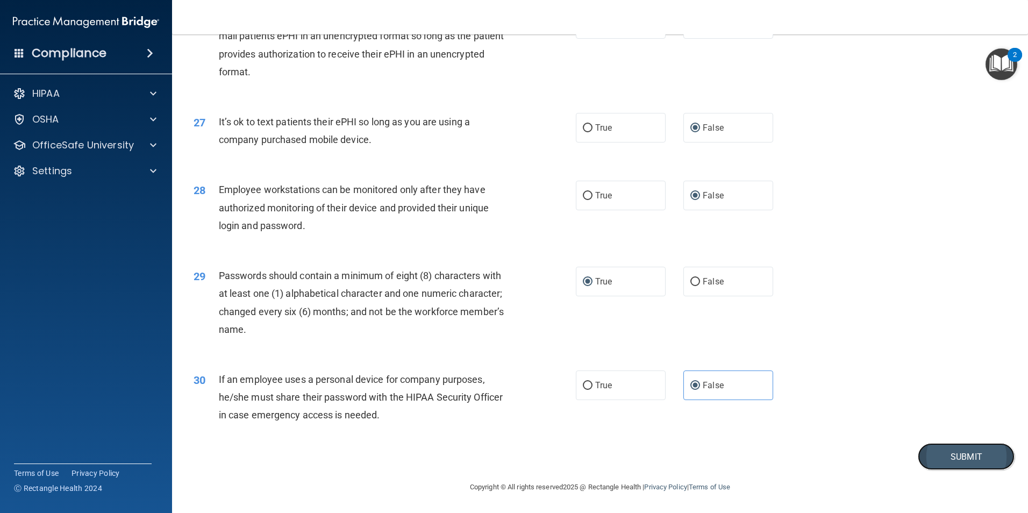
click at [976, 457] on button "Submit" at bounding box center [966, 456] width 97 height 27
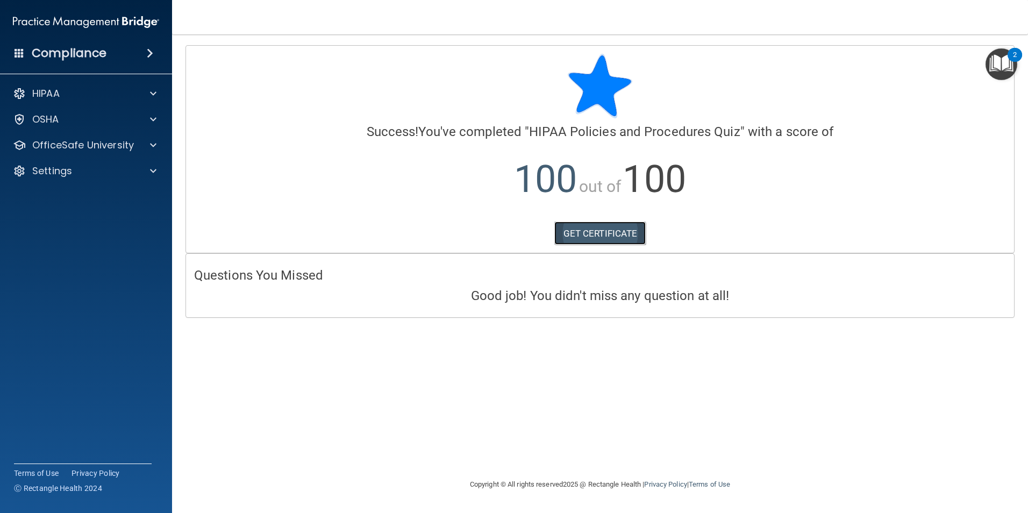
click at [605, 230] on link "GET CERTIFICATE" at bounding box center [600, 233] width 92 height 24
click at [127, 144] on p "OfficeSafe University" at bounding box center [83, 145] width 102 height 13
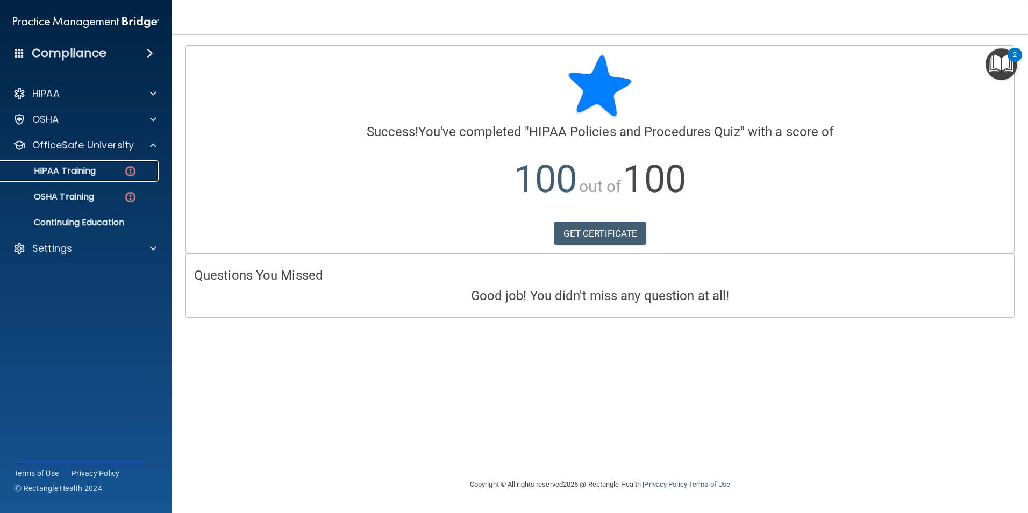
click at [88, 170] on p "HIPAA Training" at bounding box center [51, 171] width 89 height 11
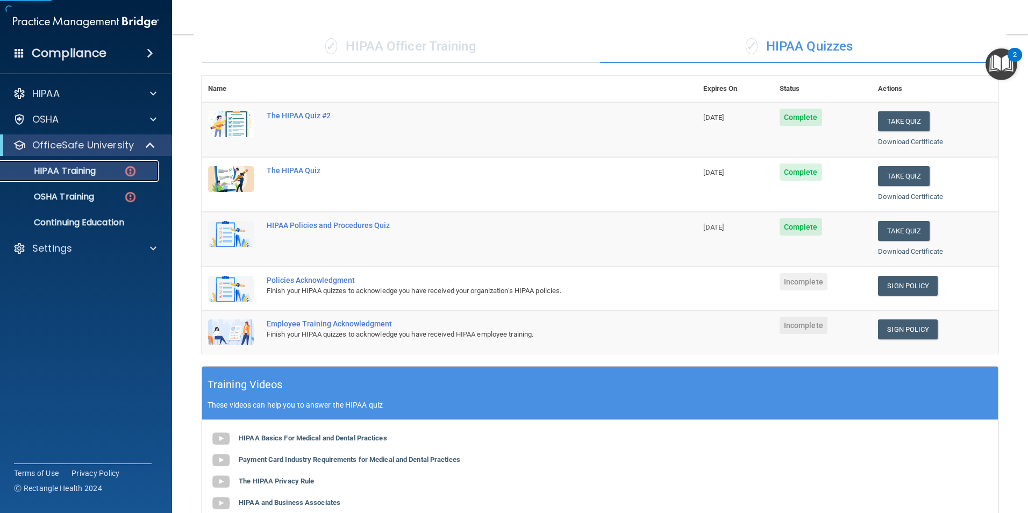
scroll to position [161, 0]
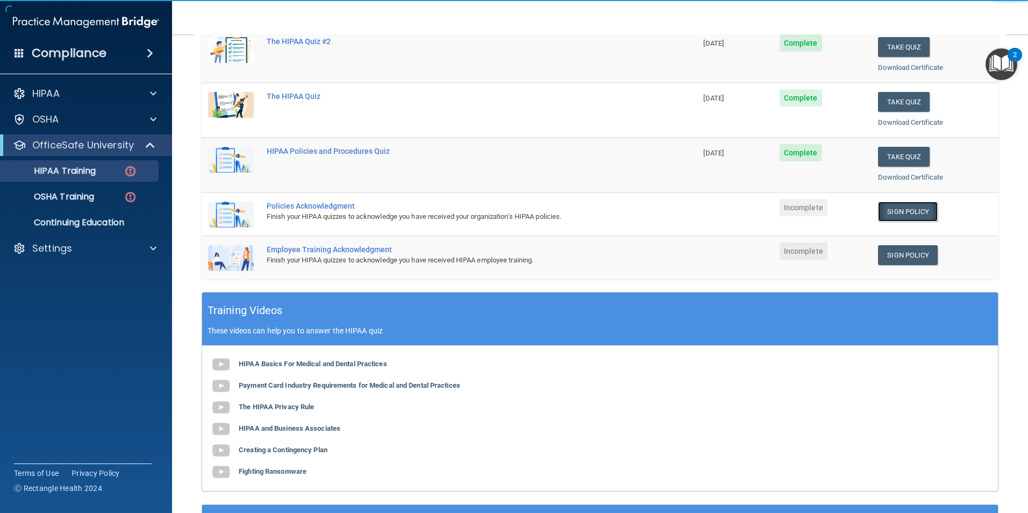
click at [898, 212] on link "Sign Policy" at bounding box center [908, 212] width 60 height 20
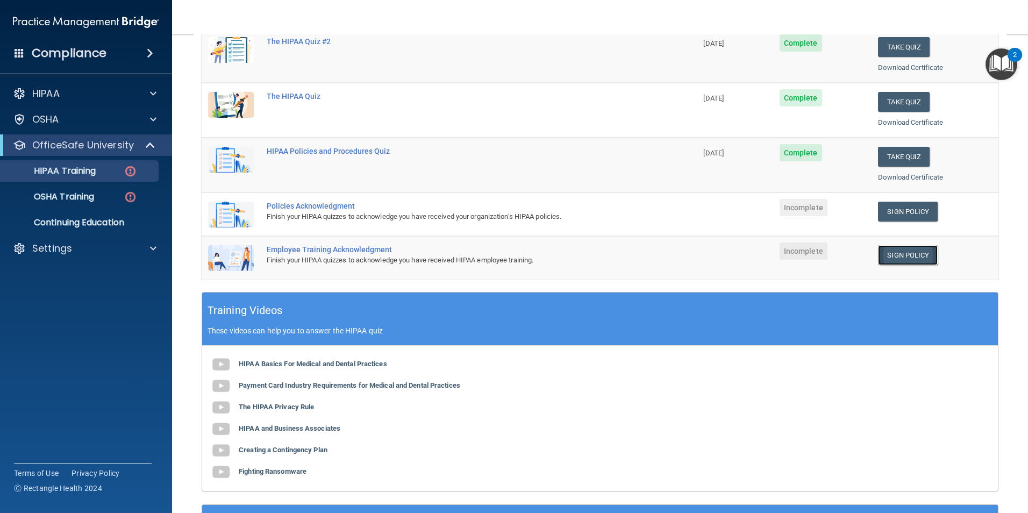
click at [897, 252] on link "Sign Policy" at bounding box center [908, 255] width 60 height 20
click at [89, 342] on accordion "HIPAA Documents and Policies Report an Incident Business Associates Emergency P…" at bounding box center [86, 225] width 173 height 295
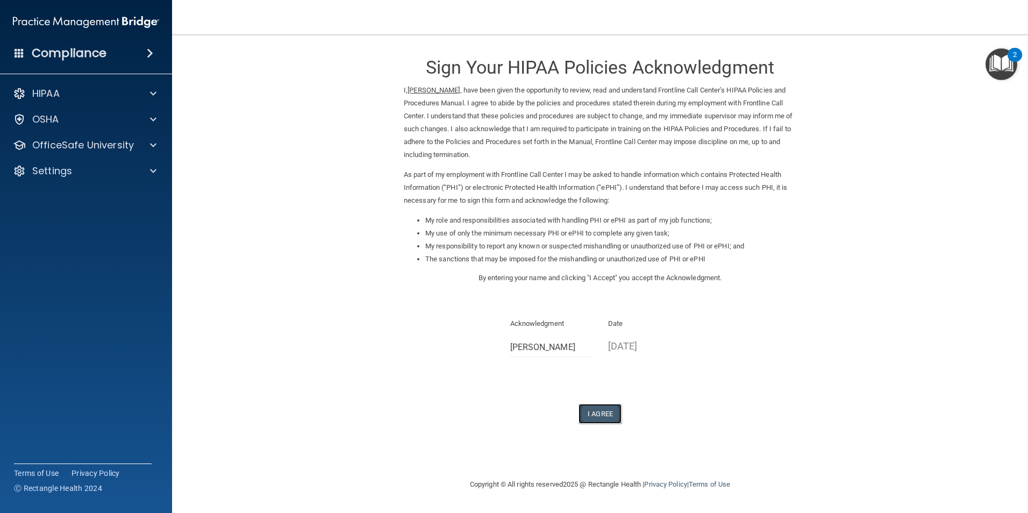
click at [595, 417] on button "I Agree" at bounding box center [599, 414] width 43 height 20
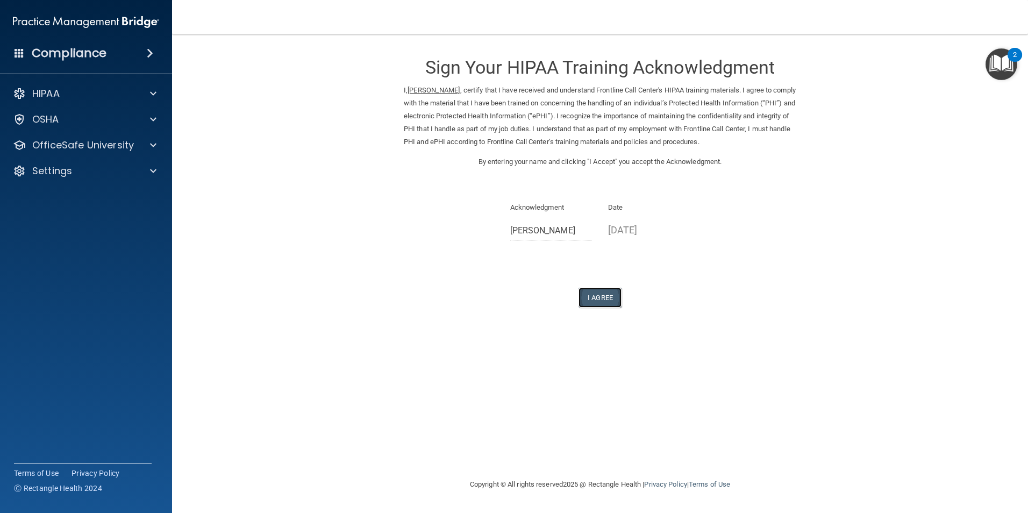
click at [596, 299] on button "I Agree" at bounding box center [599, 298] width 43 height 20
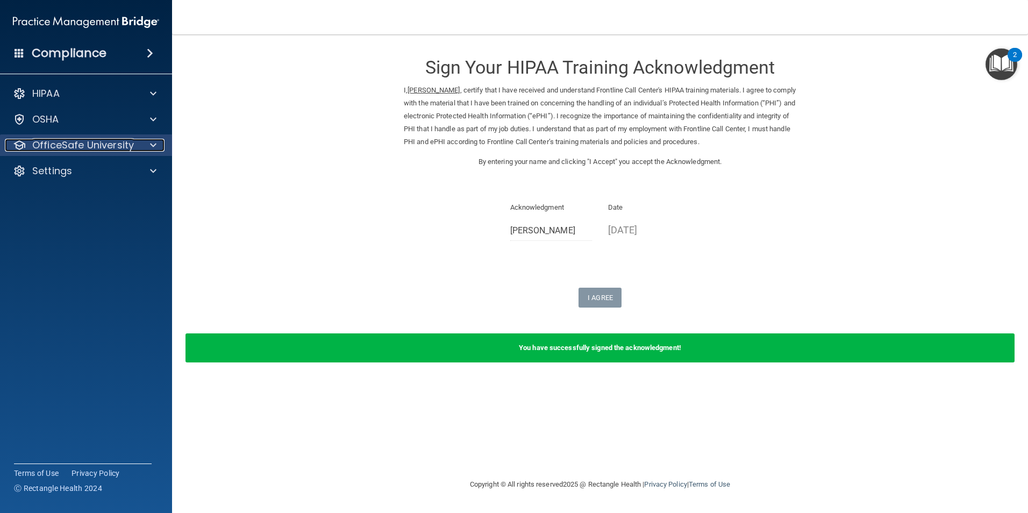
click at [81, 143] on p "OfficeSafe University" at bounding box center [83, 145] width 102 height 13
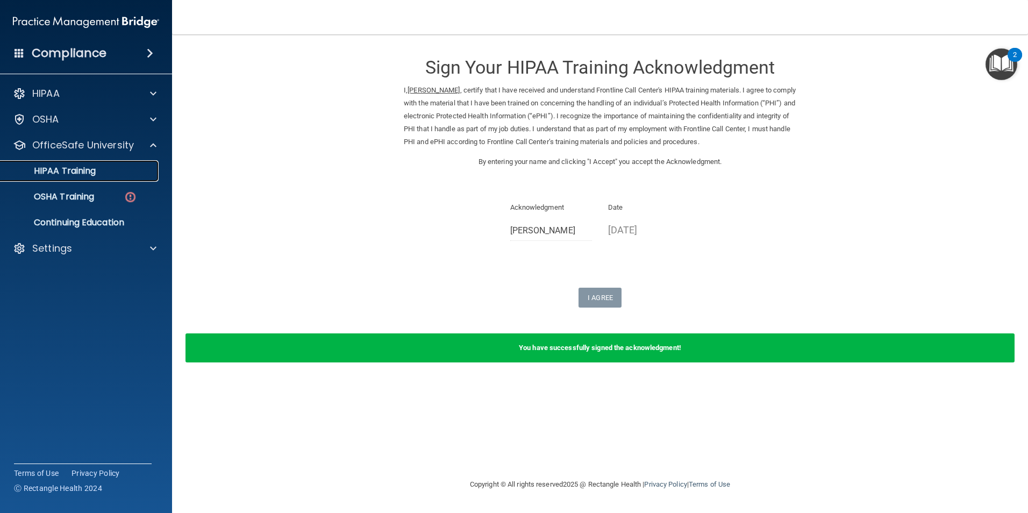
click at [74, 174] on p "HIPAA Training" at bounding box center [51, 171] width 89 height 11
